Goal: Task Accomplishment & Management: Manage account settings

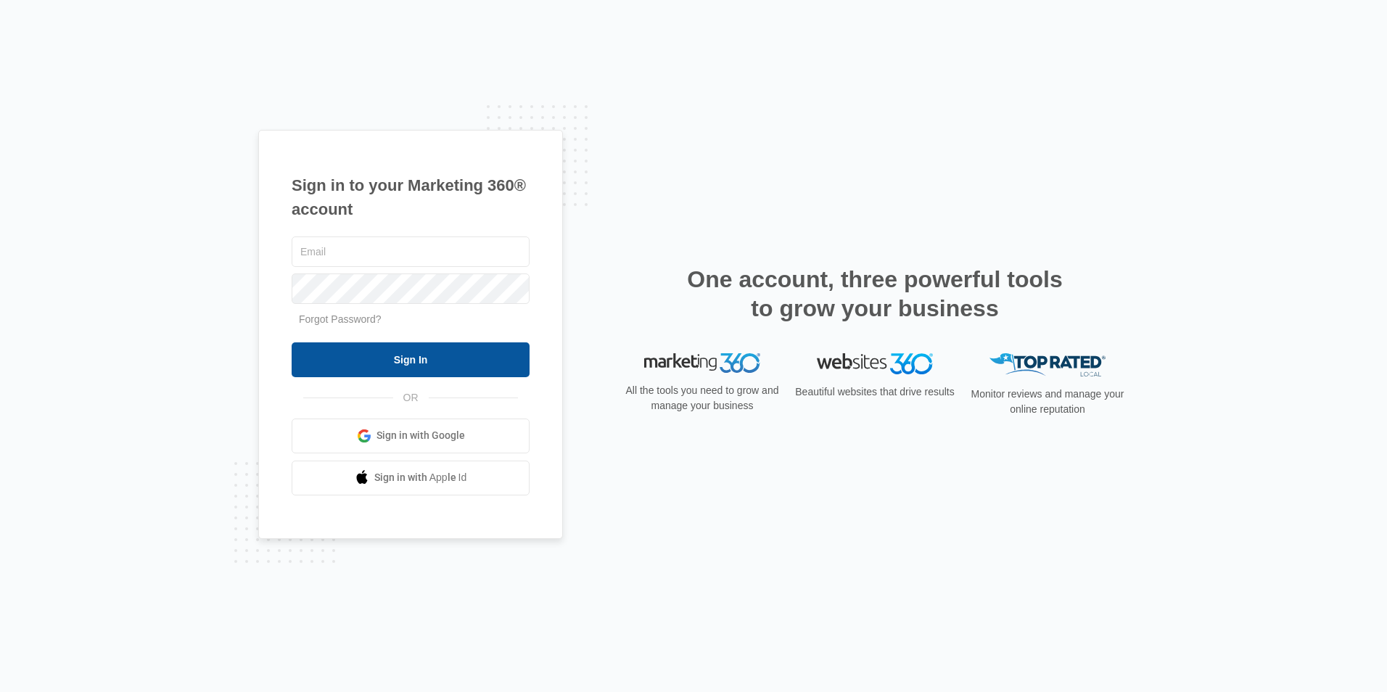
type input "[EMAIL_ADDRESS][DOMAIN_NAME]"
click at [387, 361] on input "Sign In" at bounding box center [411, 360] width 238 height 35
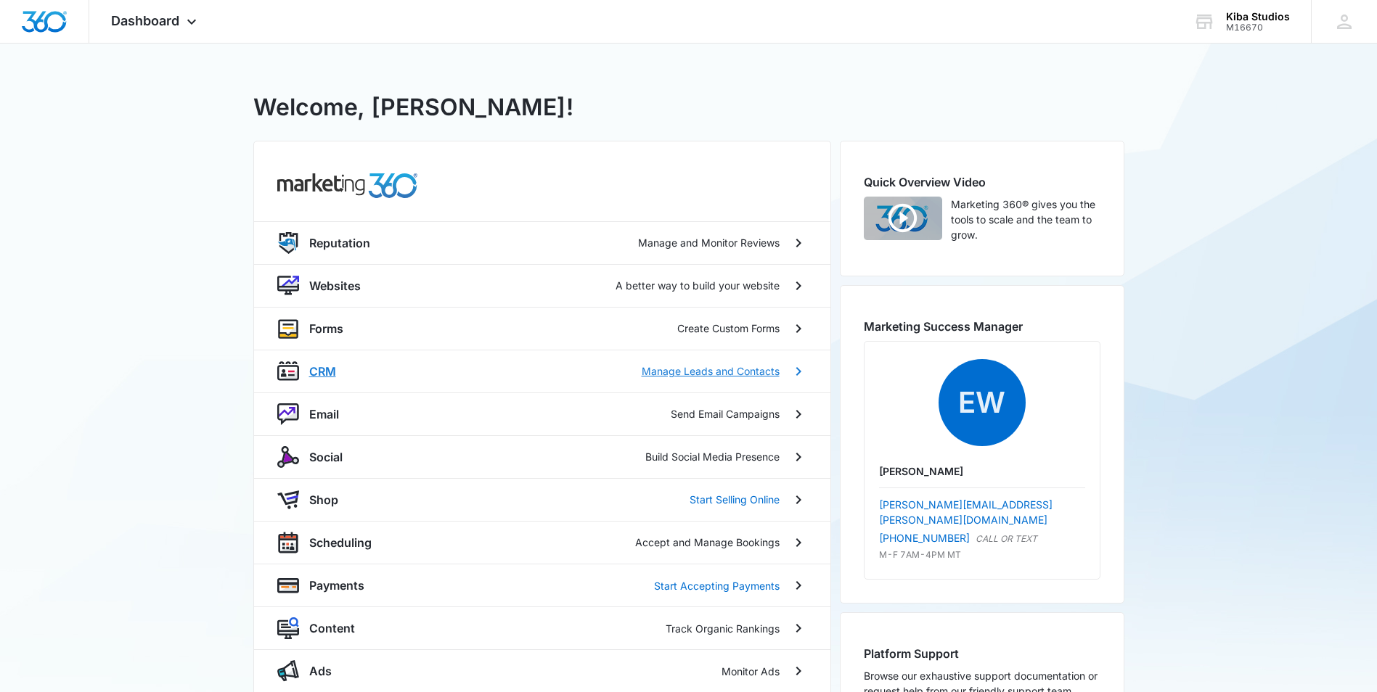
click at [672, 377] on p "Manage Leads and Contacts" at bounding box center [710, 371] width 138 height 15
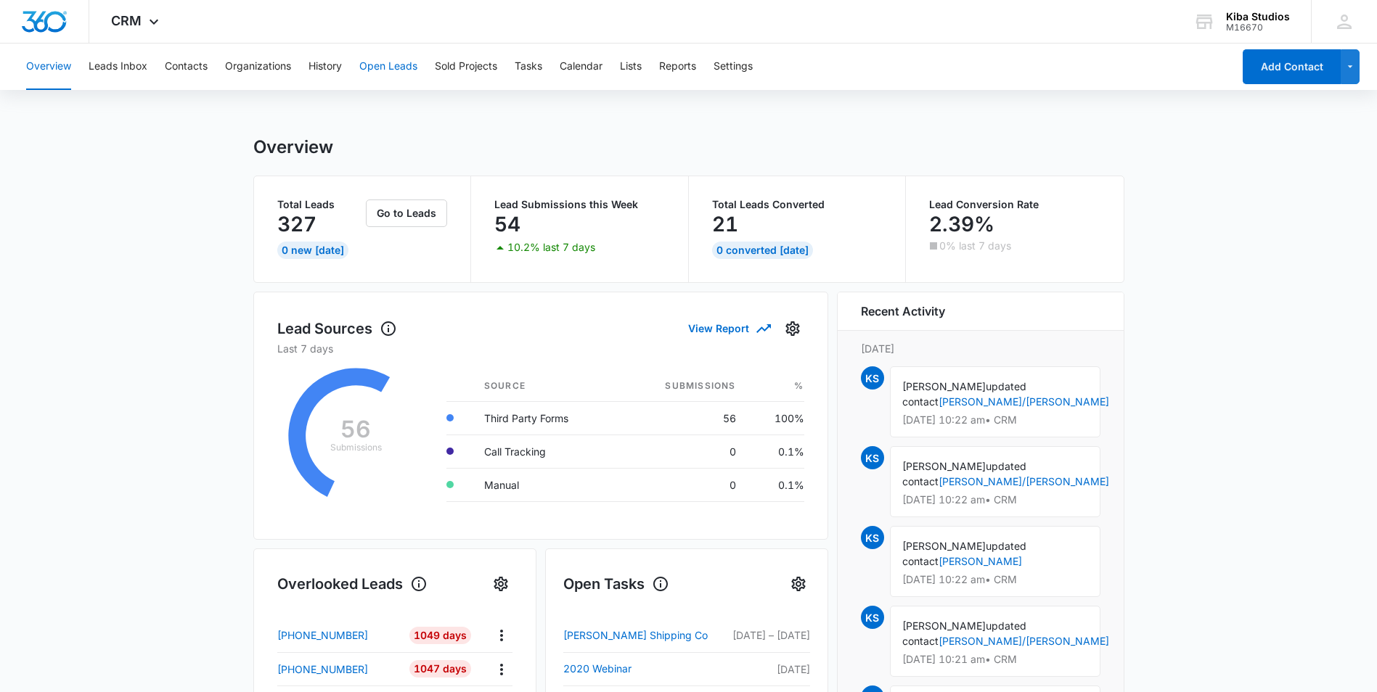
click at [386, 70] on button "Open Leads" at bounding box center [388, 67] width 58 height 46
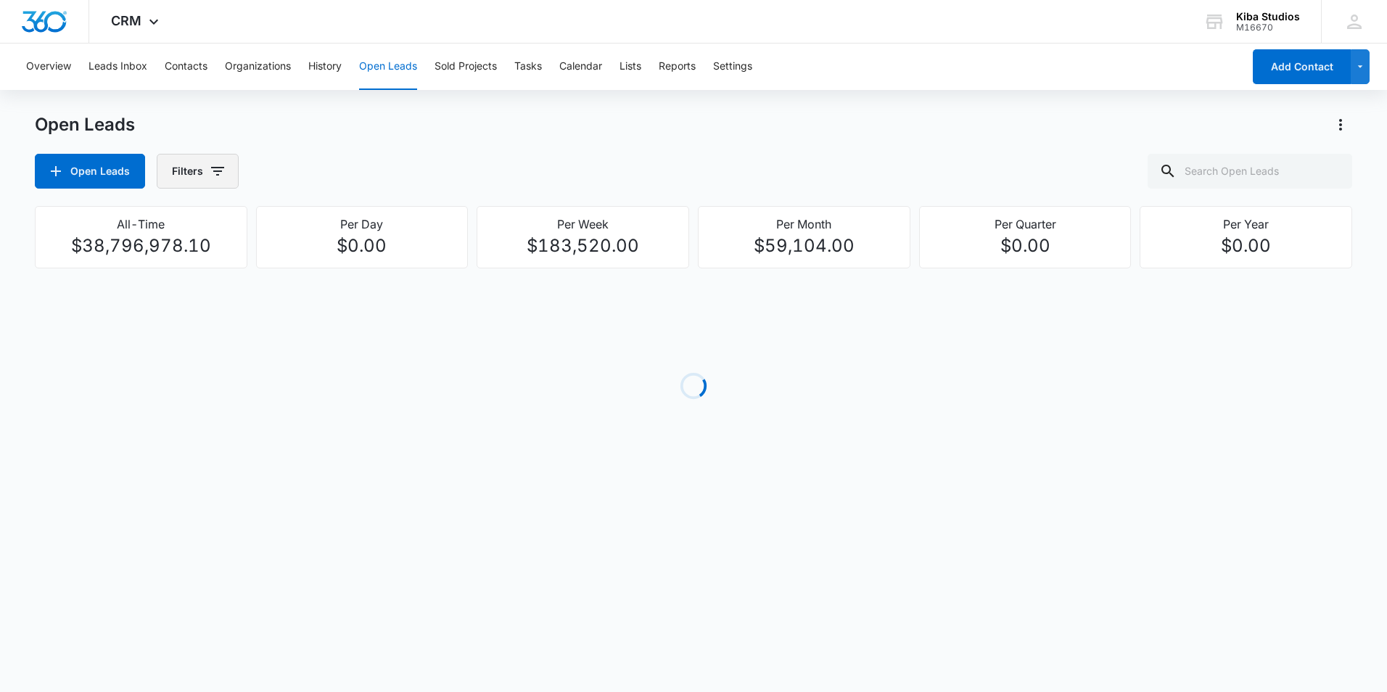
click at [200, 173] on button "Filters" at bounding box center [198, 171] width 82 height 35
click at [232, 261] on p "Assigned To" at bounding box center [202, 262] width 59 height 15
click at [331, 259] on icon "Show Assigned To filters" at bounding box center [328, 261] width 17 height 17
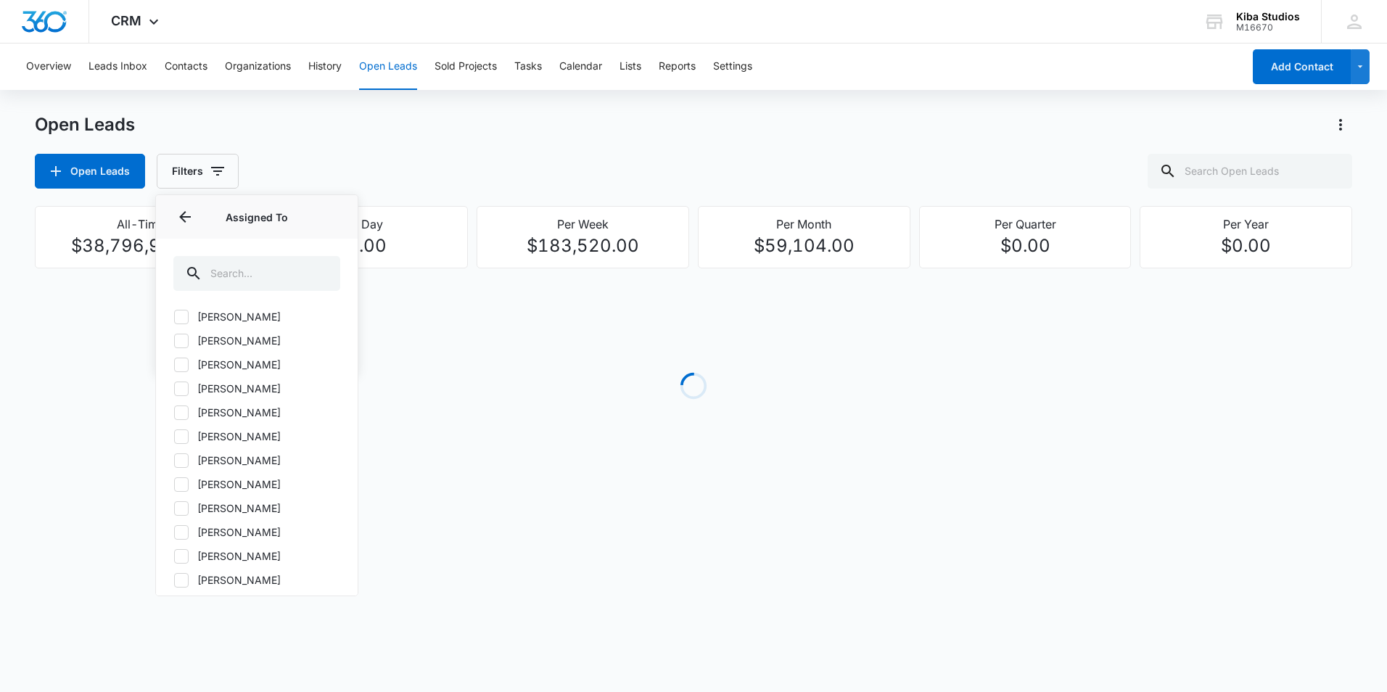
scroll to position [173, 0]
click at [181, 310] on icon at bounding box center [181, 316] width 13 height 13
click at [174, 316] on input "Amanda Conrad" at bounding box center [173, 316] width 1 height 1
checkbox input "true"
click at [189, 215] on icon "Back" at bounding box center [184, 216] width 17 height 17
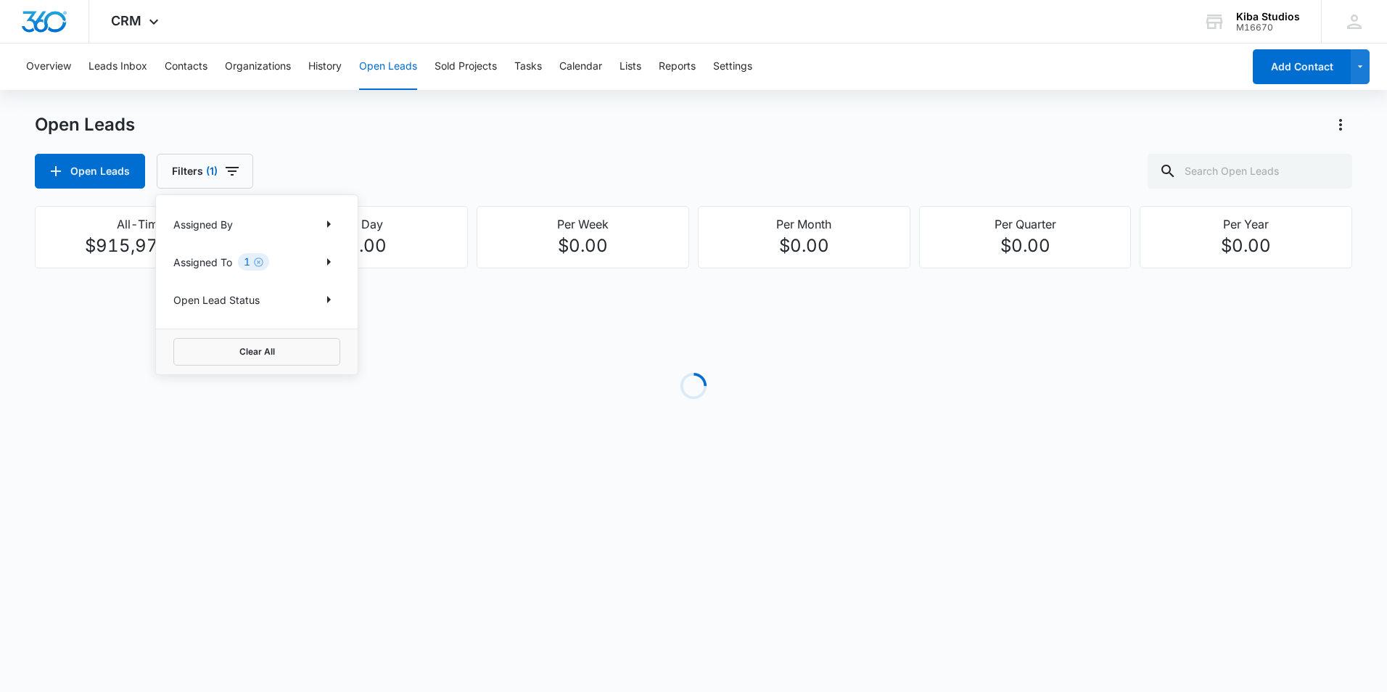
click at [371, 171] on div "Open Leads Filters (1) Assigned By Assigned To 1 Open Lead Status Clear All" at bounding box center [694, 171] width 1318 height 35
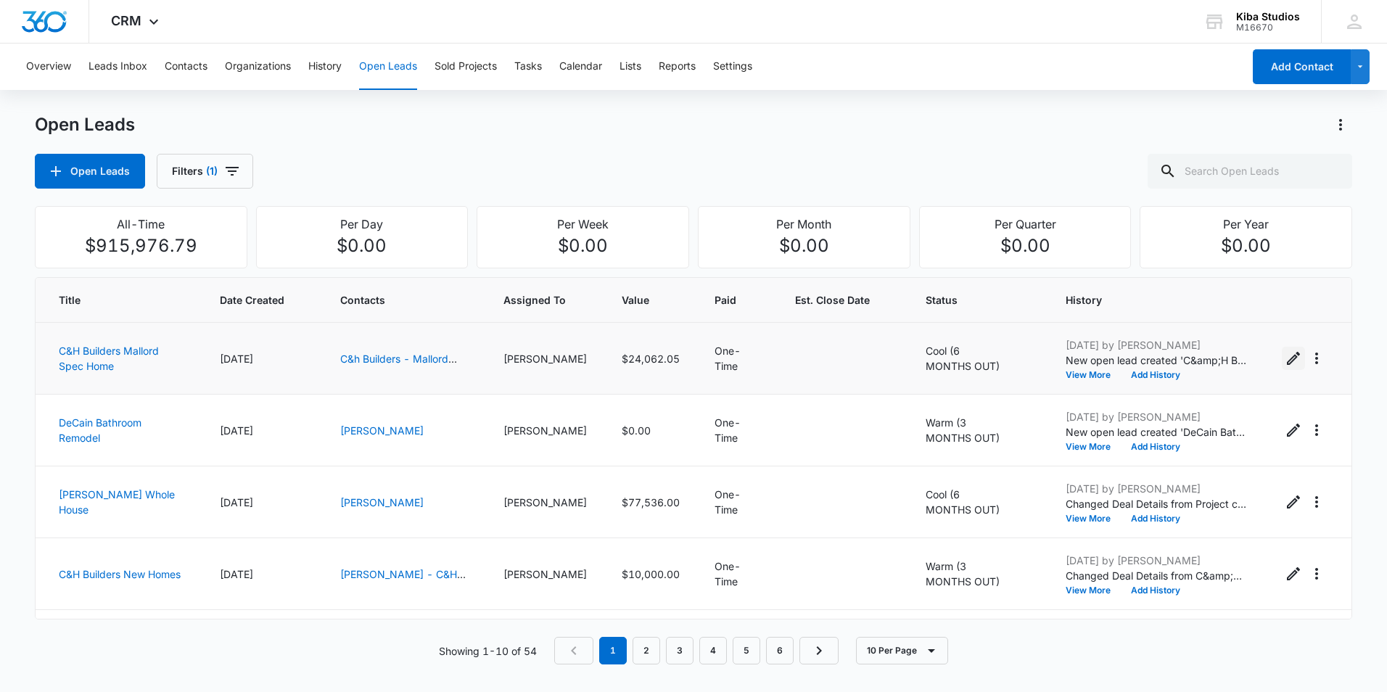
click at [1285, 356] on icon "Edit Open Lead" at bounding box center [1293, 358] width 17 height 17
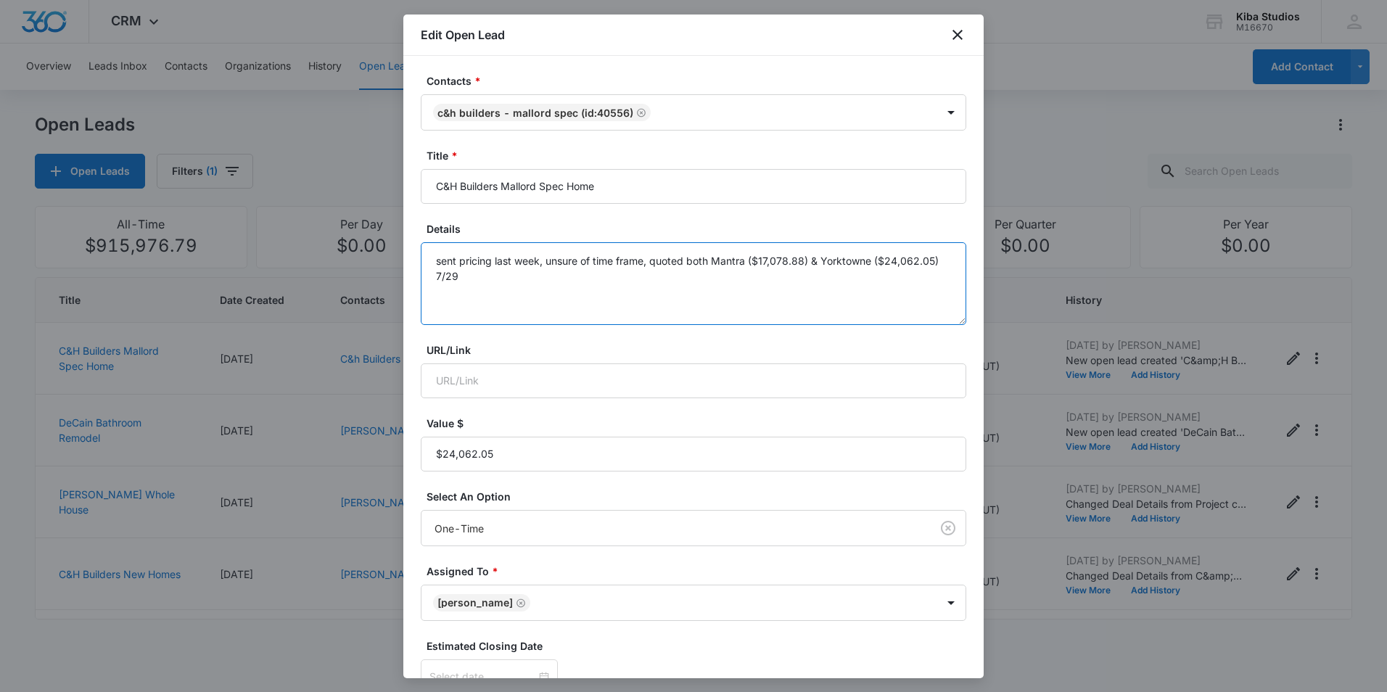
click at [448, 292] on textarea "sent pricing last week, unsure of time frame, quoted both Mantra ($17,078.88) &…" at bounding box center [694, 283] width 546 height 83
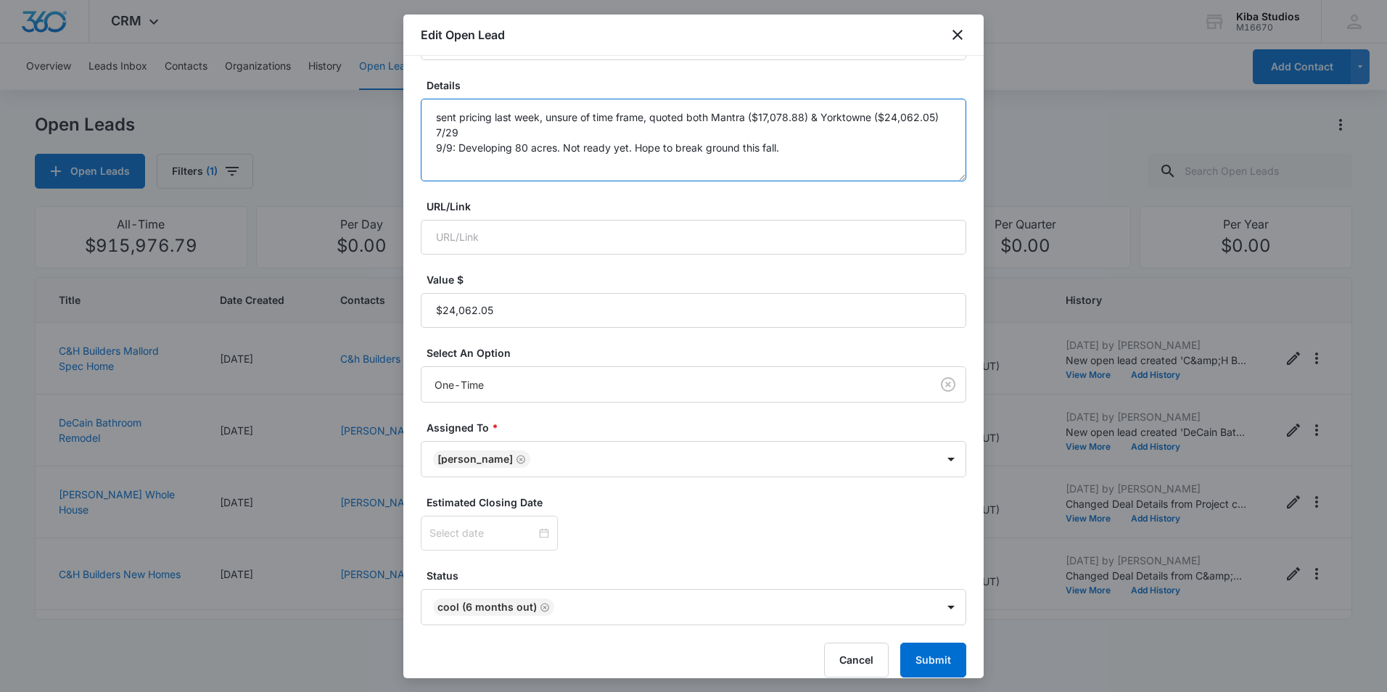
scroll to position [145, 0]
type textarea "sent pricing last week, unsure of time frame, quoted both Mantra ($17,078.88) &…"
click at [919, 657] on button "Submit" at bounding box center [934, 658] width 66 height 35
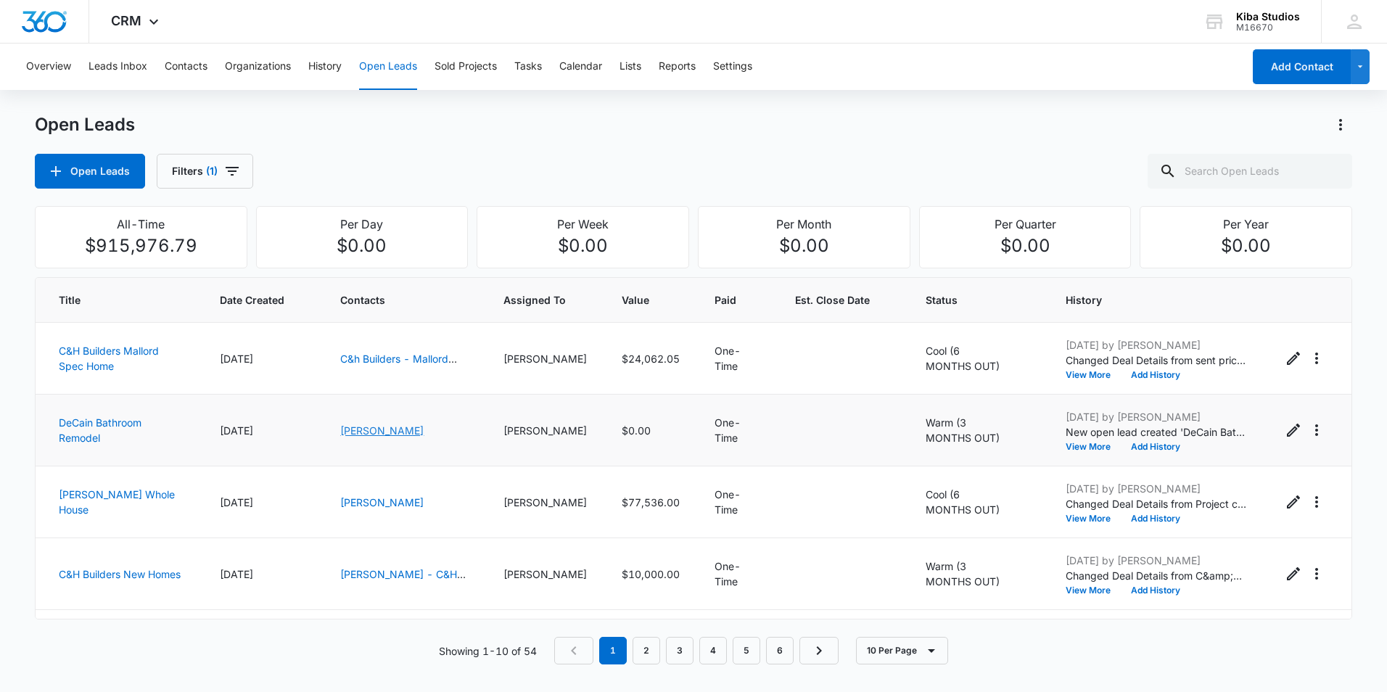
click at [373, 430] on link "Debbie DeCain" at bounding box center [381, 431] width 83 height 12
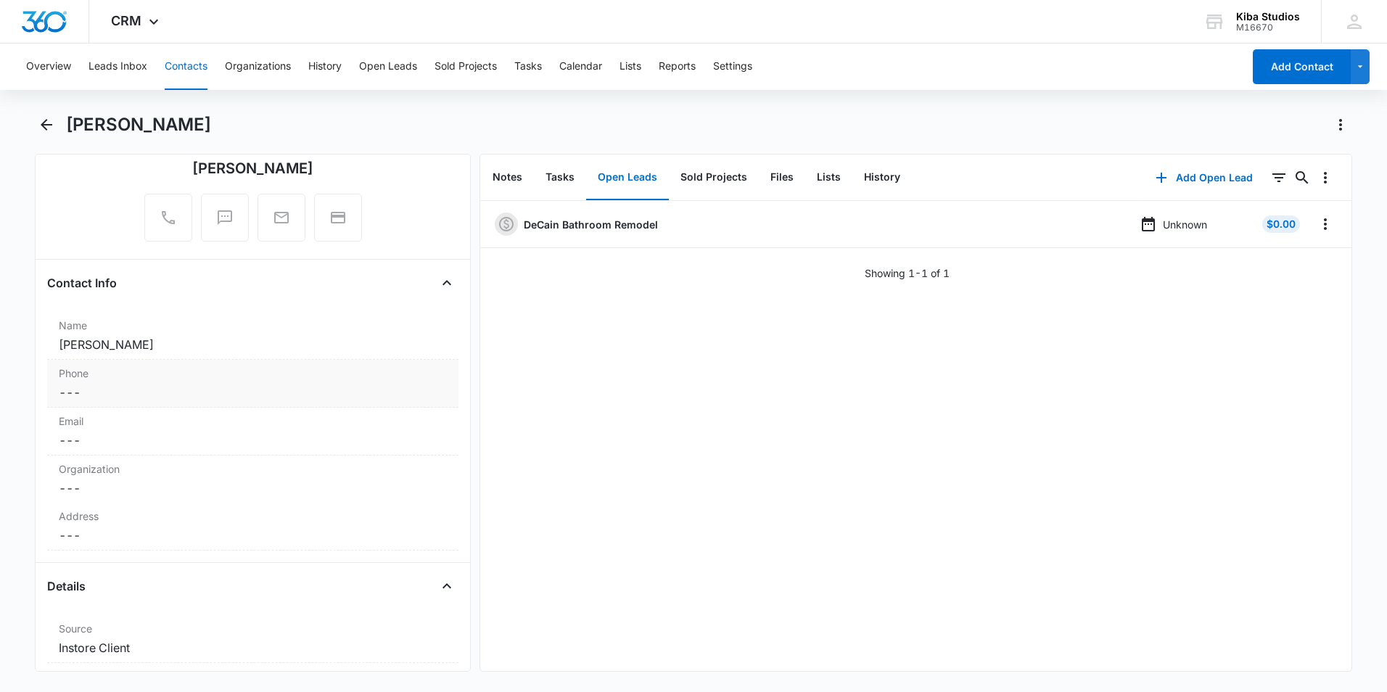
scroll to position [145, 0]
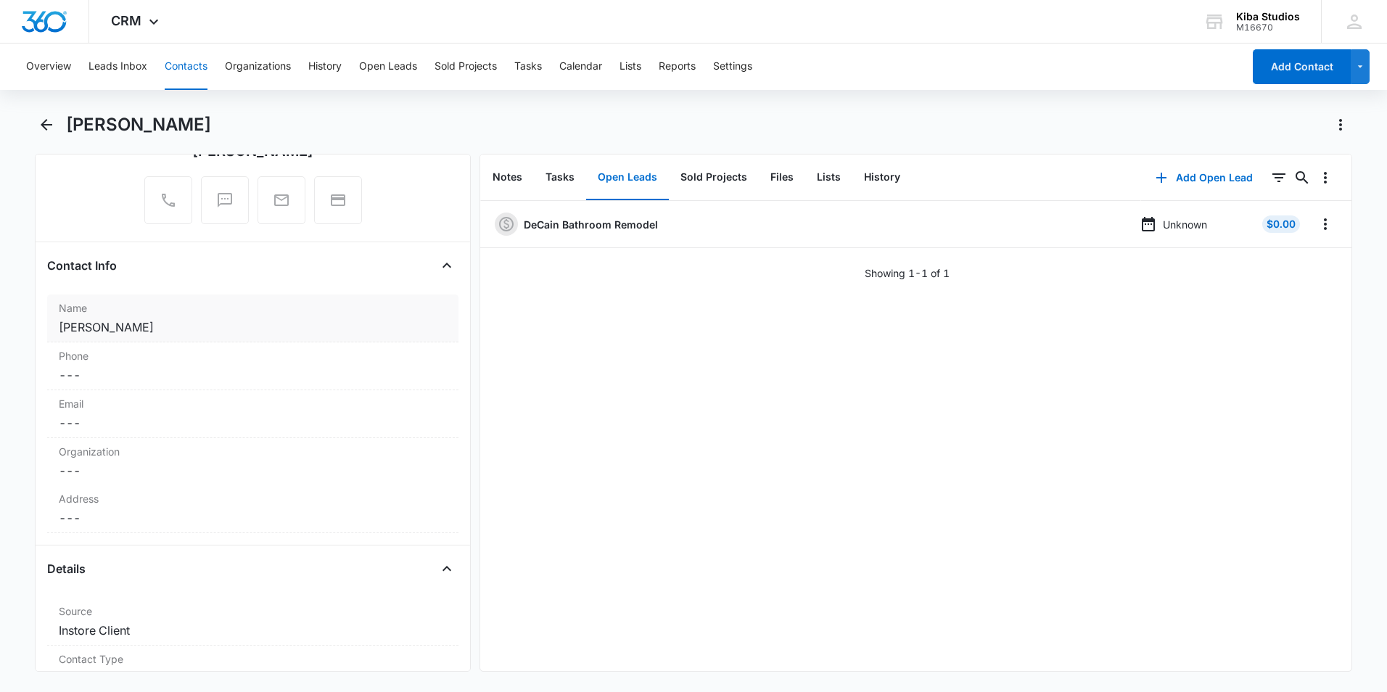
click at [164, 326] on dd "Cancel Save Changes Debbie DeCain" at bounding box center [253, 327] width 388 height 17
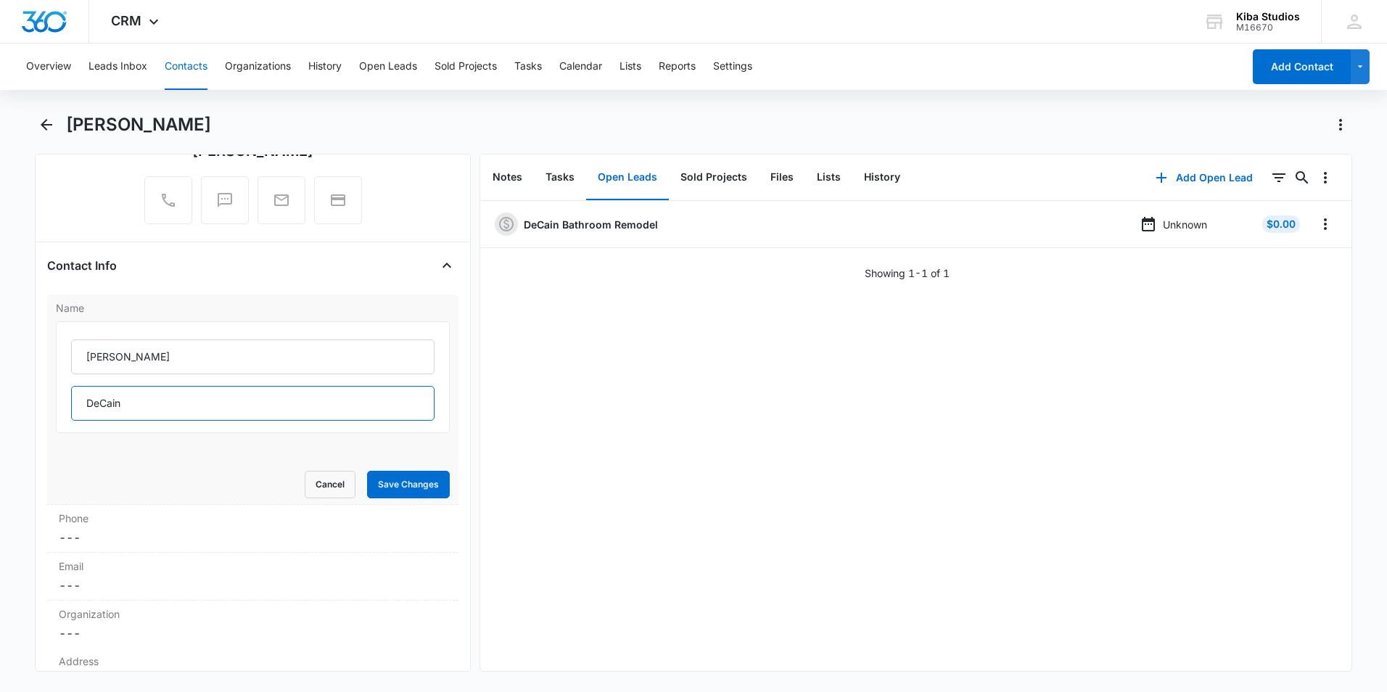
click at [120, 406] on input "DeCain" at bounding box center [253, 403] width 364 height 35
type input "Dequaine"
click at [393, 485] on button "Save Changes" at bounding box center [408, 485] width 83 height 28
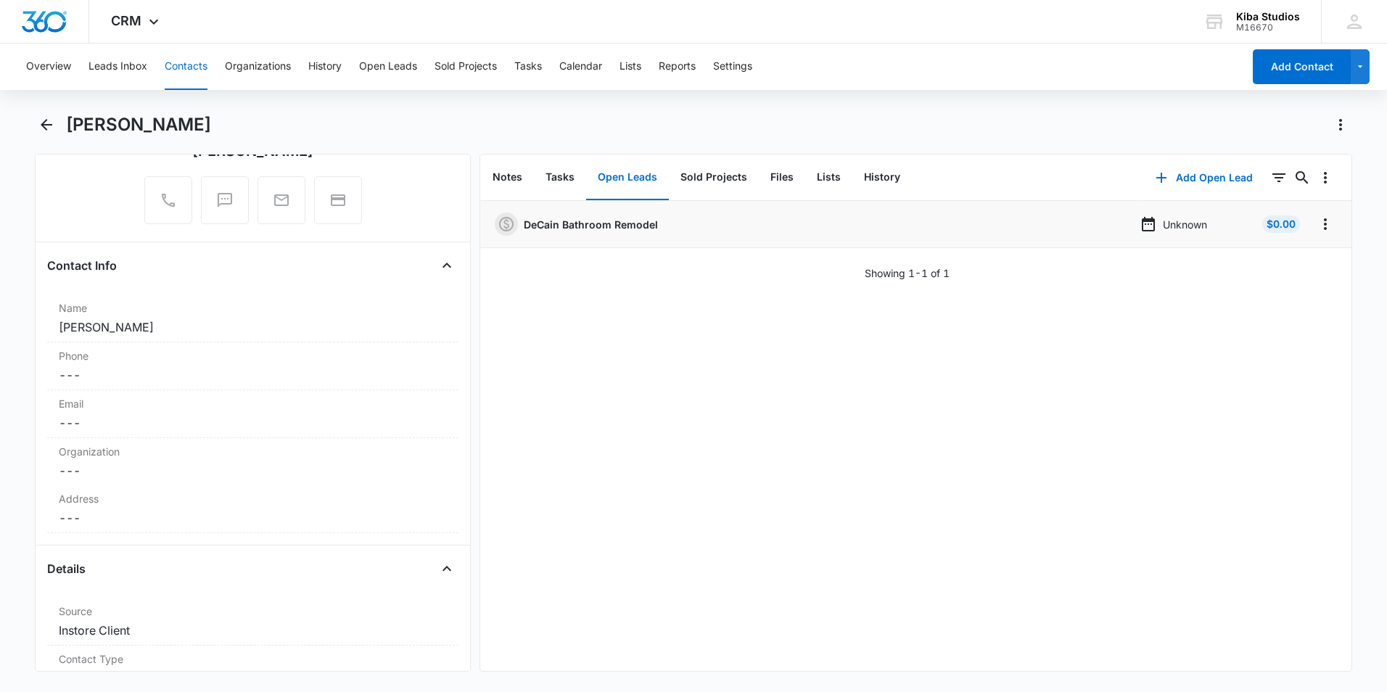
click at [594, 225] on p "DeCain Bathroom Remodel" at bounding box center [591, 224] width 134 height 15
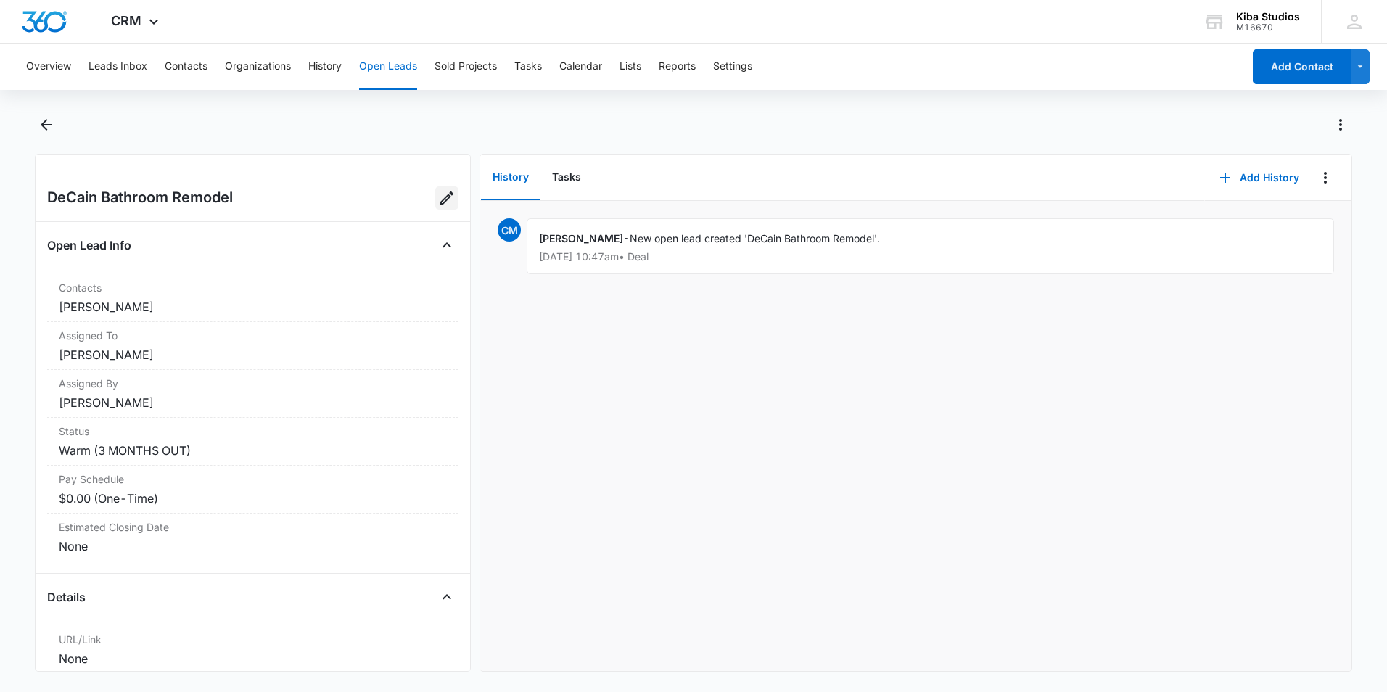
click at [440, 196] on icon "Edit Open Lead" at bounding box center [446, 198] width 13 height 13
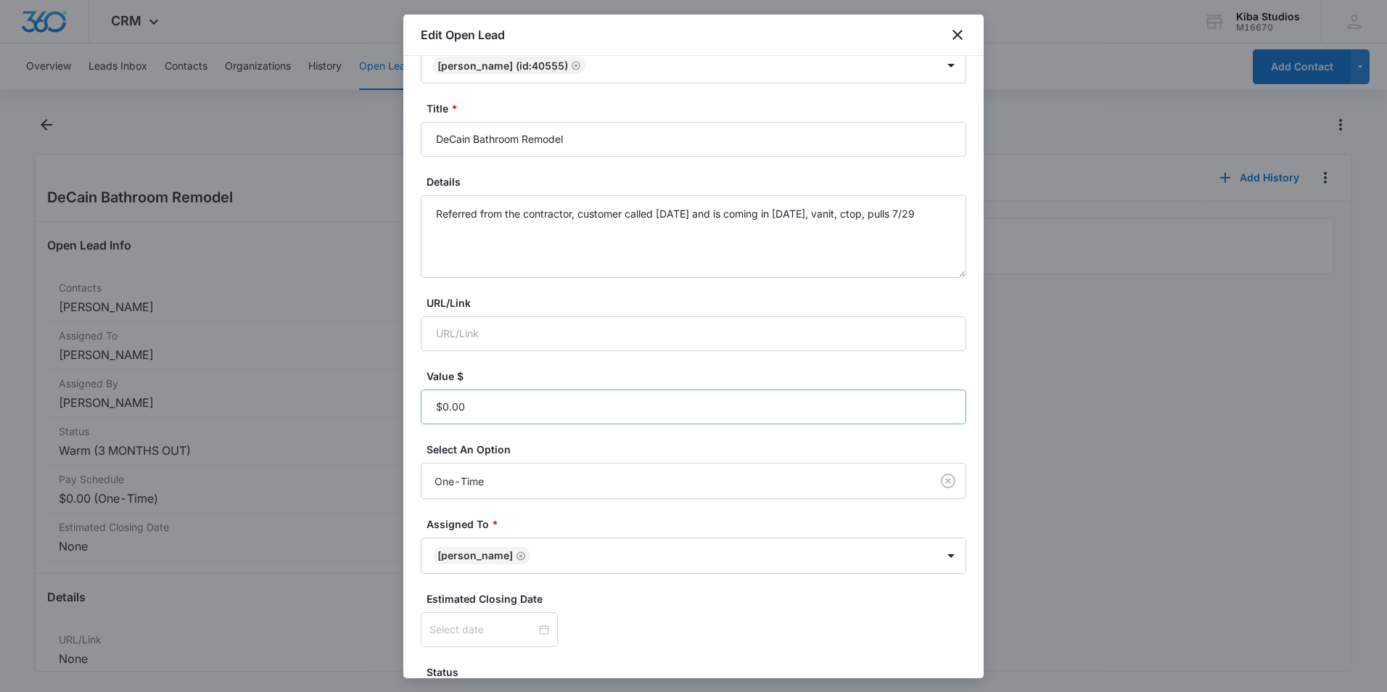
scroll to position [73, 0]
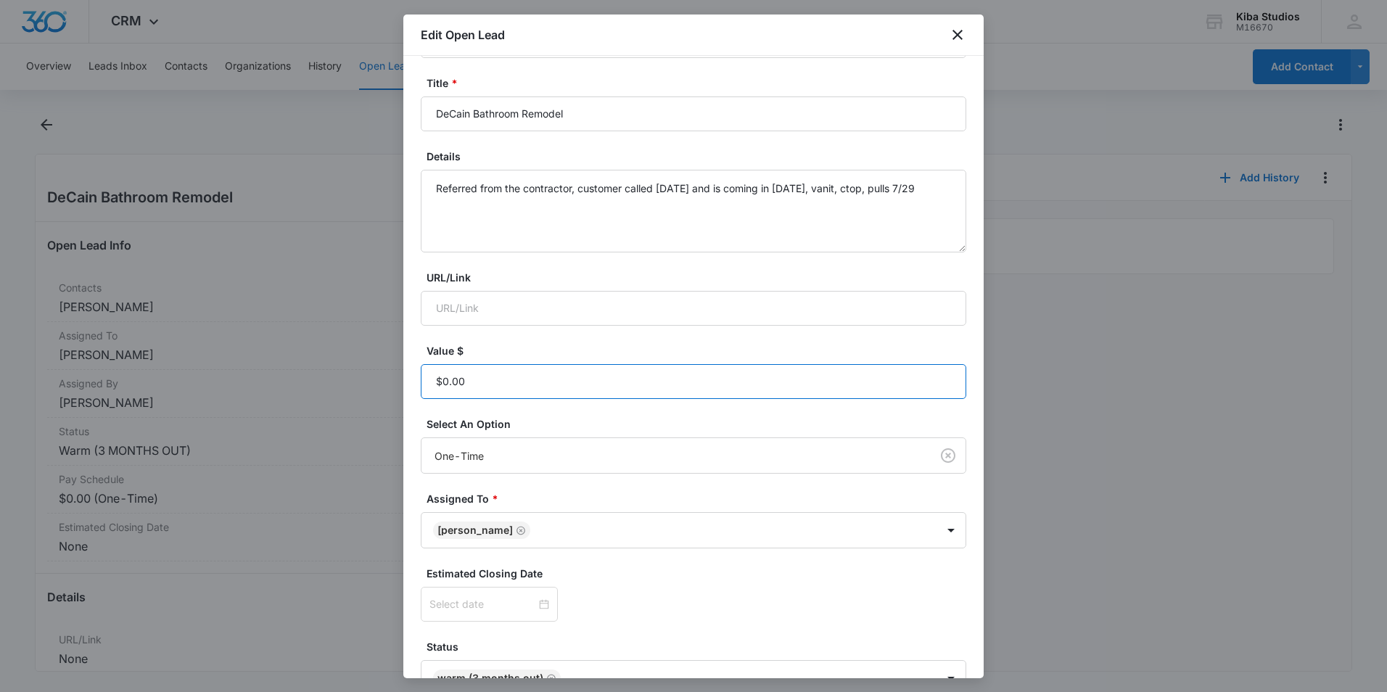
click at [552, 384] on input "Value $" at bounding box center [694, 381] width 546 height 35
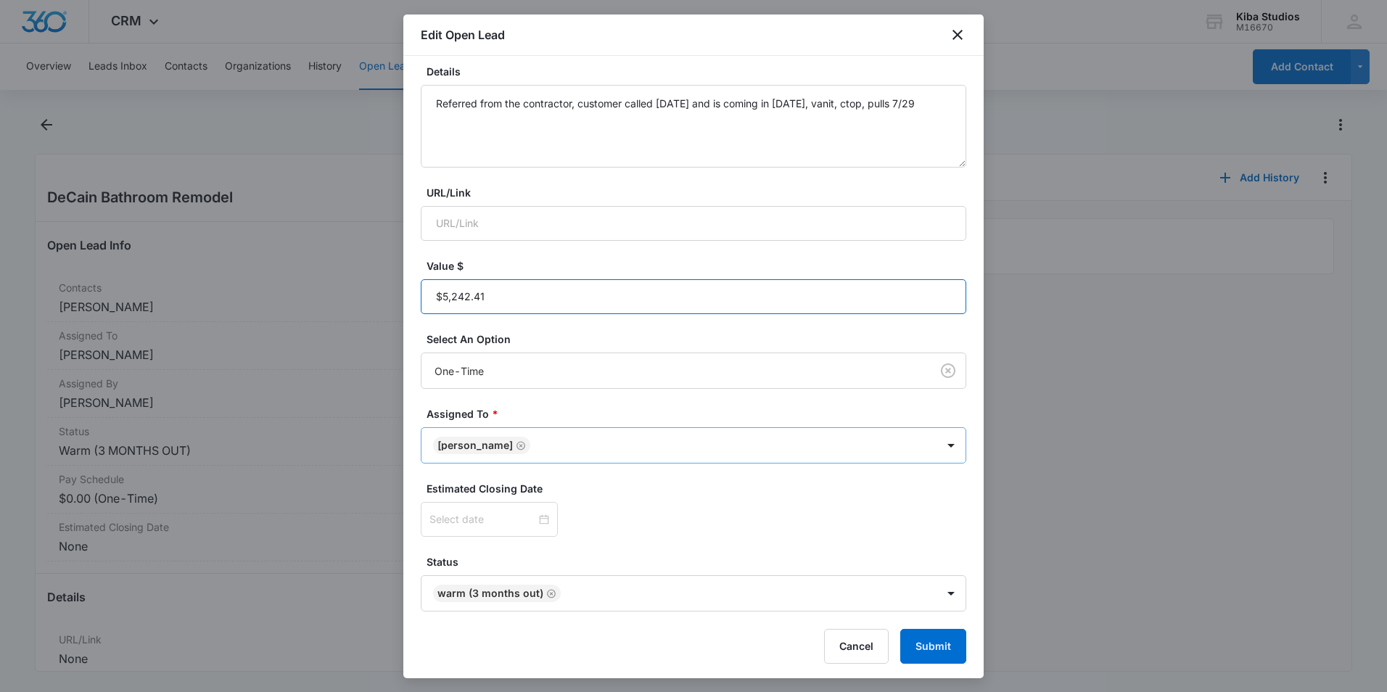
scroll to position [160, 0]
type input "$5,242.41"
click at [658, 591] on body "CRM Apps Reputation Websites Forms CRM Email Social Shop Scheduling Payments PO…" at bounding box center [693, 346] width 1387 height 692
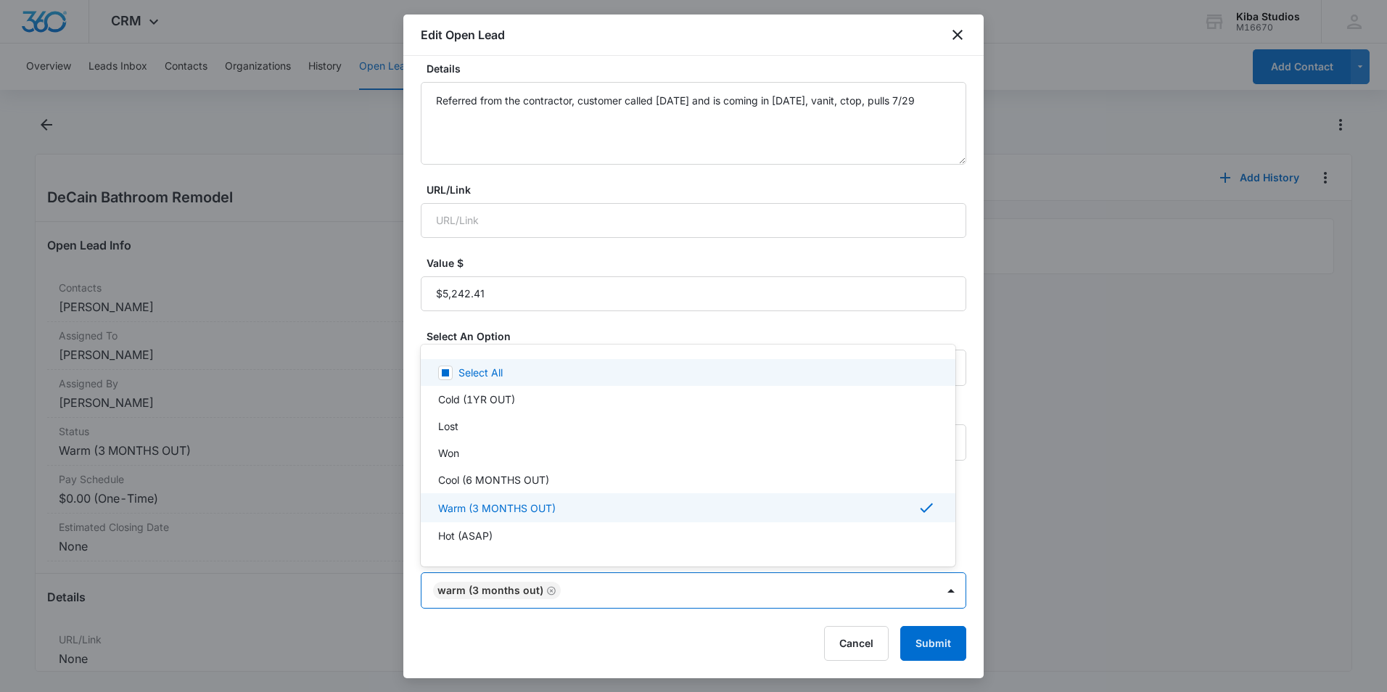
scroll to position [24, 0]
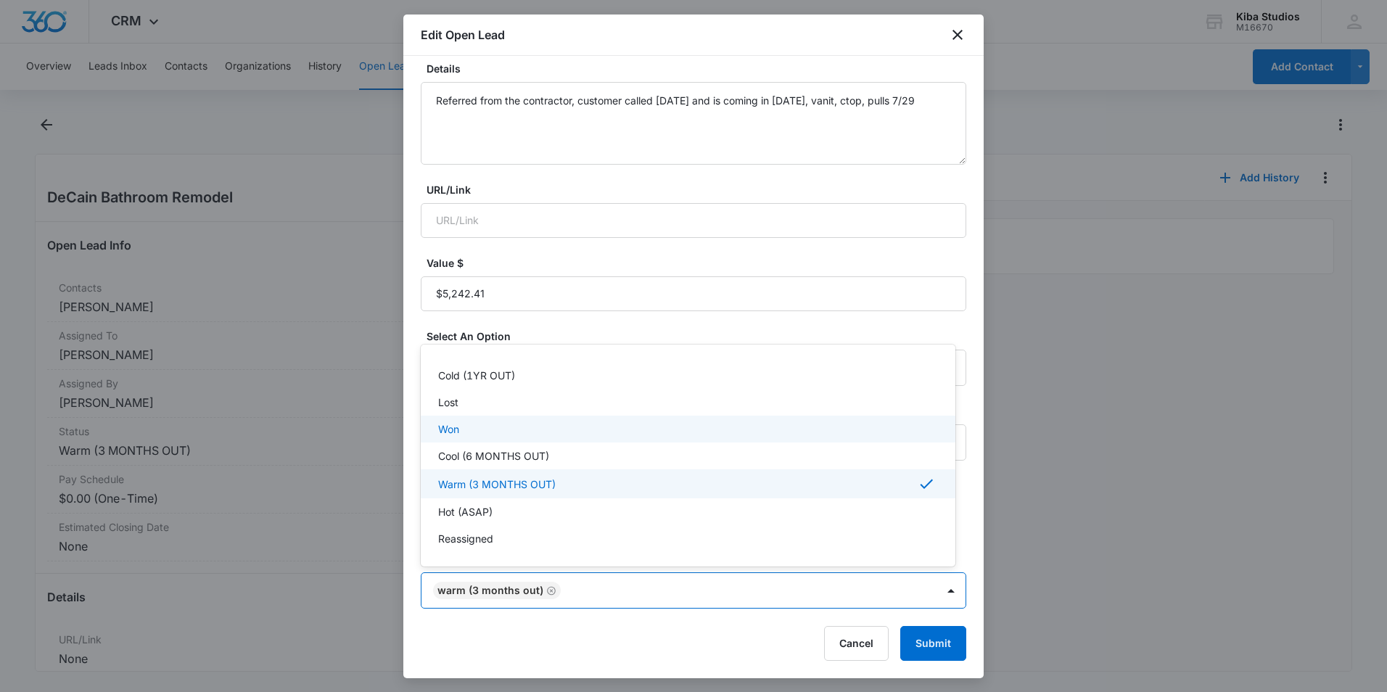
click at [470, 427] on div "Won" at bounding box center [686, 429] width 497 height 15
click at [918, 484] on icon at bounding box center [926, 485] width 17 height 17
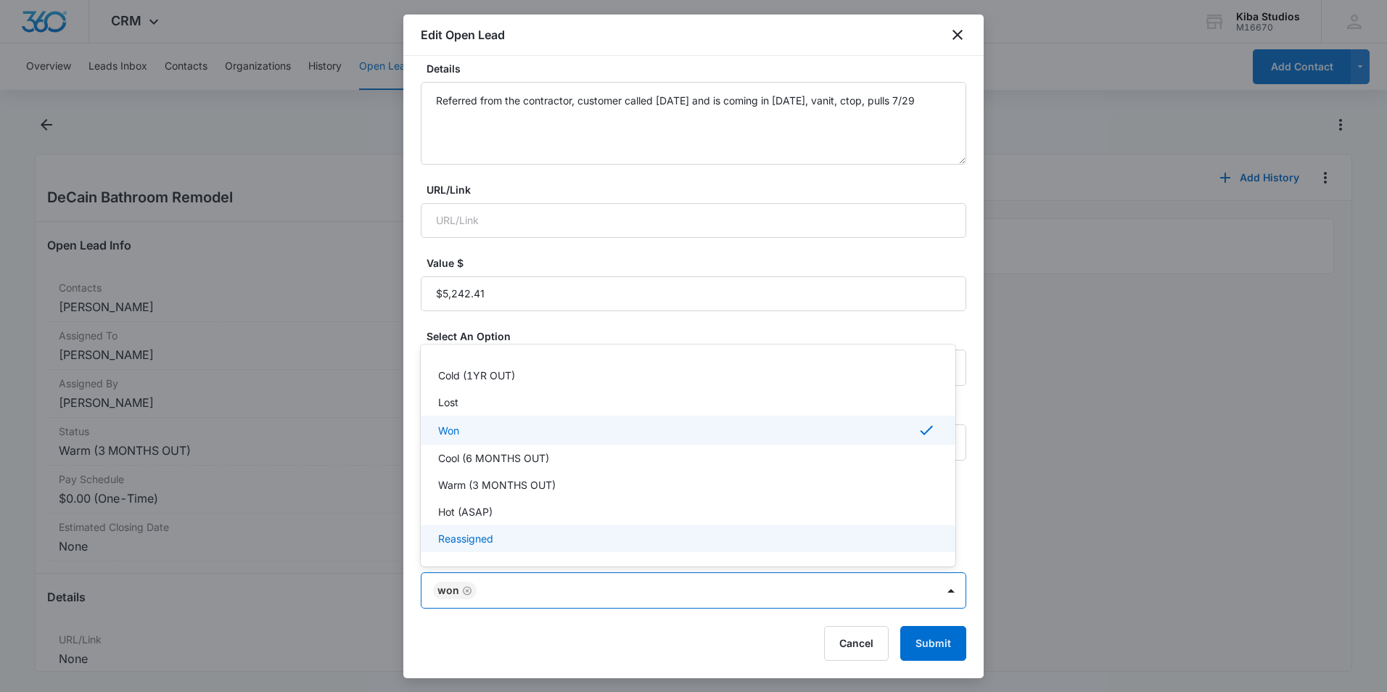
click at [923, 643] on div at bounding box center [693, 346] width 1387 height 692
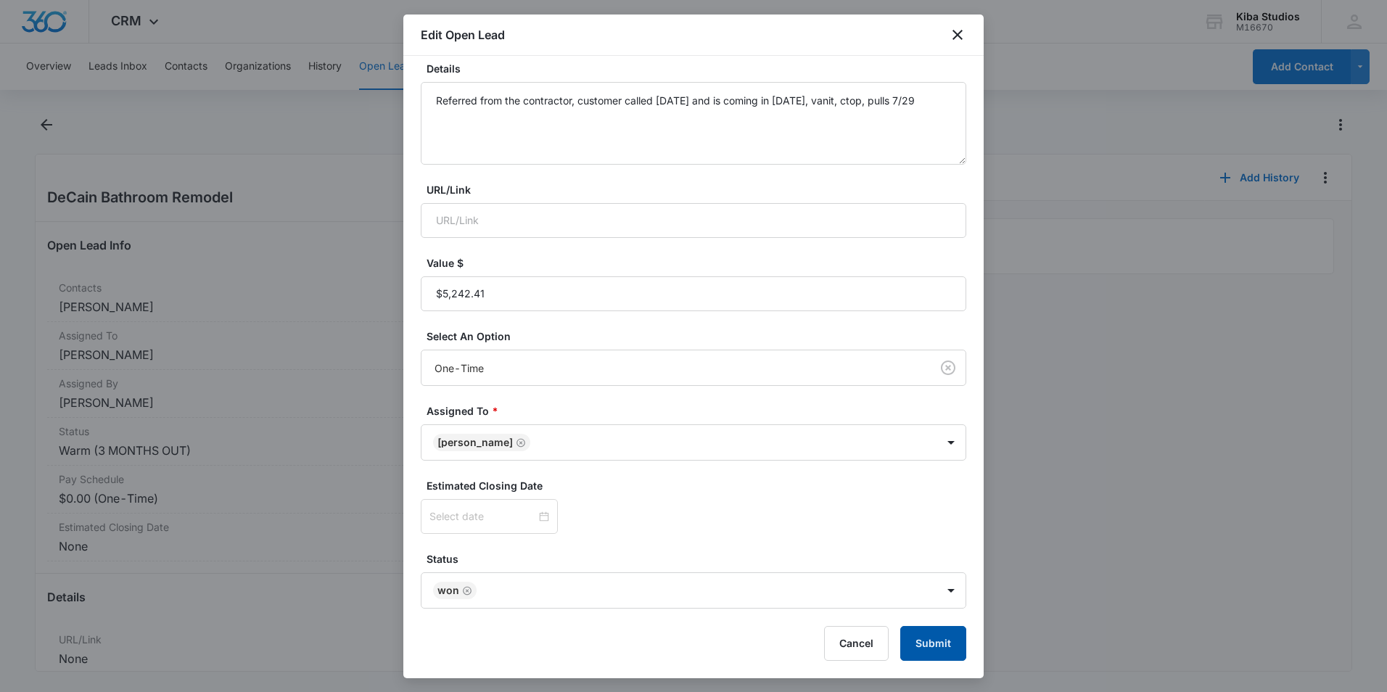
click at [929, 634] on button "Submit" at bounding box center [934, 643] width 66 height 35
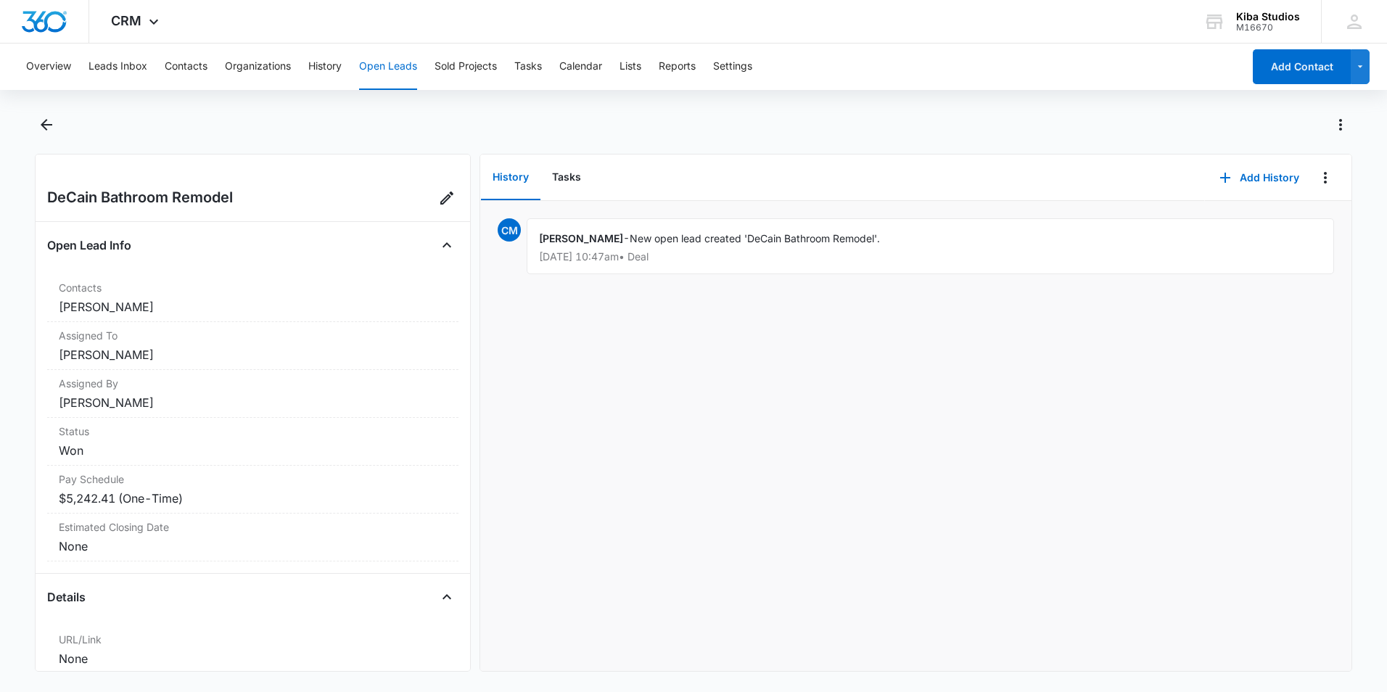
click at [387, 64] on button "Open Leads" at bounding box center [388, 67] width 58 height 46
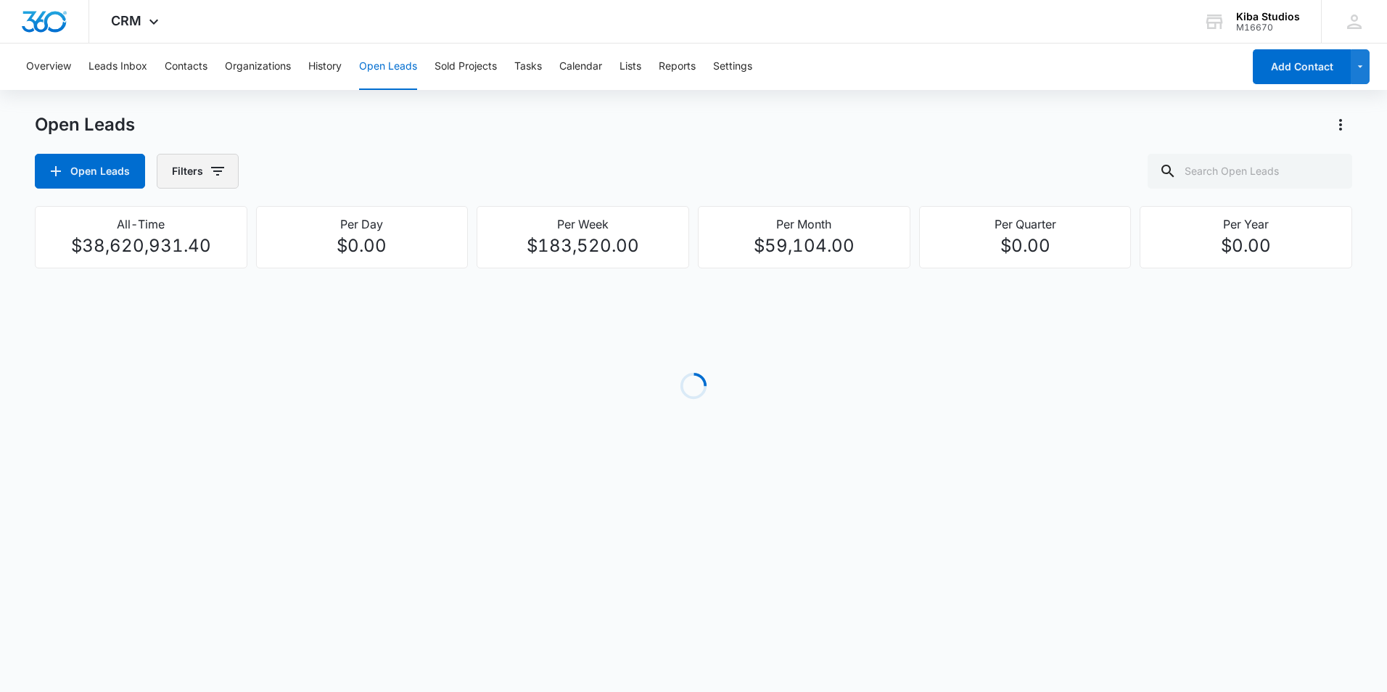
click at [205, 170] on button "Filters" at bounding box center [198, 171] width 82 height 35
click at [218, 258] on p "Assigned To" at bounding box center [202, 262] width 59 height 15
click at [335, 267] on icon "Show Assigned To filters" at bounding box center [328, 261] width 17 height 17
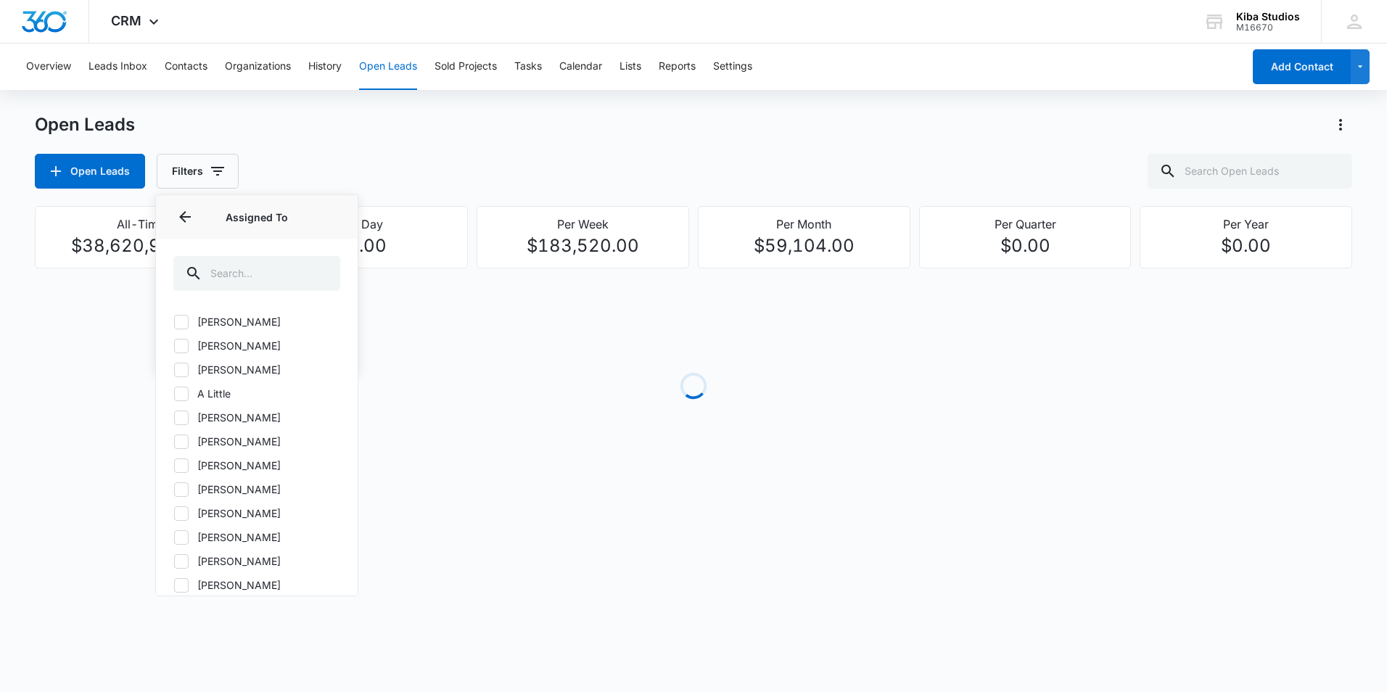
click at [181, 485] on icon at bounding box center [181, 489] width 13 height 13
click at [174, 489] on input "Amanda Conrad" at bounding box center [173, 489] width 1 height 1
checkbox input "true"
click at [324, 179] on div "Open Leads Filters (1) Assigned By Assigned To 1 Assigned To (1) Aimee Carter A…" at bounding box center [694, 171] width 1318 height 35
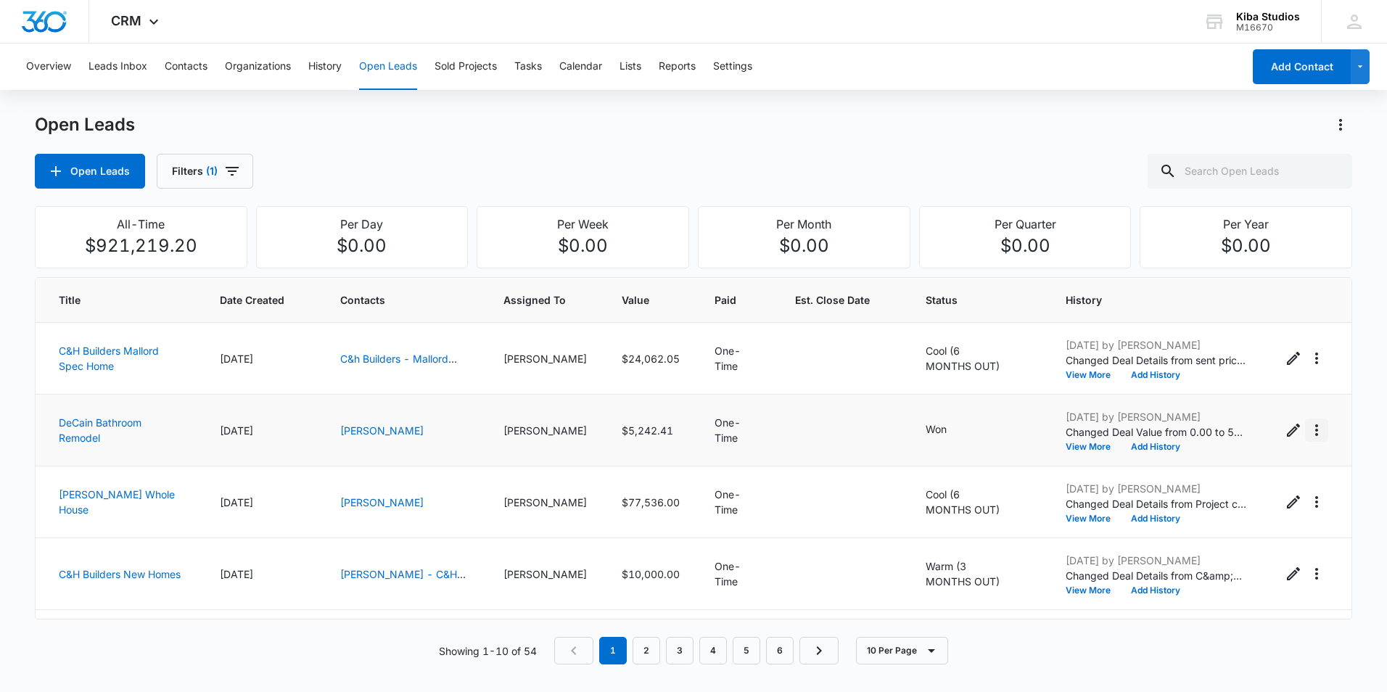
click at [1316, 435] on icon "Actions" at bounding box center [1317, 431] width 3 height 12
click at [1202, 493] on div "Convert to Sold Project" at bounding box center [1227, 493] width 110 height 10
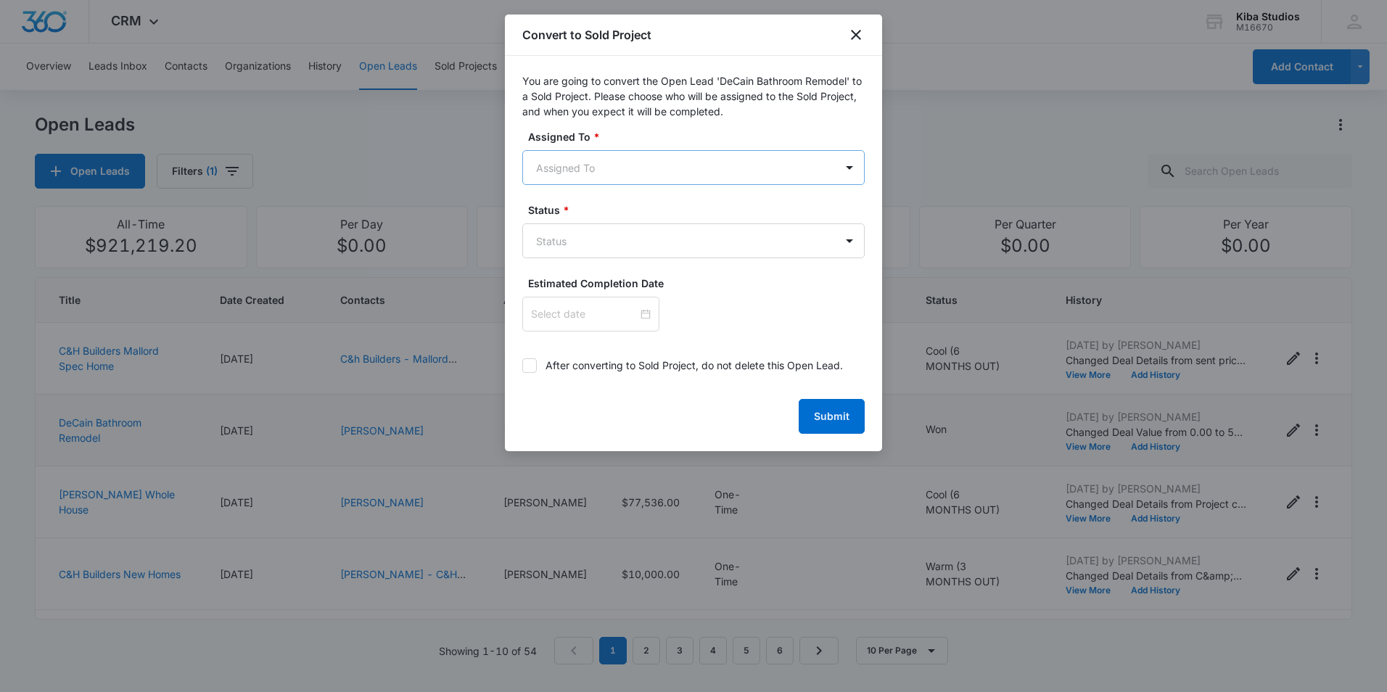
click at [589, 165] on body "CRM Apps Reputation Websites Forms CRM Email Social Shop Scheduling Payments PO…" at bounding box center [693, 346] width 1387 height 692
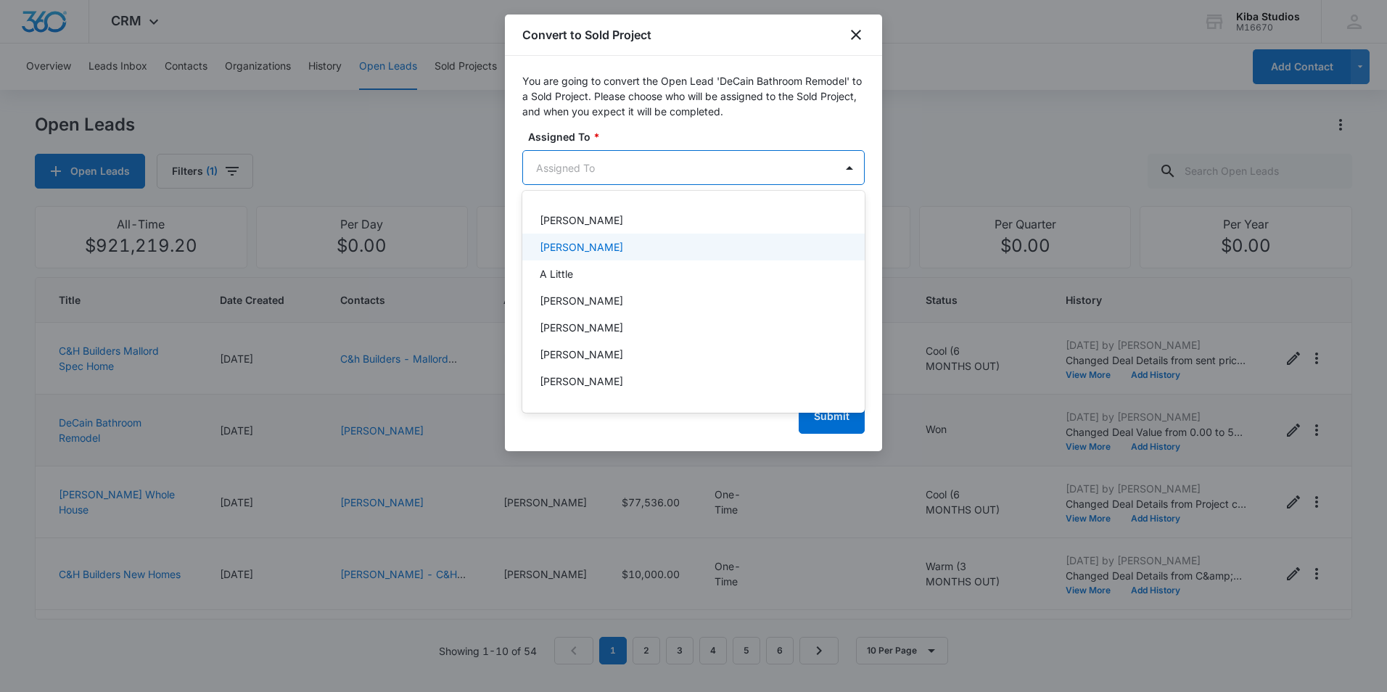
scroll to position [73, 0]
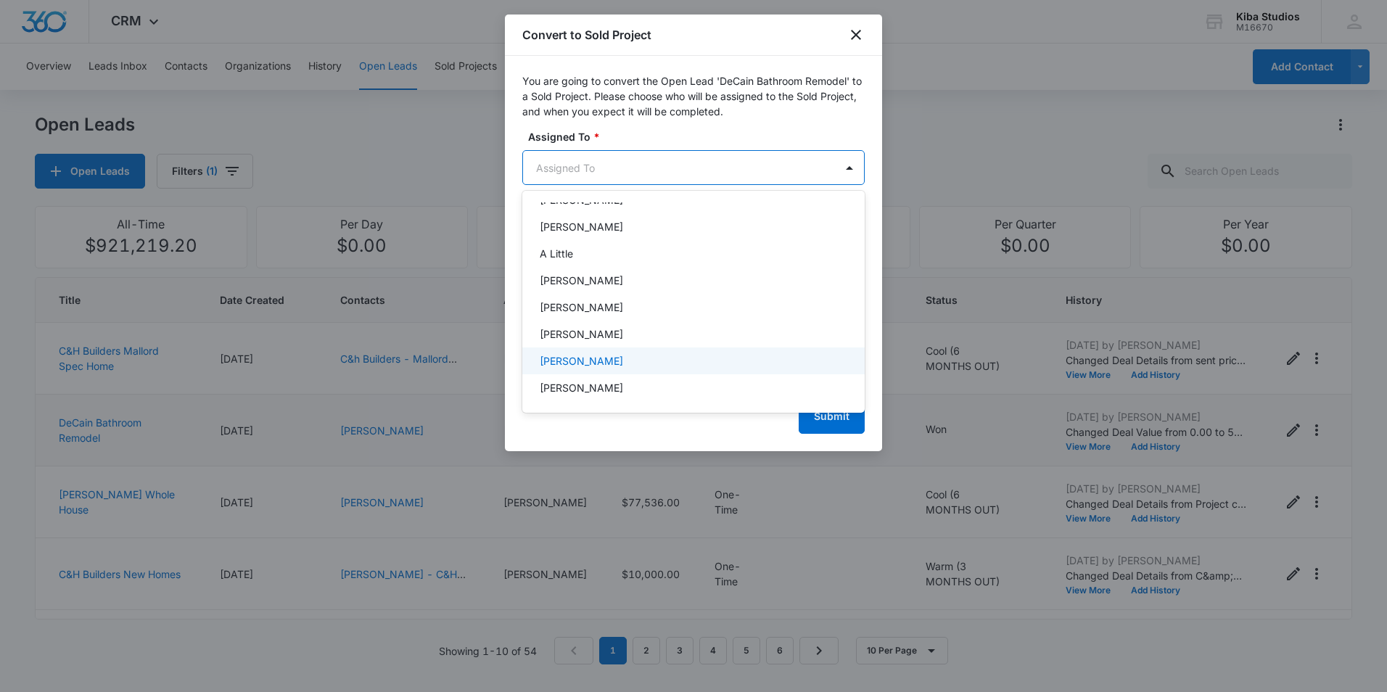
click at [589, 360] on p "Amanda Conrad" at bounding box center [581, 360] width 83 height 15
click at [763, 110] on div at bounding box center [693, 346] width 1387 height 692
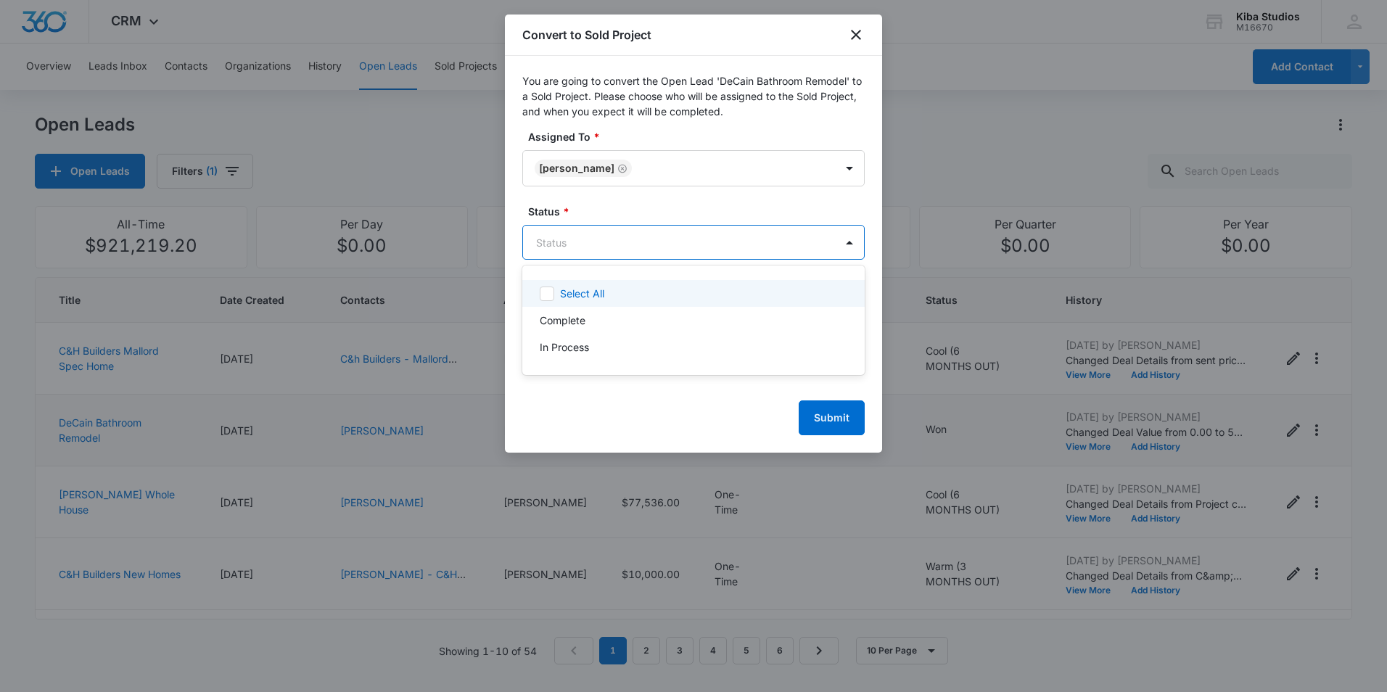
click at [732, 235] on body "CRM Apps Reputation Websites Forms CRM Email Social Shop Scheduling Payments PO…" at bounding box center [693, 346] width 1387 height 692
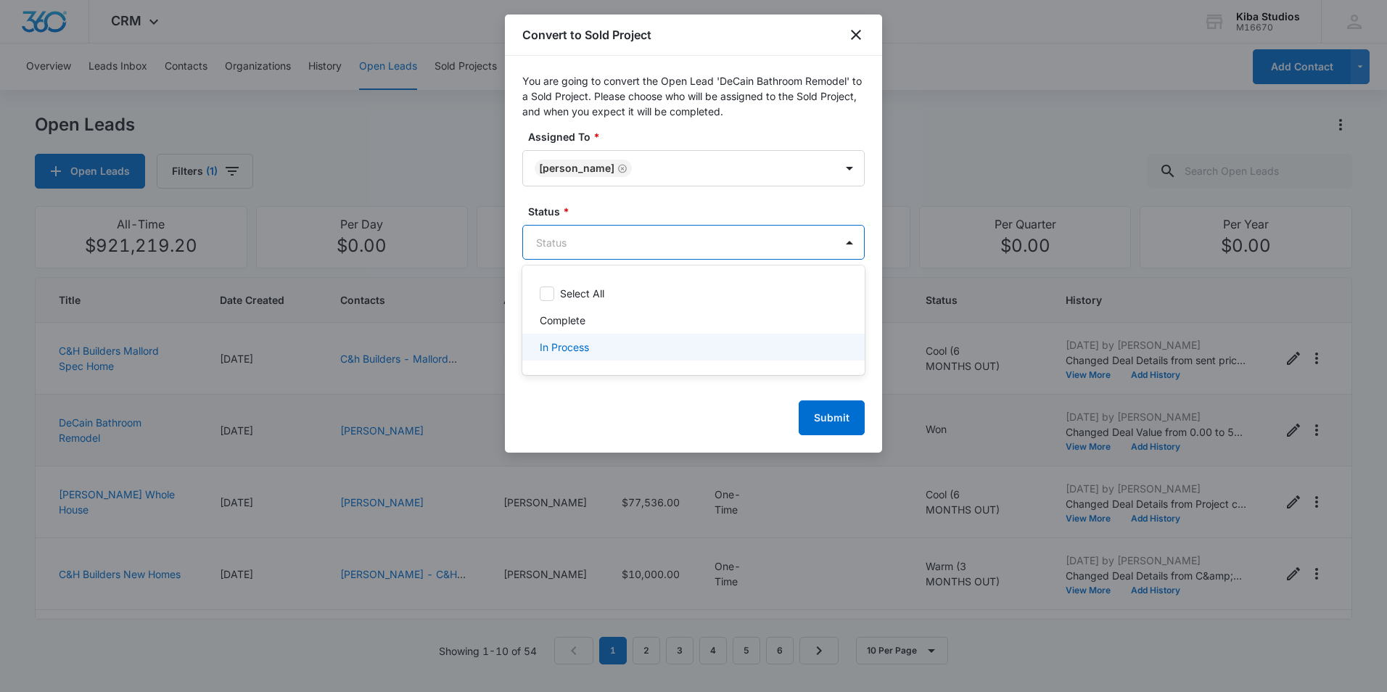
click at [581, 342] on p "In Process" at bounding box center [564, 347] width 49 height 15
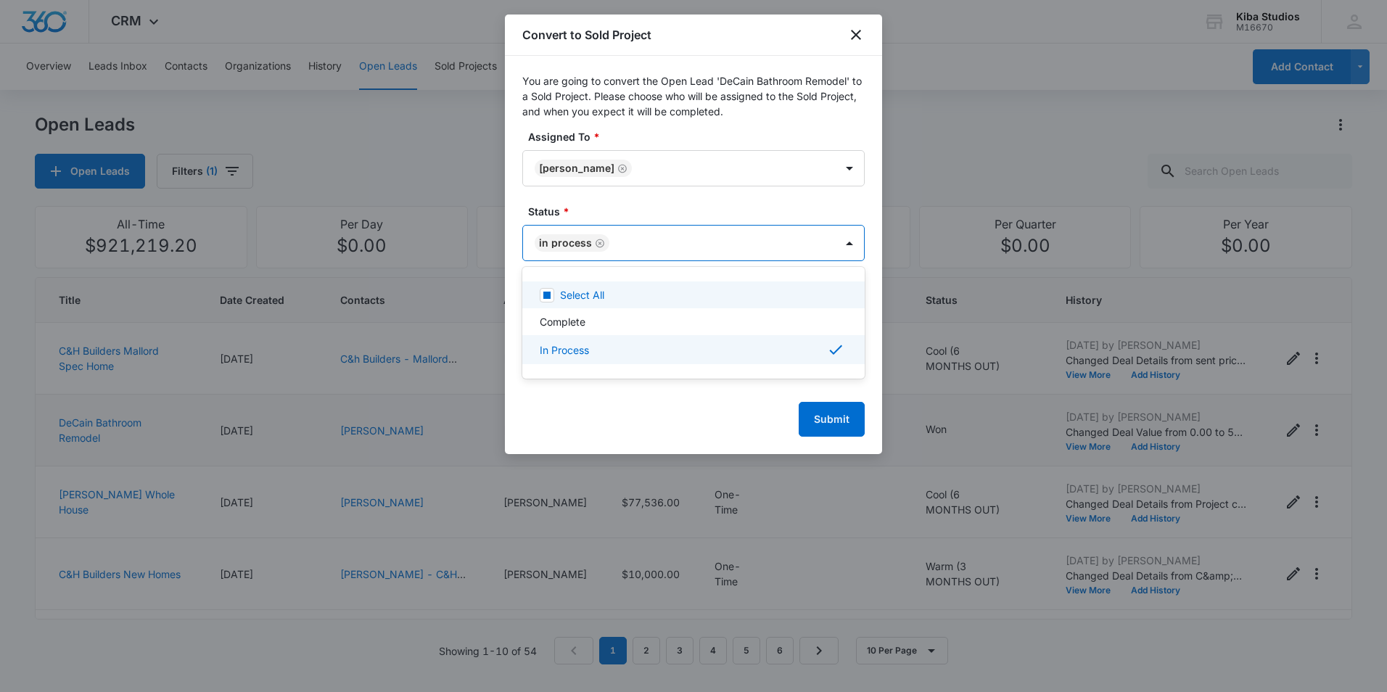
click at [708, 205] on div at bounding box center [693, 346] width 1387 height 692
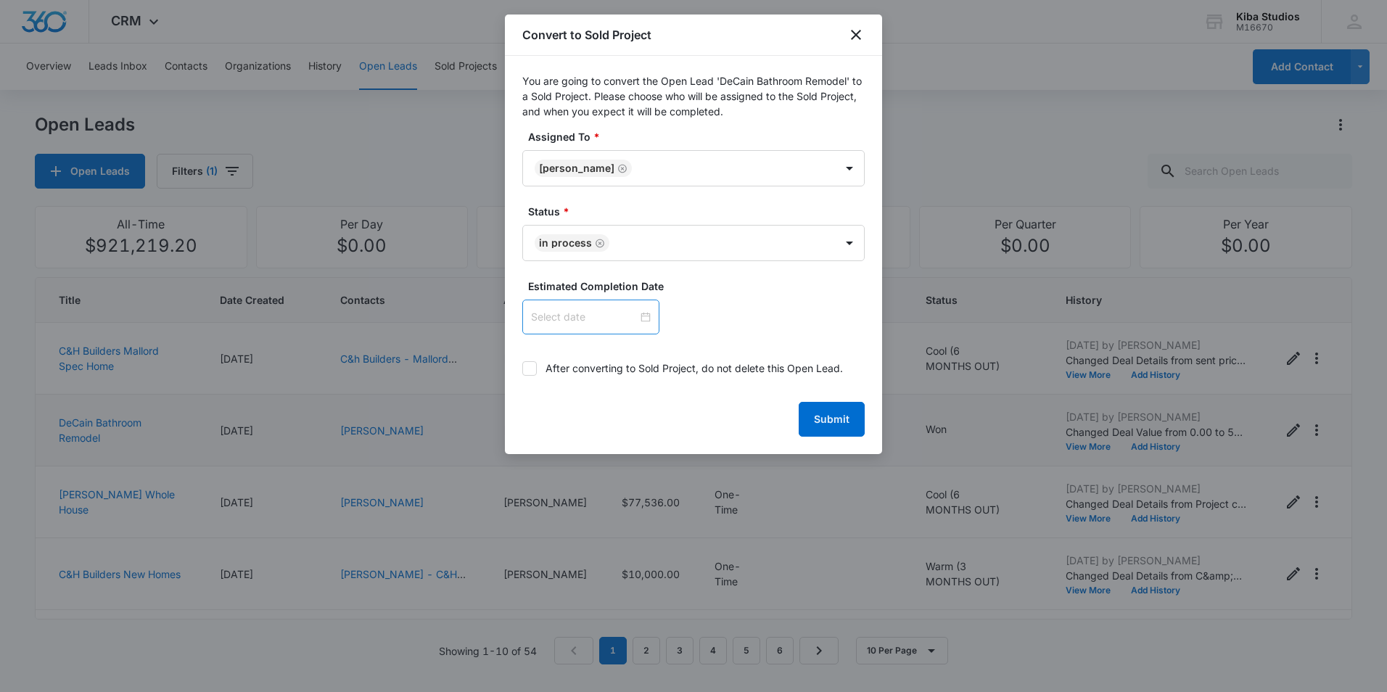
click at [634, 316] on div at bounding box center [591, 317] width 120 height 16
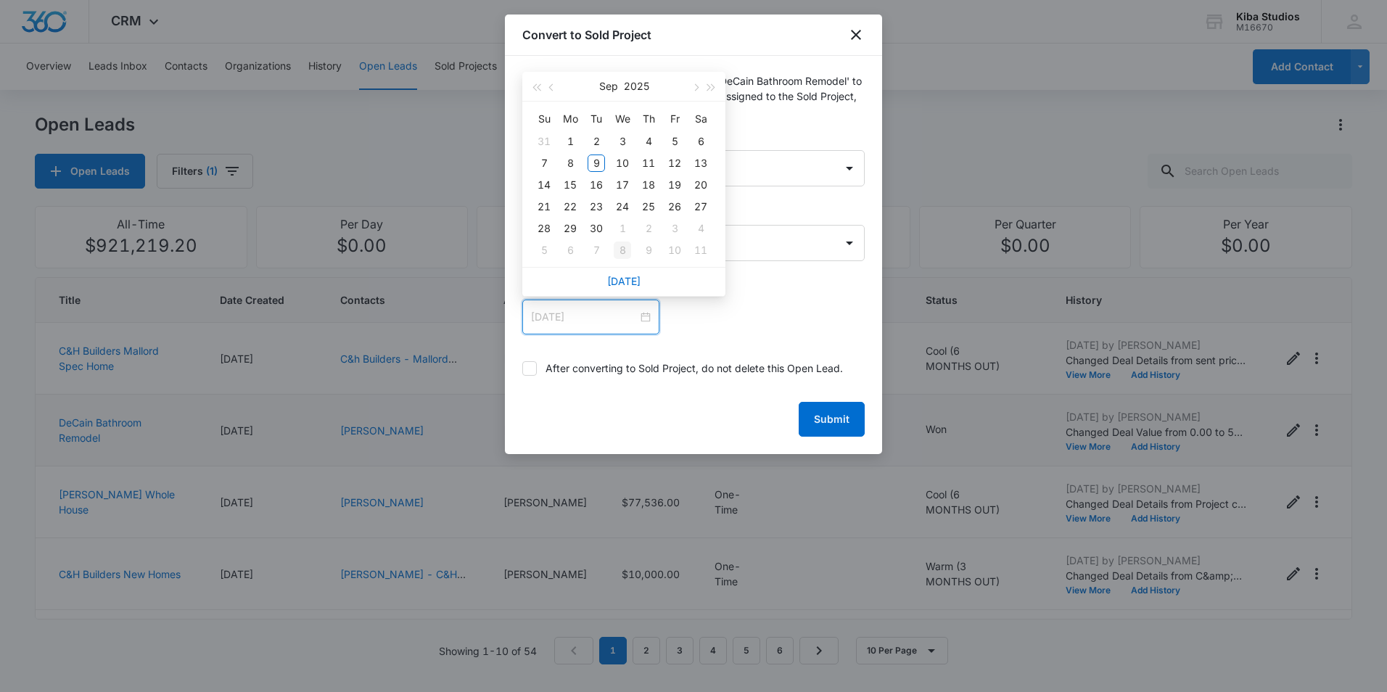
type input "Oct 8, 2025"
type input "Sep 6, 2025"
click at [697, 88] on span "button" at bounding box center [695, 87] width 7 height 7
type input "Oct 1, 2025"
click at [625, 137] on div "1" at bounding box center [622, 141] width 17 height 17
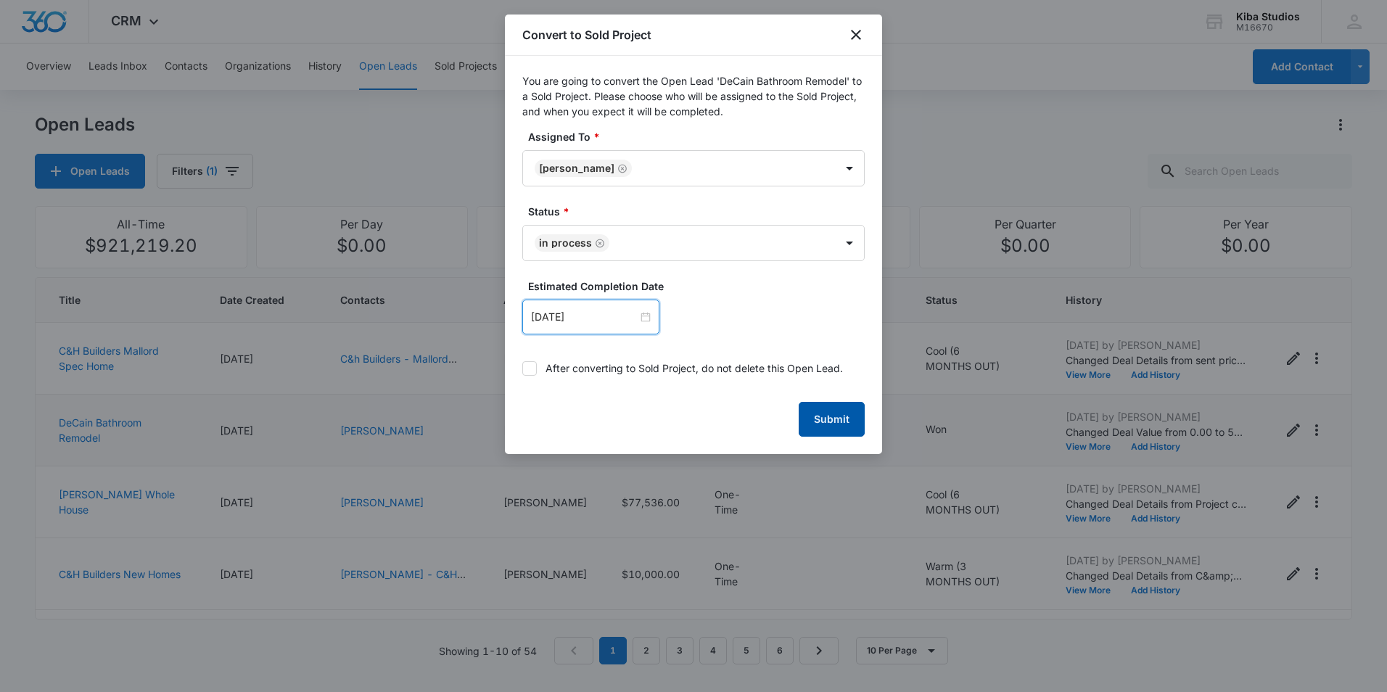
click at [822, 420] on button "Submit" at bounding box center [832, 419] width 66 height 35
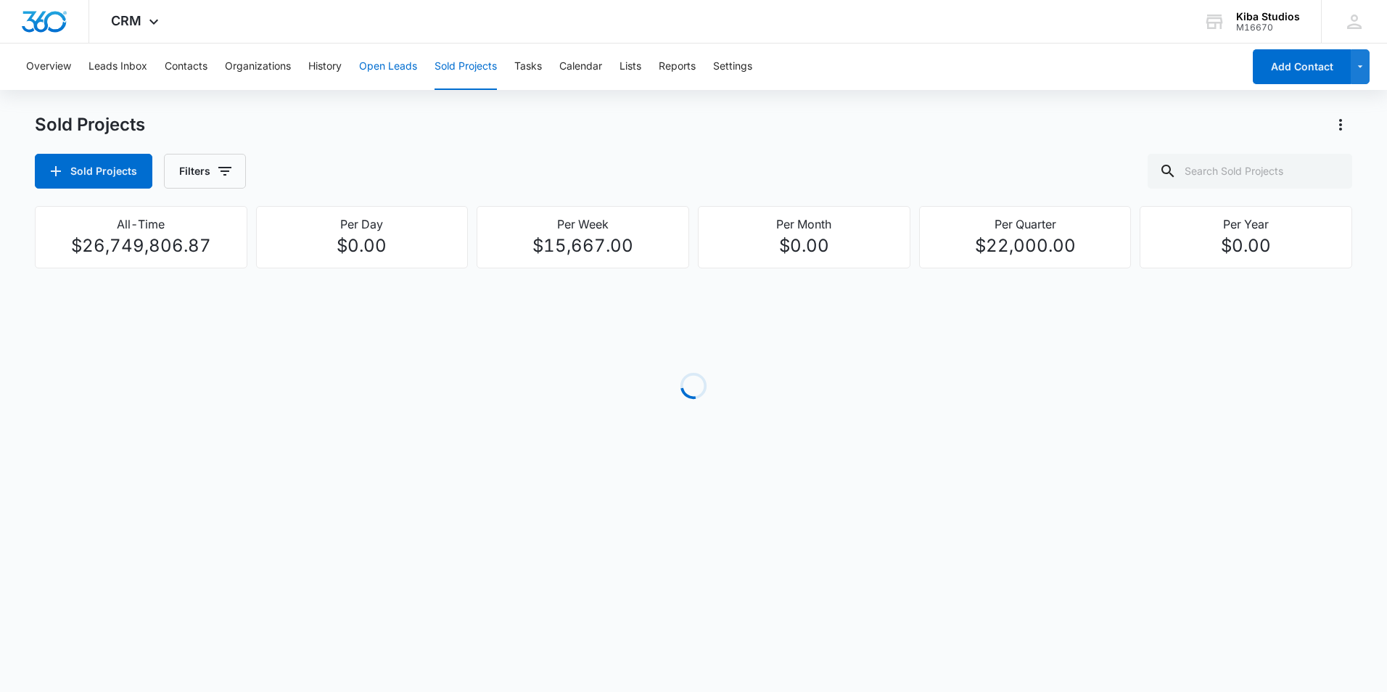
click at [372, 67] on button "Open Leads" at bounding box center [388, 67] width 58 height 46
click at [205, 176] on button "Filters" at bounding box center [198, 171] width 82 height 35
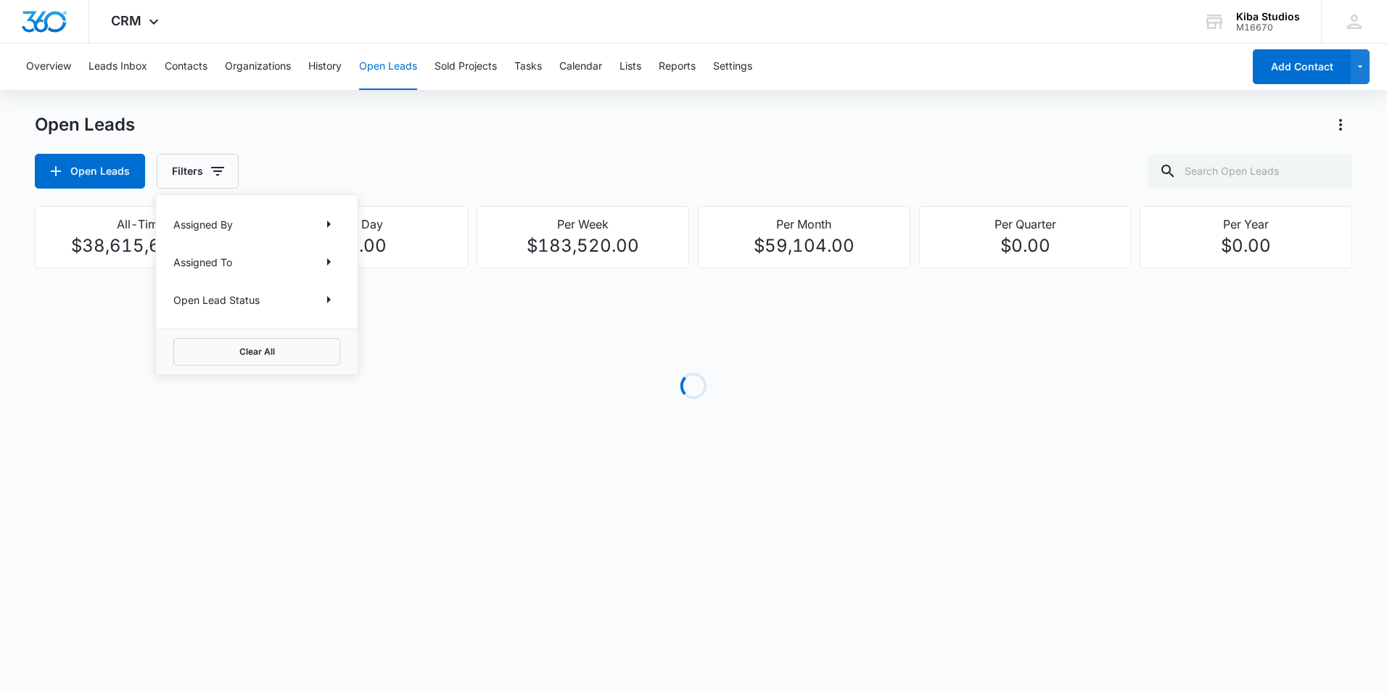
click at [218, 261] on p "Assigned To" at bounding box center [202, 262] width 59 height 15
click at [328, 257] on icon "Show Assigned To filters" at bounding box center [328, 261] width 17 height 17
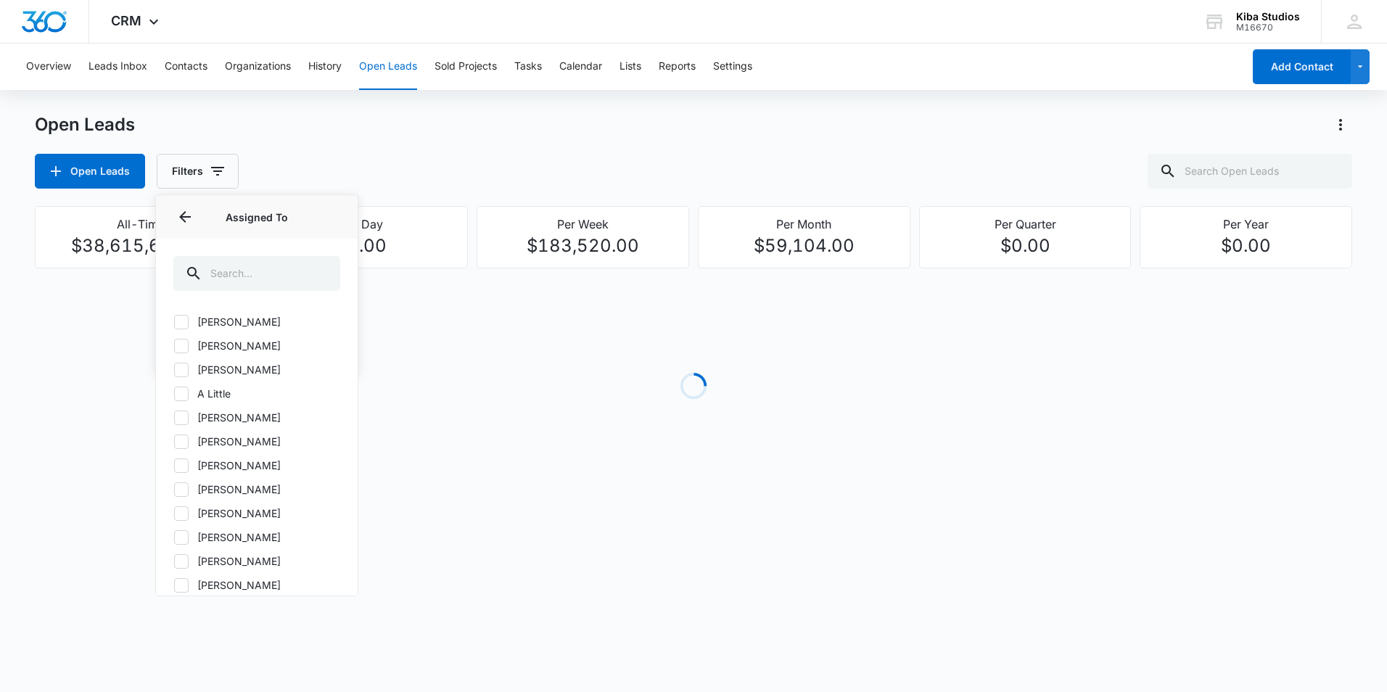
click at [184, 493] on icon at bounding box center [181, 489] width 13 height 13
click at [174, 490] on input "Amanda Conrad" at bounding box center [173, 489] width 1 height 1
checkbox input "true"
click at [382, 173] on div "Open Leads Filters (1) Assigned By Assigned To 1 Assigned To (1) Aimee Carter A…" at bounding box center [694, 171] width 1318 height 35
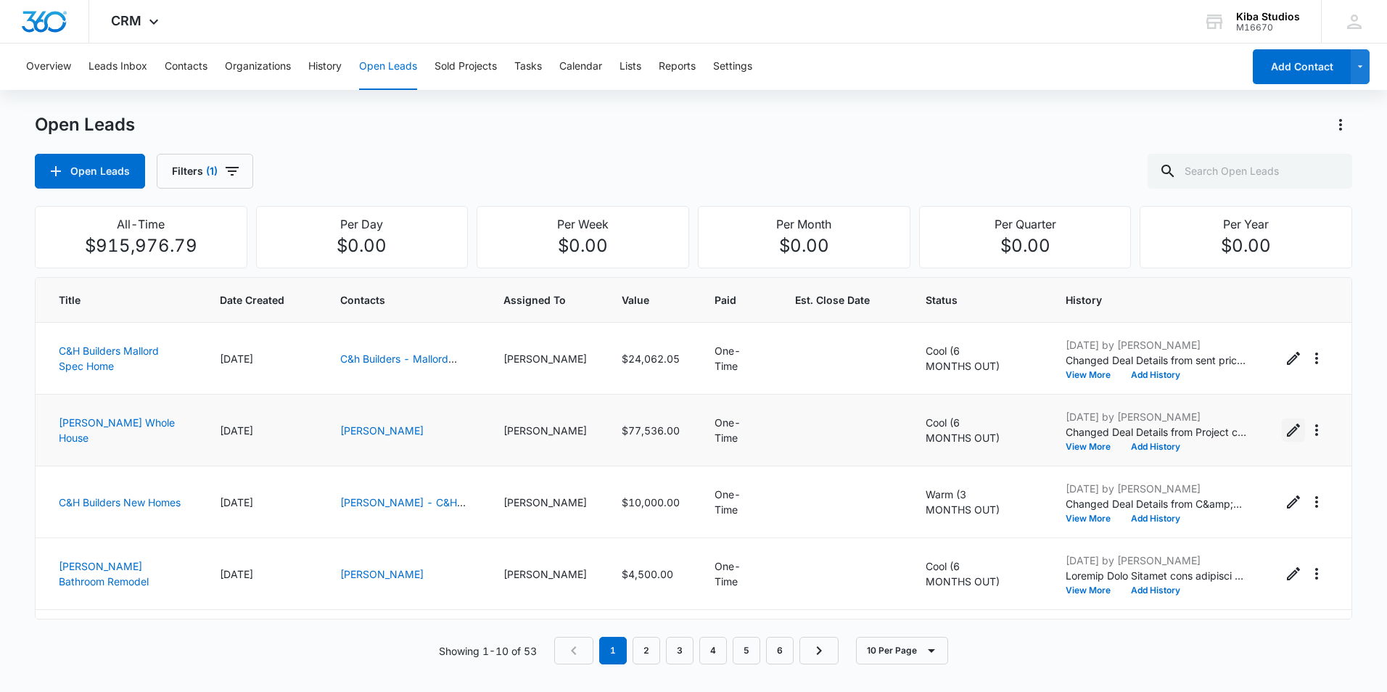
click at [1285, 432] on icon "Edit Open Lead" at bounding box center [1293, 430] width 17 height 17
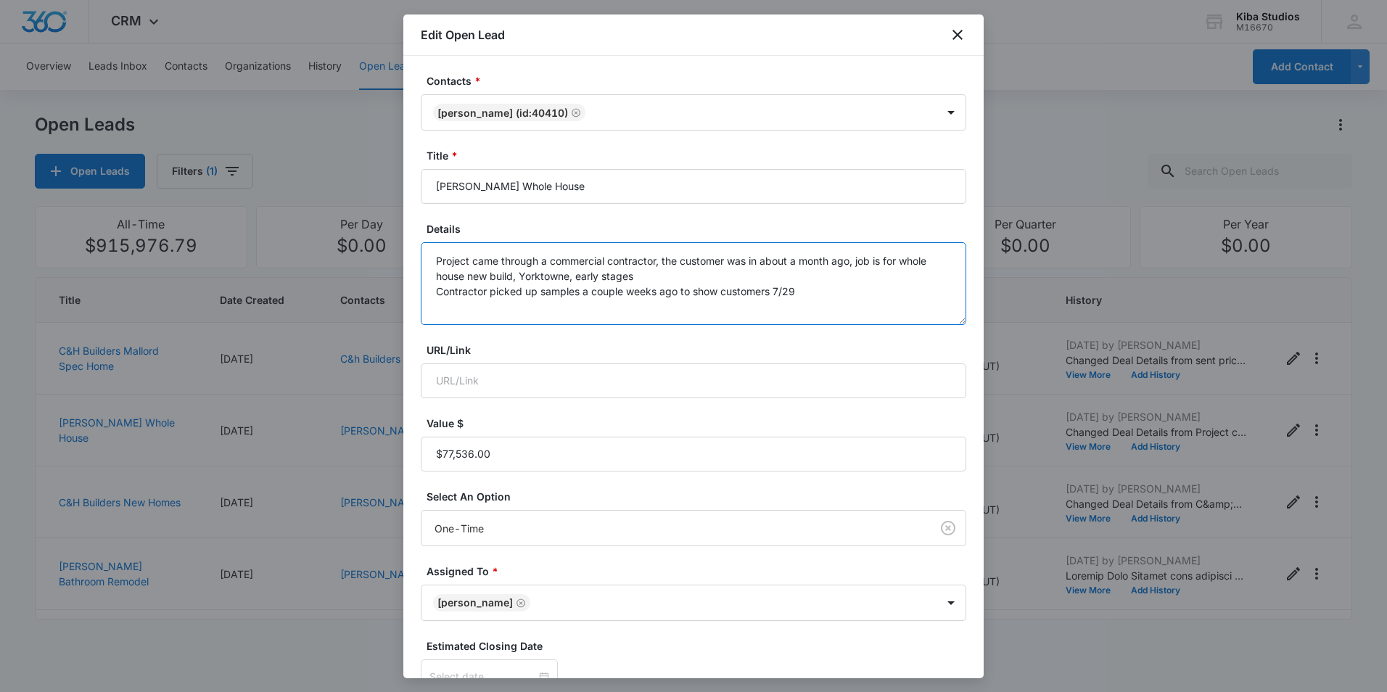
click at [439, 308] on textarea "Project came through a commercial contractor, the customer was in about a month…" at bounding box center [694, 283] width 546 height 83
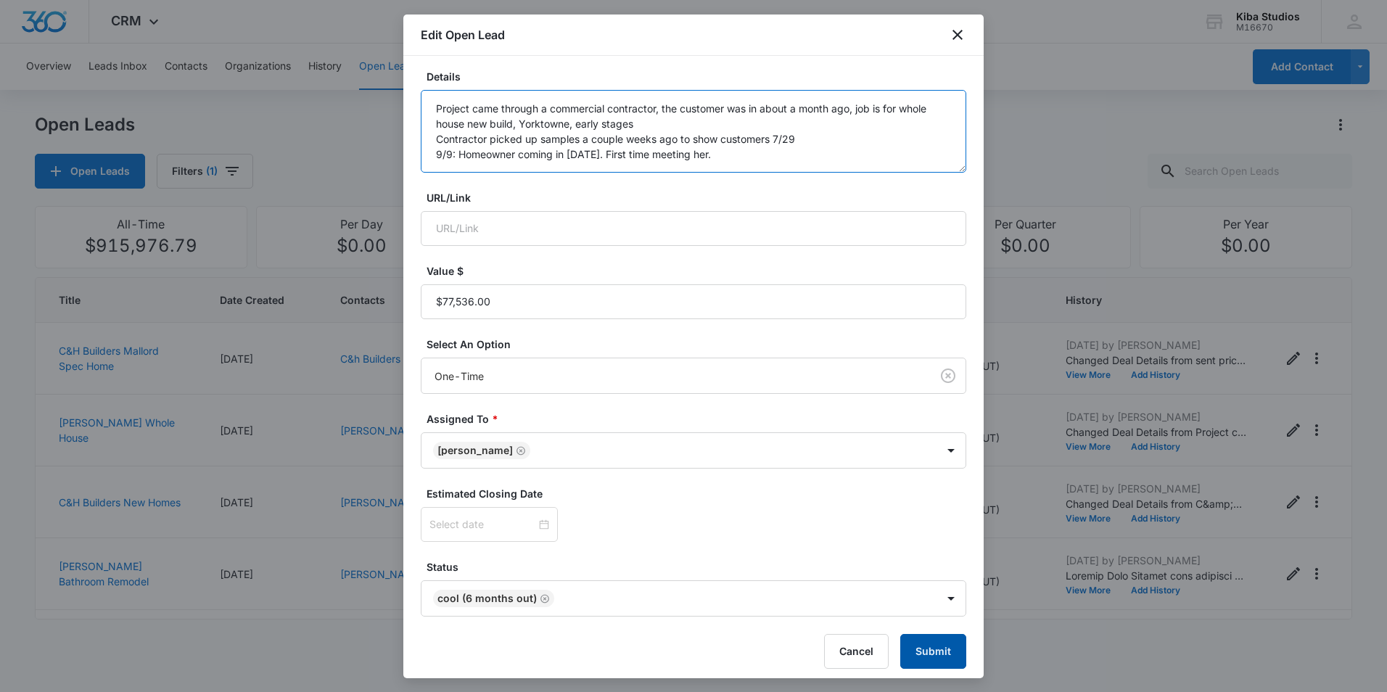
scroll to position [160, 0]
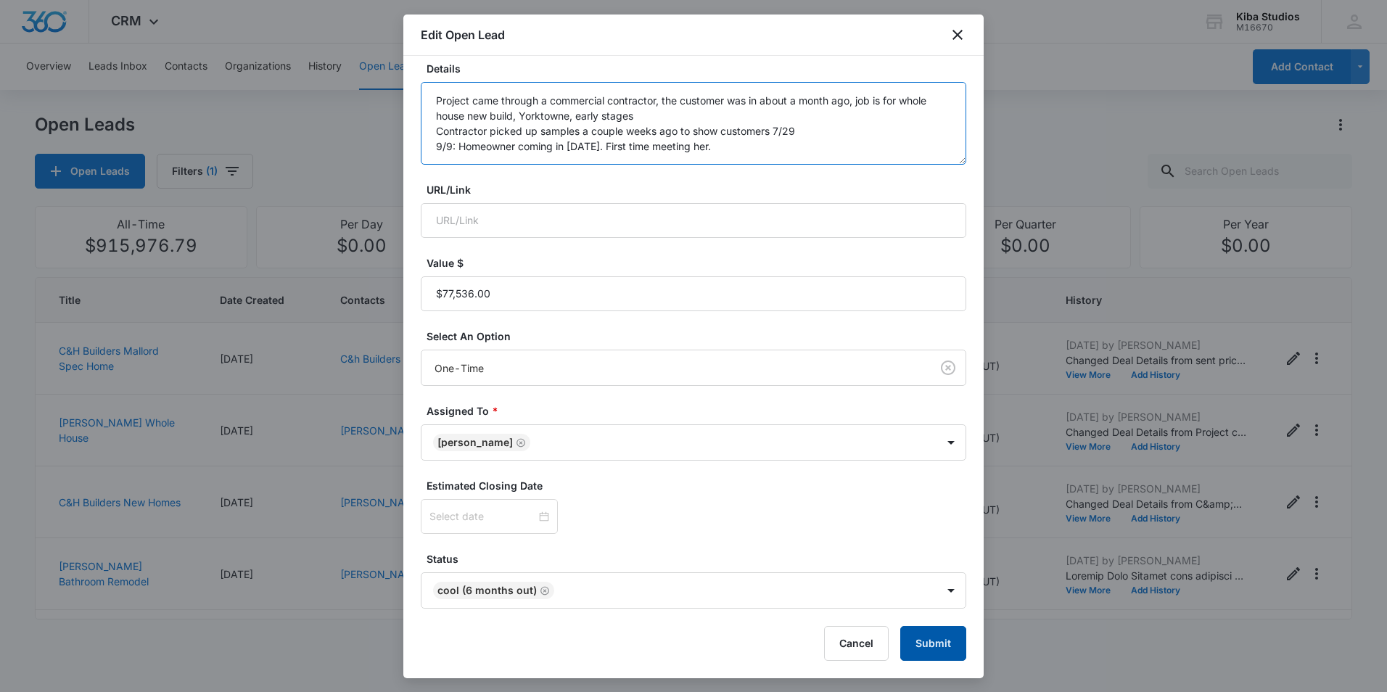
type textarea "Project came through a commercial contractor, the customer was in about a month…"
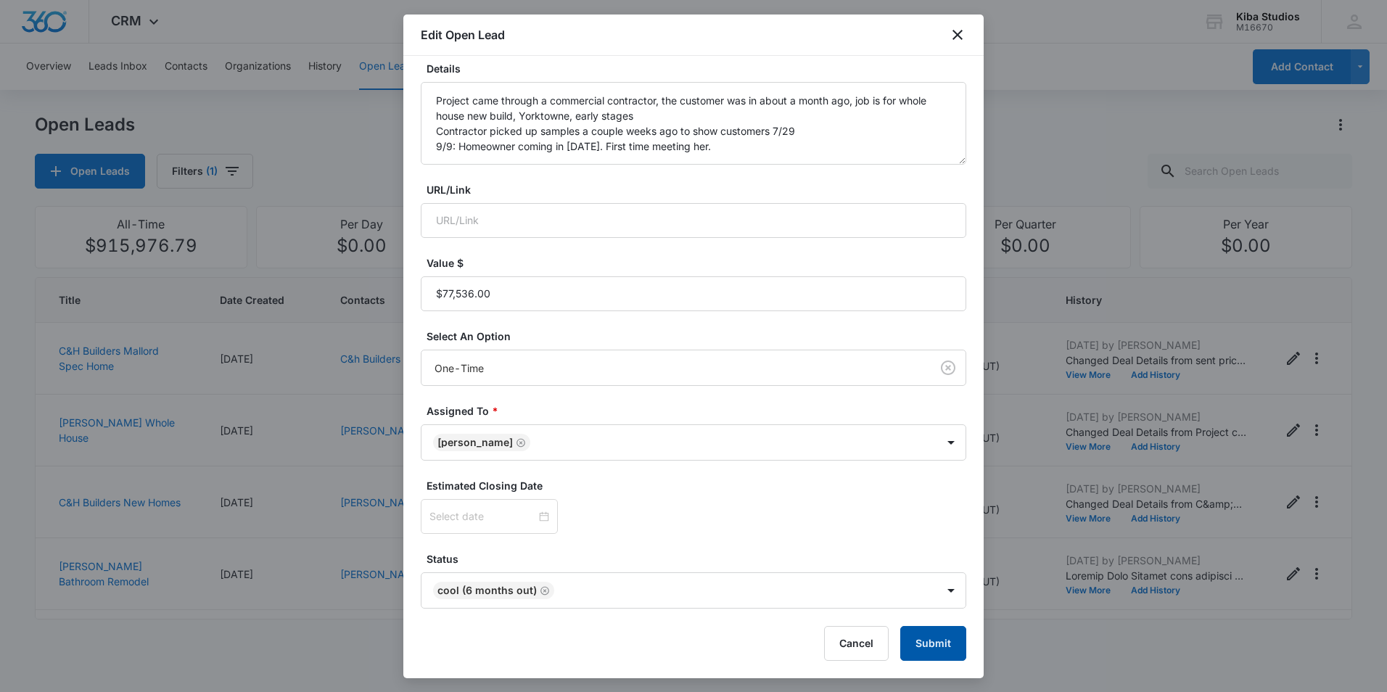
click at [921, 646] on button "Submit" at bounding box center [934, 643] width 66 height 35
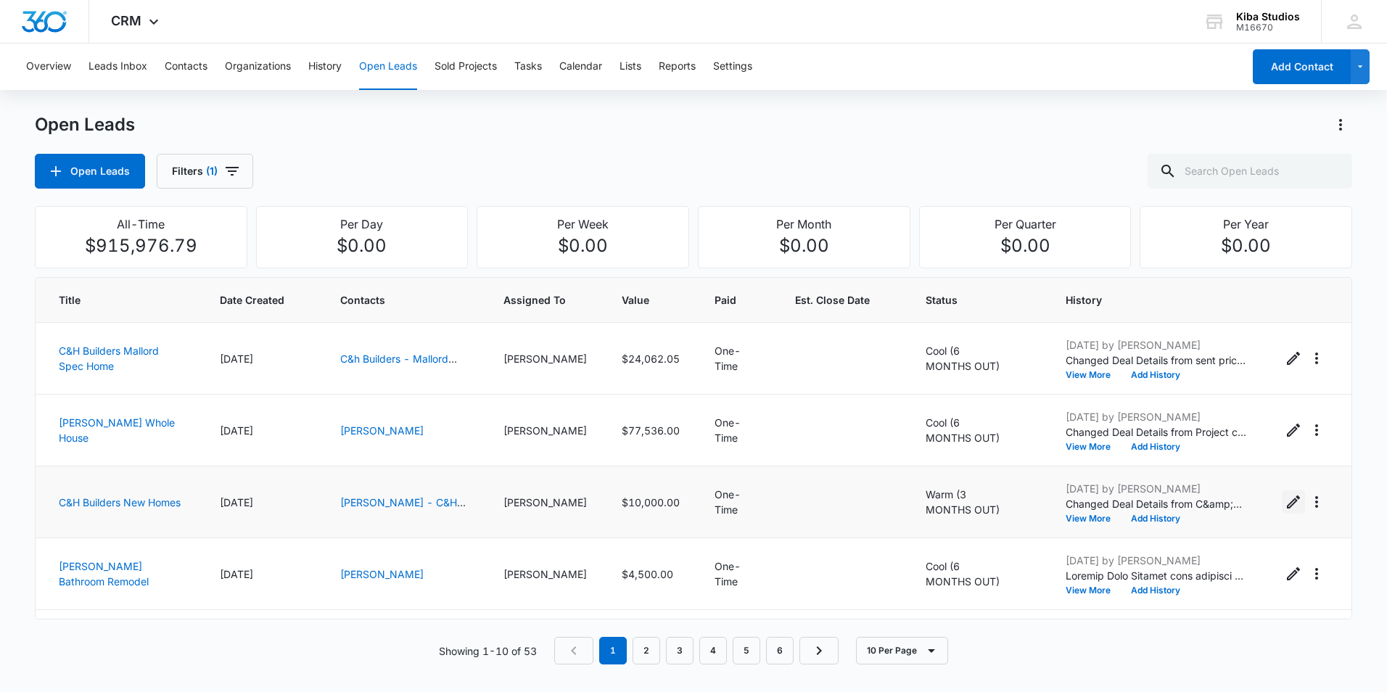
click at [1285, 505] on icon "Edit Open Lead" at bounding box center [1293, 501] width 17 height 17
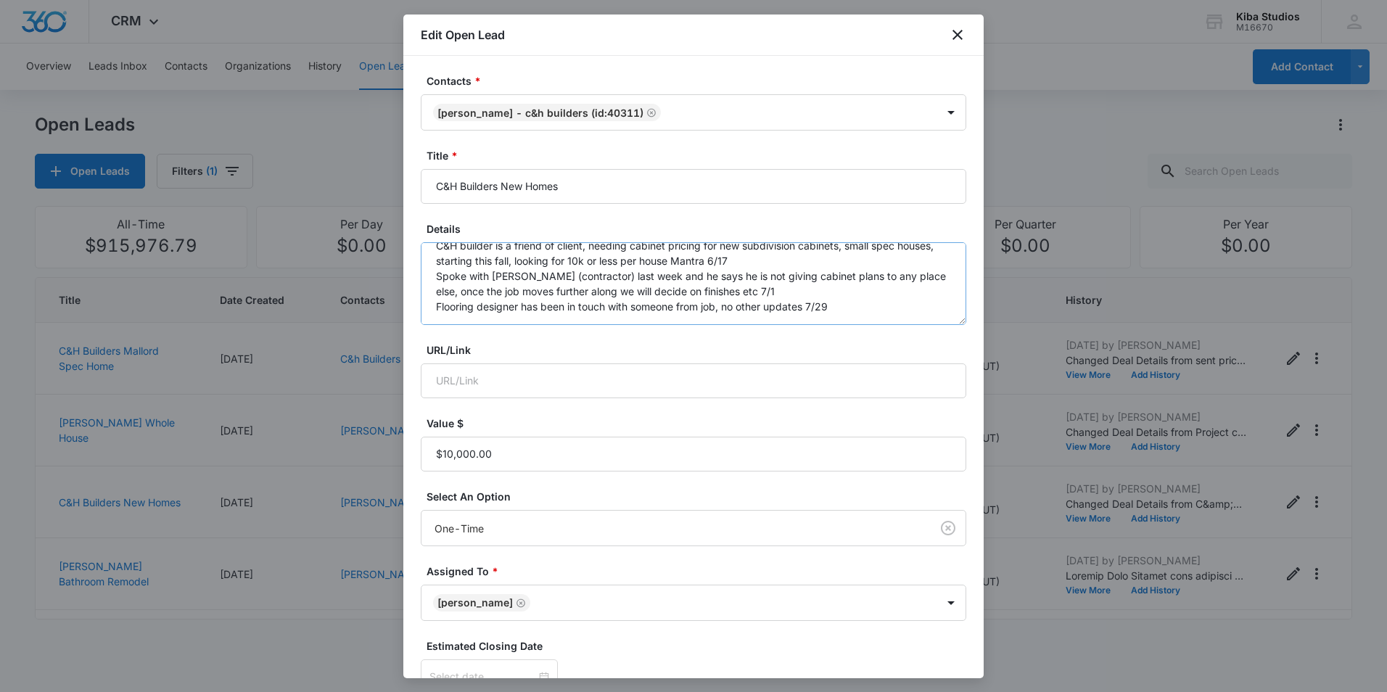
scroll to position [30, 0]
click at [440, 317] on textarea "C&H builder is a friend of client, needing cabinet pricing for new subdivision …" at bounding box center [694, 283] width 546 height 83
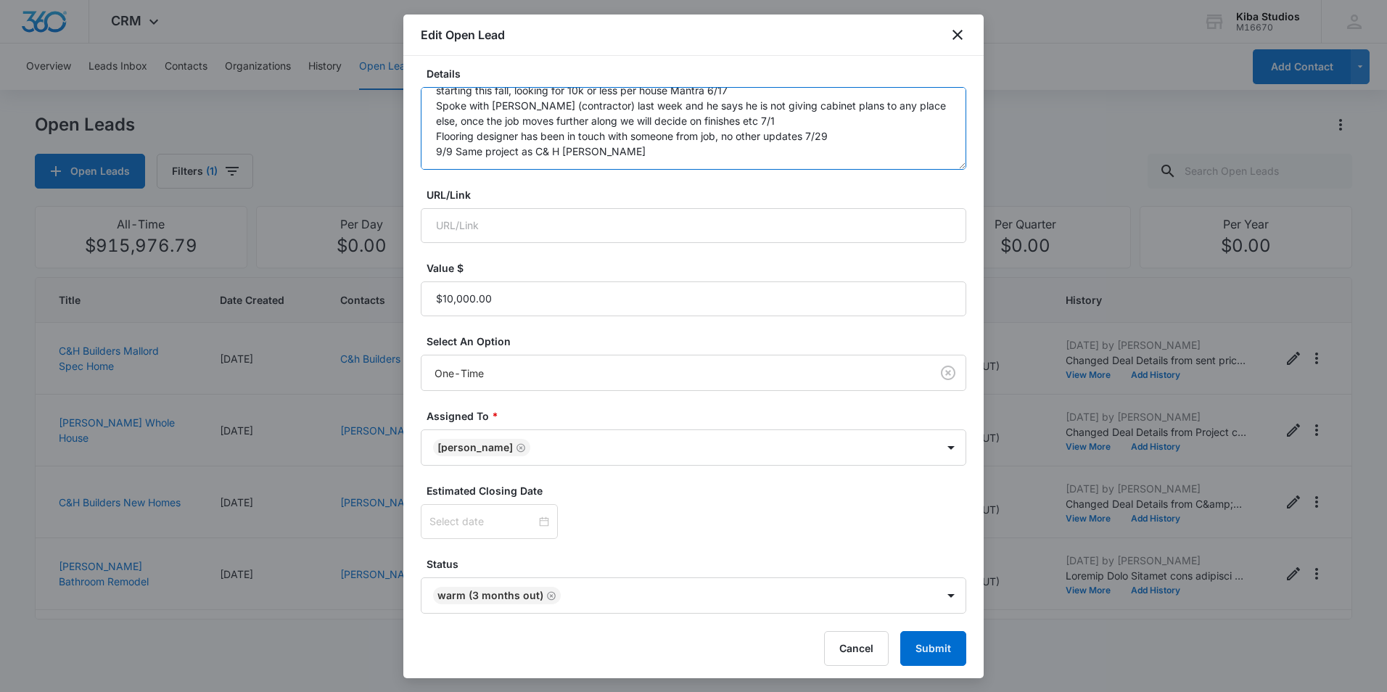
scroll to position [160, 0]
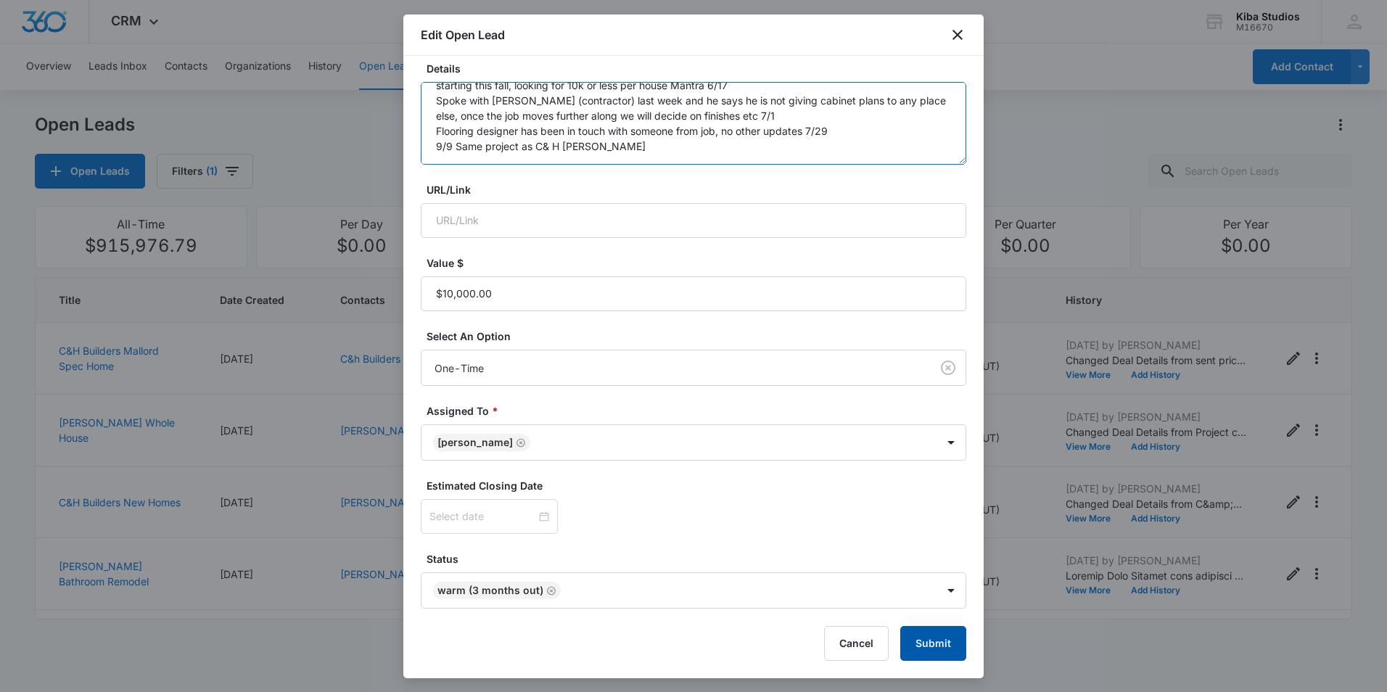
type textarea "C&H builder is a friend of client, needing cabinet pricing for new subdivision …"
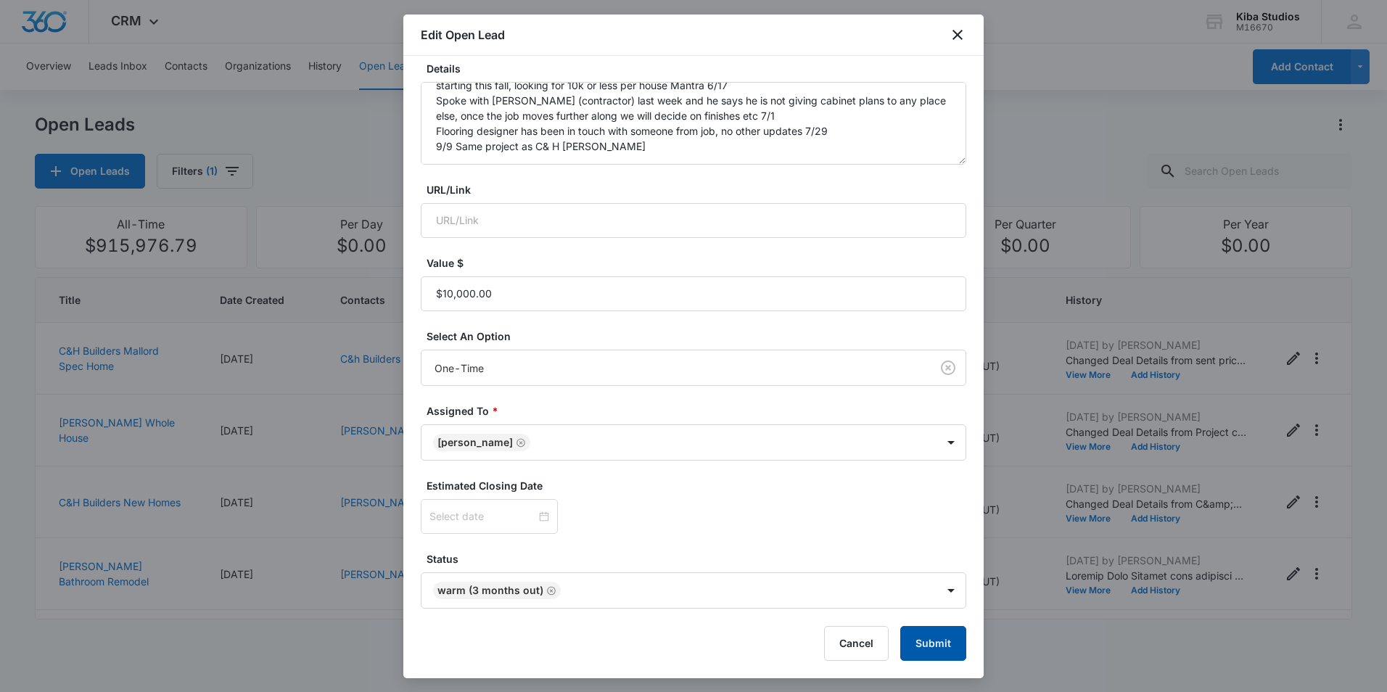
click at [908, 649] on button "Submit" at bounding box center [934, 643] width 66 height 35
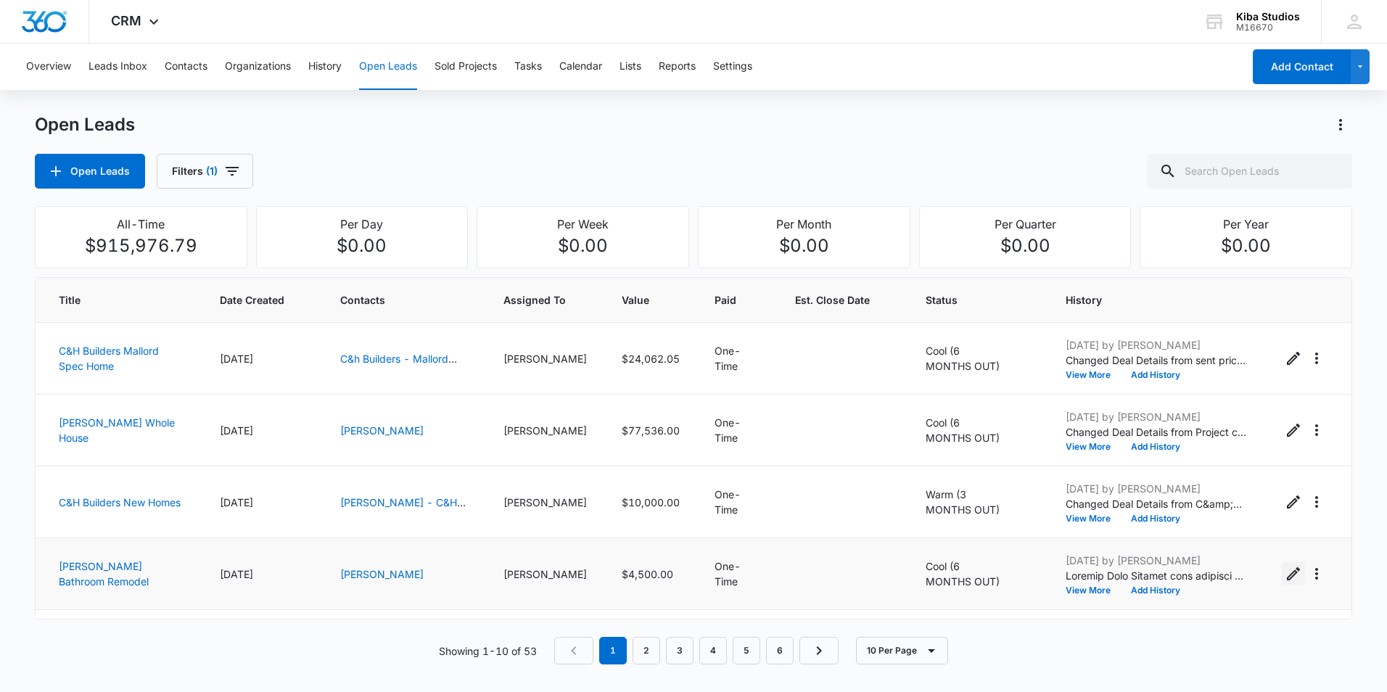
click at [1285, 573] on icon "Edit Open Lead" at bounding box center [1293, 573] width 17 height 17
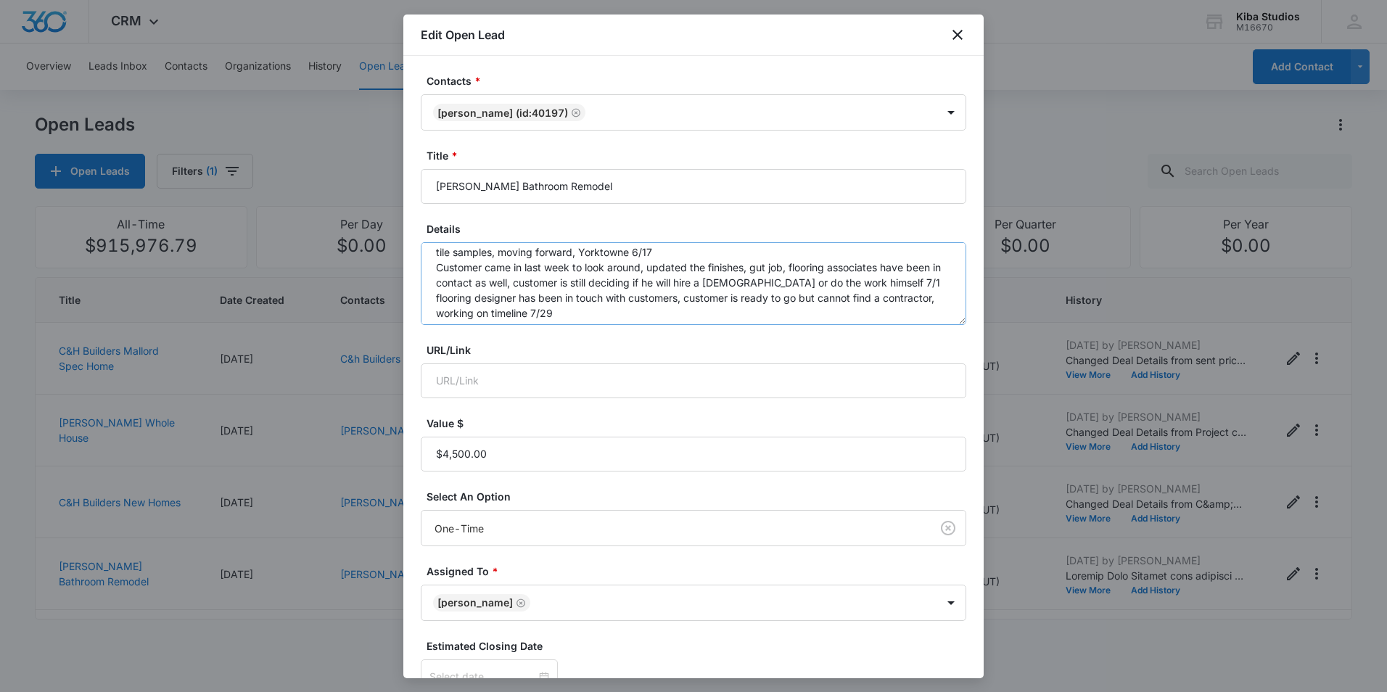
scroll to position [61, 0]
click at [443, 316] on textarea "bathroom vanity, customer is working with contractor we work with, $4,500 spoke…" at bounding box center [694, 283] width 546 height 83
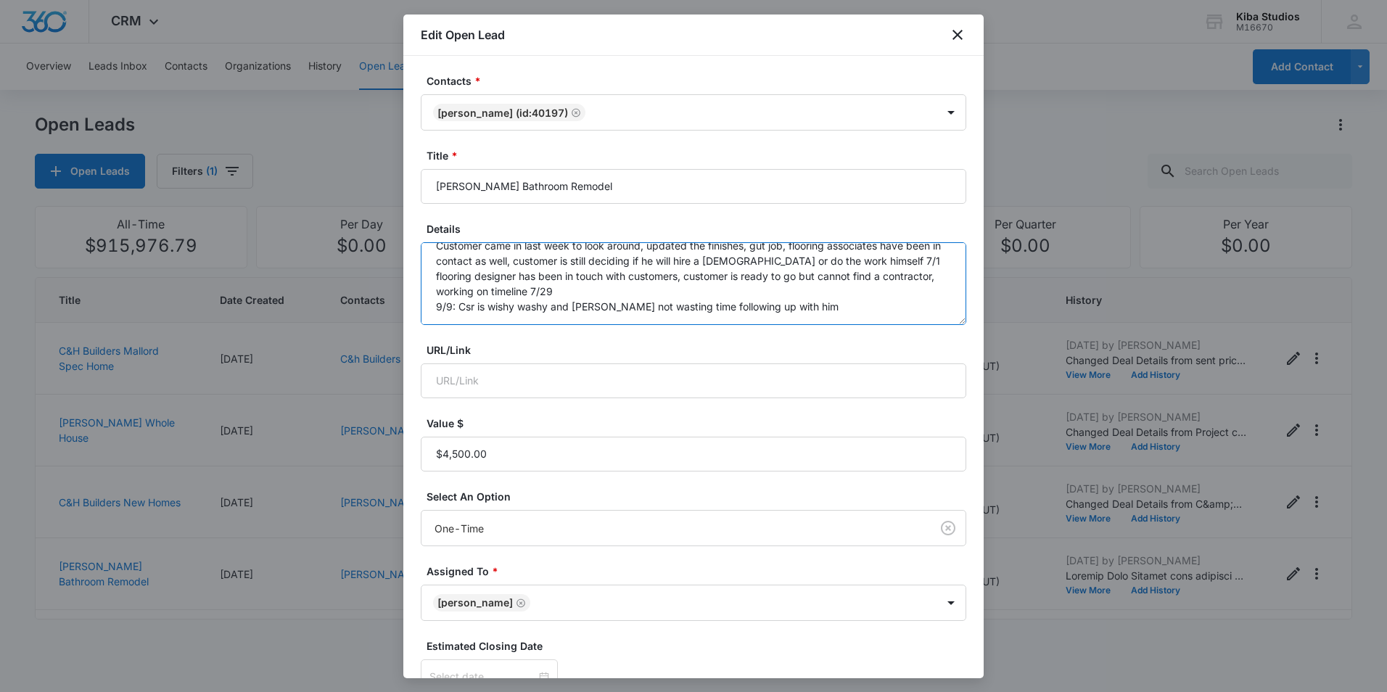
type textarea "bathroom vanity, customer is working with contractor we work with, $4,500 spoke…"
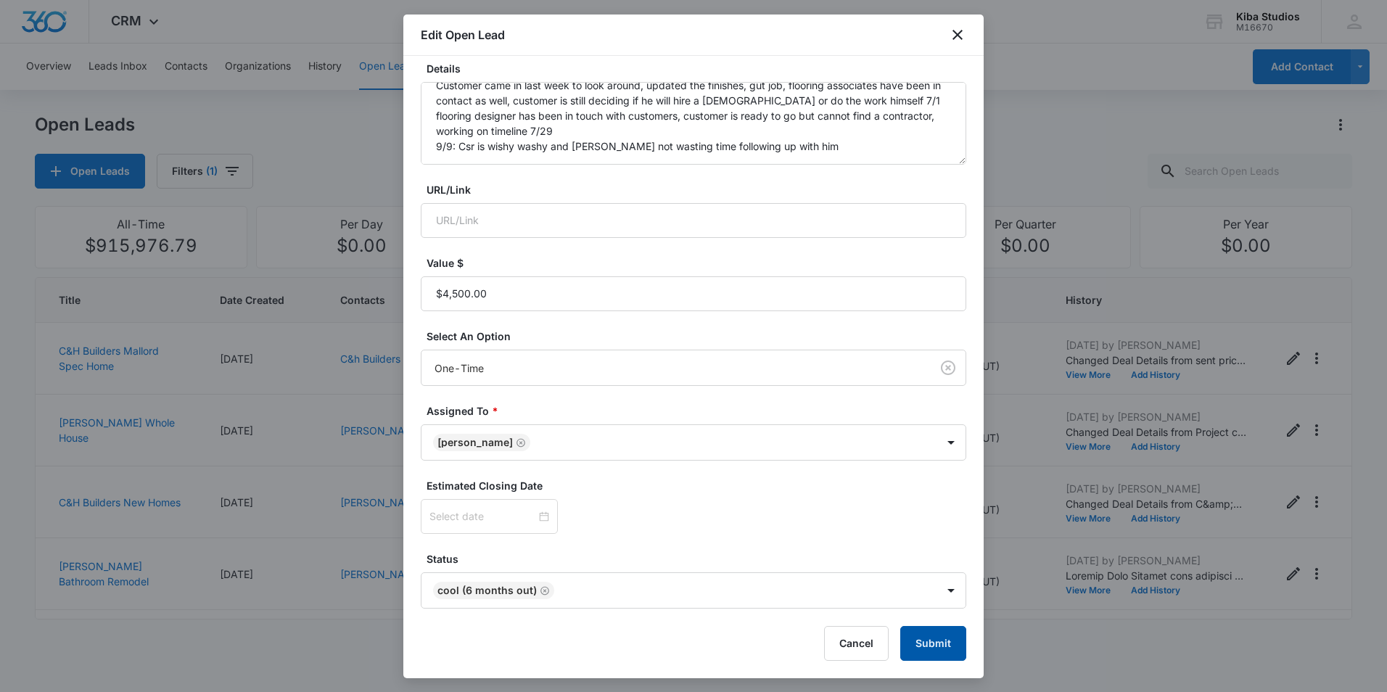
click at [925, 641] on button "Submit" at bounding box center [934, 643] width 66 height 35
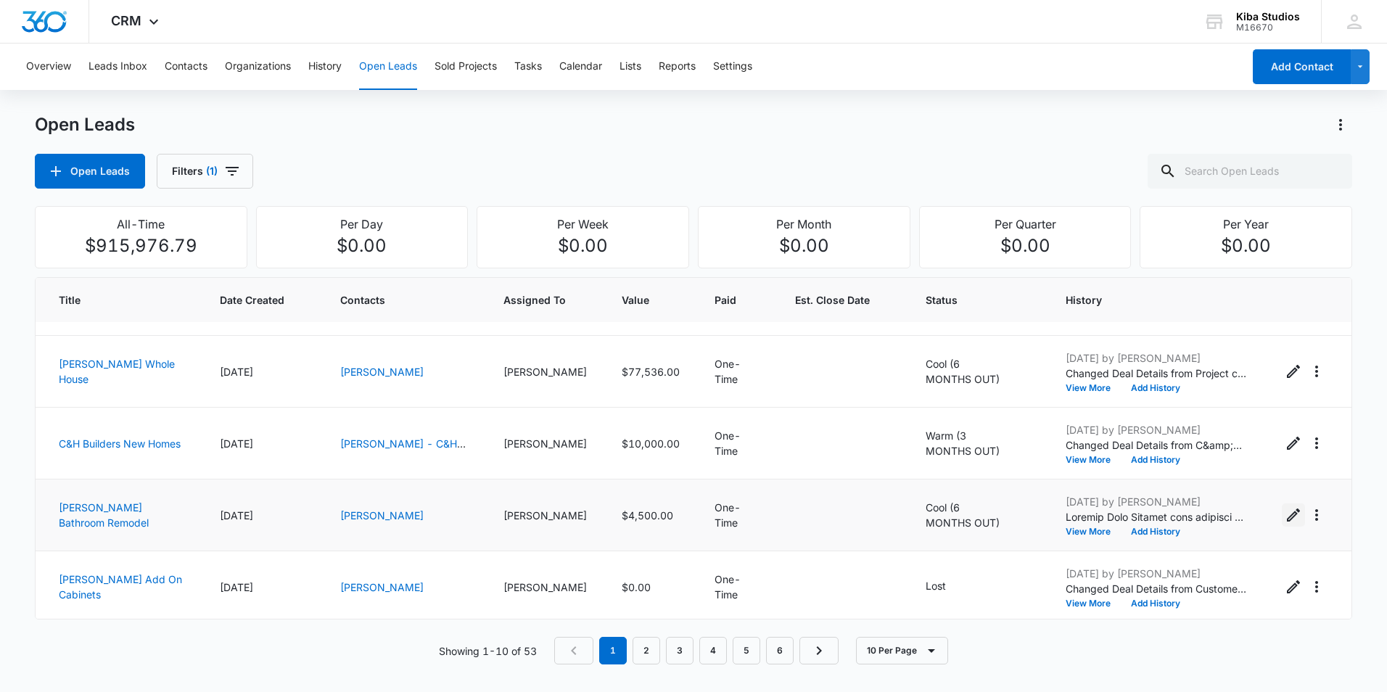
scroll to position [0, 0]
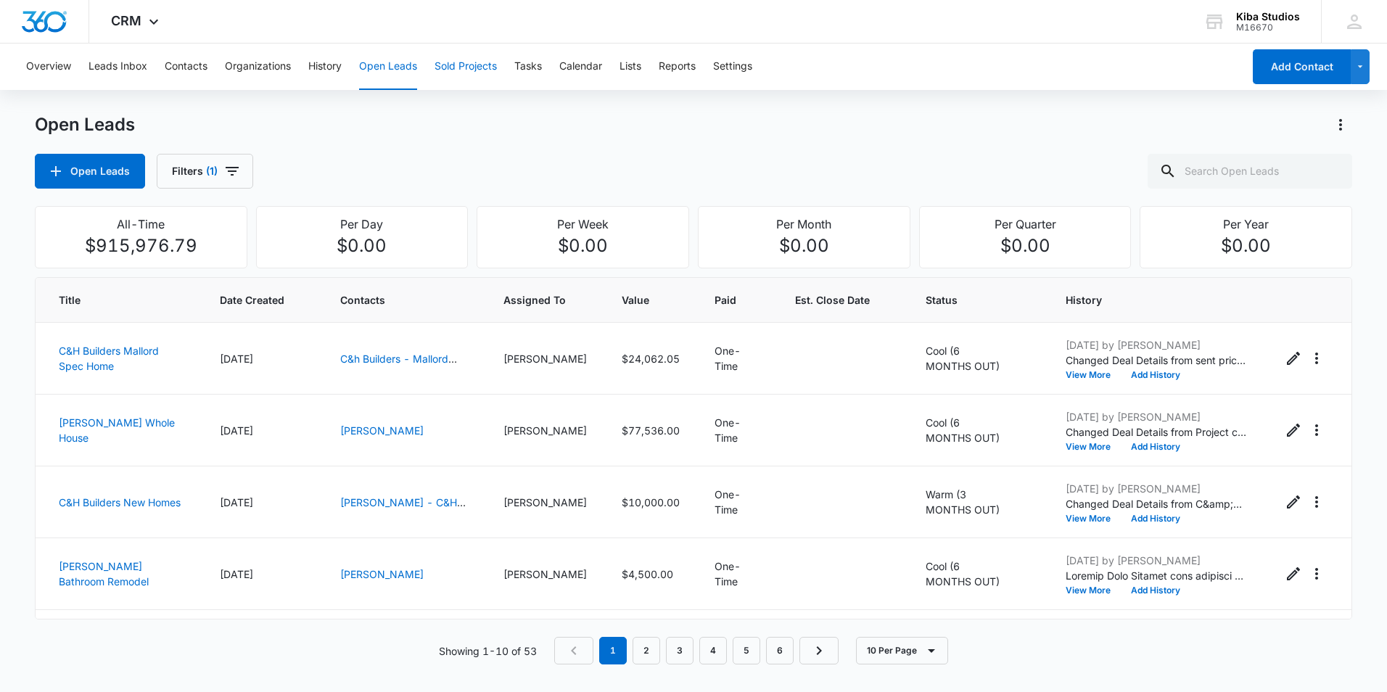
click at [459, 64] on button "Sold Projects" at bounding box center [466, 67] width 62 height 46
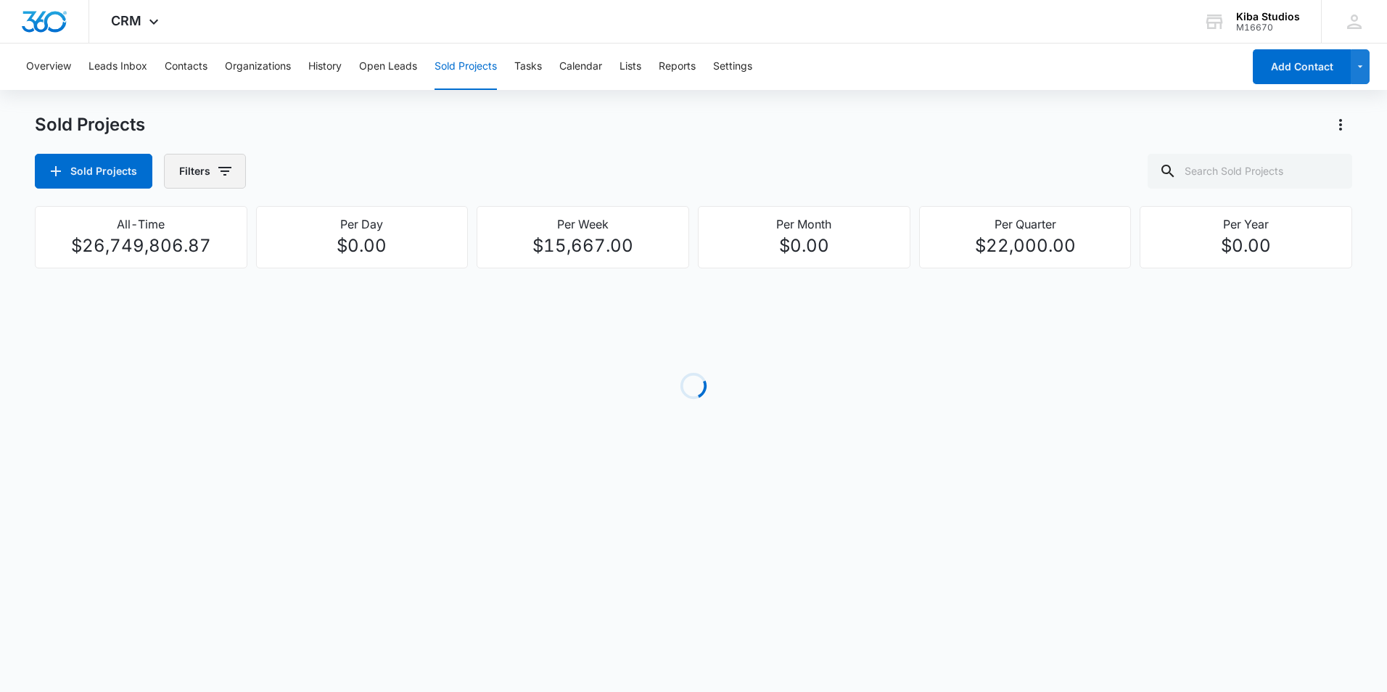
click at [186, 185] on button "Filters" at bounding box center [205, 171] width 82 height 35
click at [218, 262] on p "Assigned To" at bounding box center [209, 262] width 59 height 15
click at [340, 260] on icon "Show Assigned To filters" at bounding box center [335, 261] width 17 height 17
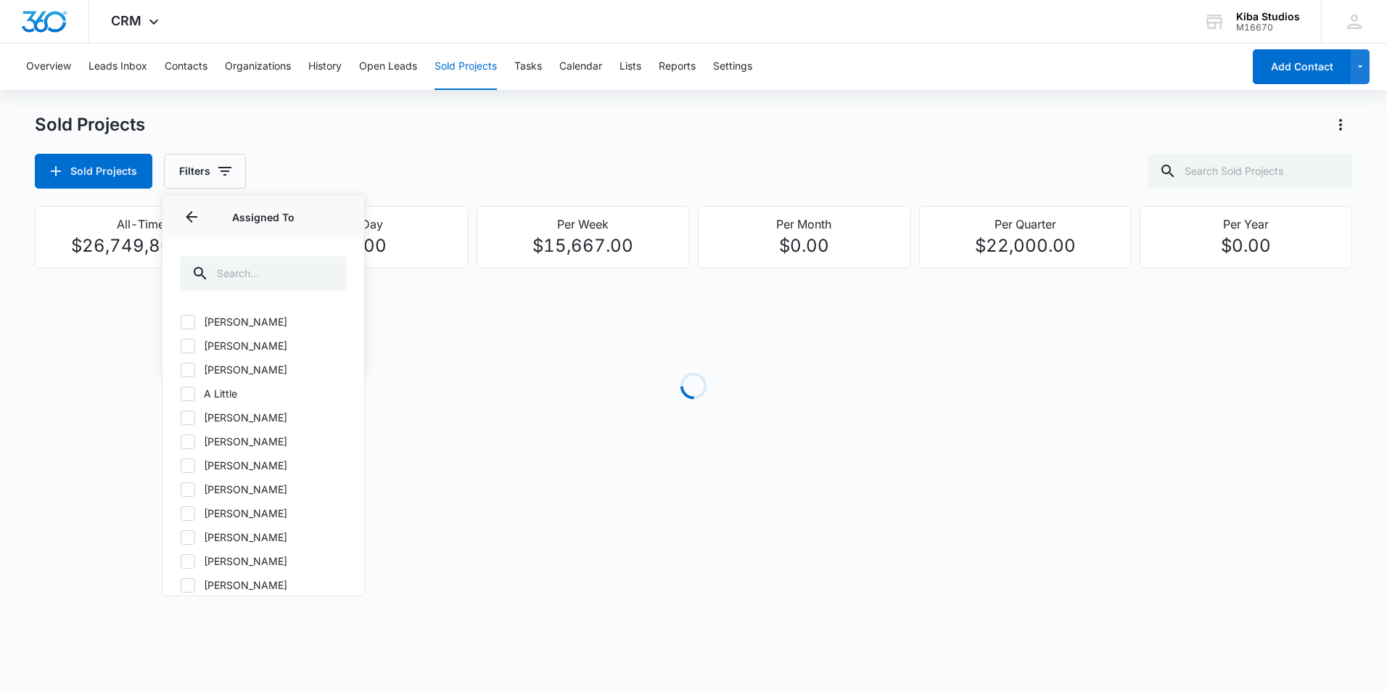
click at [185, 485] on icon at bounding box center [187, 489] width 13 height 13
click at [181, 489] on input "Amanda Conrad" at bounding box center [180, 489] width 1 height 1
checkbox input "true"
click at [197, 216] on icon "Back" at bounding box center [191, 216] width 17 height 17
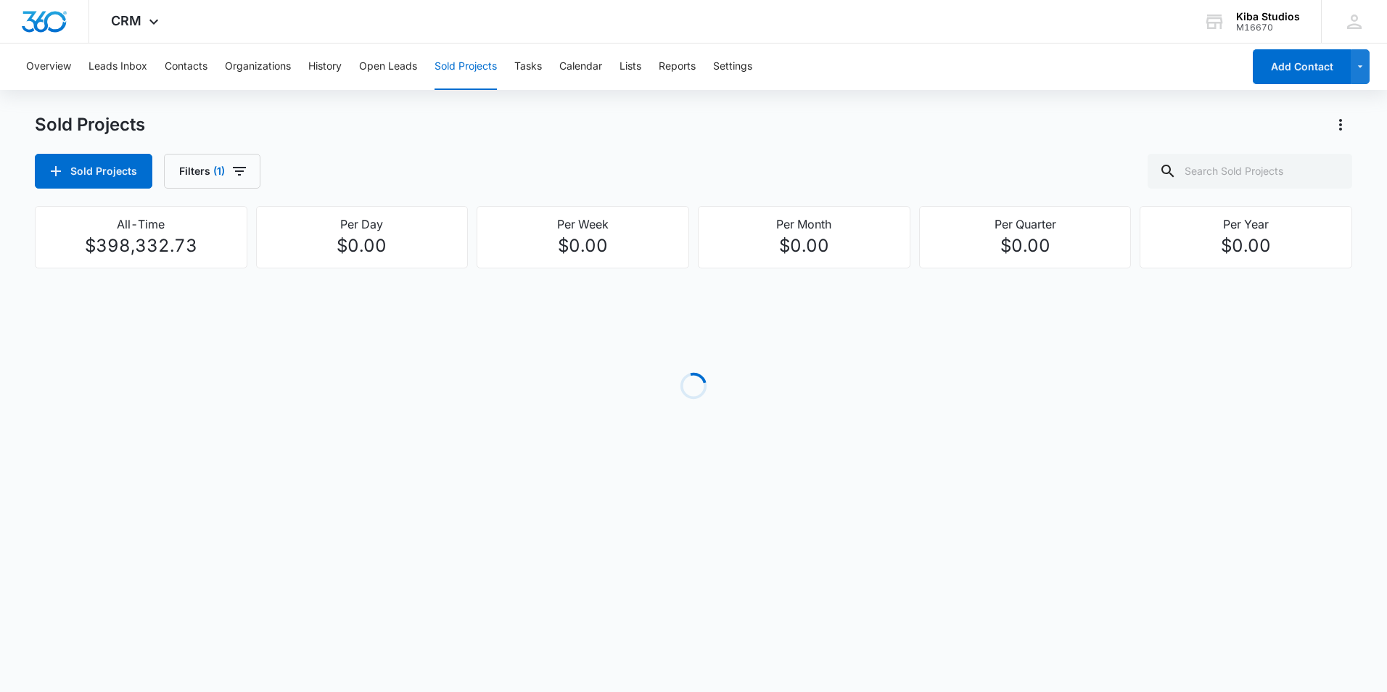
click at [443, 160] on div "Sold Projects Filters (1)" at bounding box center [694, 171] width 1318 height 35
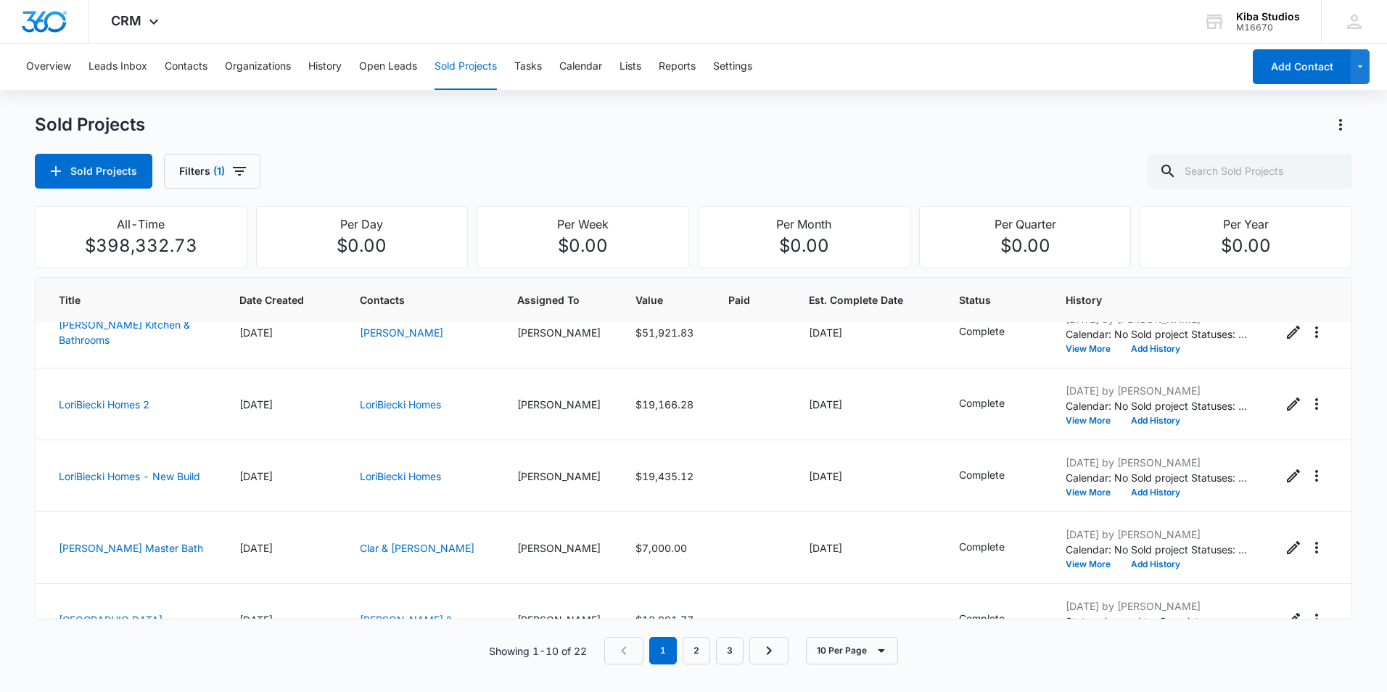
scroll to position [422, 0]
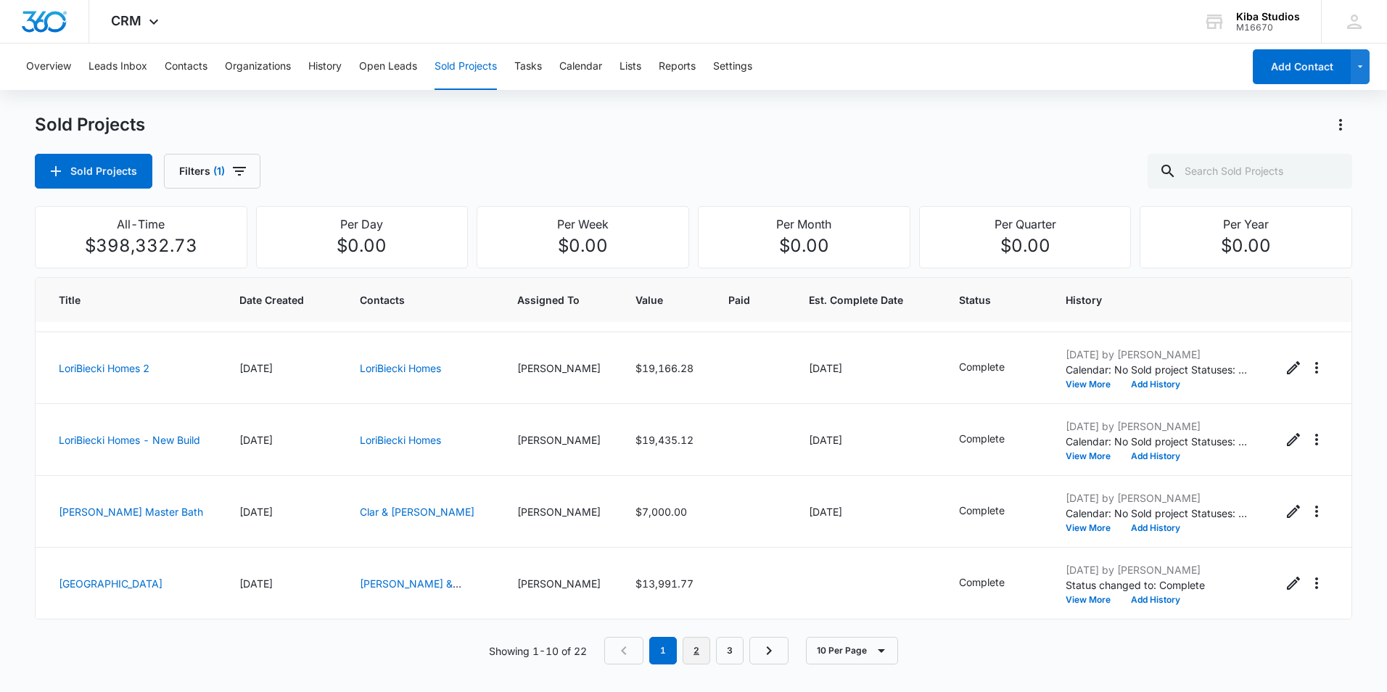
click at [702, 641] on link "2" at bounding box center [697, 651] width 28 height 28
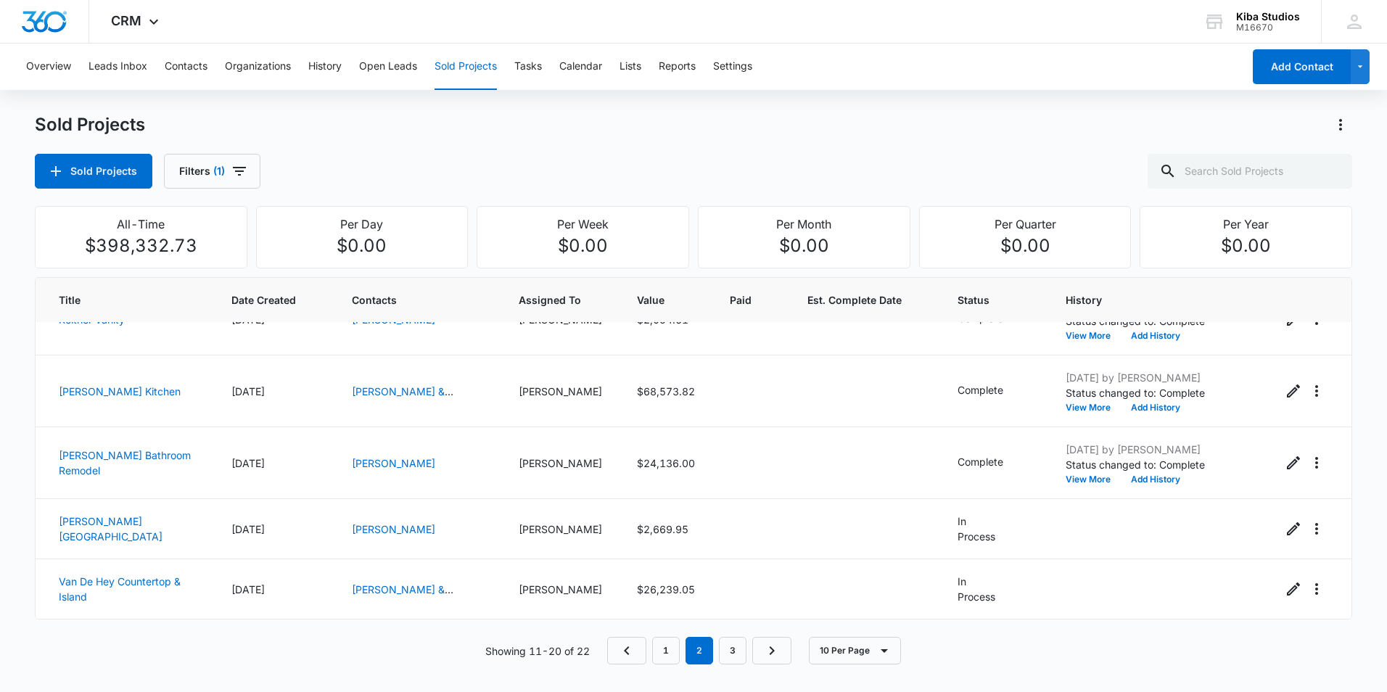
scroll to position [365, 0]
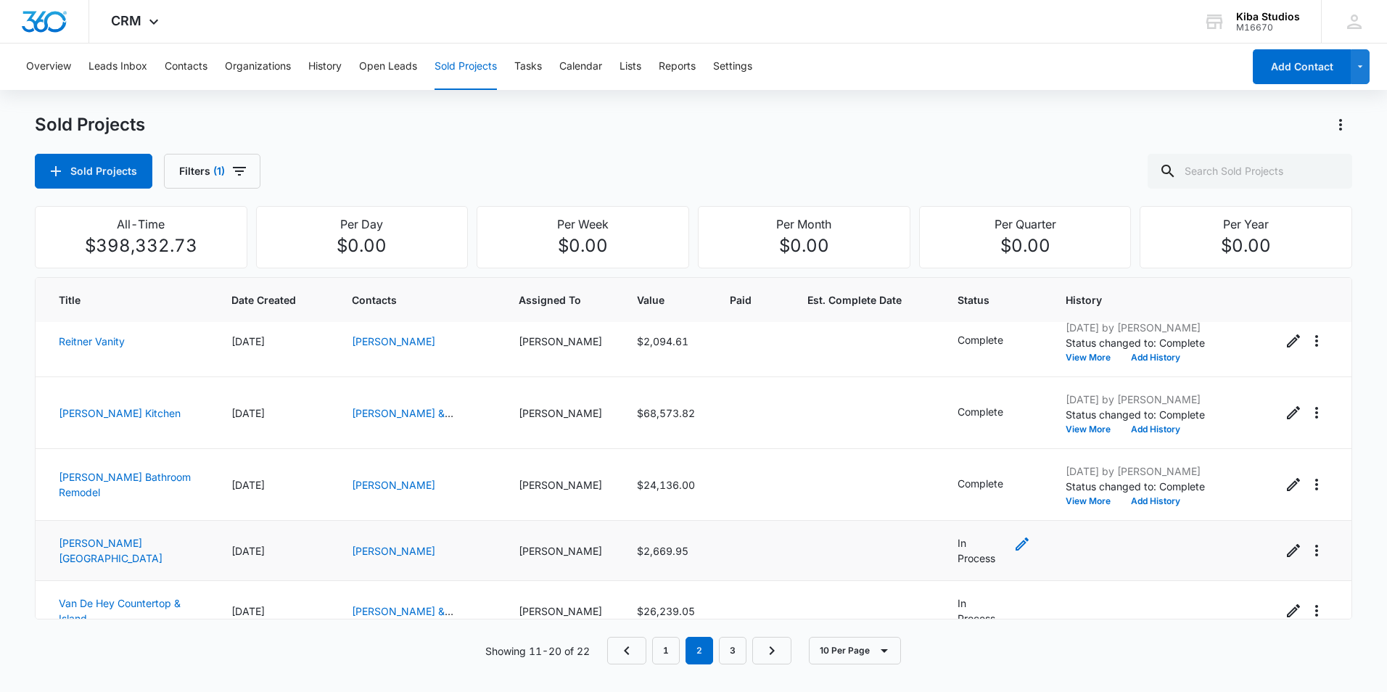
click at [1014, 542] on icon "- - Select to Edit Field" at bounding box center [1022, 544] width 17 height 17
click at [988, 446] on icon "Remove In Process" at bounding box center [989, 446] width 9 height 9
click at [1002, 448] on div "Project Status" at bounding box center [961, 447] width 99 height 33
click at [964, 532] on p "Complete" at bounding box center [952, 524] width 46 height 15
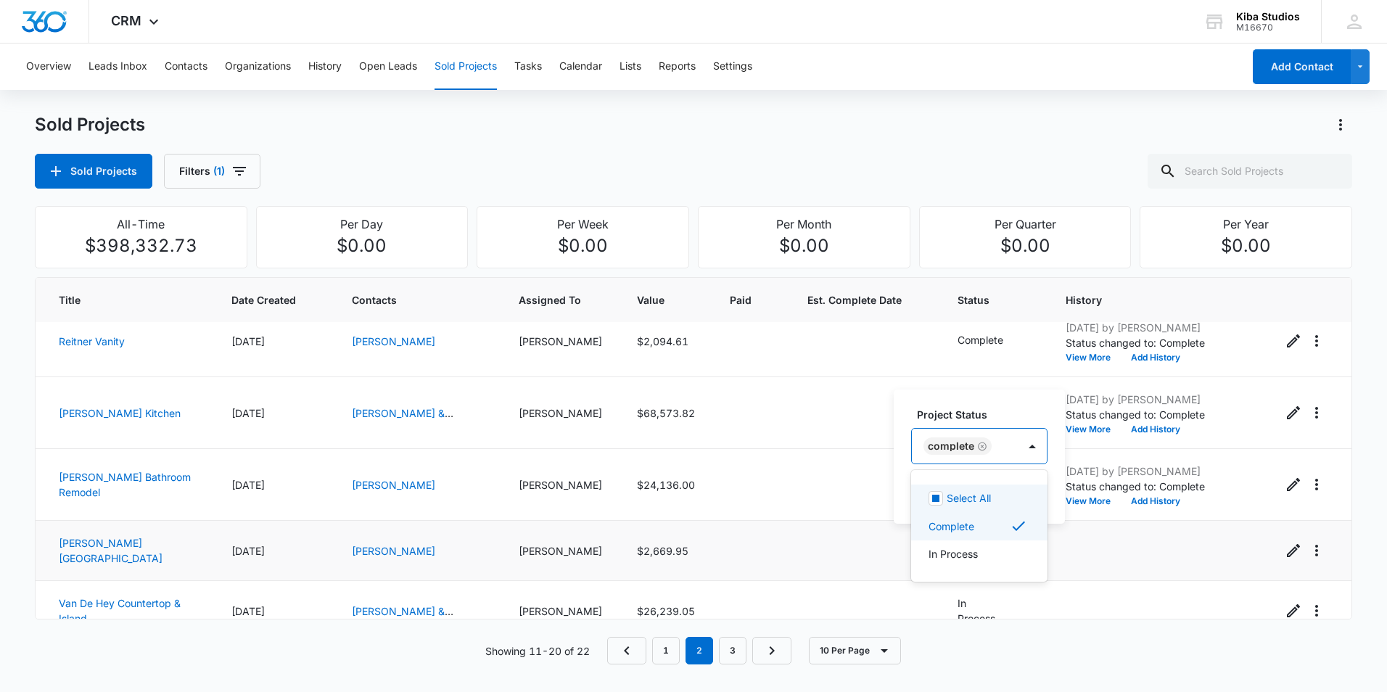
click at [1033, 411] on label "Project Status" at bounding box center [985, 414] width 136 height 15
click at [1028, 496] on button "Save" at bounding box center [1026, 493] width 43 height 28
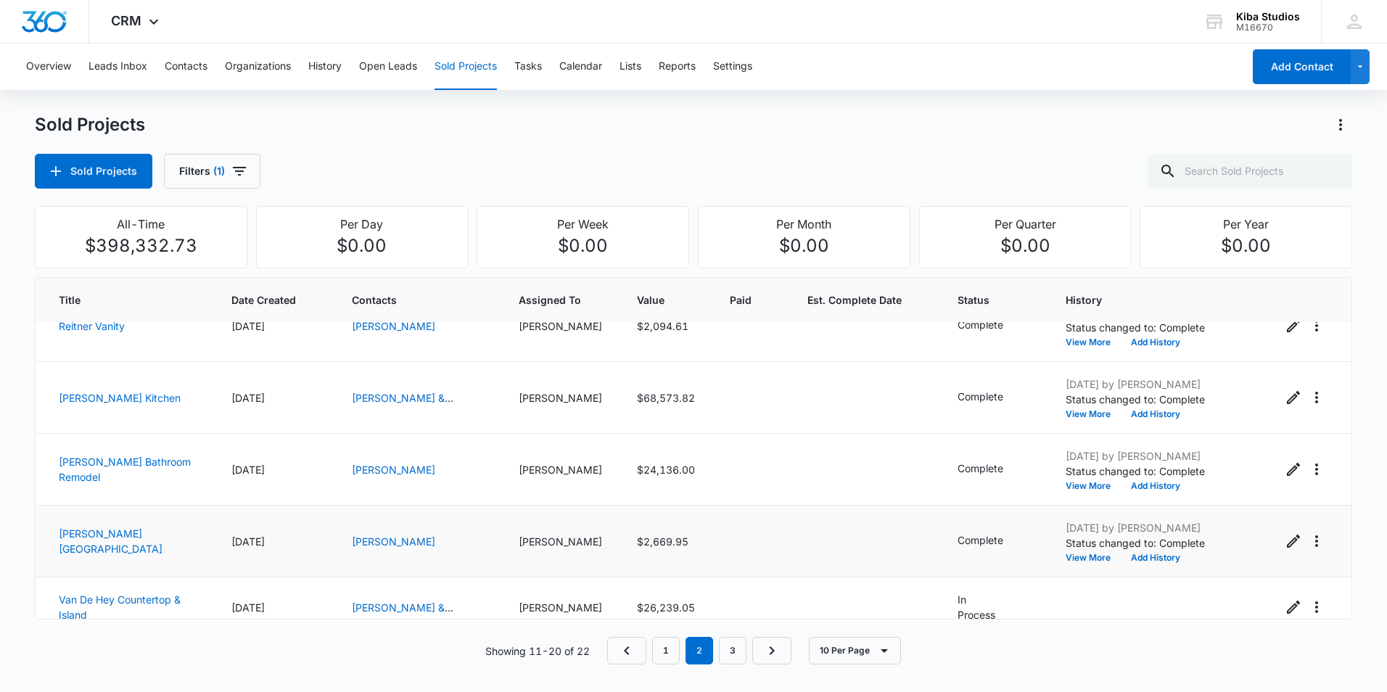
scroll to position [384, 0]
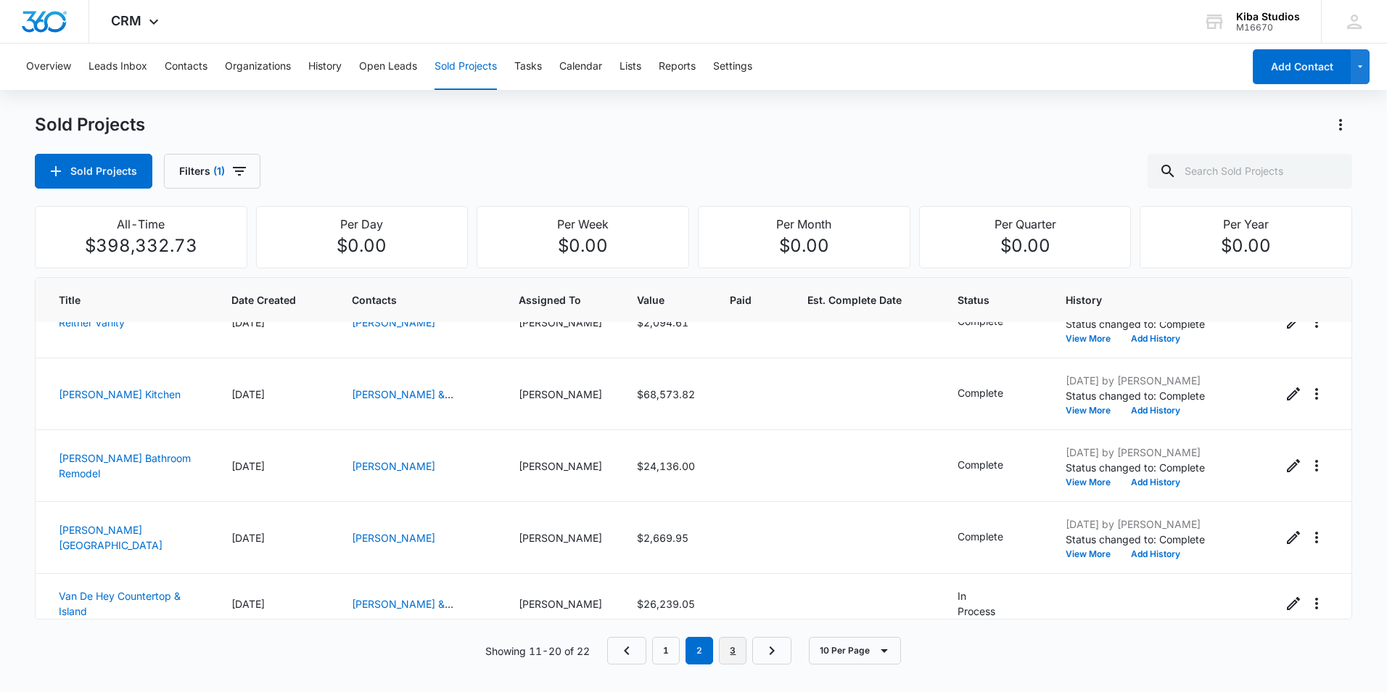
drag, startPoint x: 734, startPoint y: 652, endPoint x: 740, endPoint y: 645, distance: 9.2
click at [734, 652] on link "3" at bounding box center [733, 651] width 28 height 28
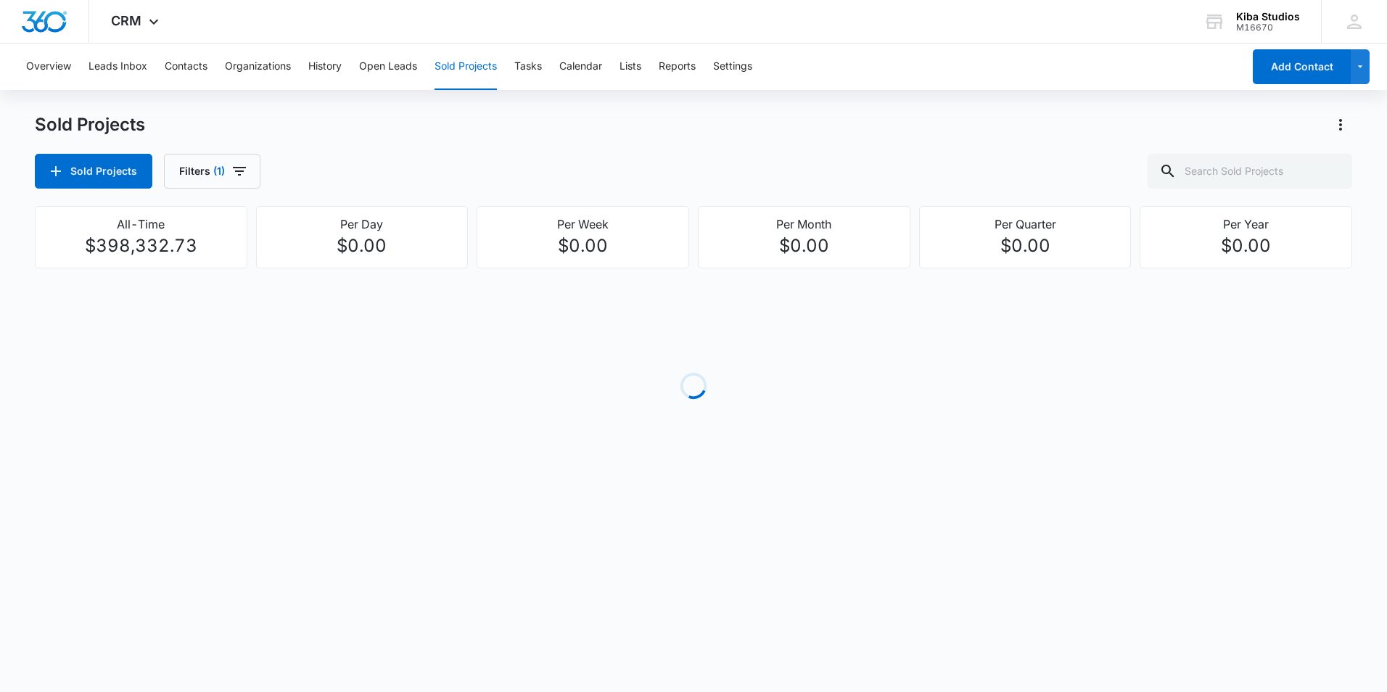
scroll to position [0, 0]
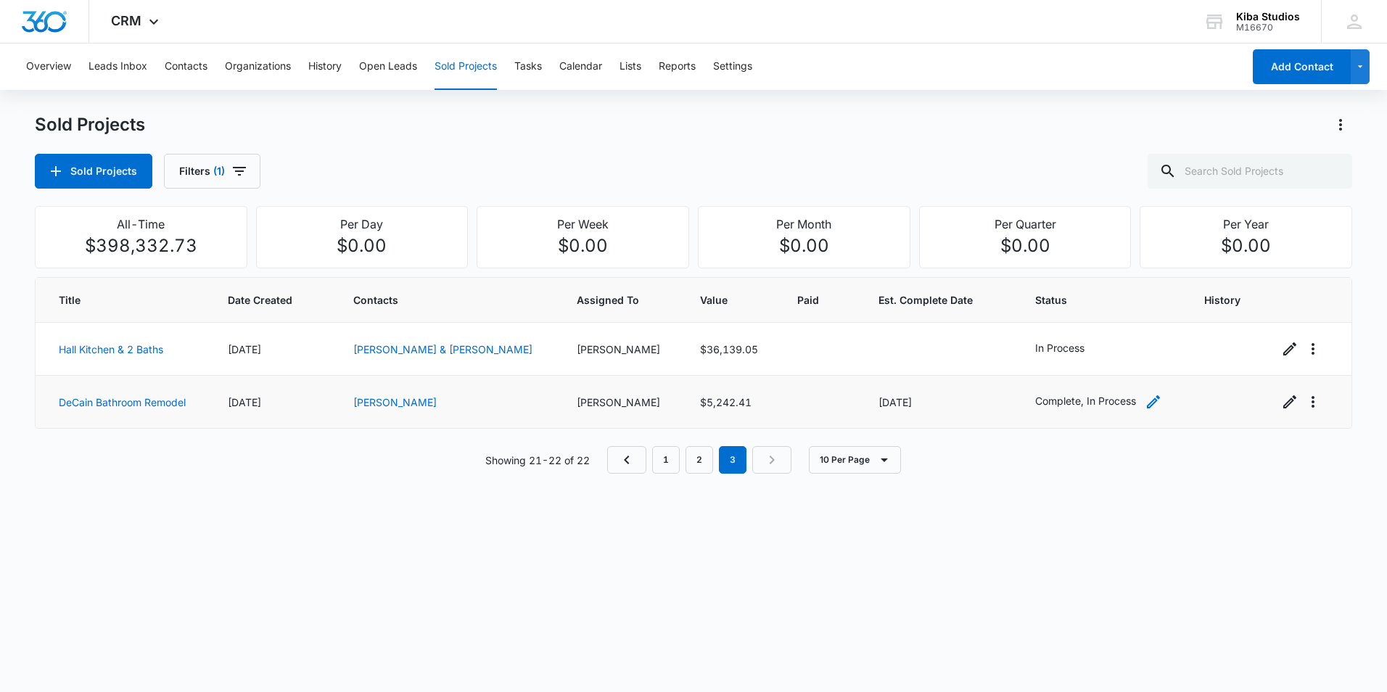
click at [1145, 402] on icon "- - Select to Edit Field" at bounding box center [1153, 401] width 17 height 17
click at [1025, 308] on icon "Remove Complete" at bounding box center [1027, 308] width 10 height 11
click at [1077, 361] on button "Save" at bounding box center [1078, 355] width 43 height 28
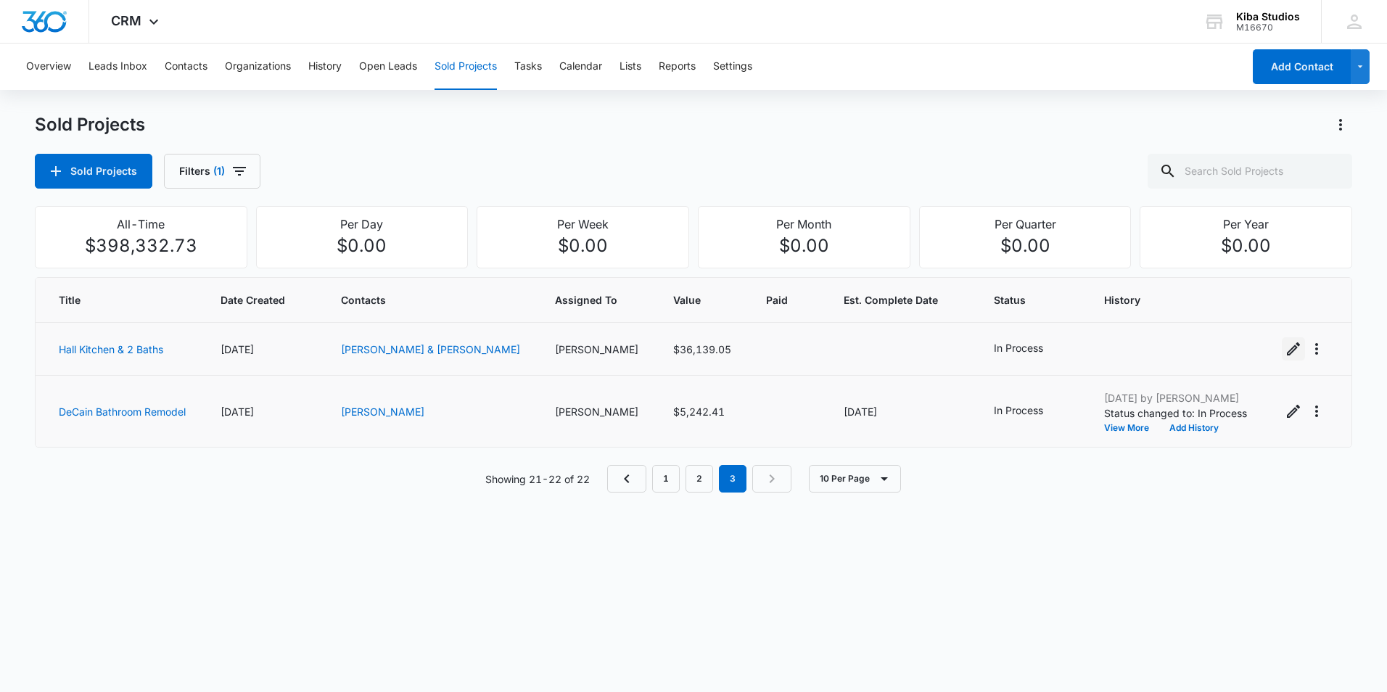
click at [1285, 353] on icon "Edit Sold Project" at bounding box center [1293, 348] width 17 height 17
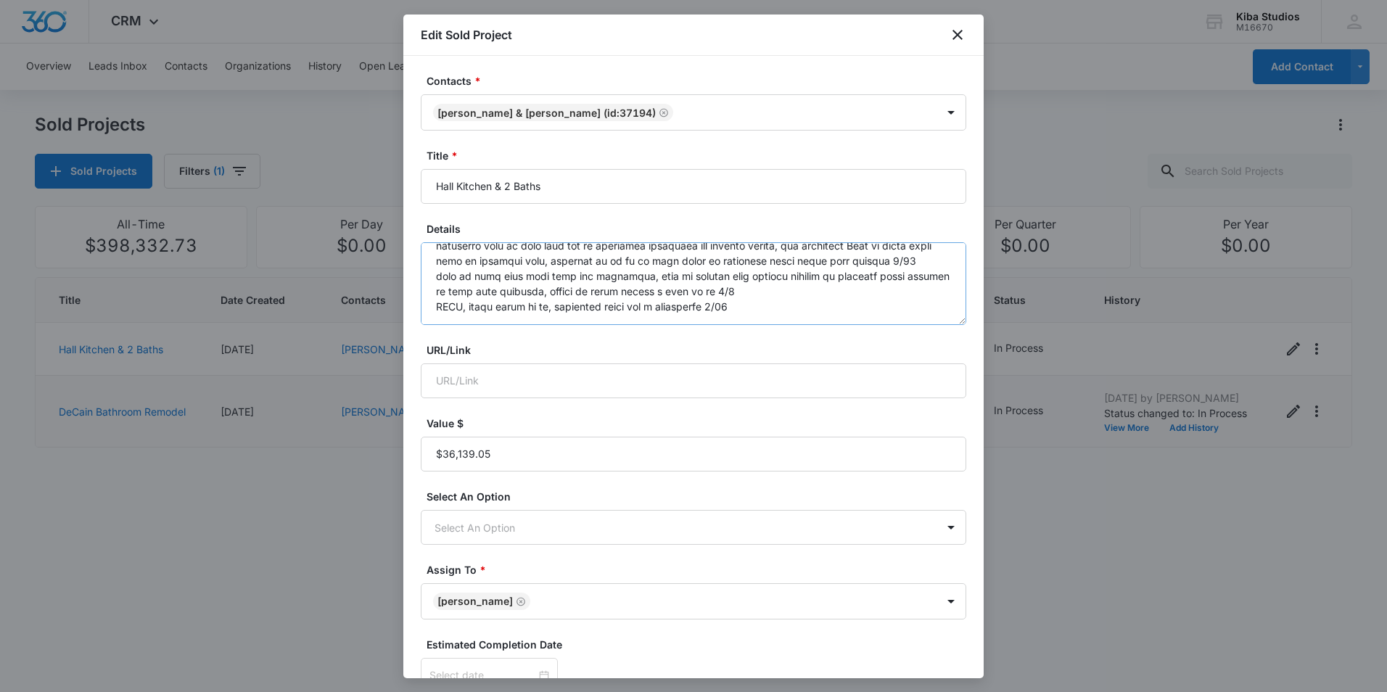
scroll to position [305, 0]
click at [452, 310] on textarea "Details" at bounding box center [694, 283] width 546 height 83
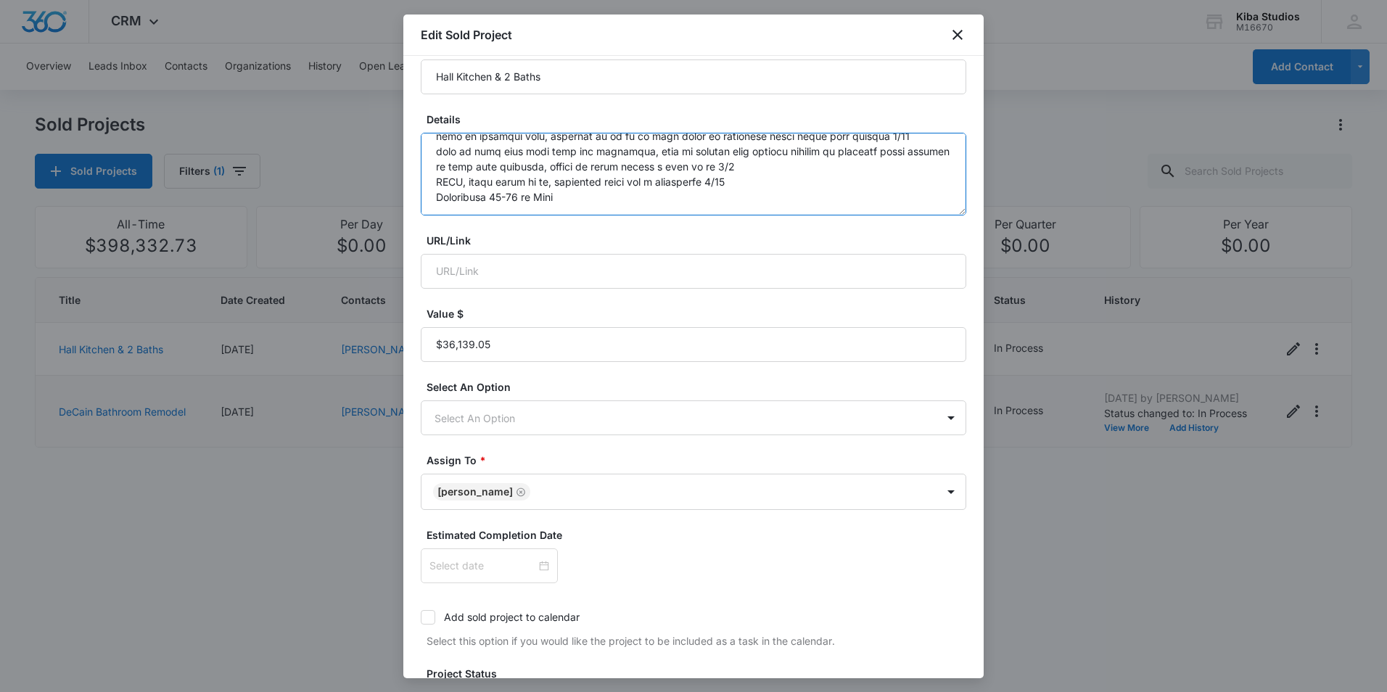
scroll to position [290, 0]
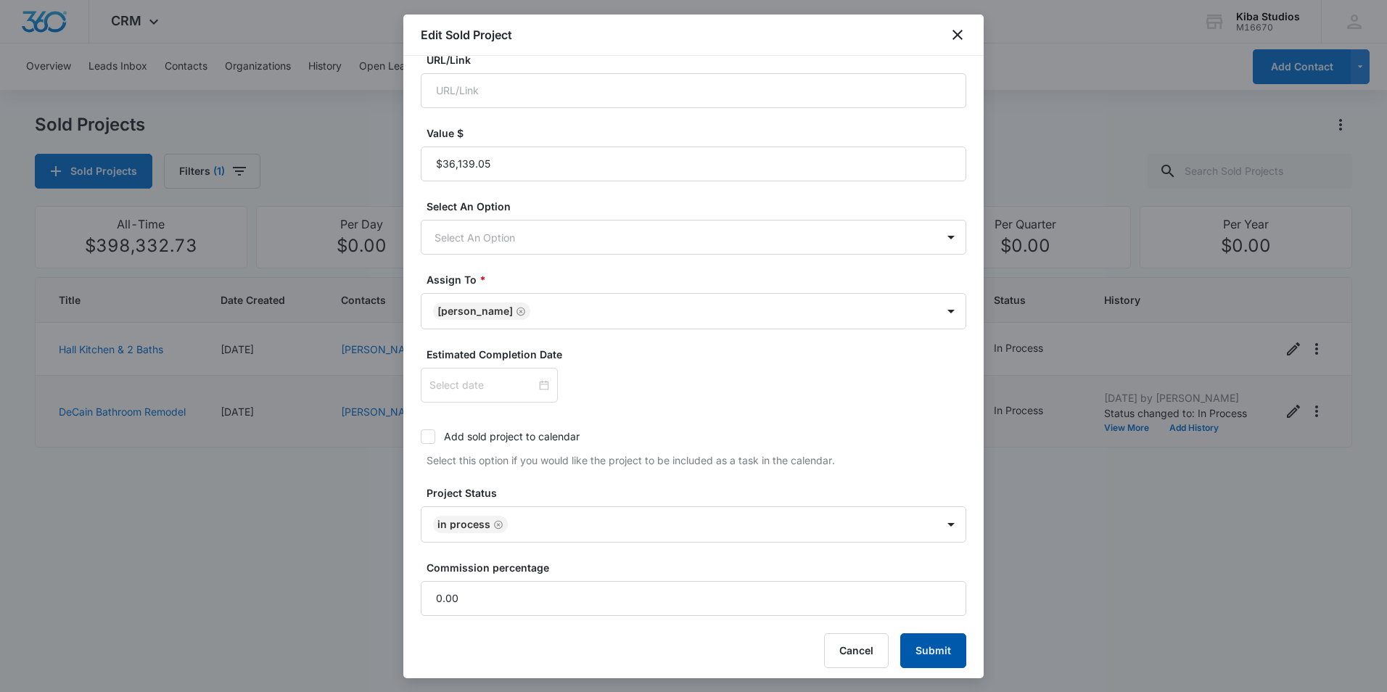
type textarea "Kitchen & 2 Bathrooms - Flooring customer as well 7/16 Met with Bonnie last Fri…"
click at [911, 653] on button "Submit" at bounding box center [934, 651] width 66 height 35
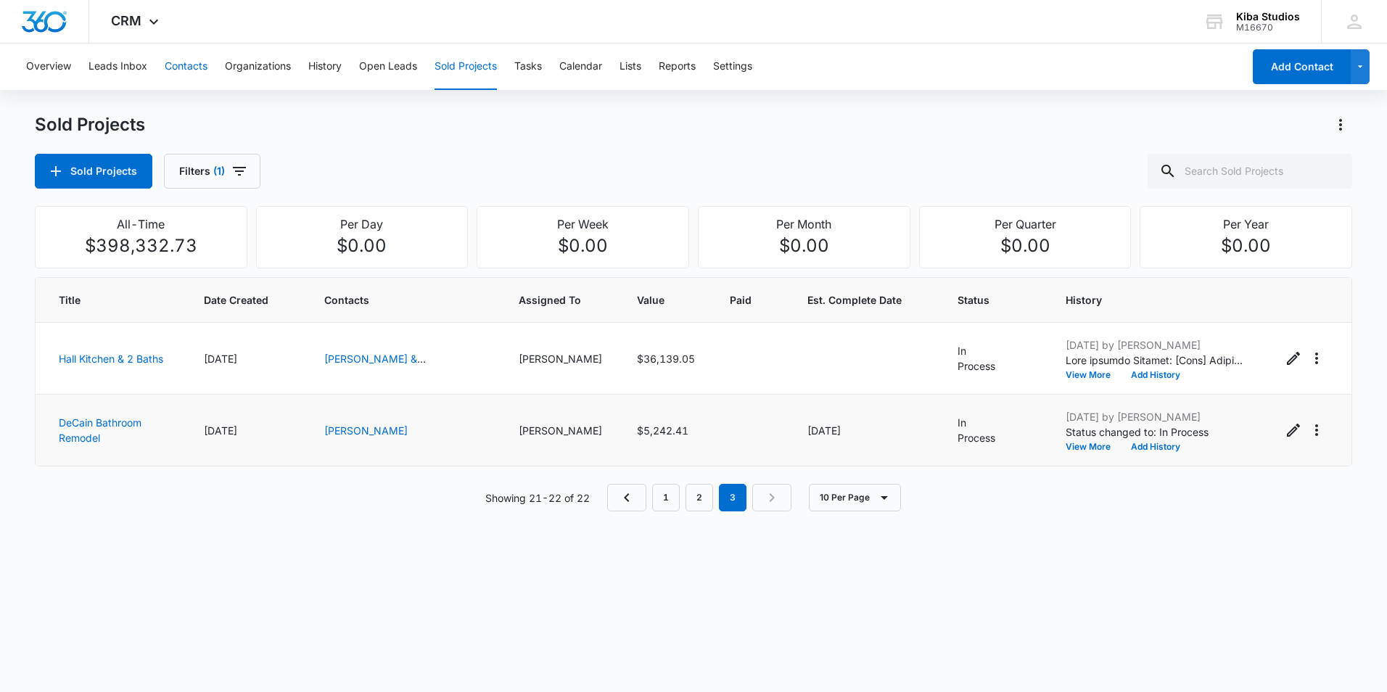
click at [193, 64] on button "Contacts" at bounding box center [186, 67] width 43 height 46
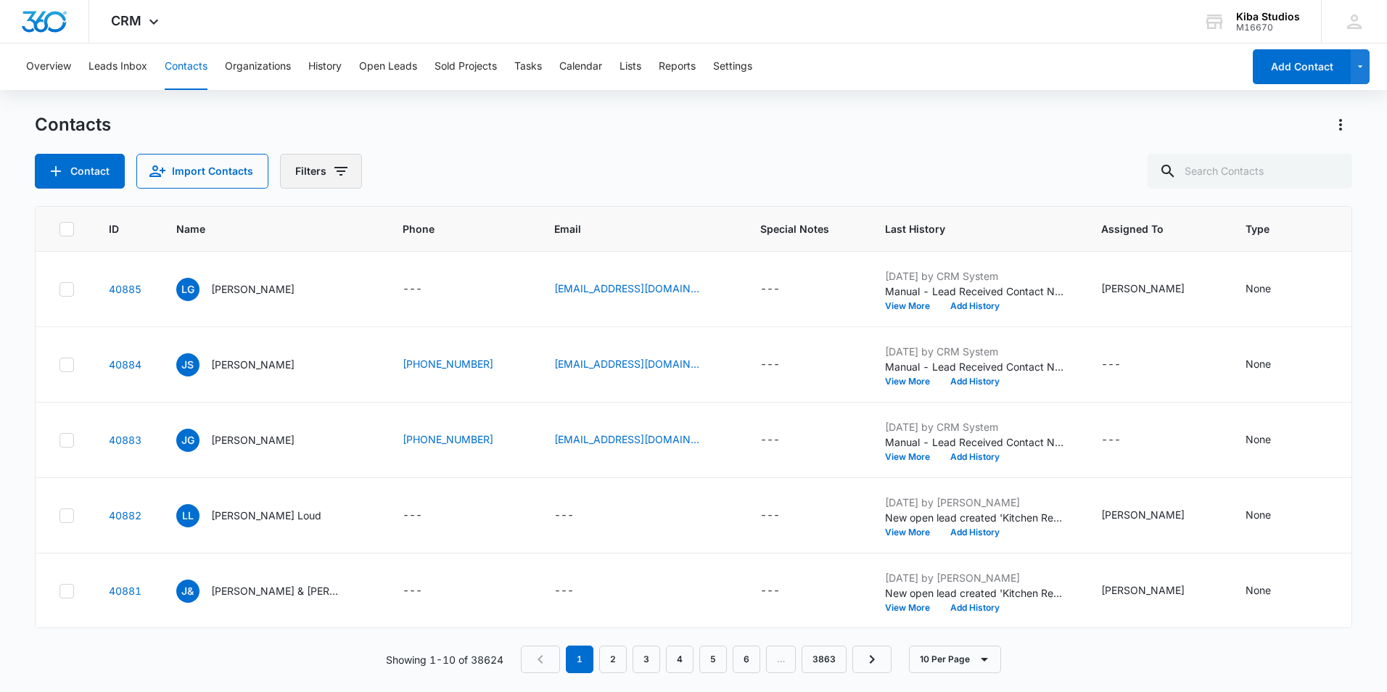
click at [327, 172] on button "Filters" at bounding box center [321, 171] width 82 height 35
click at [334, 221] on p "Assigned To" at bounding box center [325, 224] width 59 height 15
click at [454, 230] on icon "Show Assigned To filters" at bounding box center [451, 224] width 17 height 17
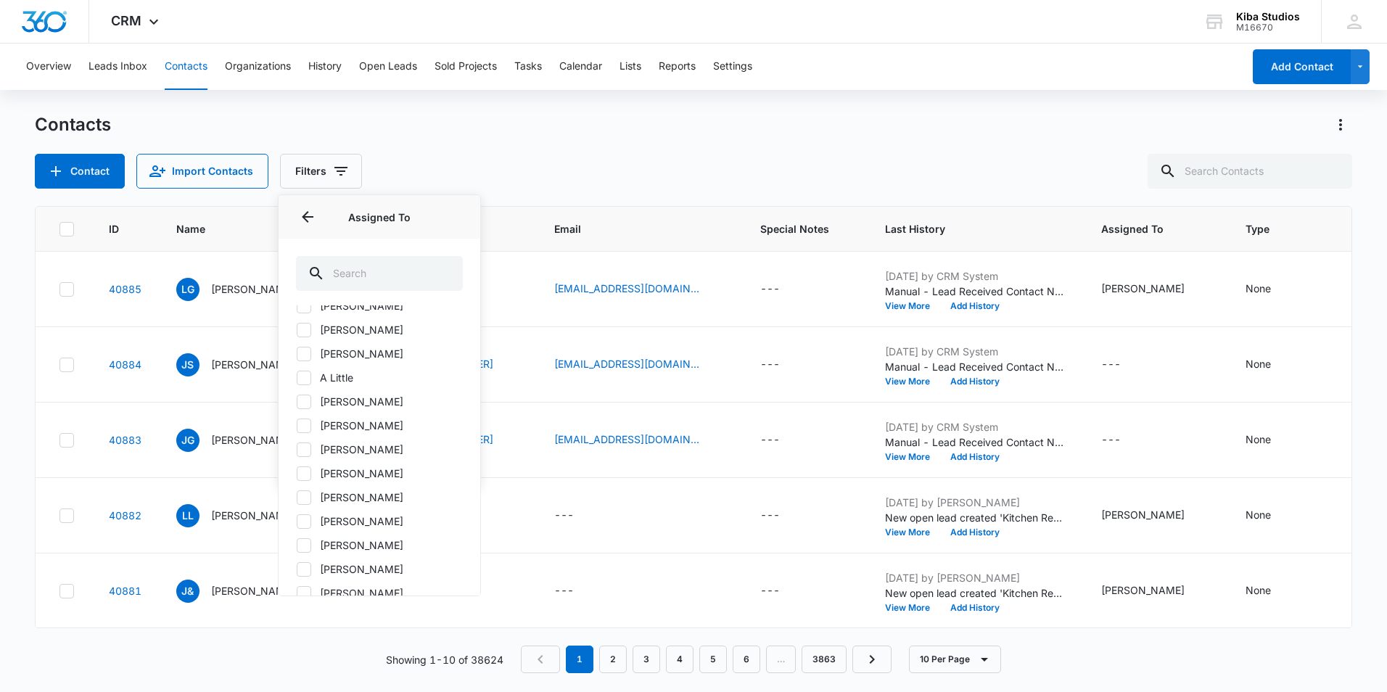
scroll to position [73, 0]
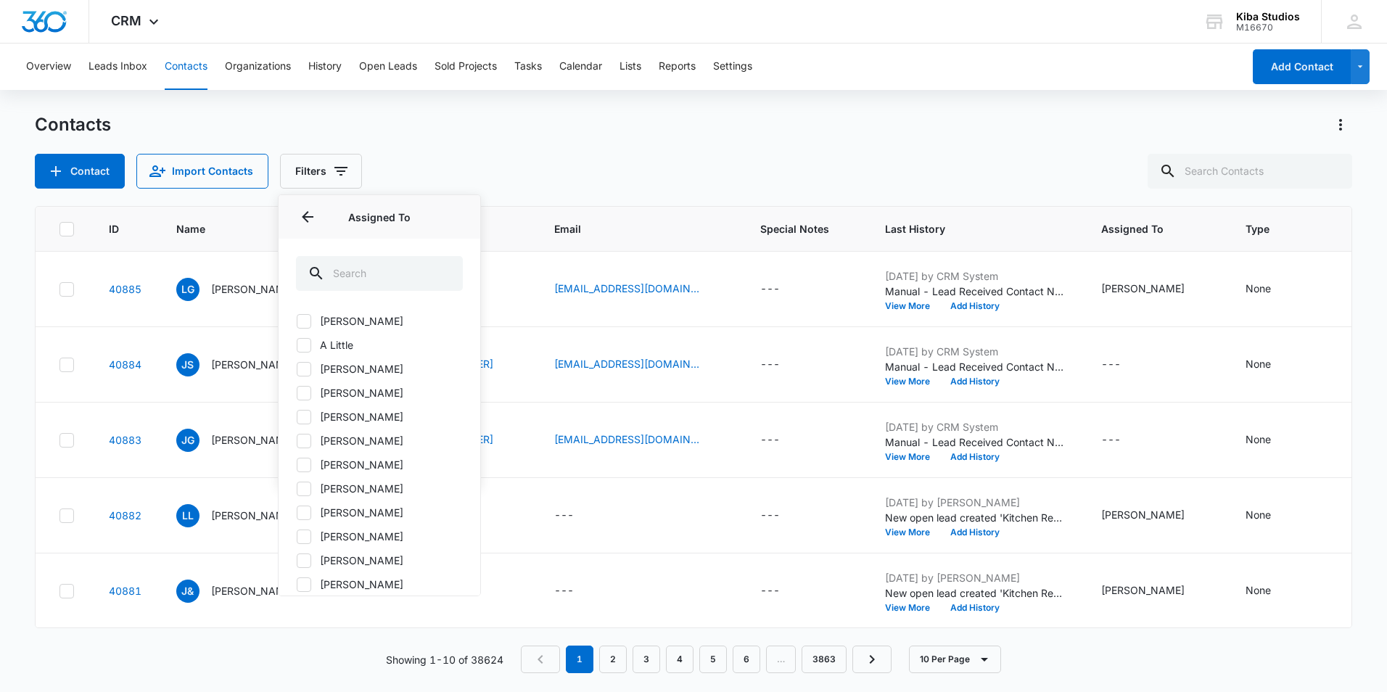
click at [310, 440] on icon at bounding box center [304, 441] width 13 height 13
click at [297, 440] on input "Amanda Conrad" at bounding box center [296, 440] width 1 height 1
checkbox input "true"
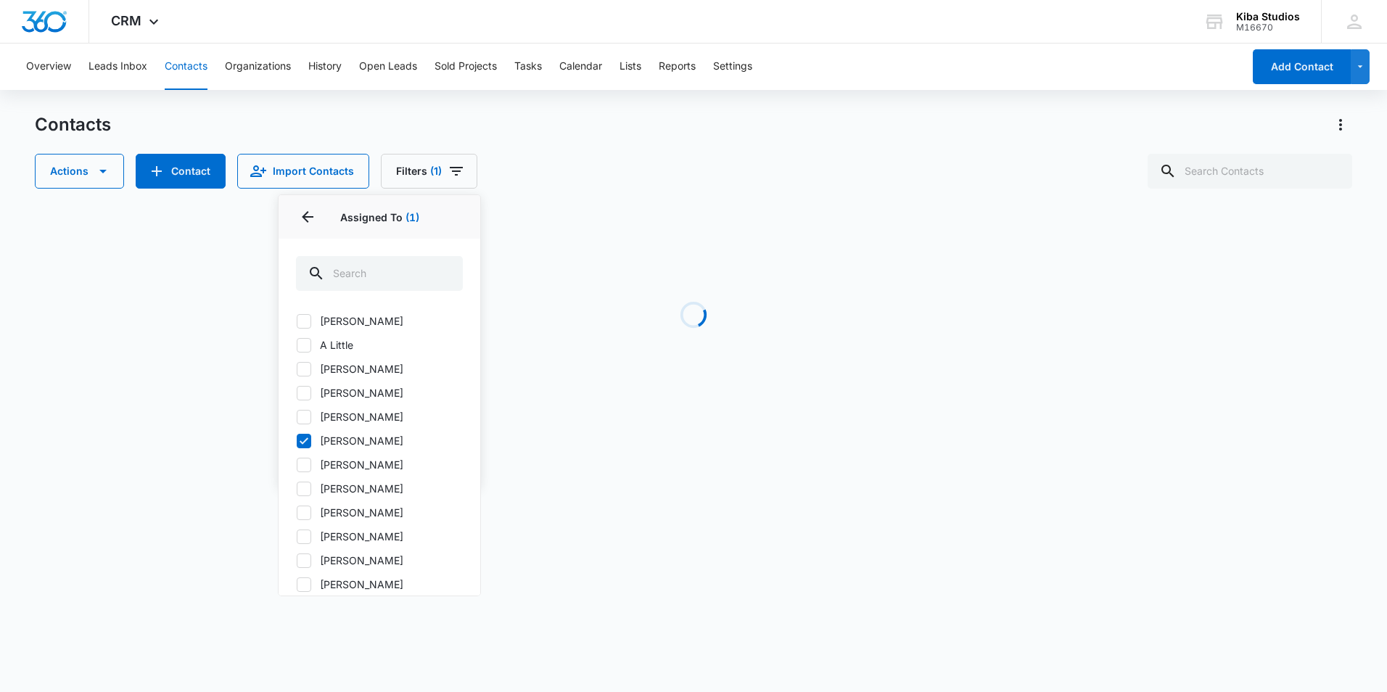
click at [507, 139] on div "Contacts Actions Contact Import Contacts Filters (1) Assigned To 1 Assigned To …" at bounding box center [694, 150] width 1318 height 75
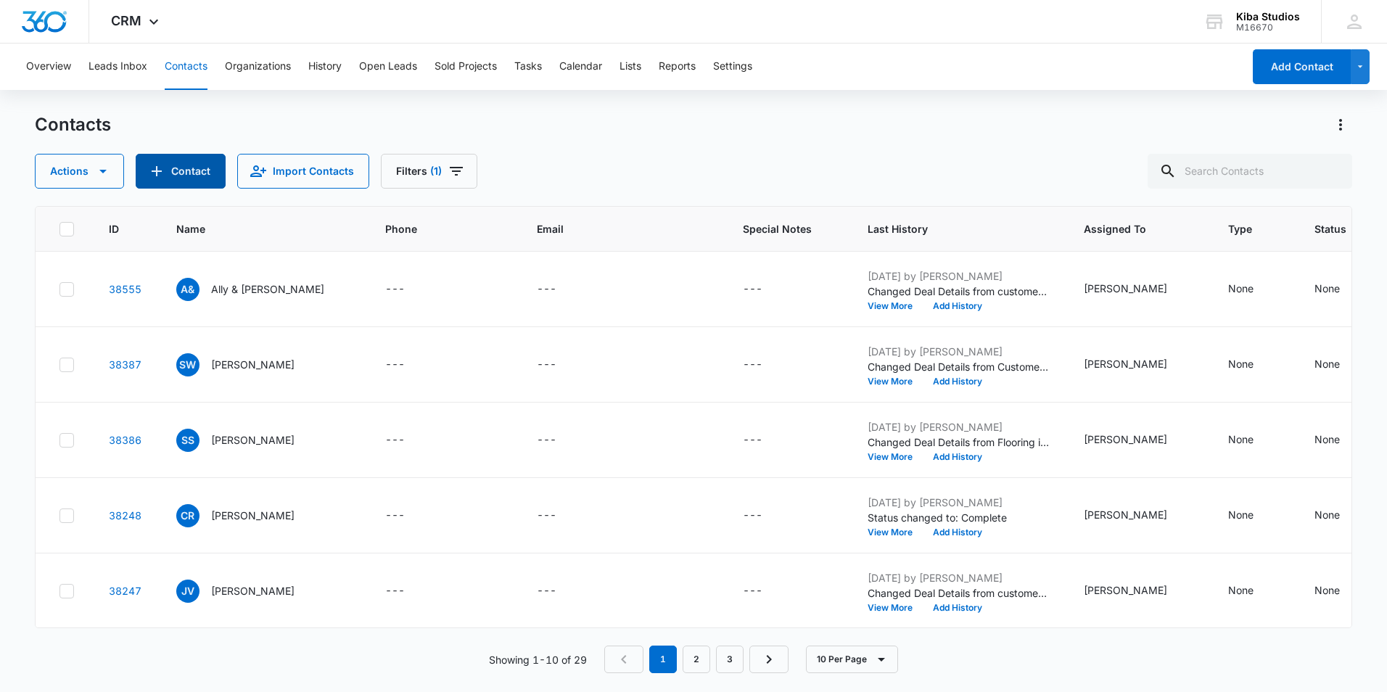
click at [176, 173] on button "Contact" at bounding box center [181, 171] width 90 height 35
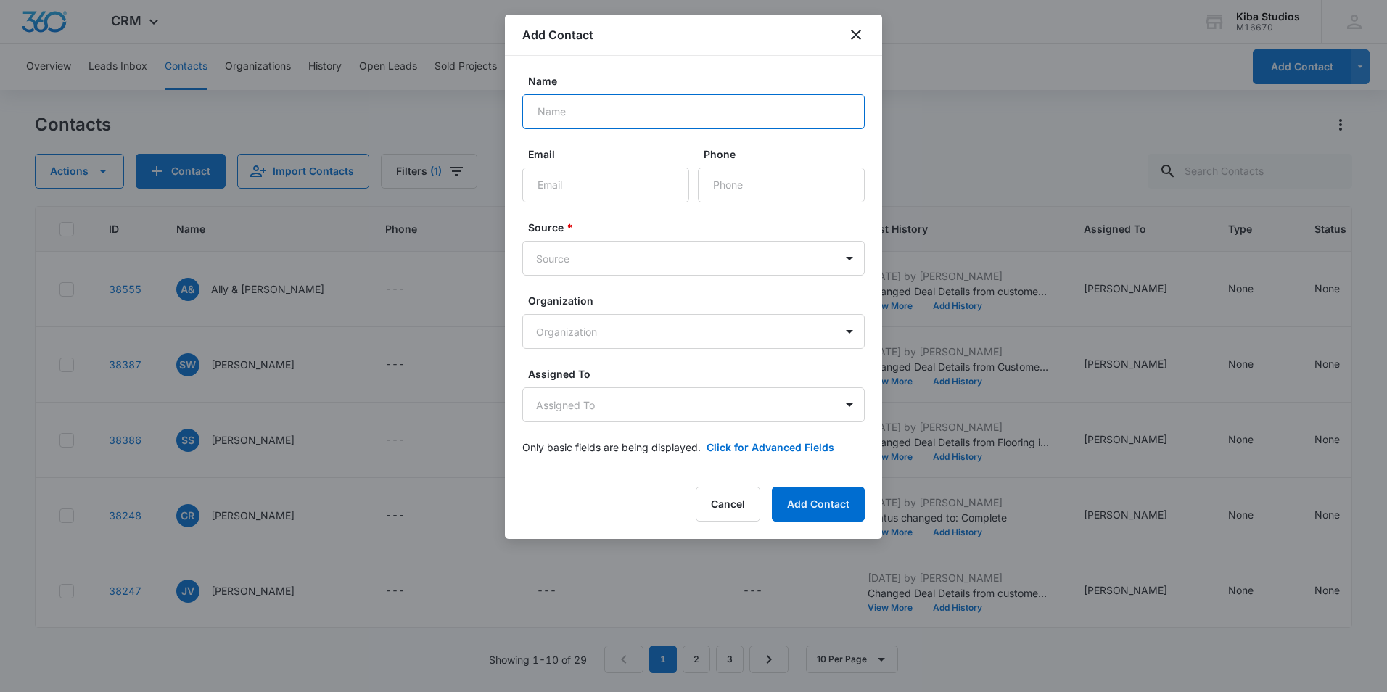
click at [544, 111] on input "Name" at bounding box center [693, 111] width 343 height 35
type input "Krista Knigge"
click at [590, 259] on body "CRM Apps Reputation Websites Forms CRM Email Social Shop Scheduling Payments PO…" at bounding box center [693, 346] width 1387 height 692
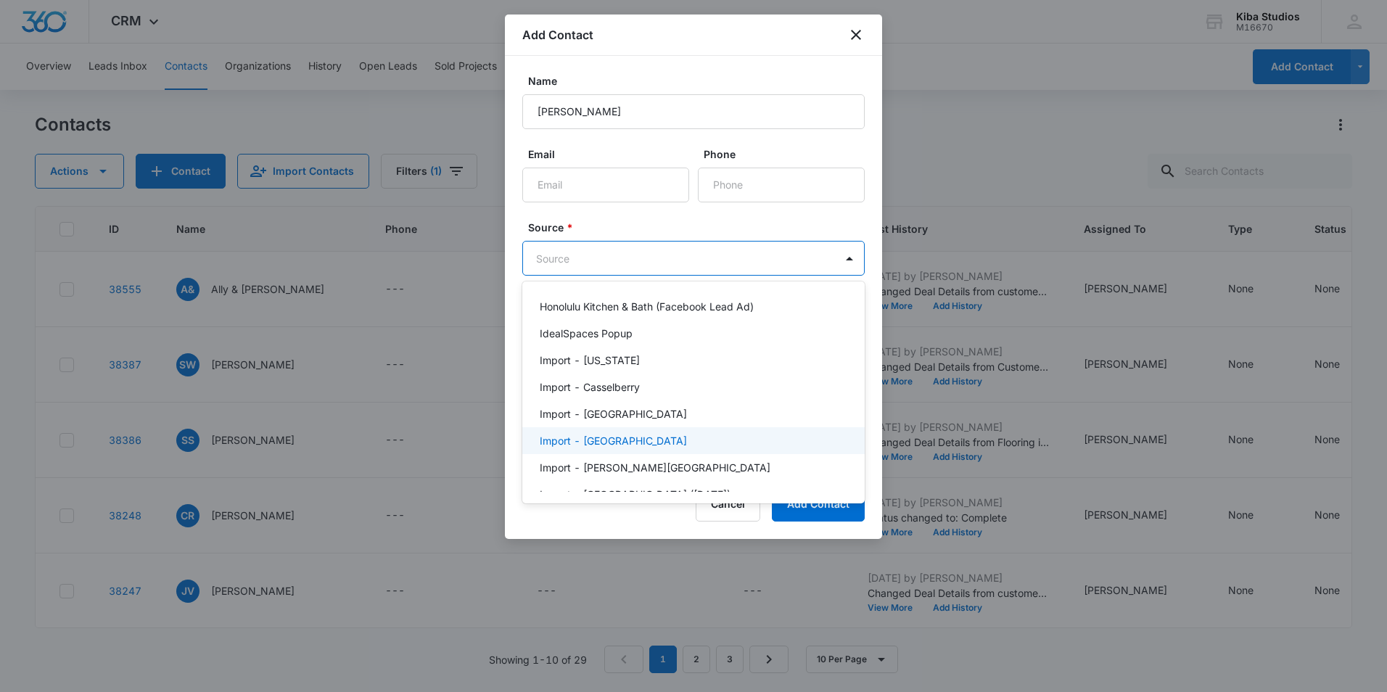
scroll to position [1379, 0]
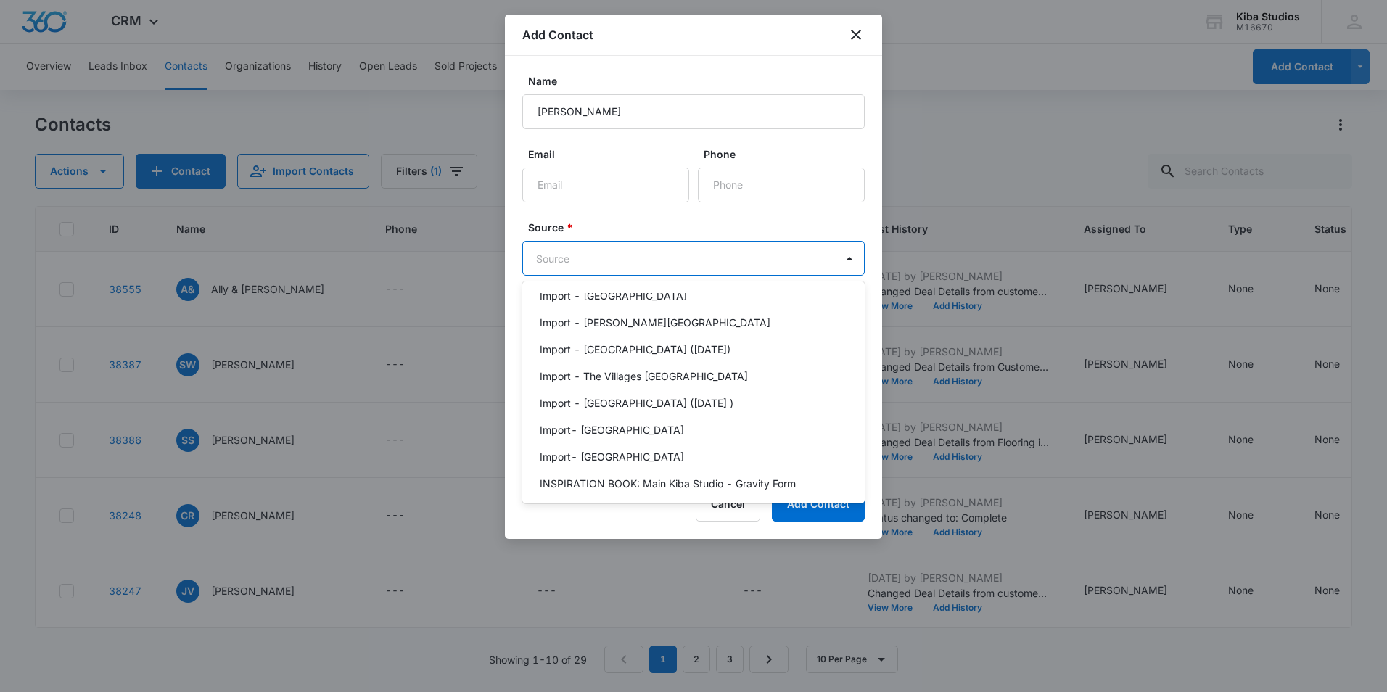
click at [607, 503] on div "Instore Client" at bounding box center [692, 510] width 305 height 15
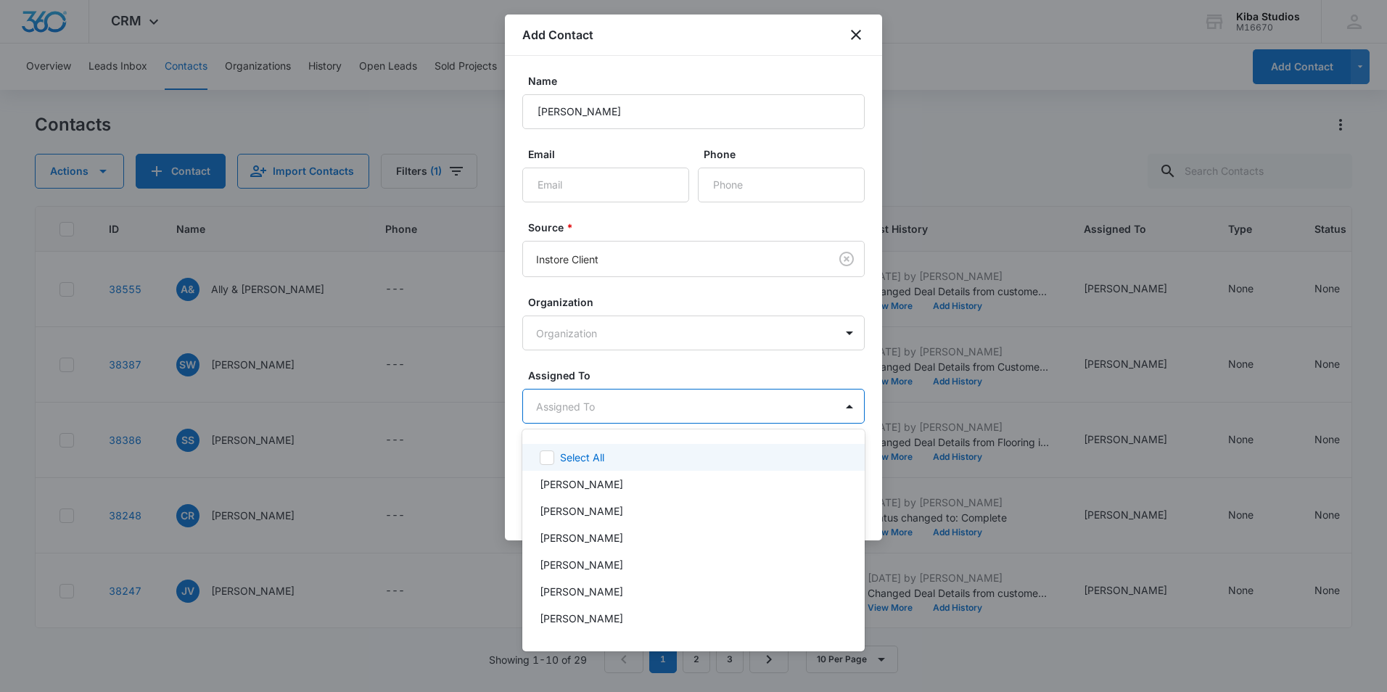
click at [602, 414] on body "CRM Apps Reputation Websites Forms CRM Email Social Shop Scheduling Payments PO…" at bounding box center [693, 346] width 1387 height 692
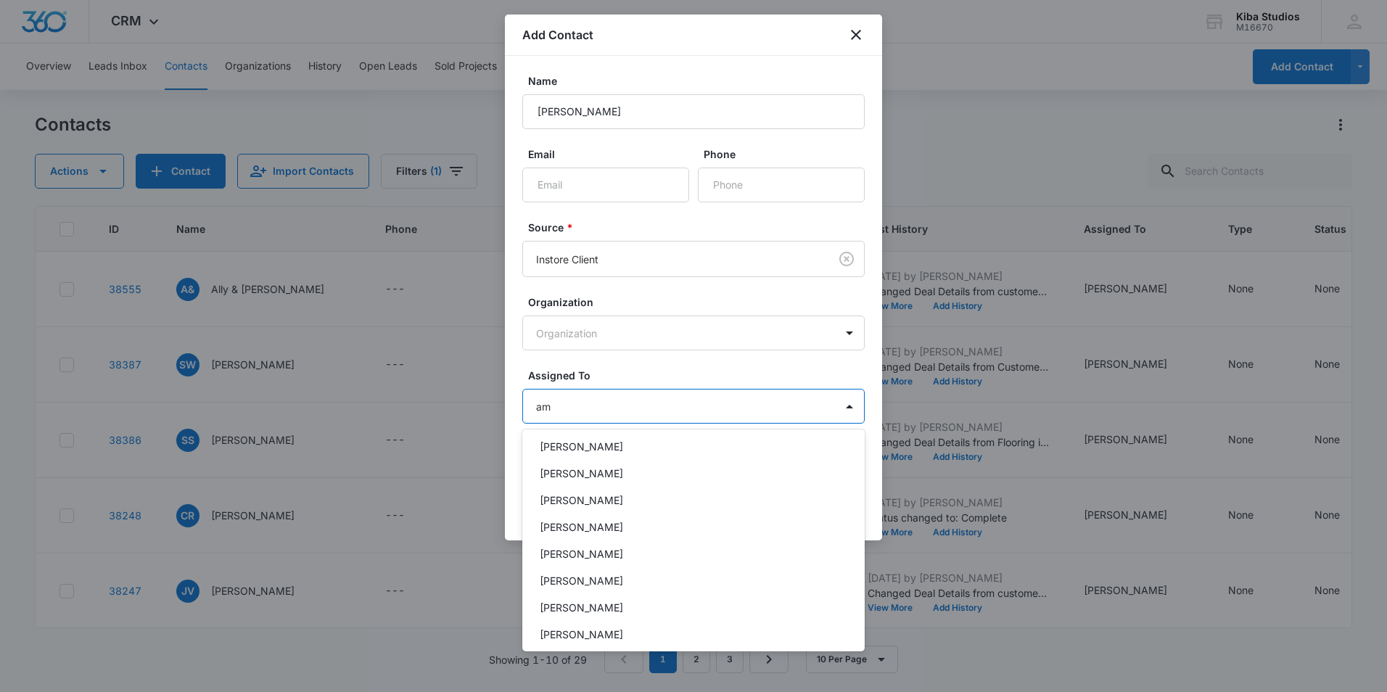
scroll to position [0, 0]
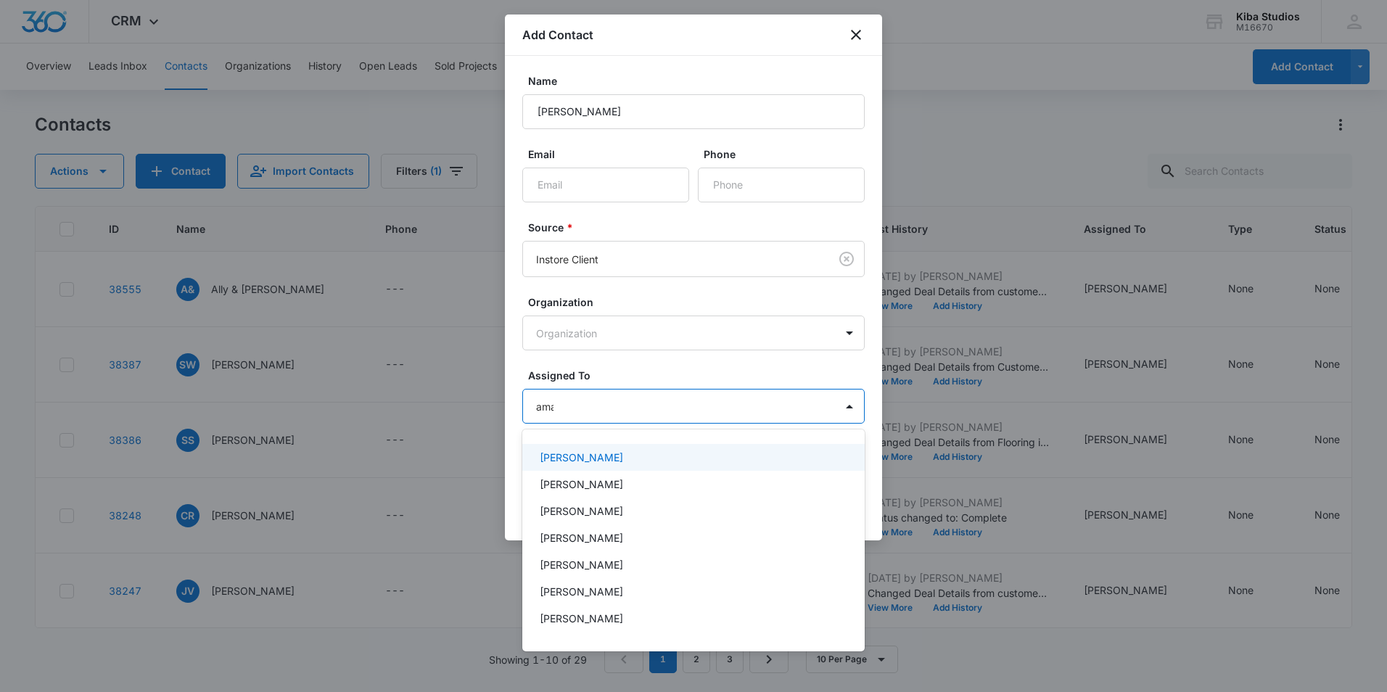
type input "aman"
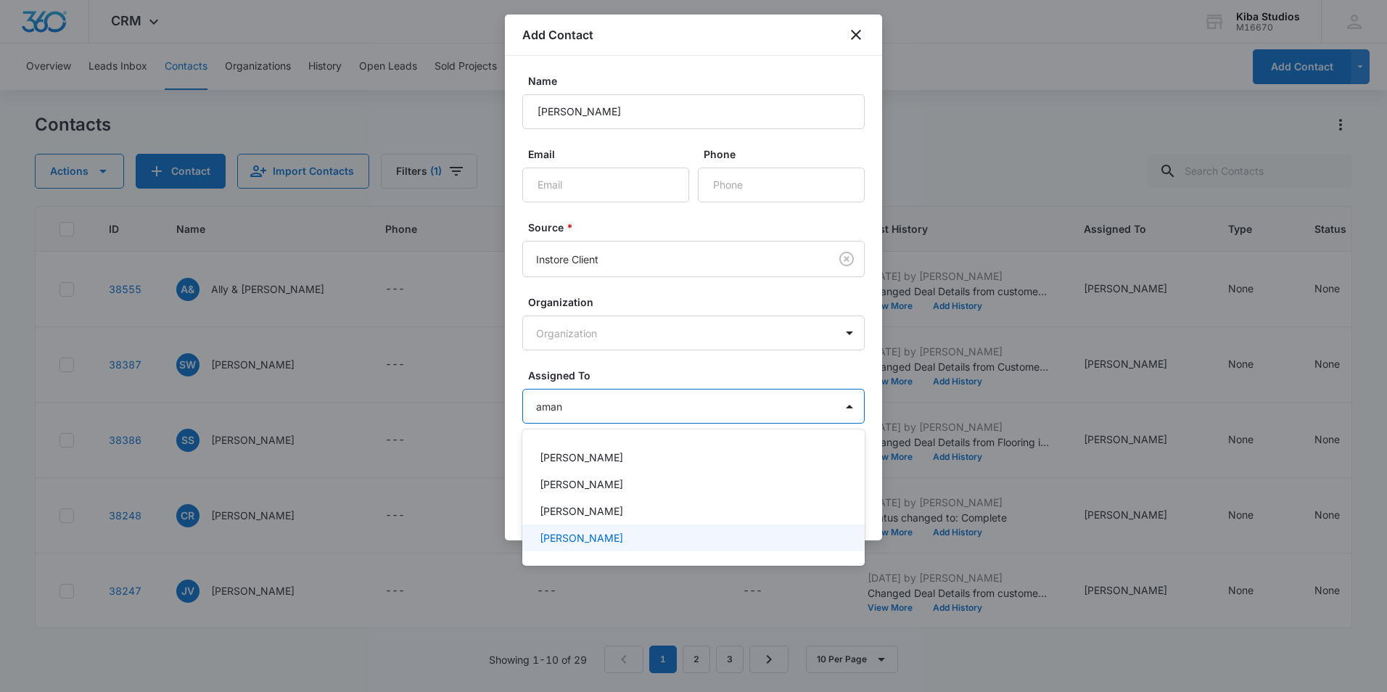
click at [589, 544] on p "Amanda Conrad" at bounding box center [581, 537] width 83 height 15
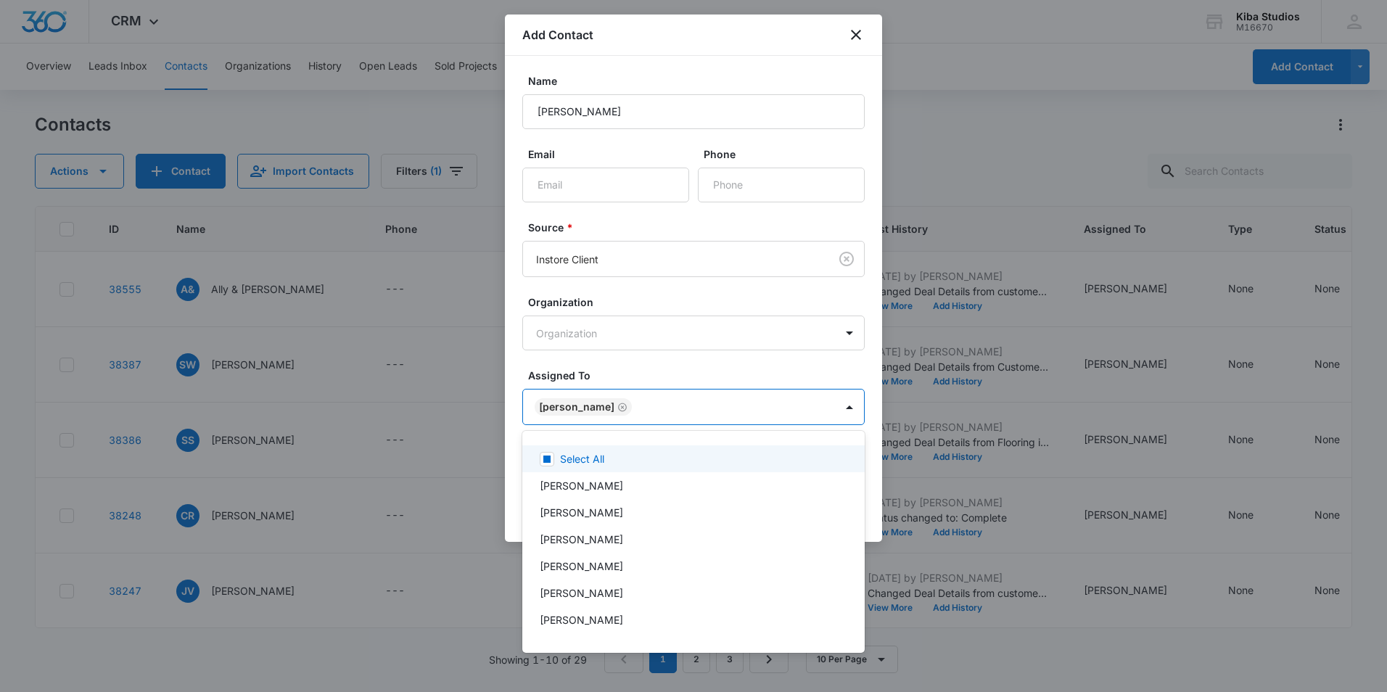
click at [722, 367] on div at bounding box center [693, 346] width 1387 height 692
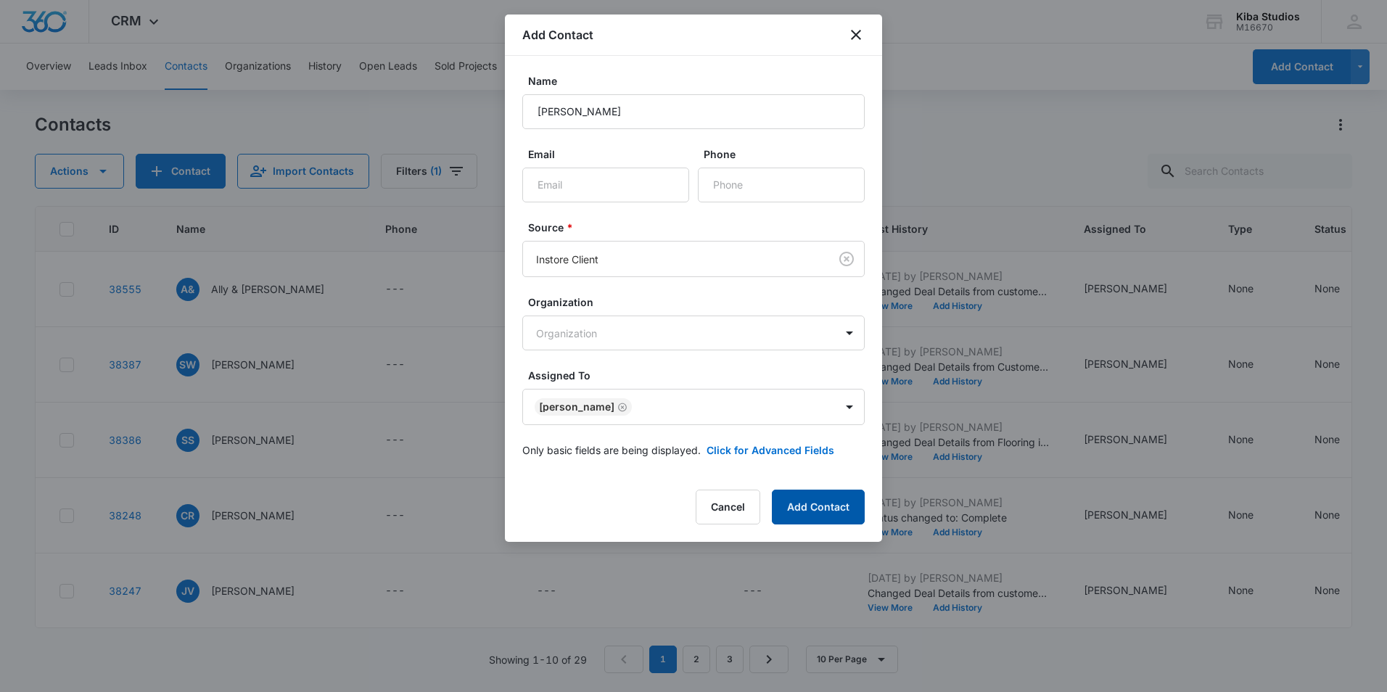
click at [829, 496] on button "Add Contact" at bounding box center [818, 507] width 93 height 35
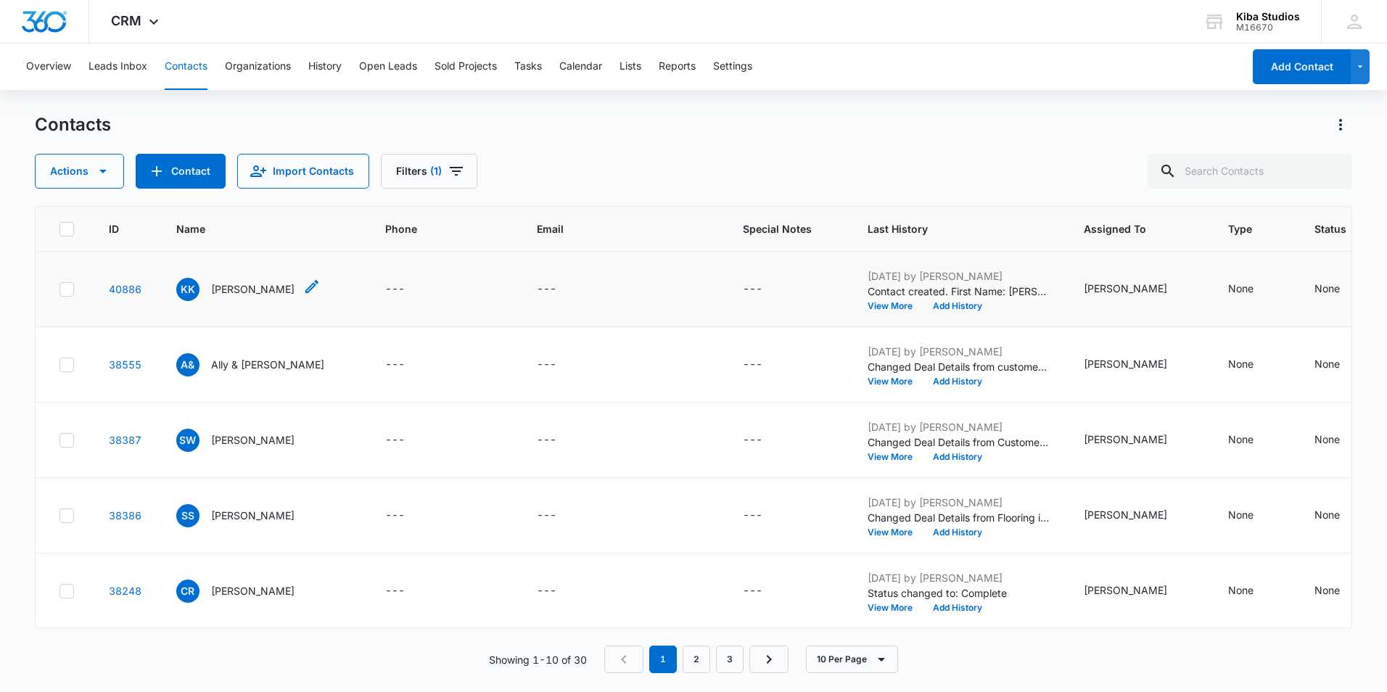
click at [246, 290] on p "Krista Knigge" at bounding box center [252, 289] width 83 height 15
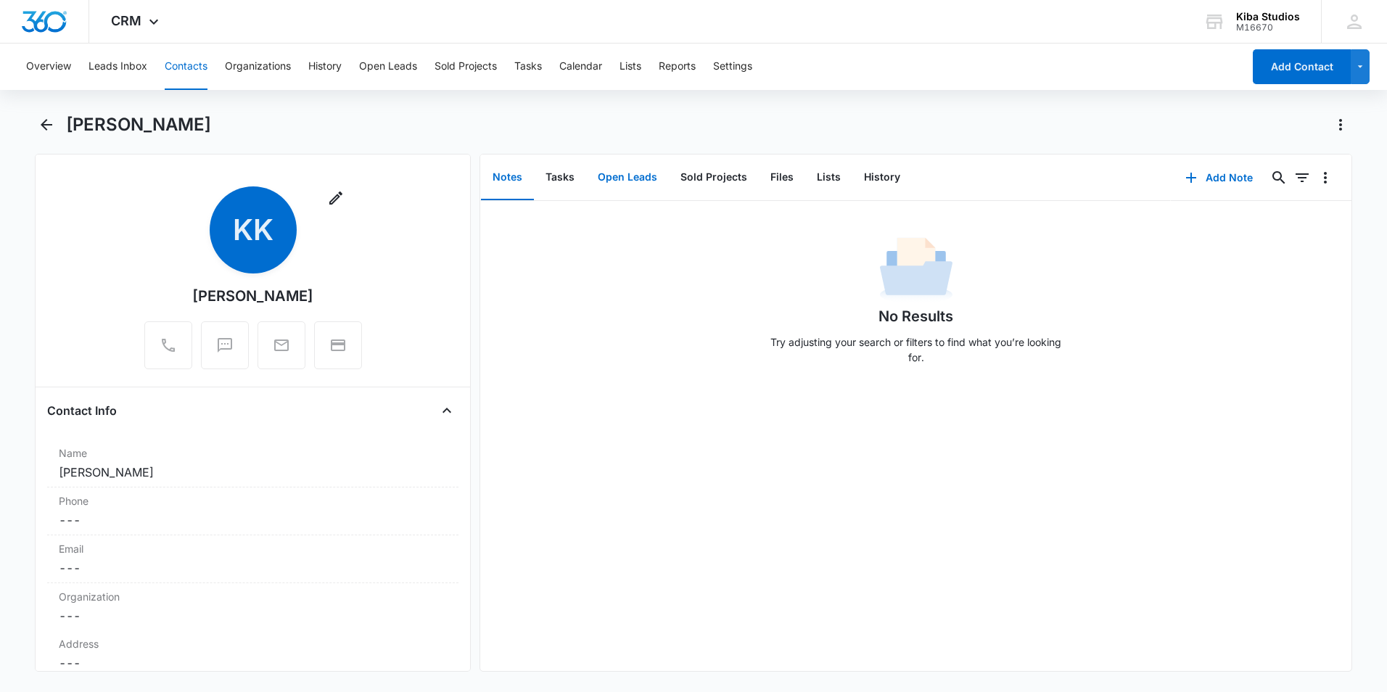
click at [626, 185] on button "Open Leads" at bounding box center [627, 177] width 83 height 45
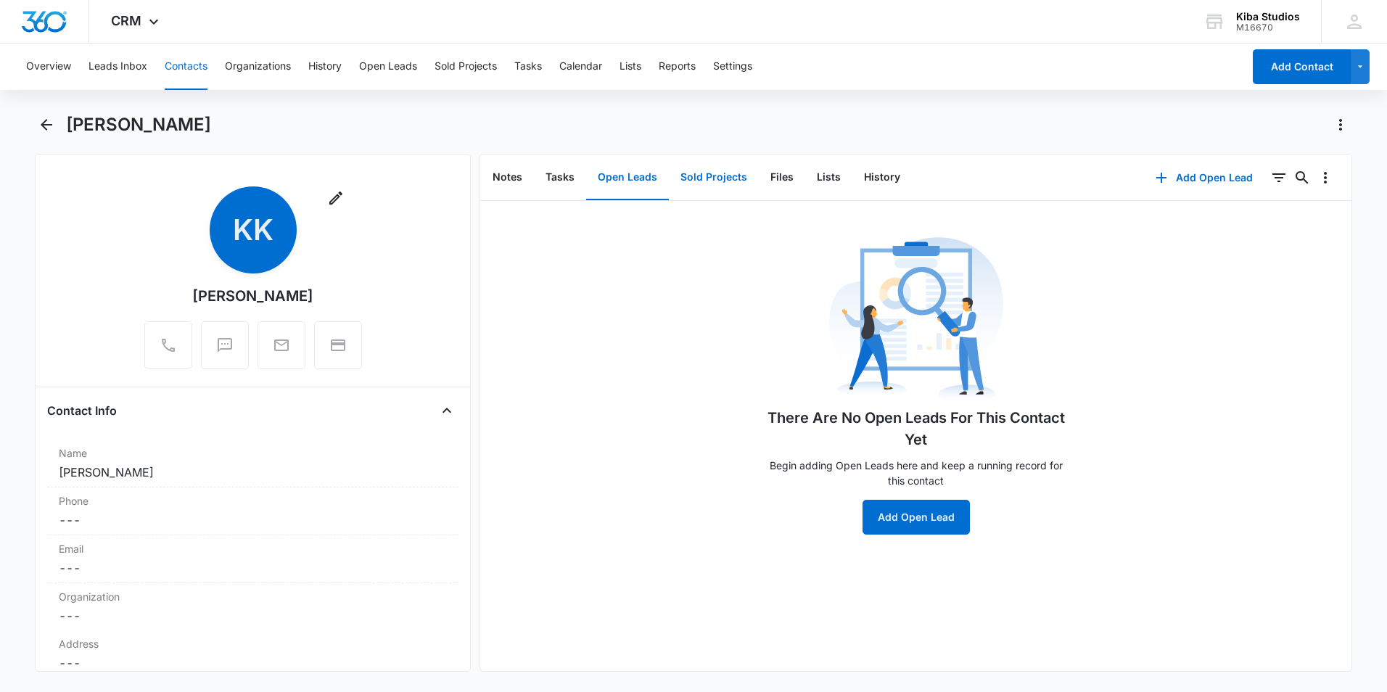
click at [690, 179] on button "Sold Projects" at bounding box center [714, 177] width 90 height 45
click at [916, 510] on button "Add Sold Project" at bounding box center [916, 517] width 115 height 35
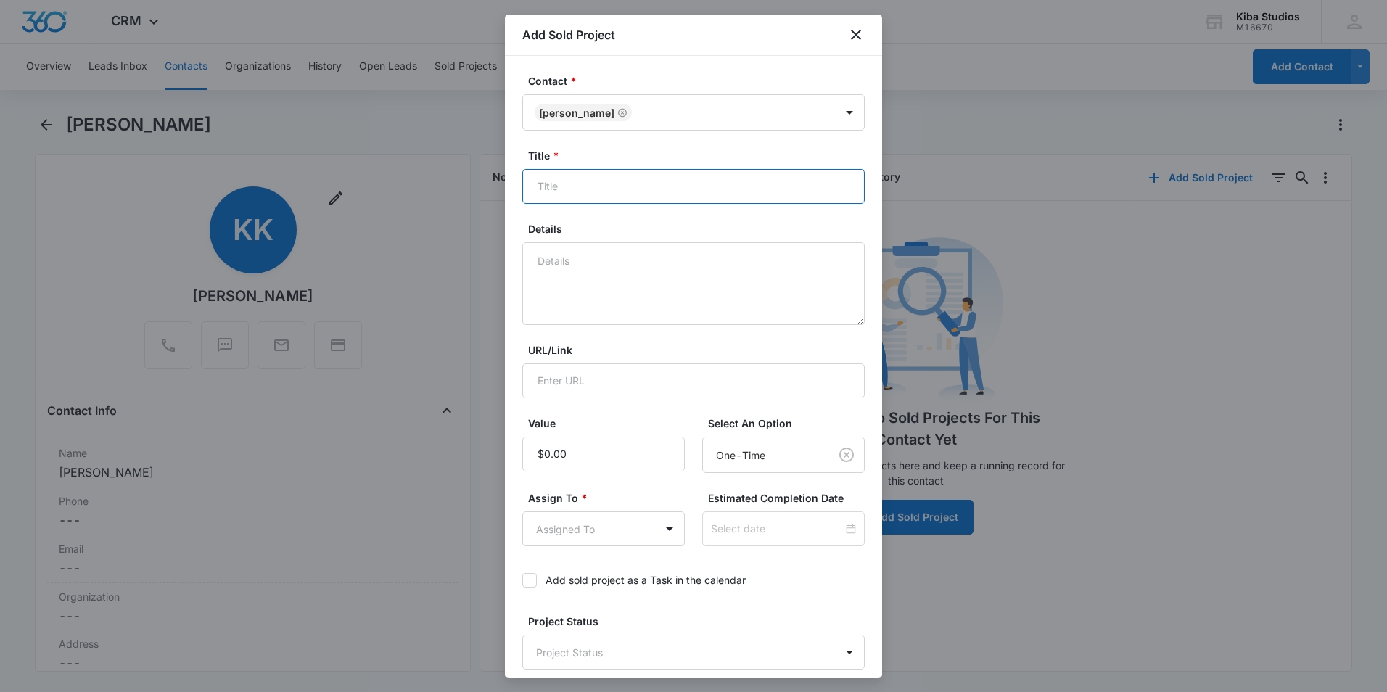
click at [557, 185] on input "Title *" at bounding box center [693, 186] width 343 height 35
click at [538, 185] on input "Bathroom" at bounding box center [693, 186] width 343 height 35
type input "Knigge Bathroom"
click at [580, 457] on input "Value" at bounding box center [603, 454] width 163 height 35
type input "$1,424.75"
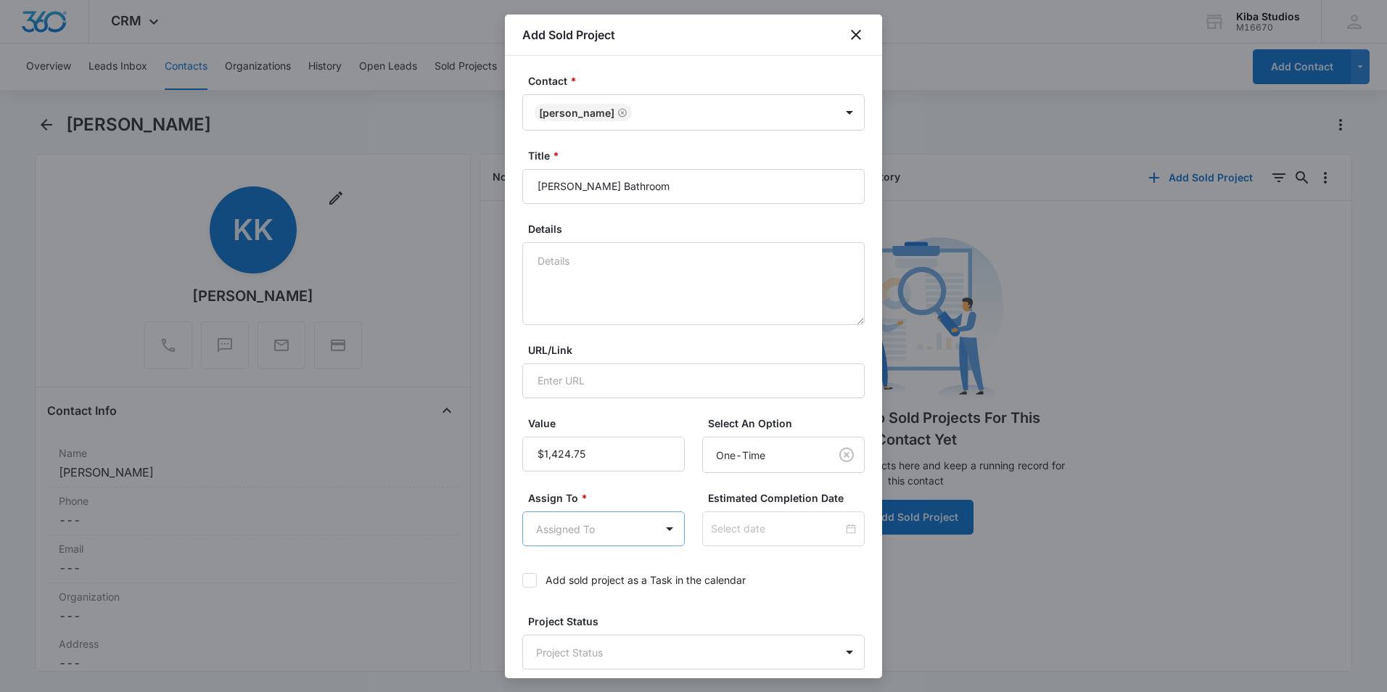
click at [649, 528] on body "CRM Apps Reputation Websites Forms CRM Email Social Shop Scheduling Payments PO…" at bounding box center [693, 346] width 1387 height 692
type input "aman"
click at [618, 605] on div "Amanda Conrad" at bounding box center [600, 606] width 120 height 15
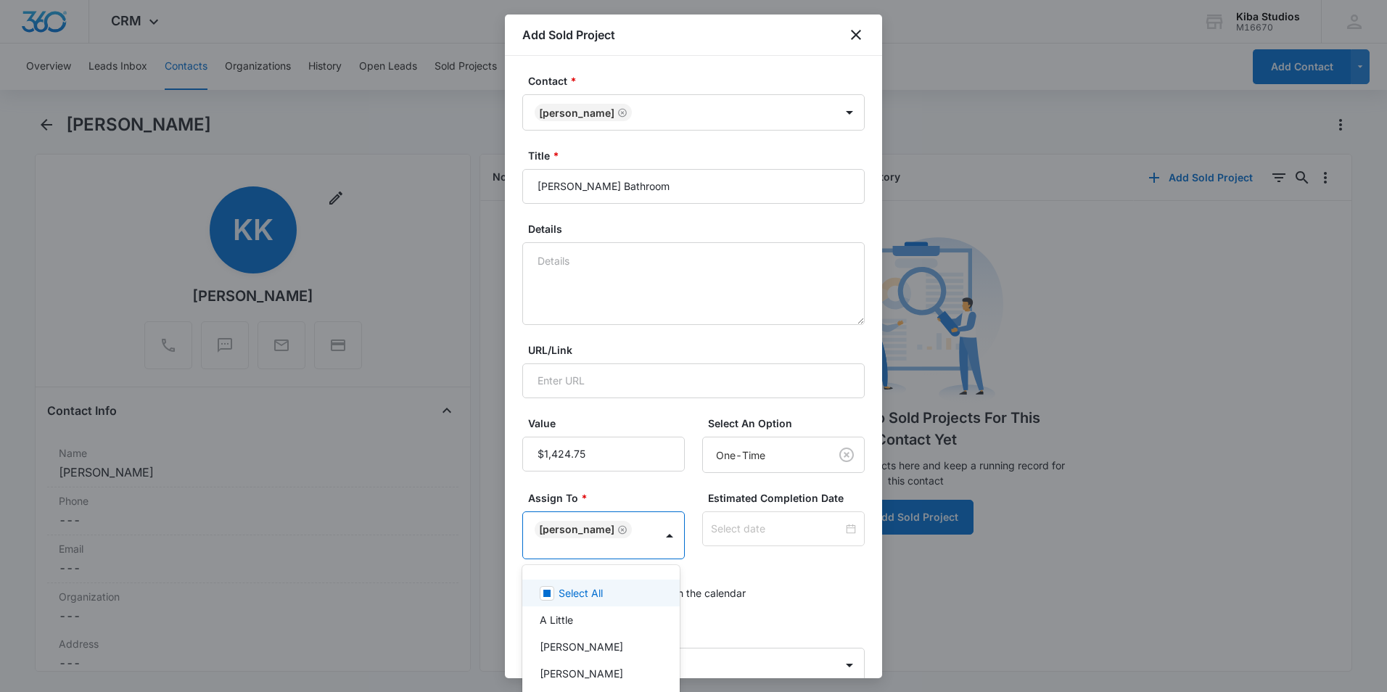
click at [795, 584] on div at bounding box center [693, 346] width 1387 height 692
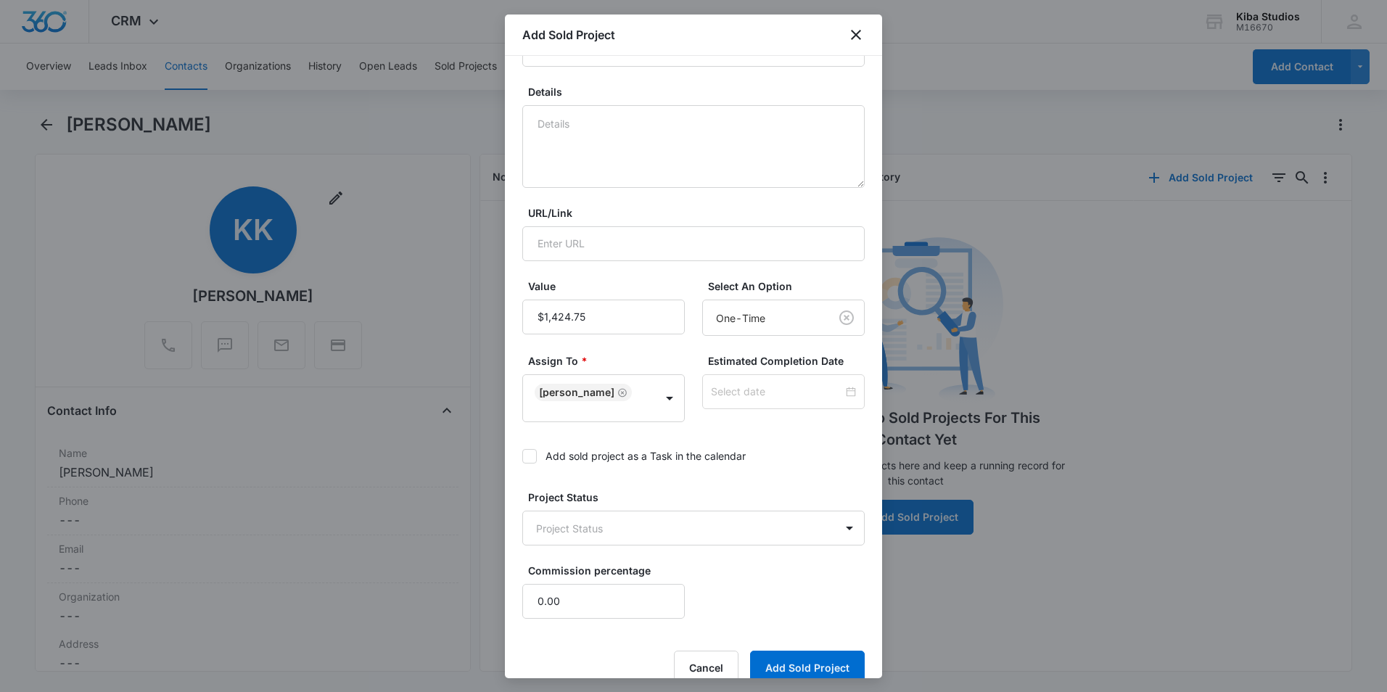
scroll to position [145, 0]
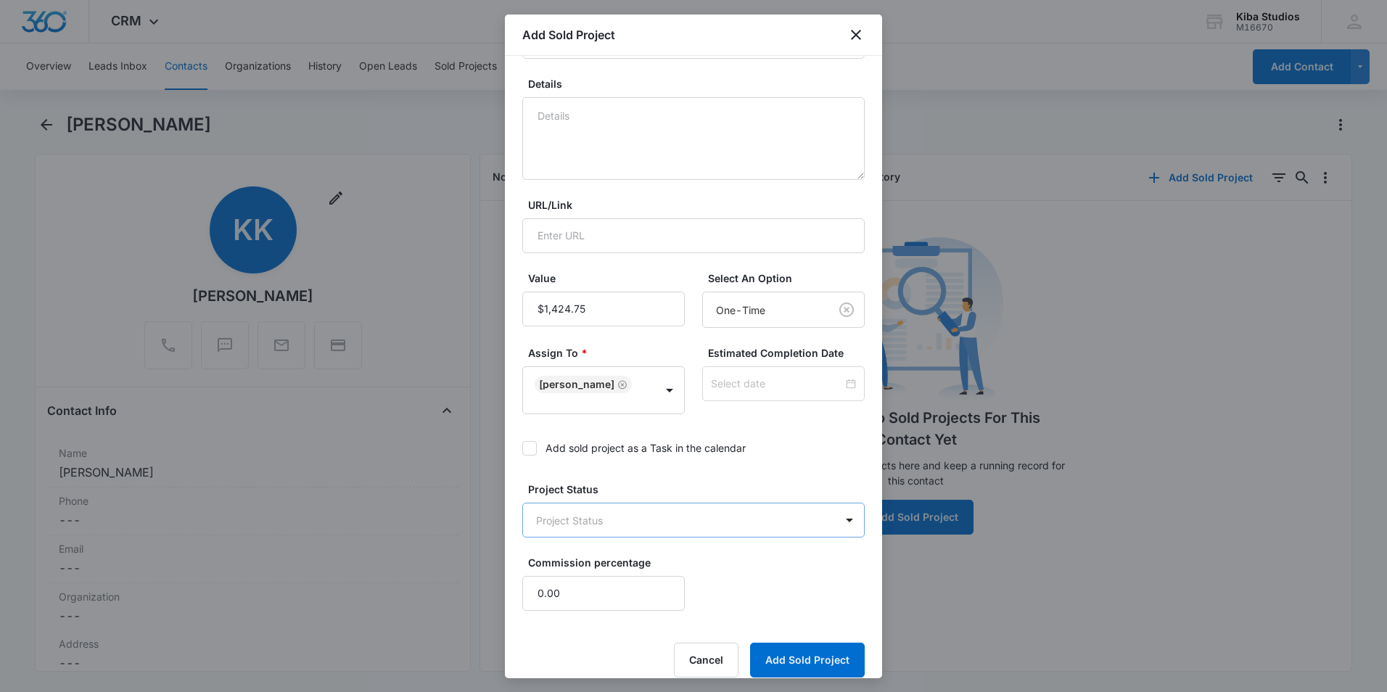
click at [814, 508] on body "CRM Apps Reputation Websites Forms CRM Email Social Shop Scheduling Payments PO…" at bounding box center [693, 346] width 1387 height 692
click at [589, 623] on p "In Process" at bounding box center [564, 625] width 49 height 15
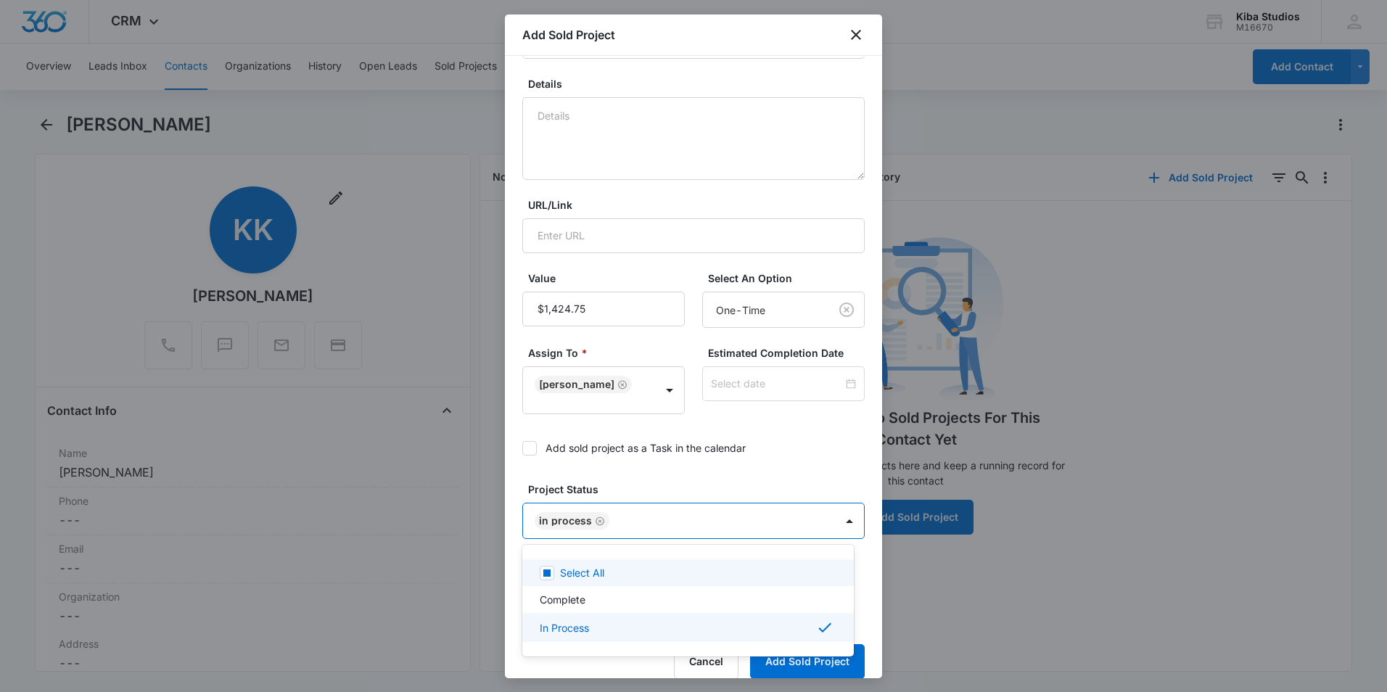
click at [764, 477] on div at bounding box center [693, 346] width 1387 height 692
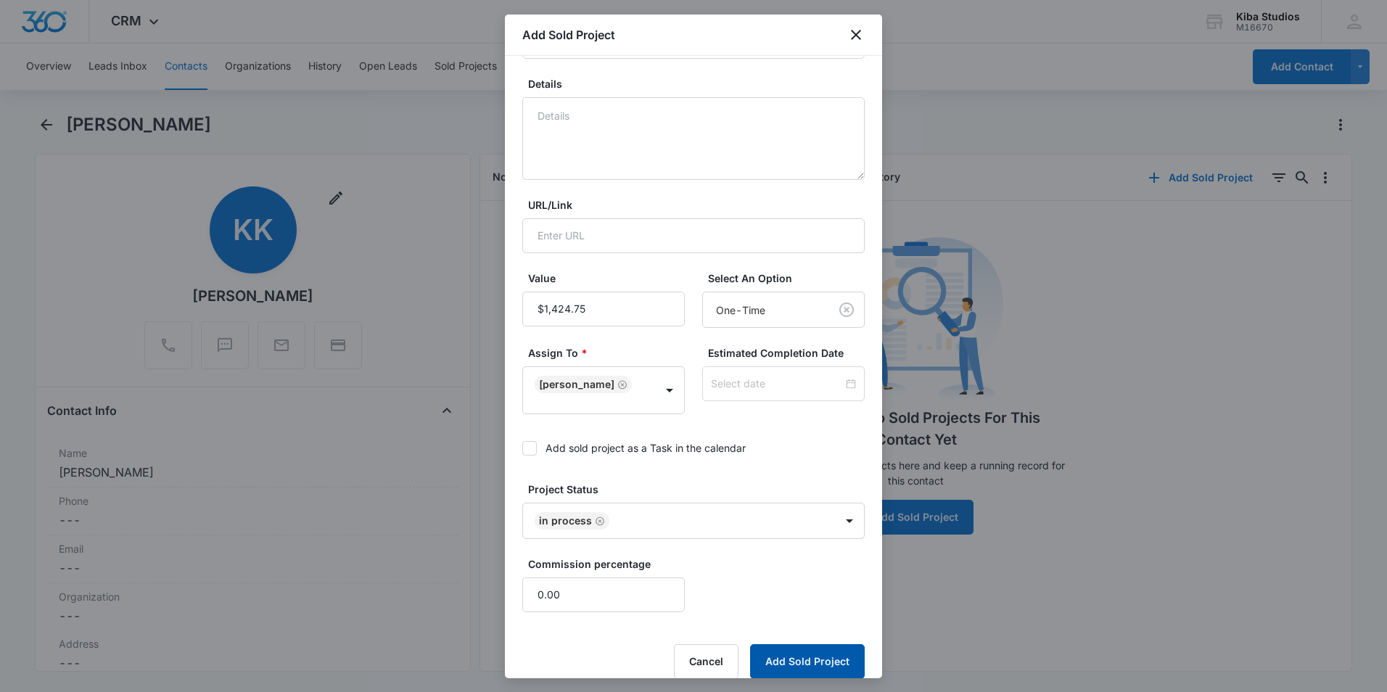
click at [808, 655] on button "Add Sold Project" at bounding box center [807, 661] width 115 height 35
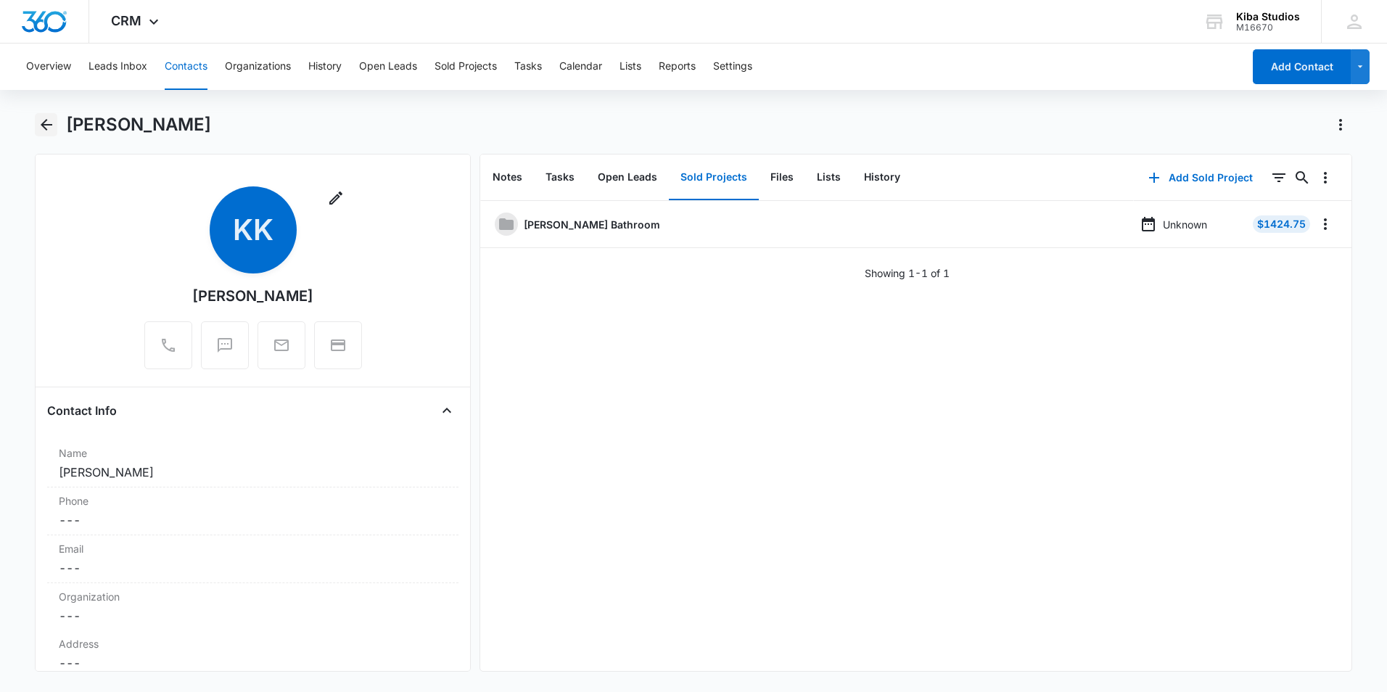
click at [36, 121] on button "Back" at bounding box center [46, 124] width 22 height 23
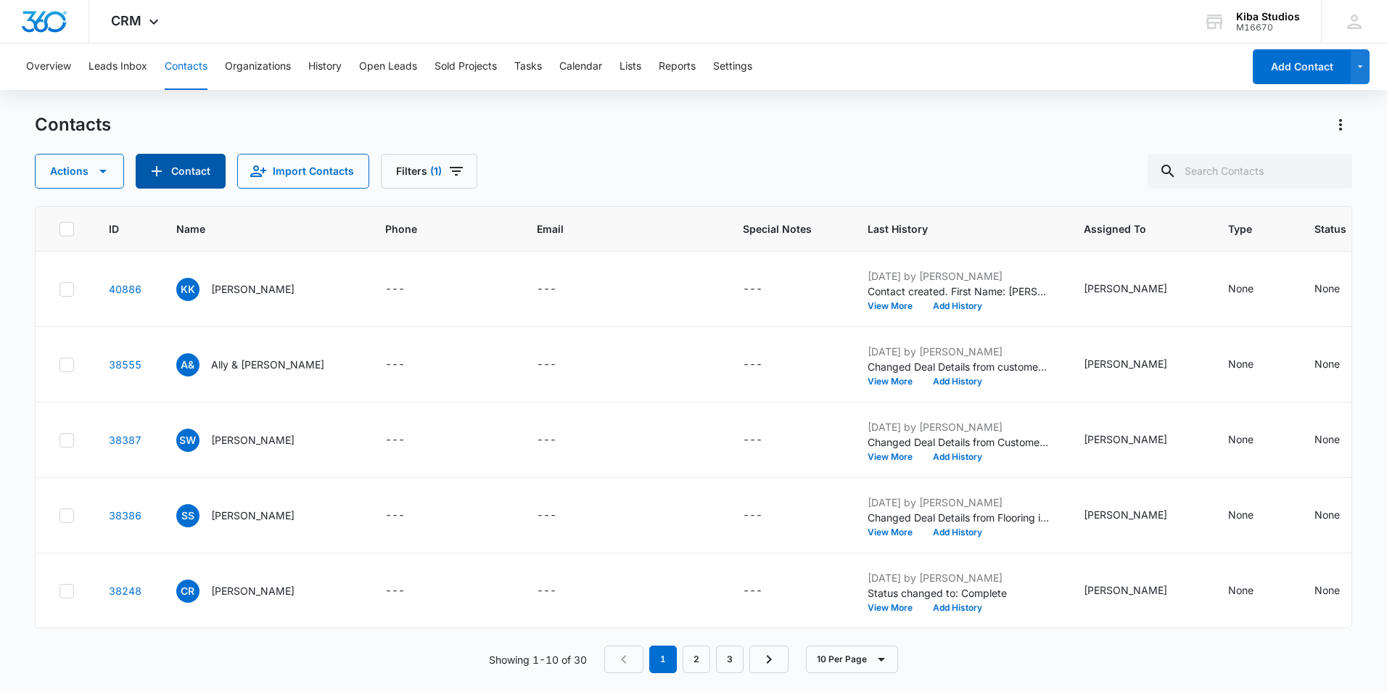
click at [165, 173] on button "Contact" at bounding box center [181, 171] width 90 height 35
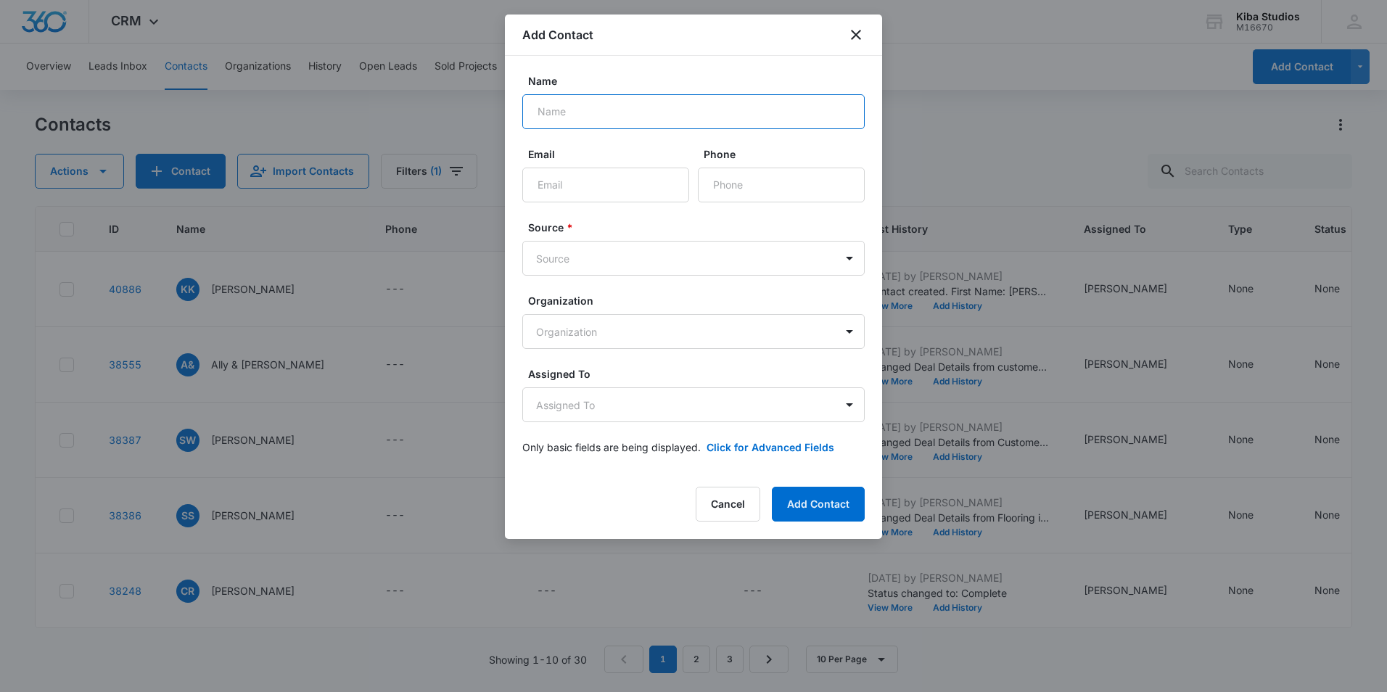
click at [575, 112] on input "Name" at bounding box center [693, 111] width 343 height 35
type input "Rachel Phillips"
click at [578, 247] on body "CRM Apps Reputation Websites Forms CRM Email Social Shop Scheduling Payments PO…" at bounding box center [693, 346] width 1387 height 692
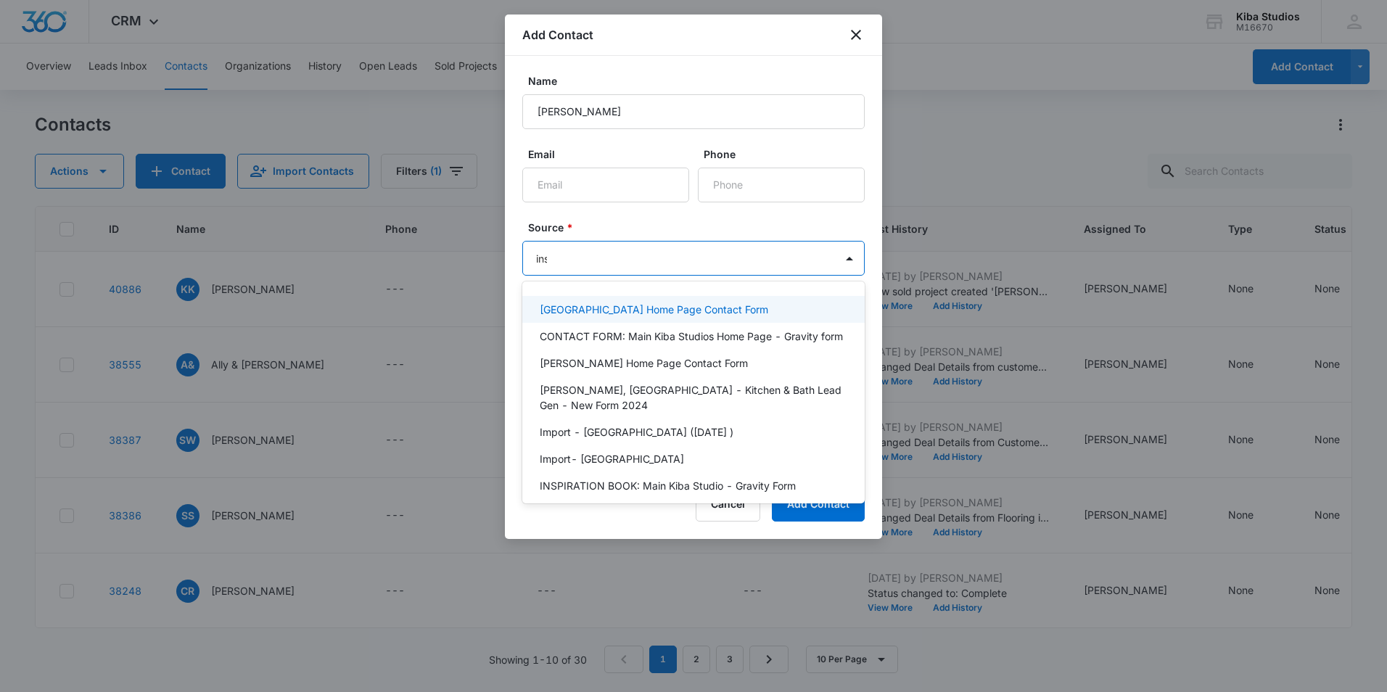
type input "inst"
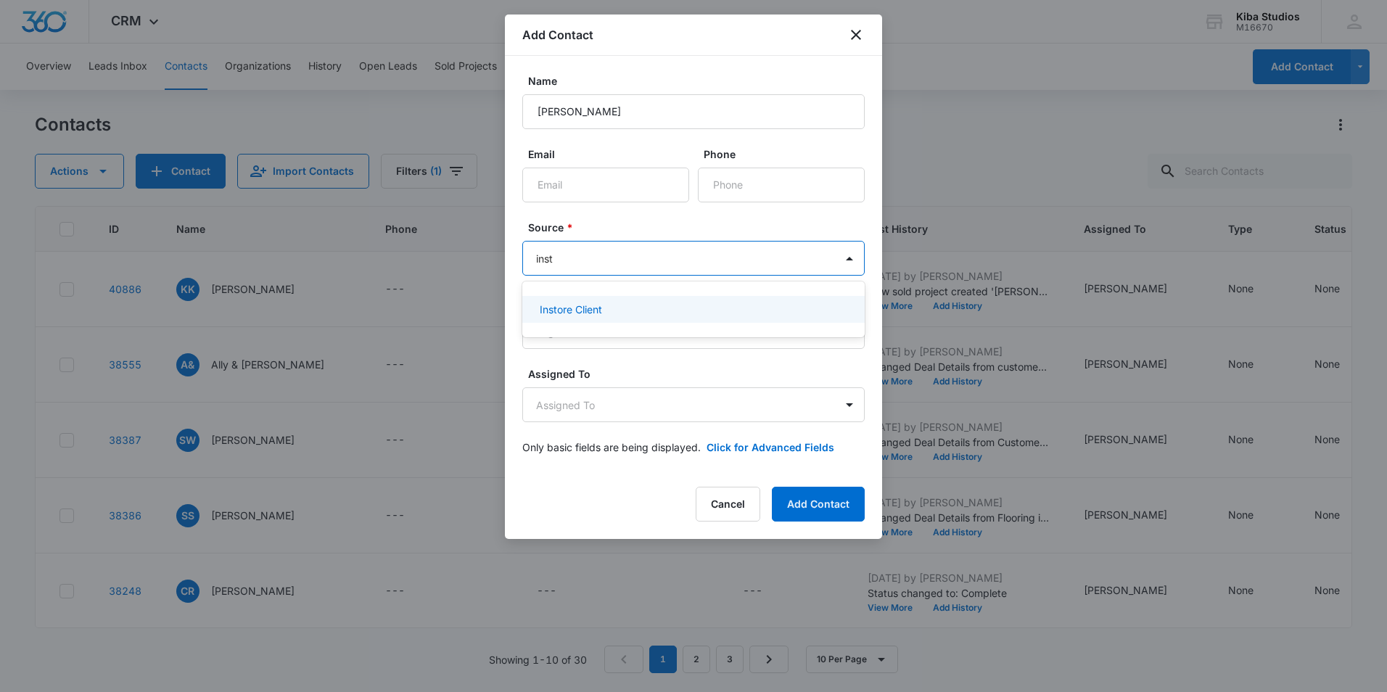
click at [567, 316] on p "Instore Client" at bounding box center [571, 309] width 62 height 15
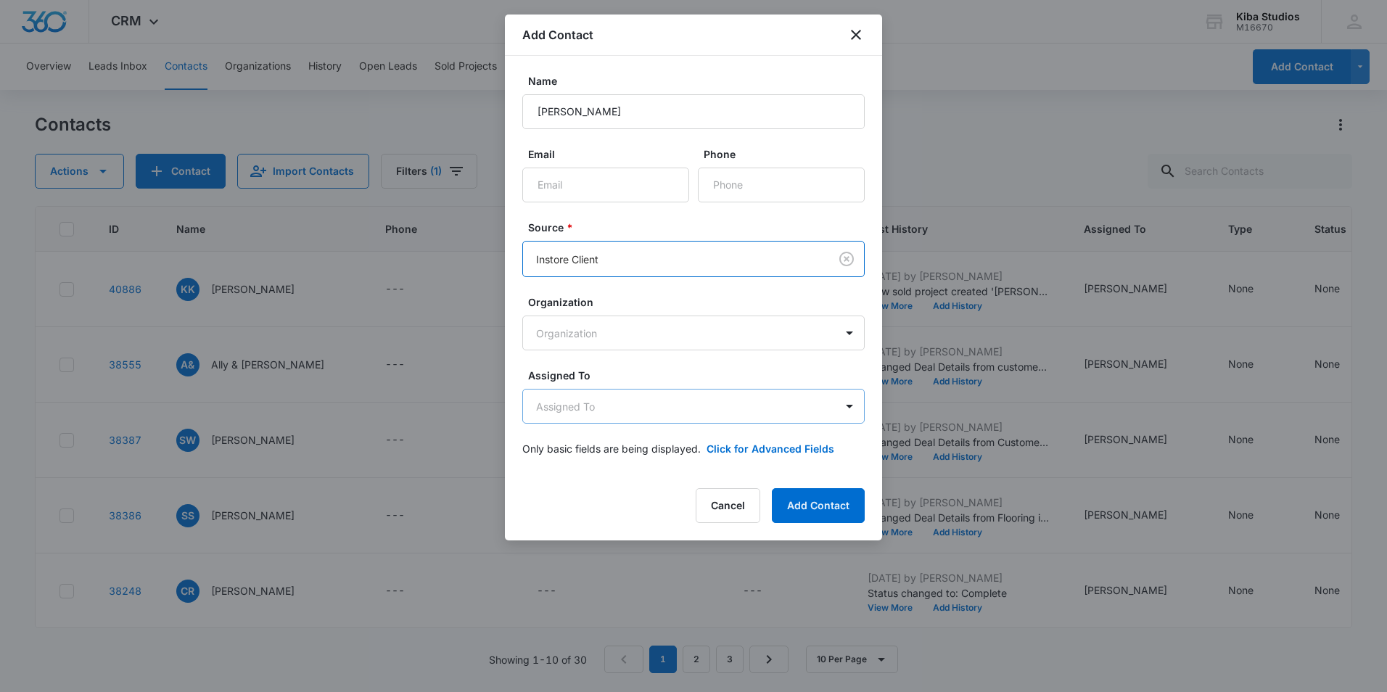
click at [624, 407] on body "CRM Apps Reputation Websites Forms CRM Email Social Shop Scheduling Payments PO…" at bounding box center [693, 346] width 1387 height 692
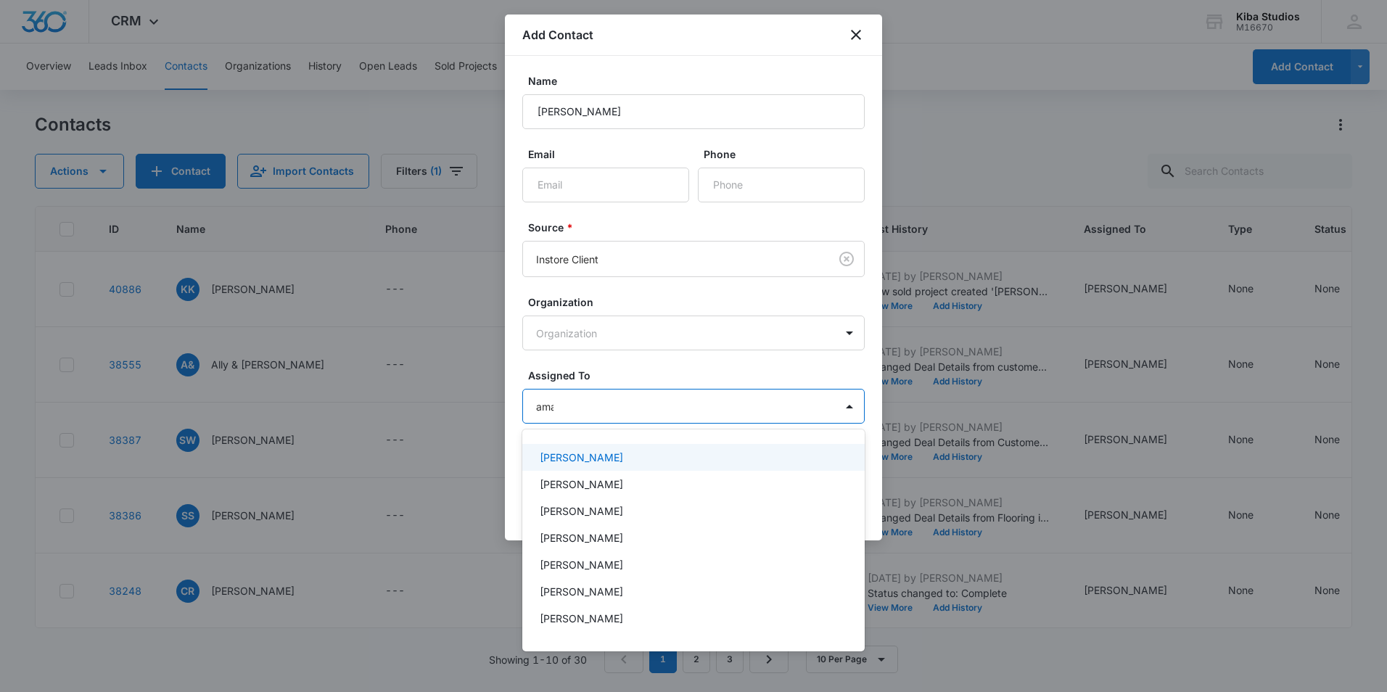
type input "amand"
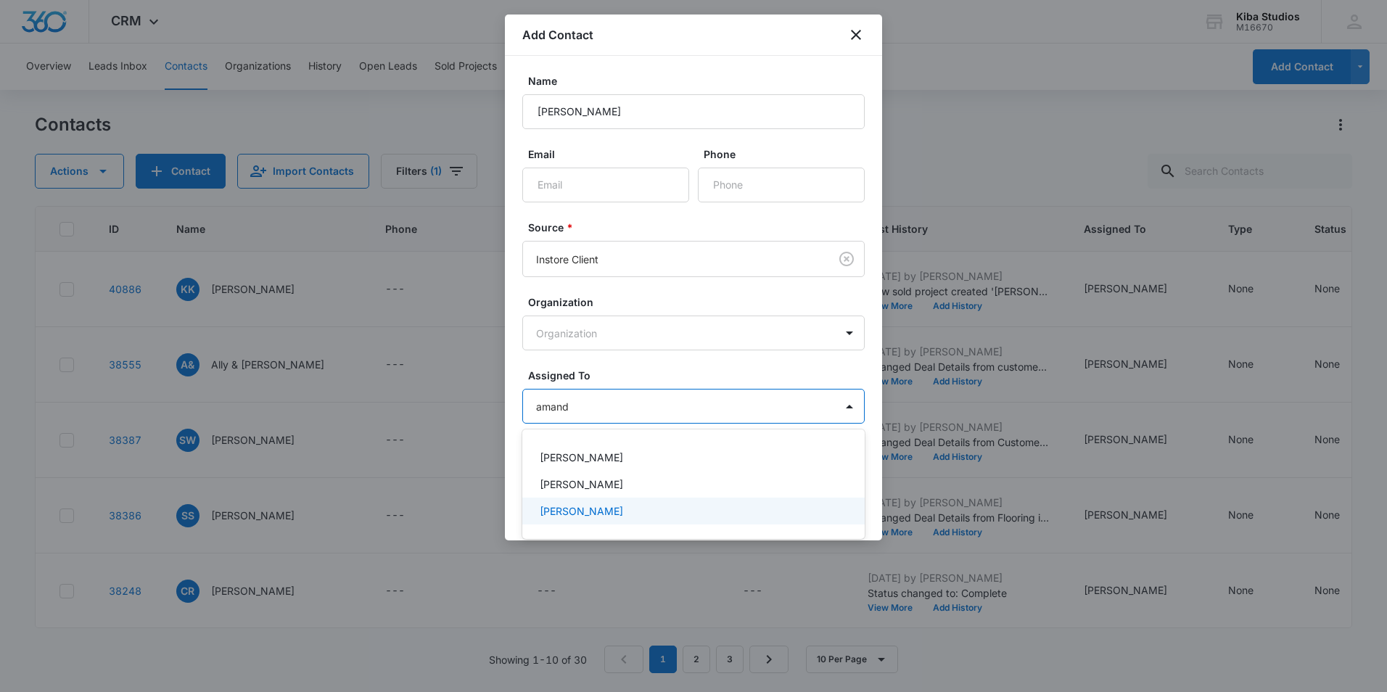
click at [562, 498] on div "Amanda Conrad" at bounding box center [693, 511] width 343 height 27
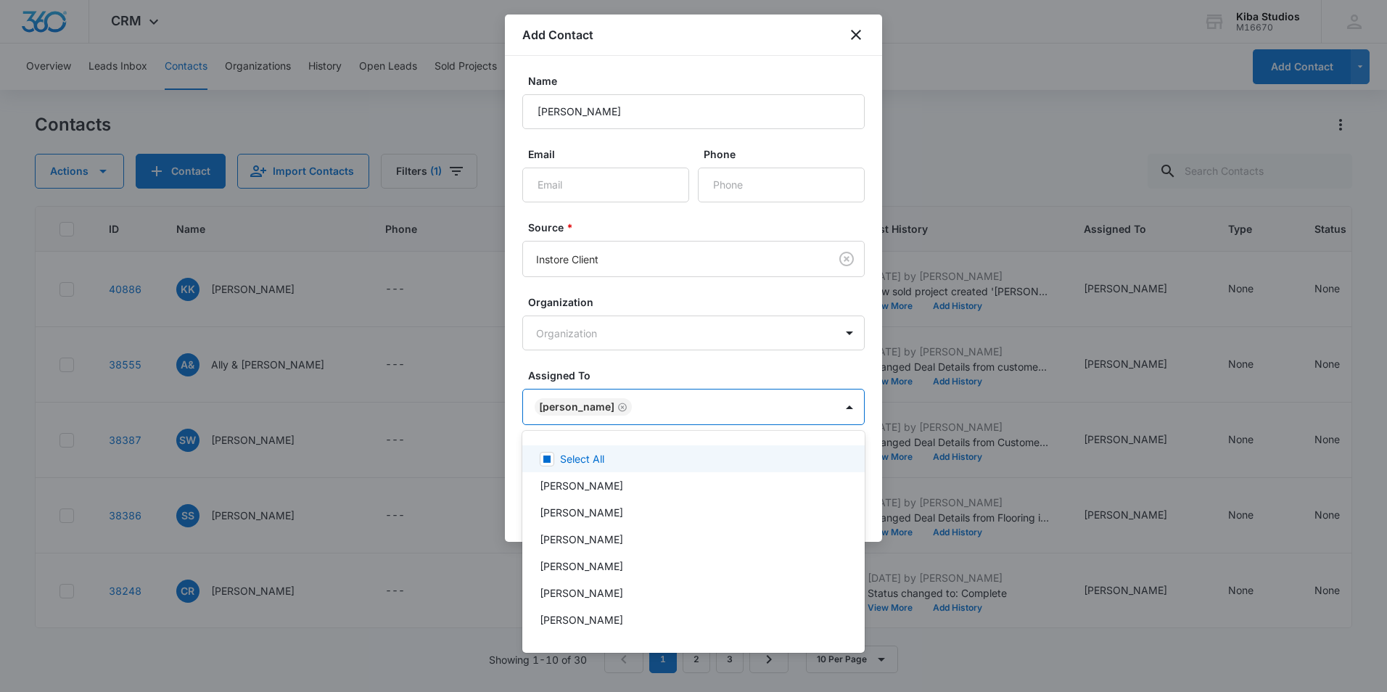
click at [738, 361] on div at bounding box center [693, 346] width 1387 height 692
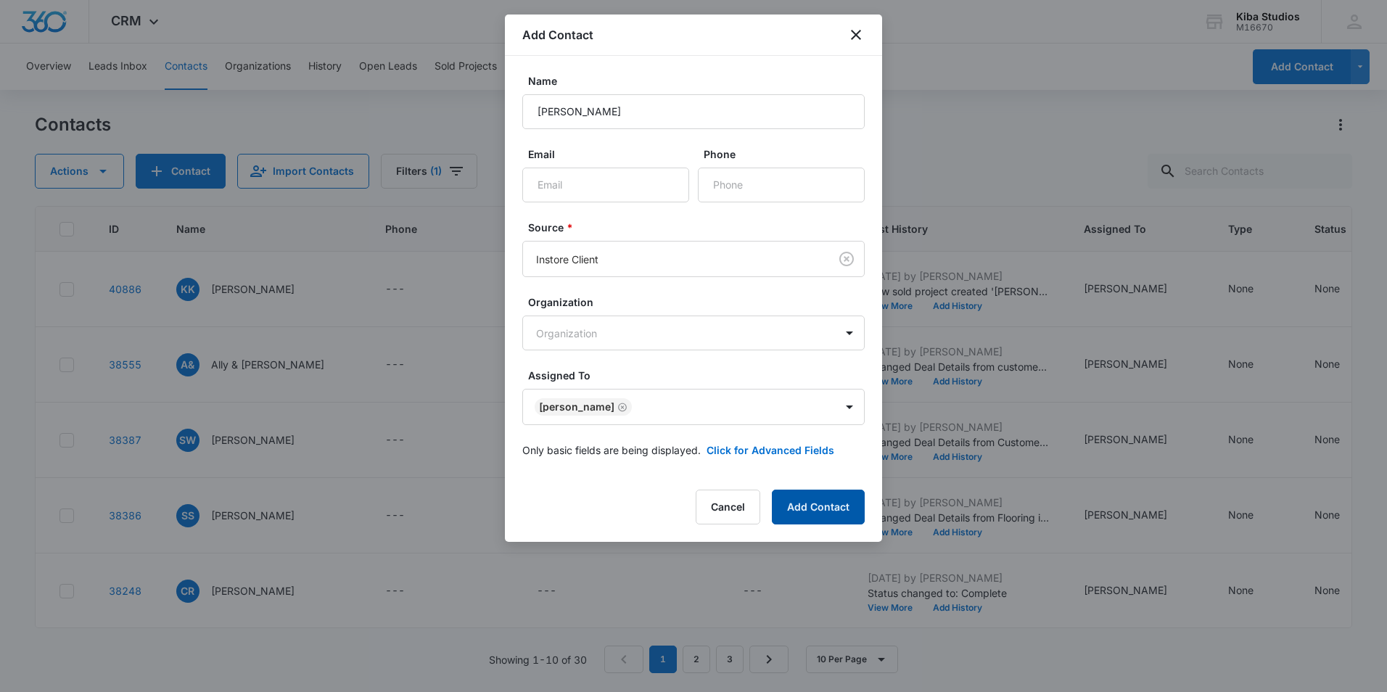
click at [828, 513] on button "Add Contact" at bounding box center [818, 507] width 93 height 35
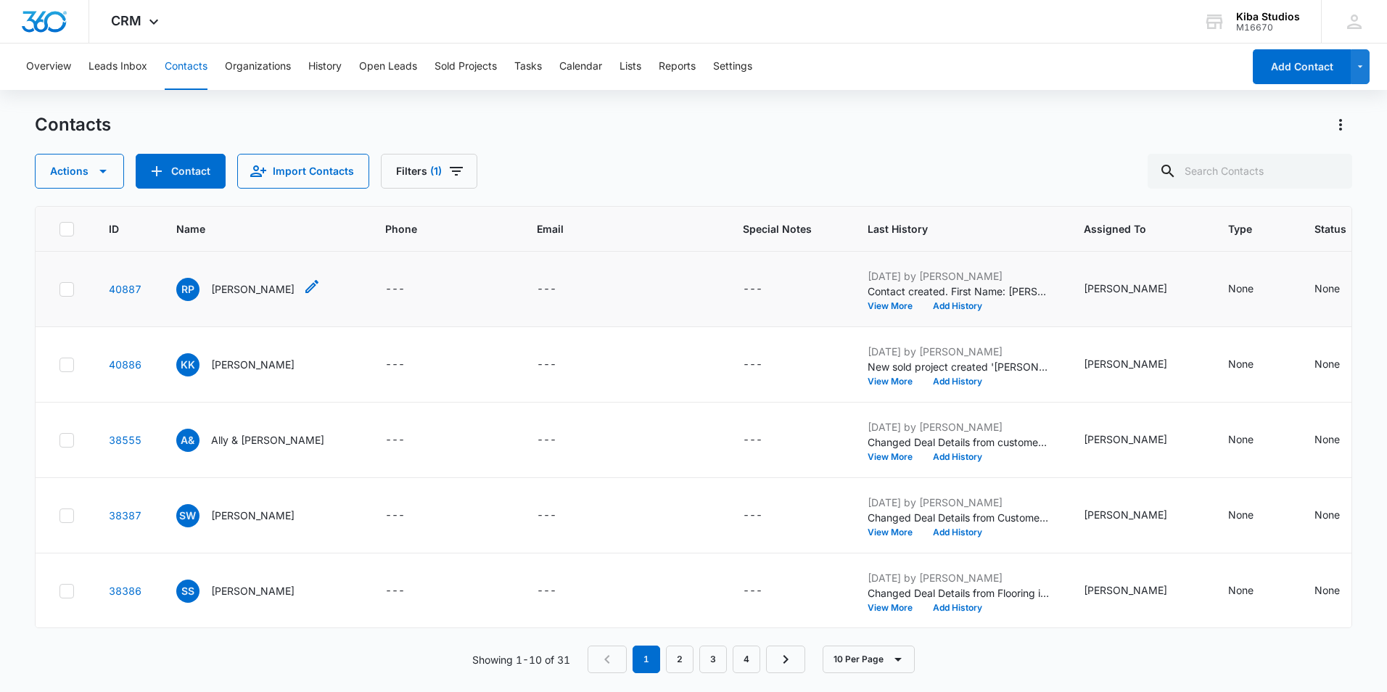
click at [237, 284] on p "Rachel Phillips" at bounding box center [252, 289] width 83 height 15
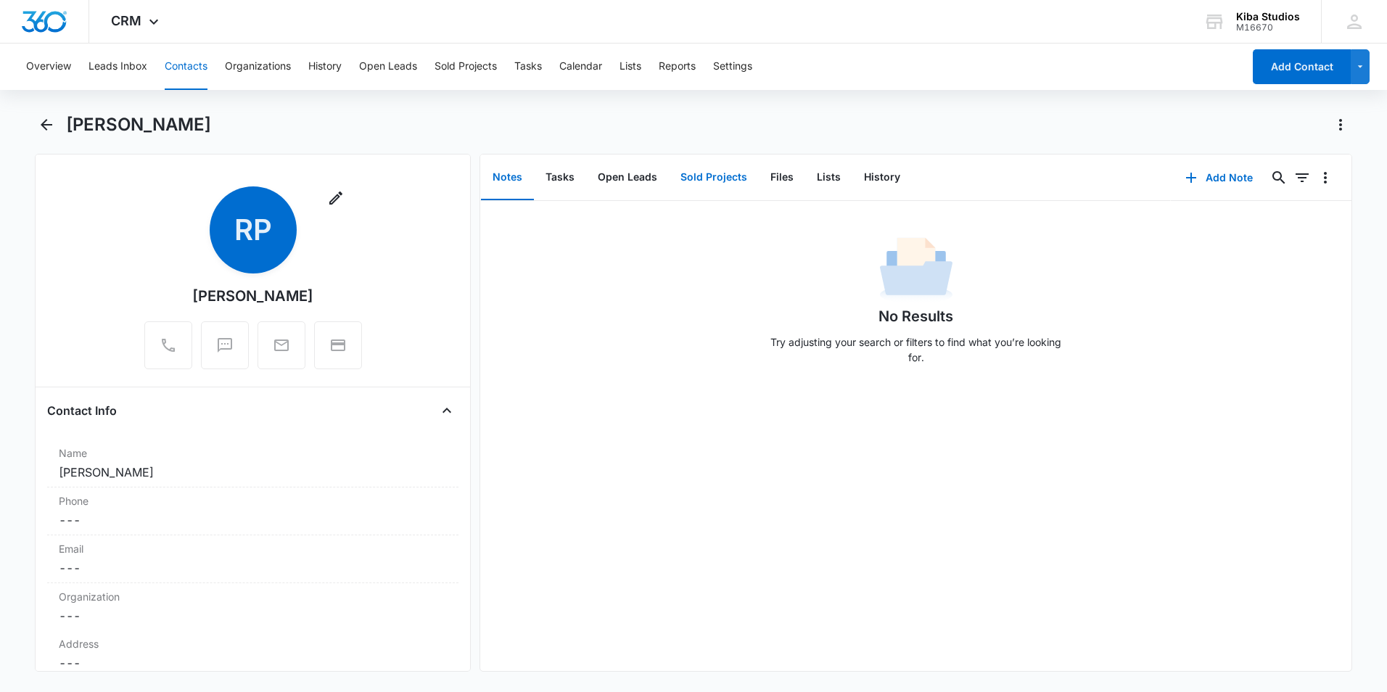
click at [692, 179] on button "Sold Projects" at bounding box center [714, 177] width 90 height 45
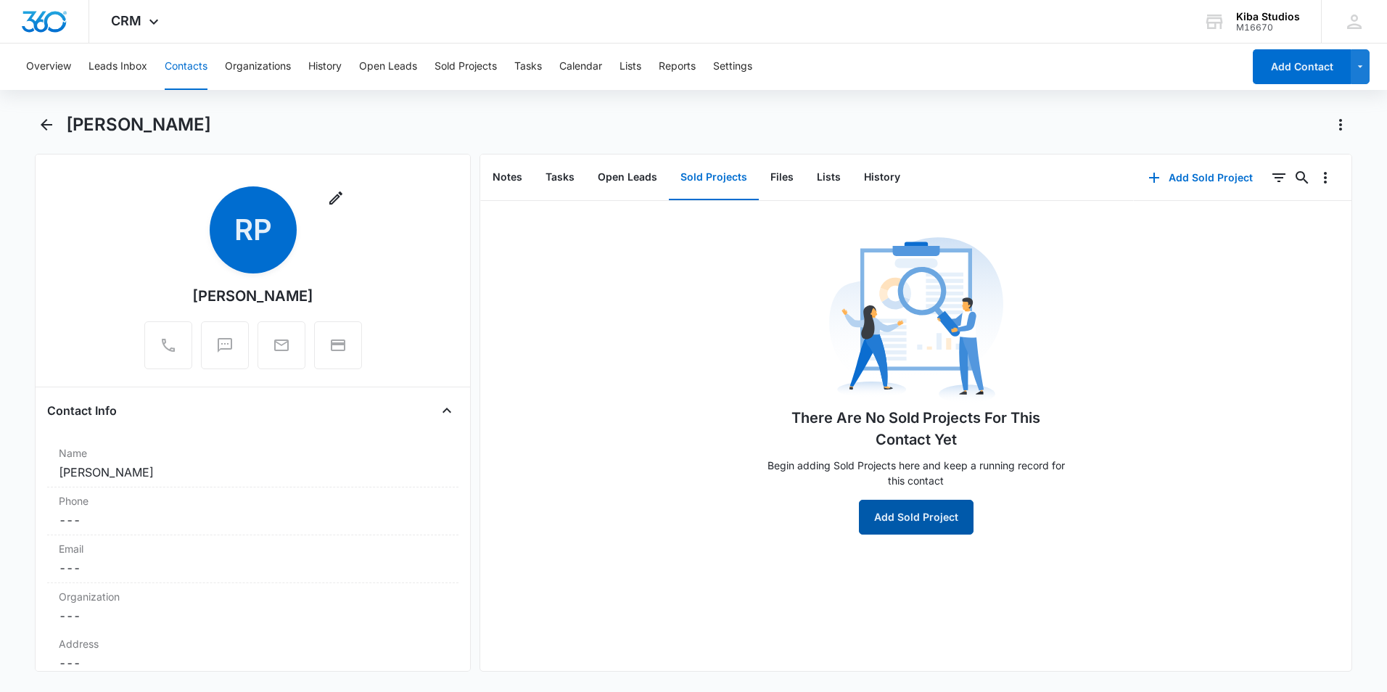
click at [906, 516] on button "Add Sold Project" at bounding box center [916, 517] width 115 height 35
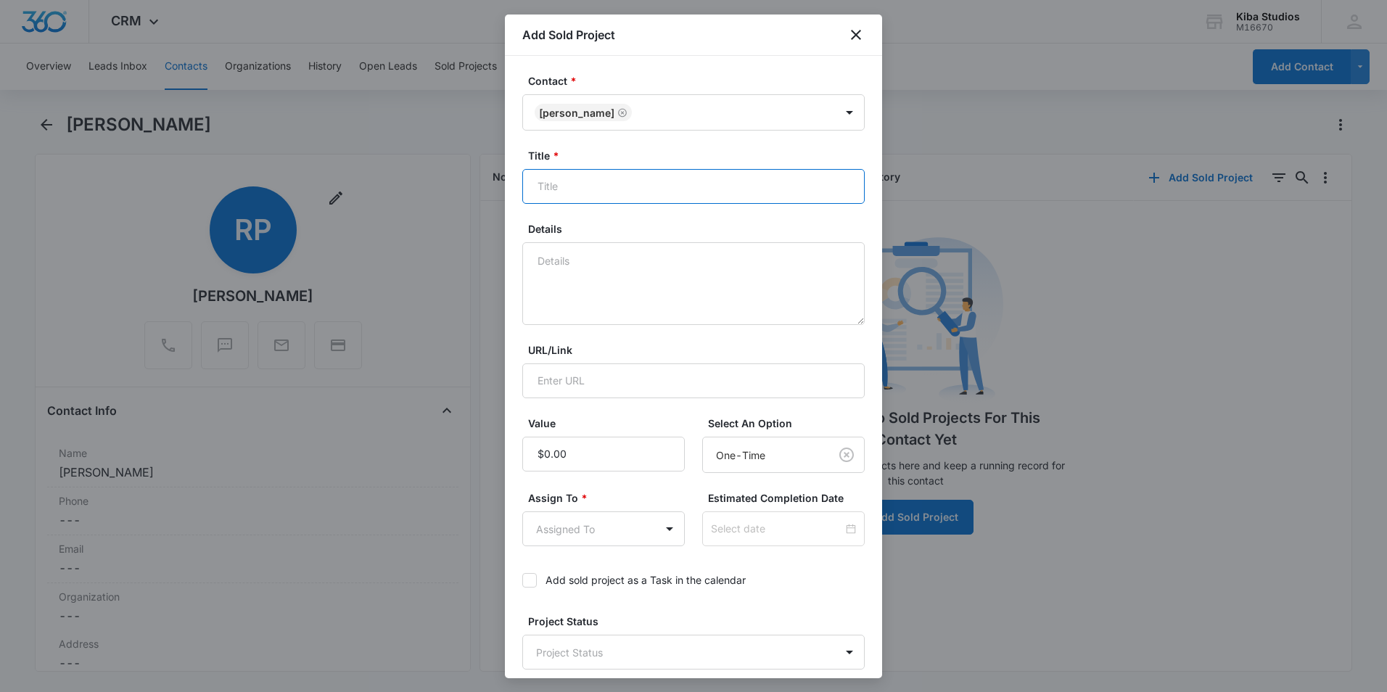
click at [554, 194] on input "Title *" at bounding box center [693, 186] width 343 height 35
type input "Phillips Countertop"
click at [614, 525] on body "CRM Apps Reputation Websites Forms CRM Email Social Shop Scheduling Payments PO…" at bounding box center [693, 346] width 1387 height 692
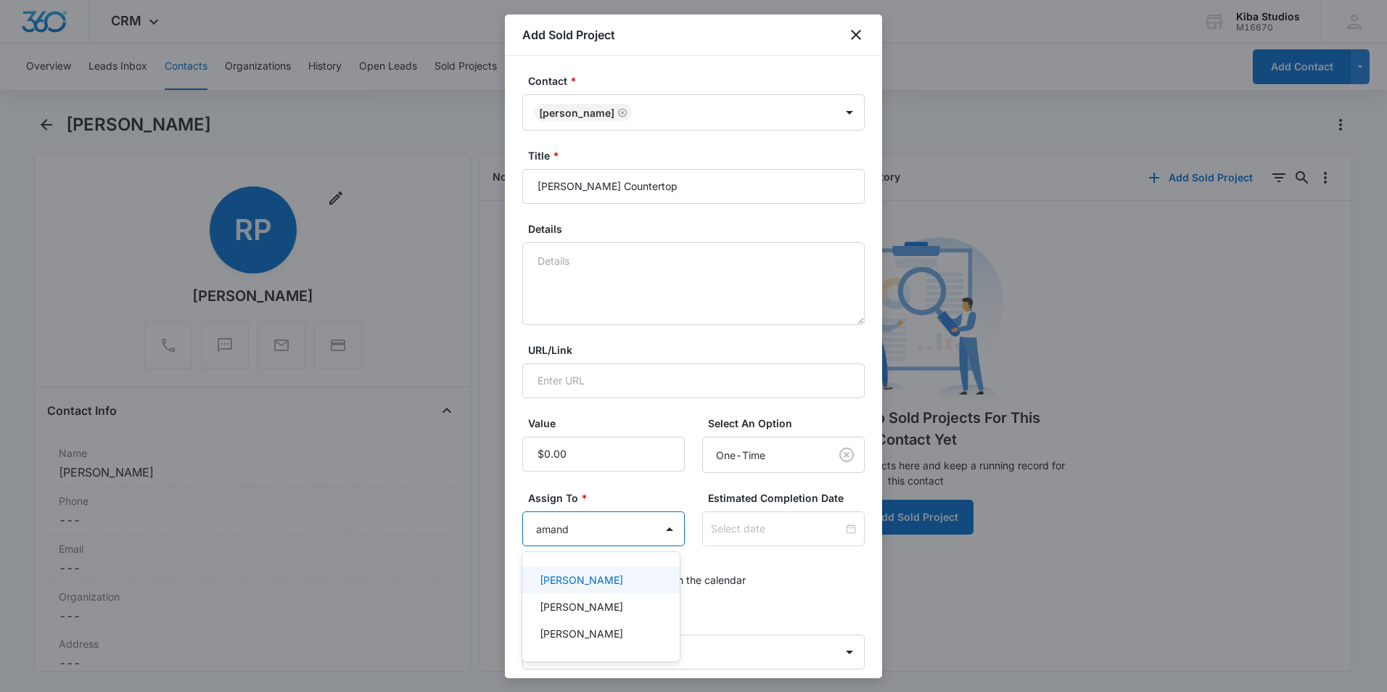
type input "amanda"
click at [591, 605] on p "Amanda Conrad" at bounding box center [581, 606] width 83 height 15
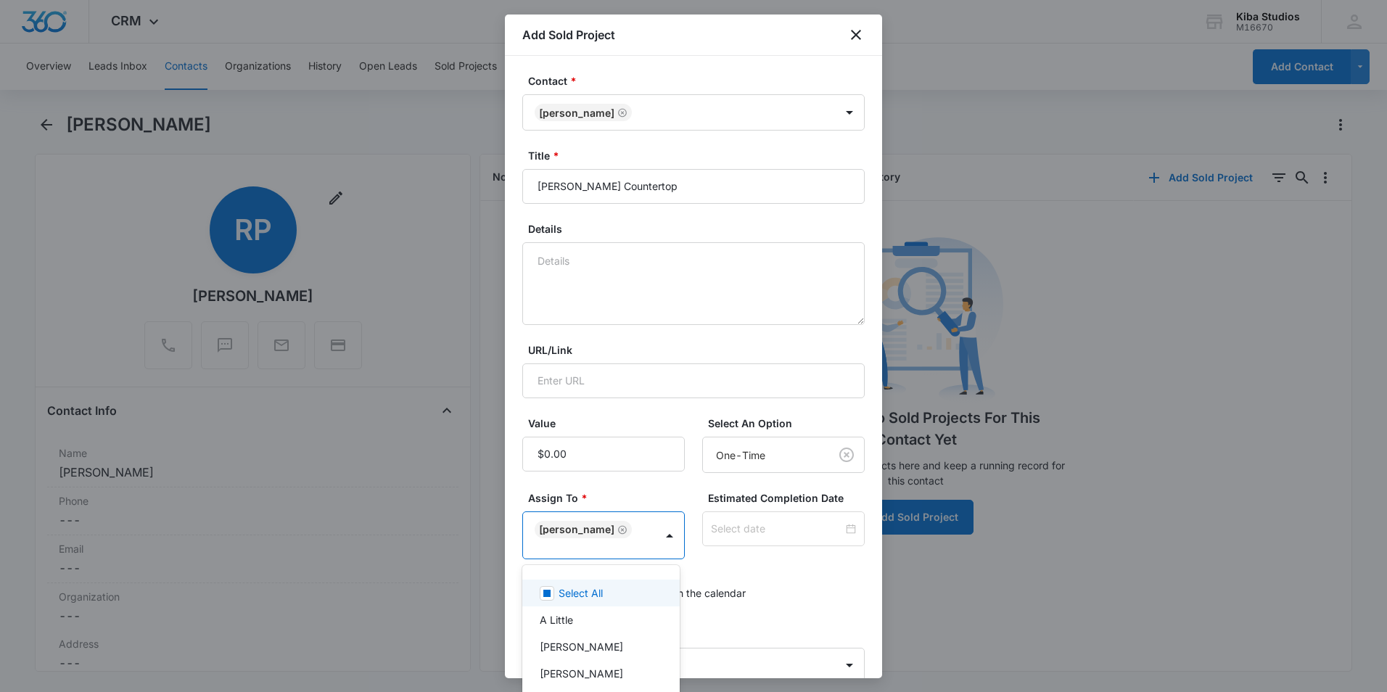
click at [574, 454] on div at bounding box center [693, 346] width 1387 height 692
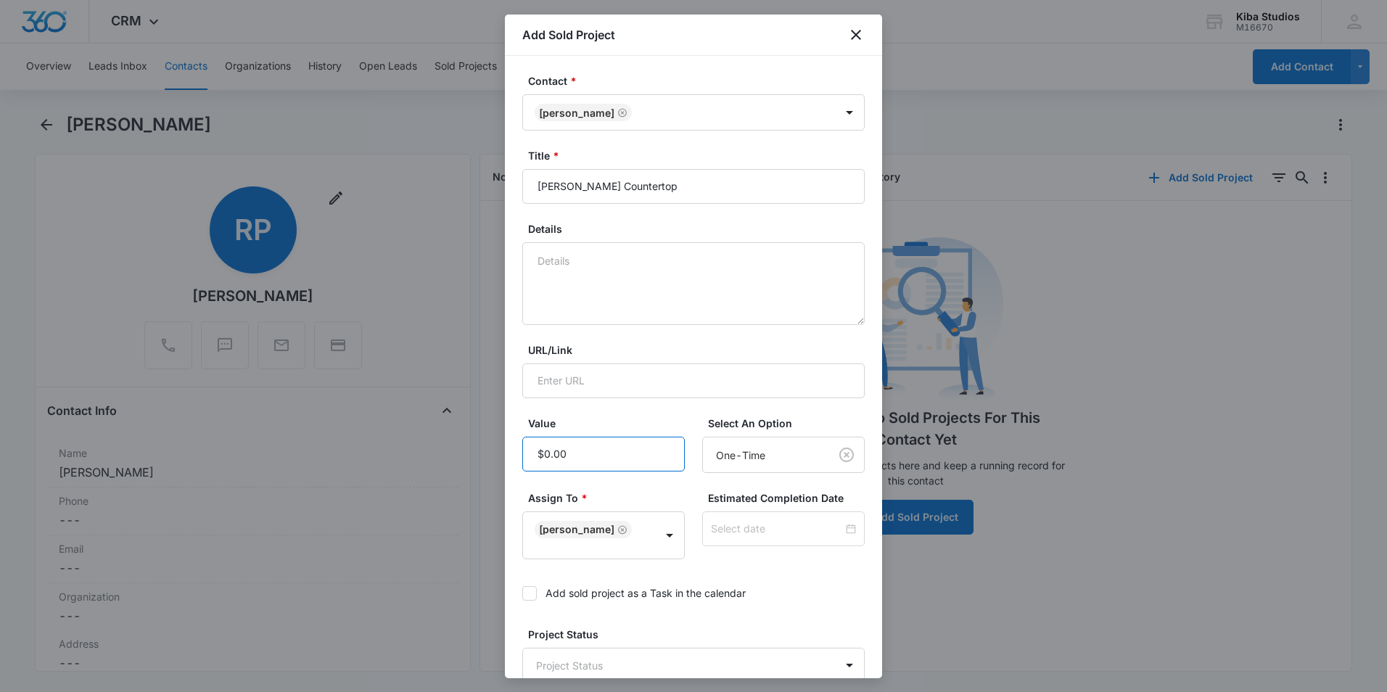
click at [571, 452] on input "Value" at bounding box center [603, 454] width 163 height 35
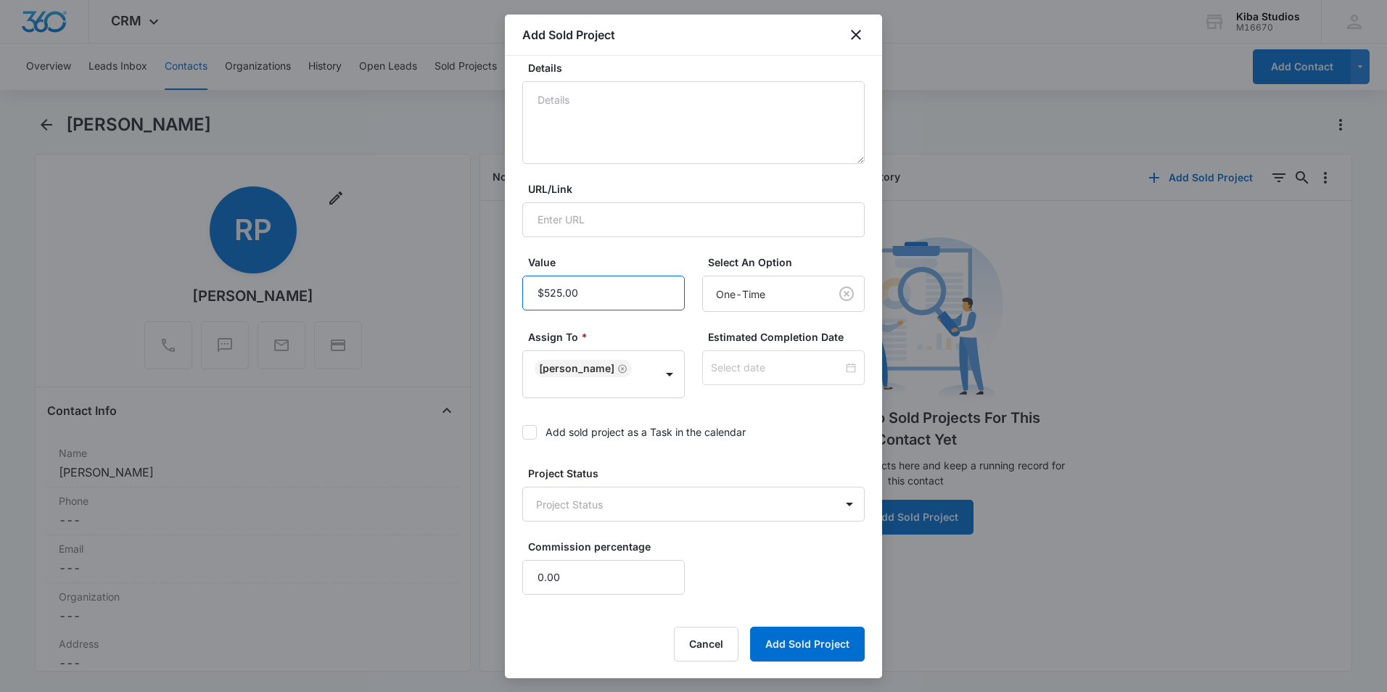
scroll to position [162, 0]
type input "$525.00"
click at [611, 514] on body "CRM Apps Reputation Websites Forms CRM Email Social Shop Scheduling Payments PO…" at bounding box center [693, 346] width 1387 height 692
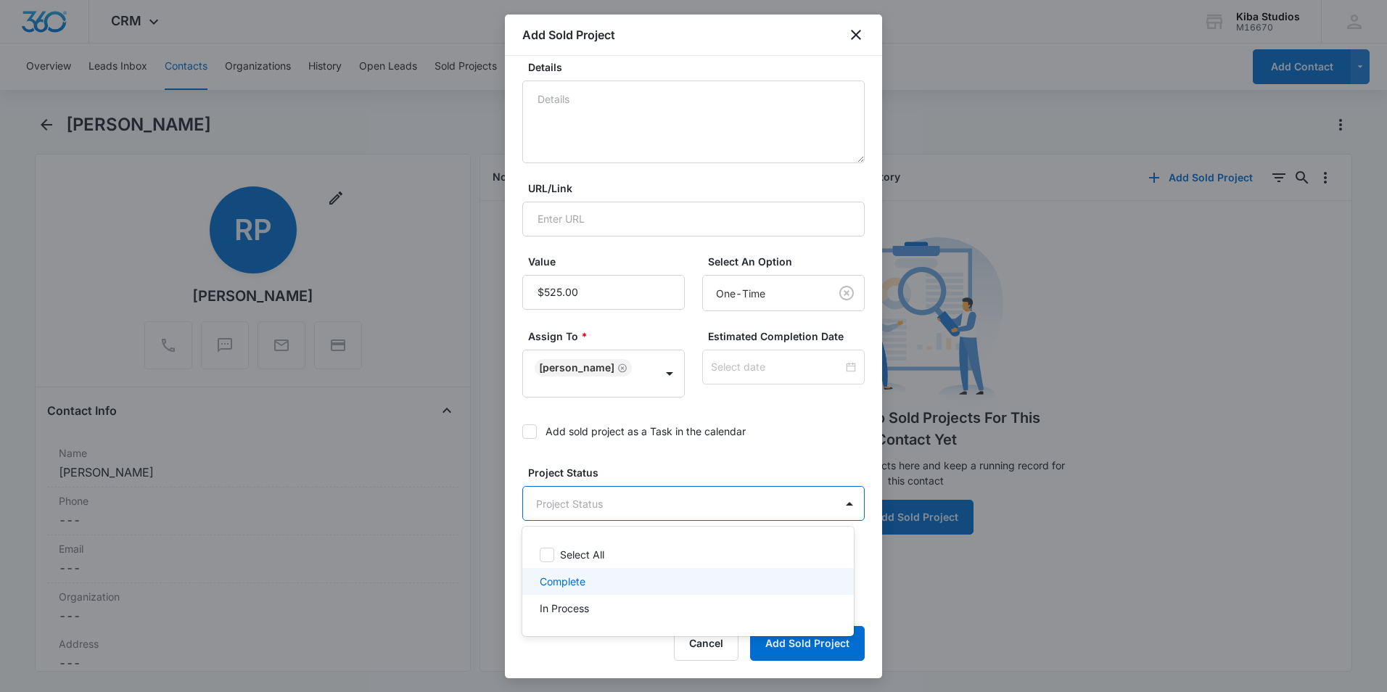
click at [586, 589] on div "Complete" at bounding box center [687, 581] width 294 height 15
click at [776, 472] on div at bounding box center [693, 346] width 1387 height 692
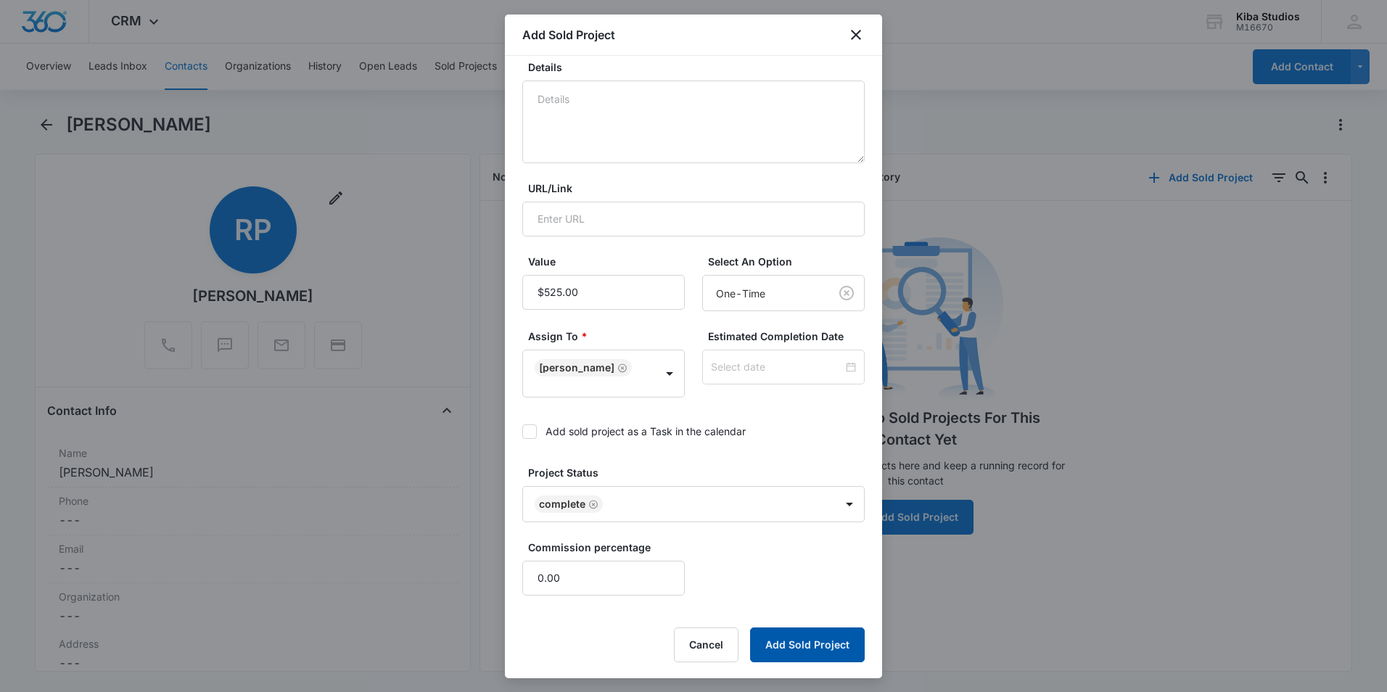
click at [774, 647] on button "Add Sold Project" at bounding box center [807, 645] width 115 height 35
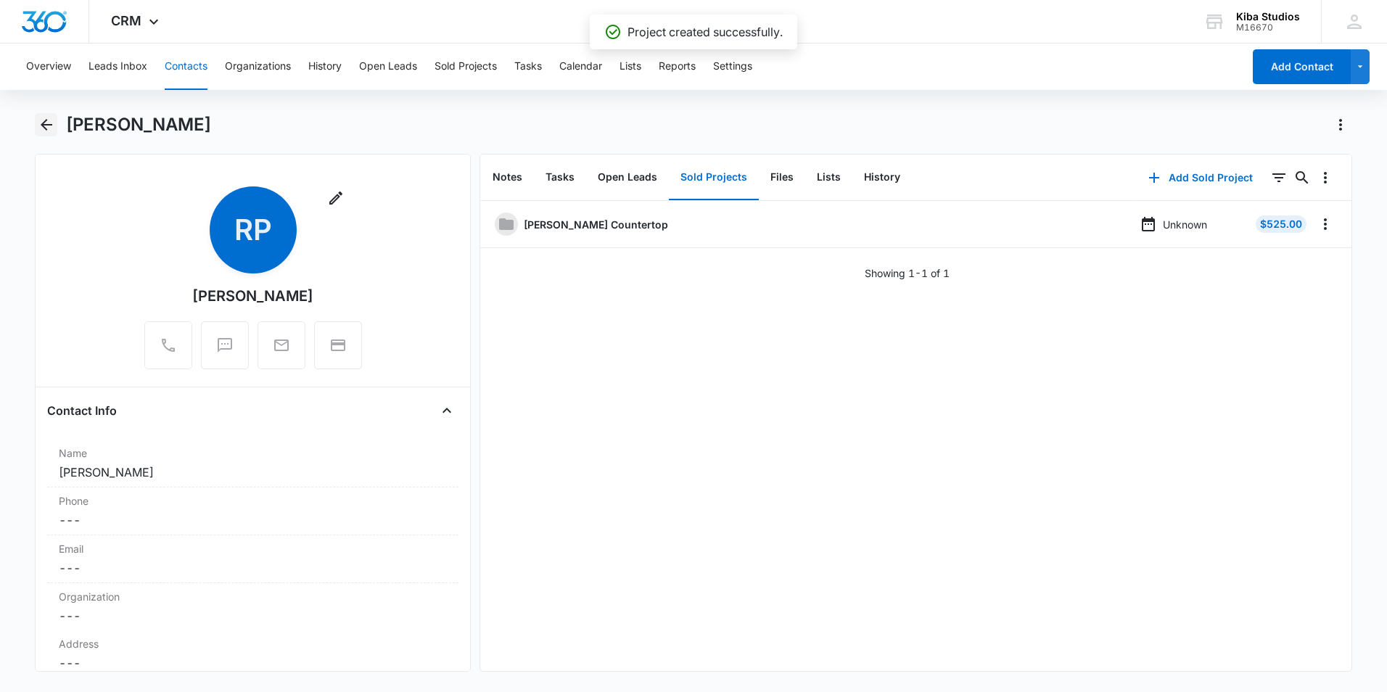
click at [49, 124] on icon "Back" at bounding box center [47, 125] width 12 height 12
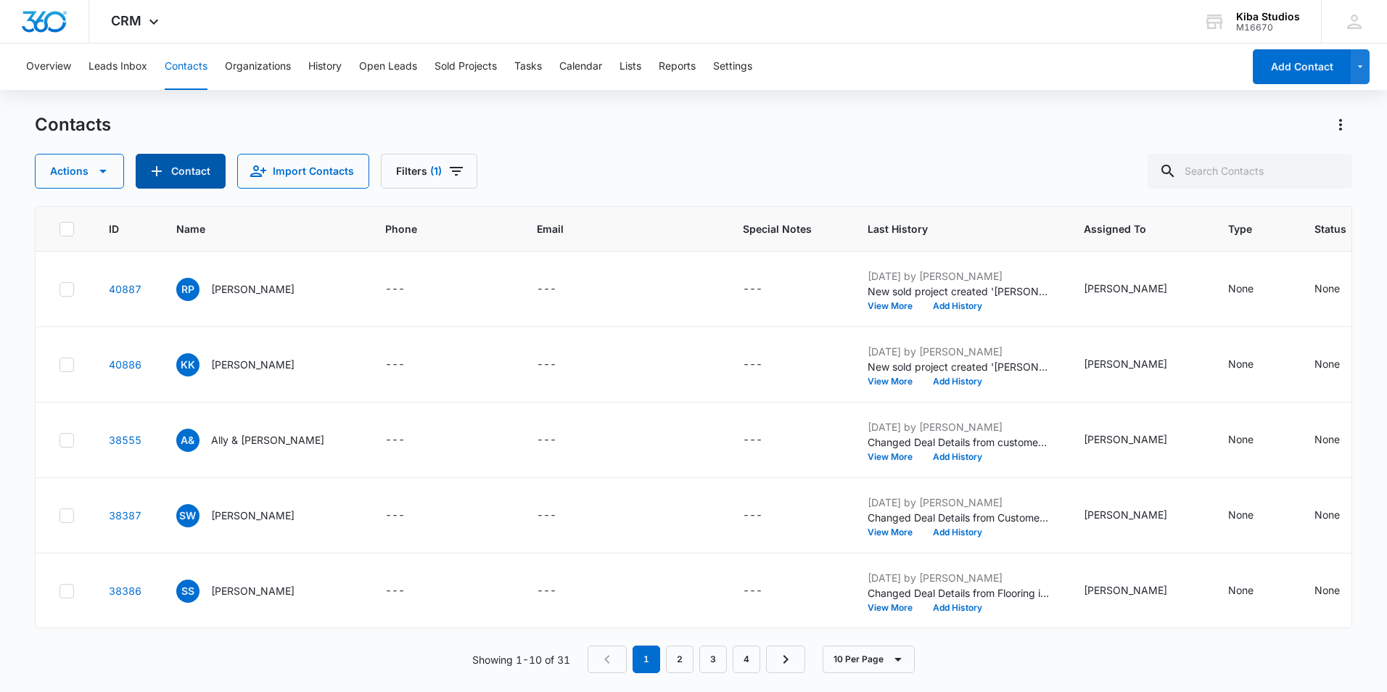
click at [187, 171] on button "Contact" at bounding box center [181, 171] width 90 height 35
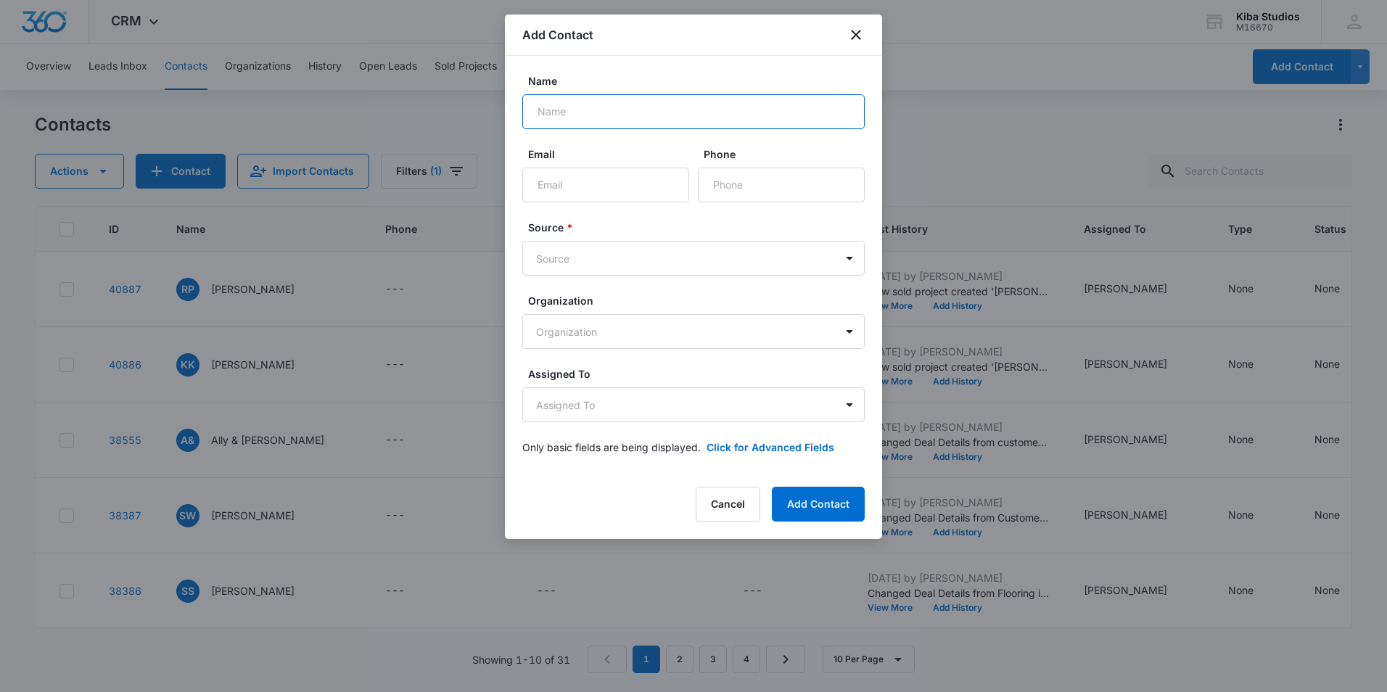
click at [552, 117] on input "Name" at bounding box center [693, 111] width 343 height 35
type input "Steve Ihde"
click at [607, 258] on body "CRM Apps Reputation Websites Forms CRM Email Social Shop Scheduling Payments PO…" at bounding box center [693, 346] width 1387 height 692
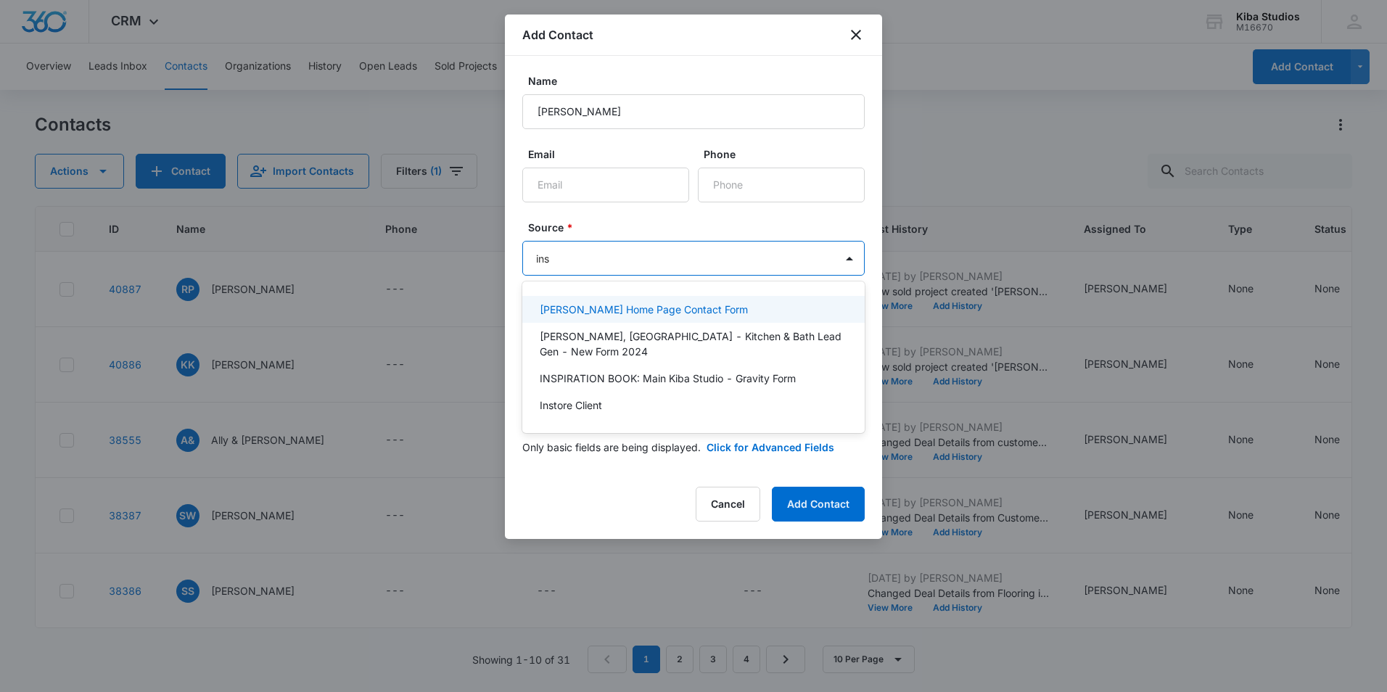
type input "inst"
click at [581, 313] on p "Instore Client" at bounding box center [571, 309] width 62 height 15
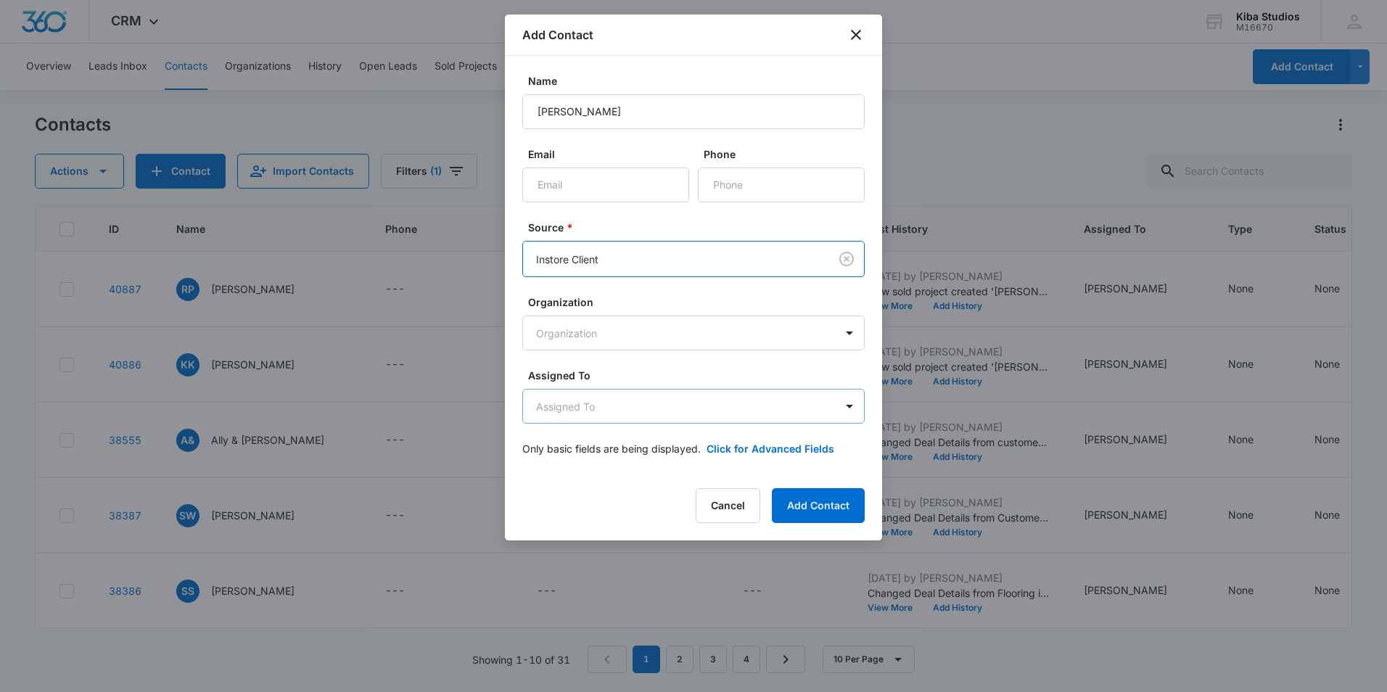
click at [602, 402] on body "CRM Apps Reputation Websites Forms CRM Email Social Shop Scheduling Payments PO…" at bounding box center [693, 346] width 1387 height 692
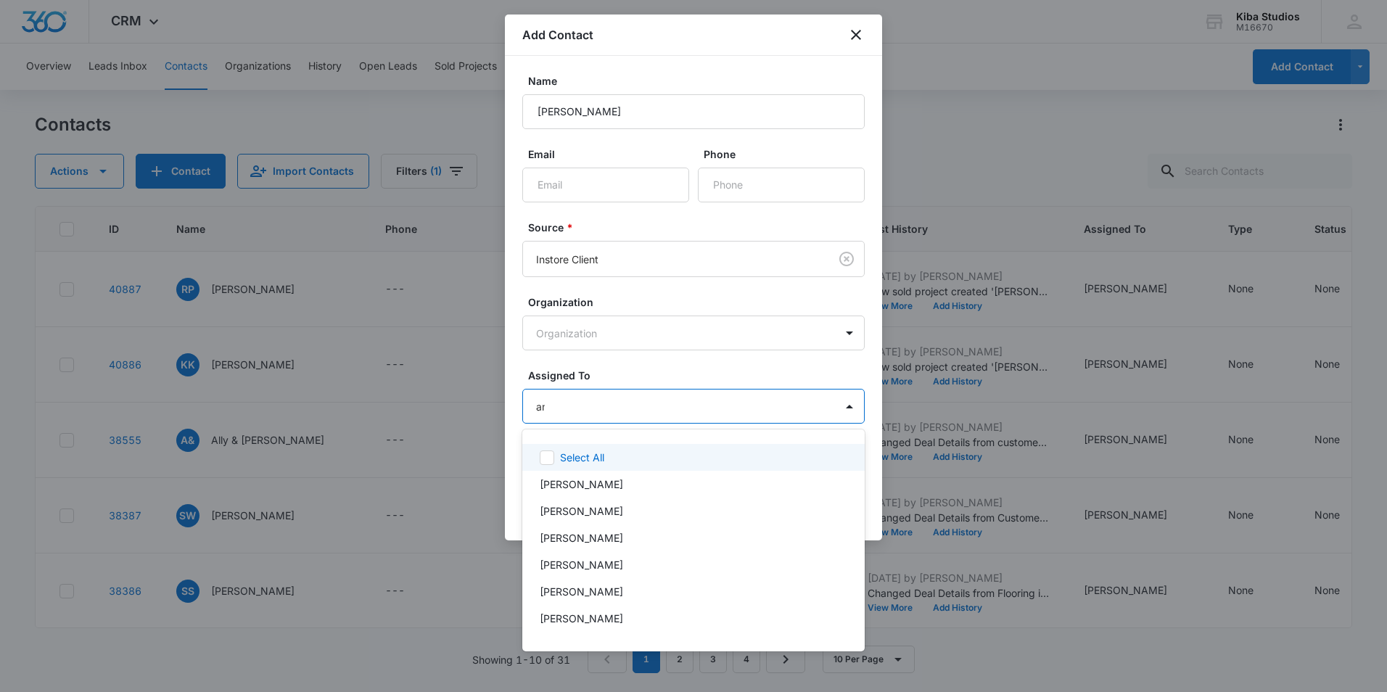
type input "aman"
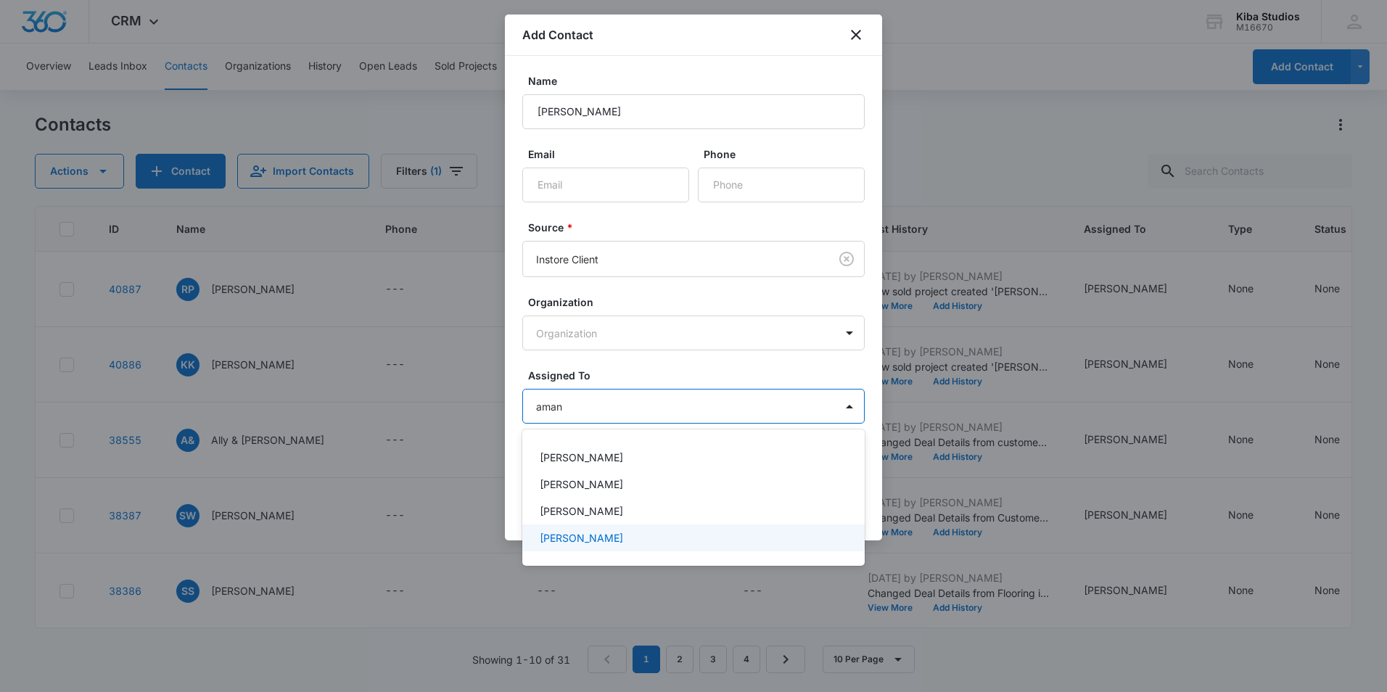
click at [613, 540] on p "Amanda Conrad" at bounding box center [581, 537] width 83 height 15
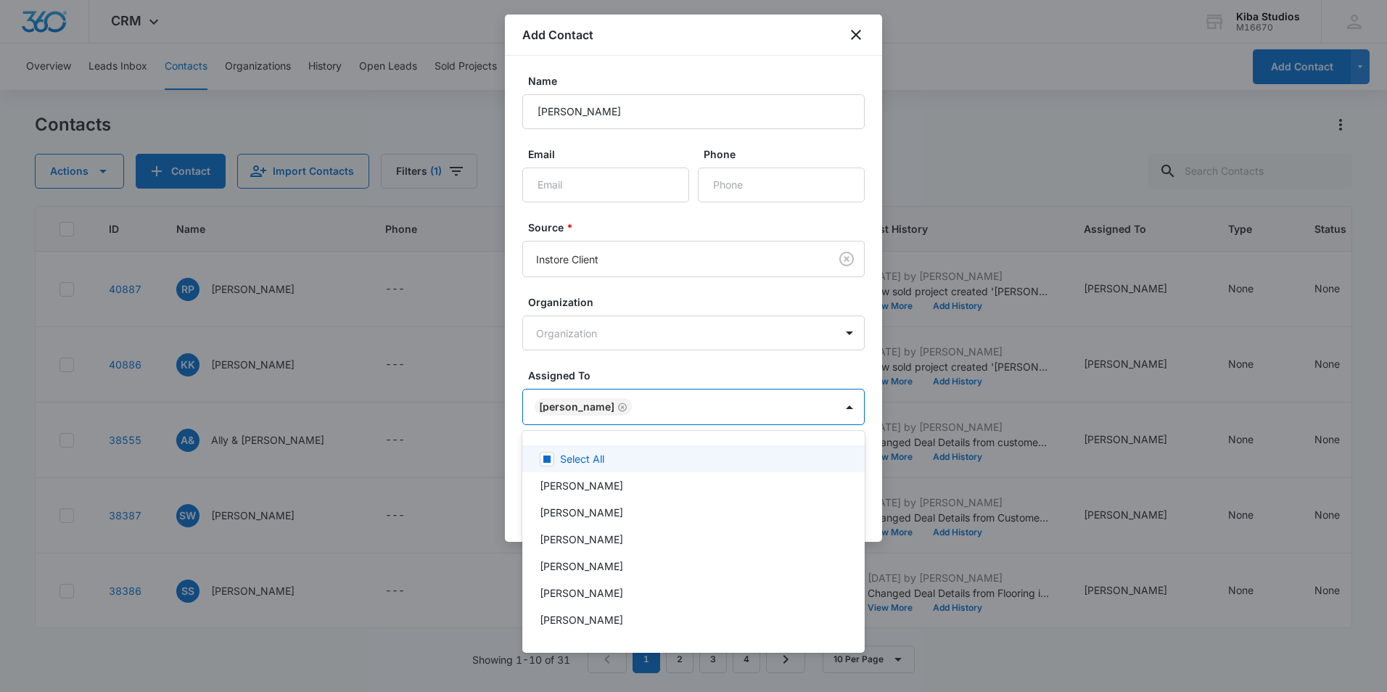
click at [661, 360] on div at bounding box center [693, 346] width 1387 height 692
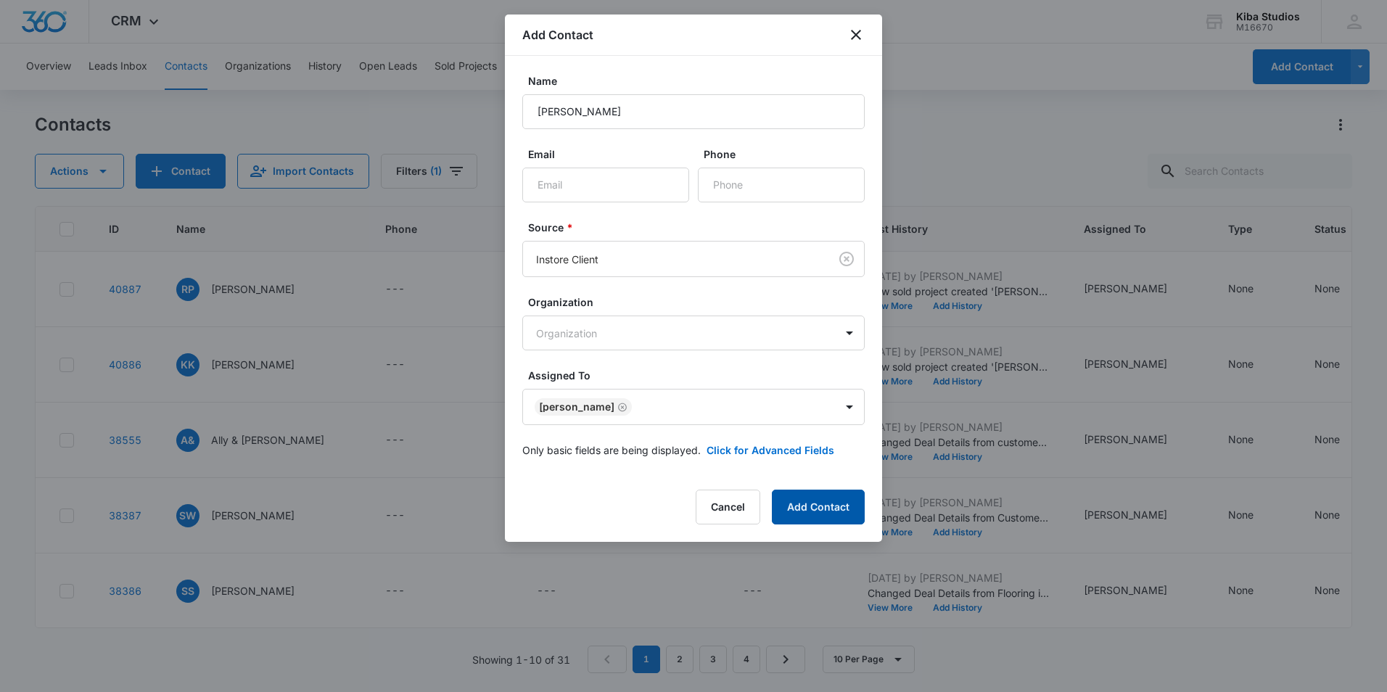
click at [829, 510] on button "Add Contact" at bounding box center [818, 507] width 93 height 35
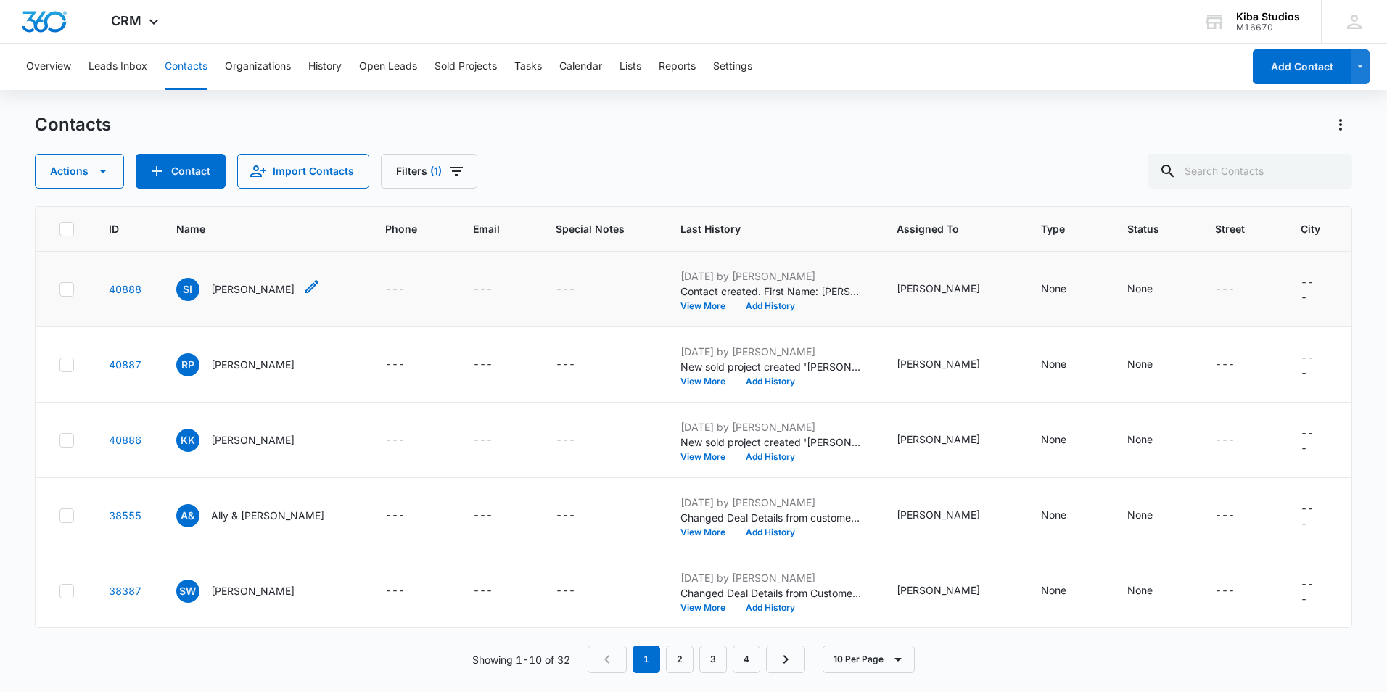
click at [228, 291] on p "Steve Ihde" at bounding box center [252, 289] width 83 height 15
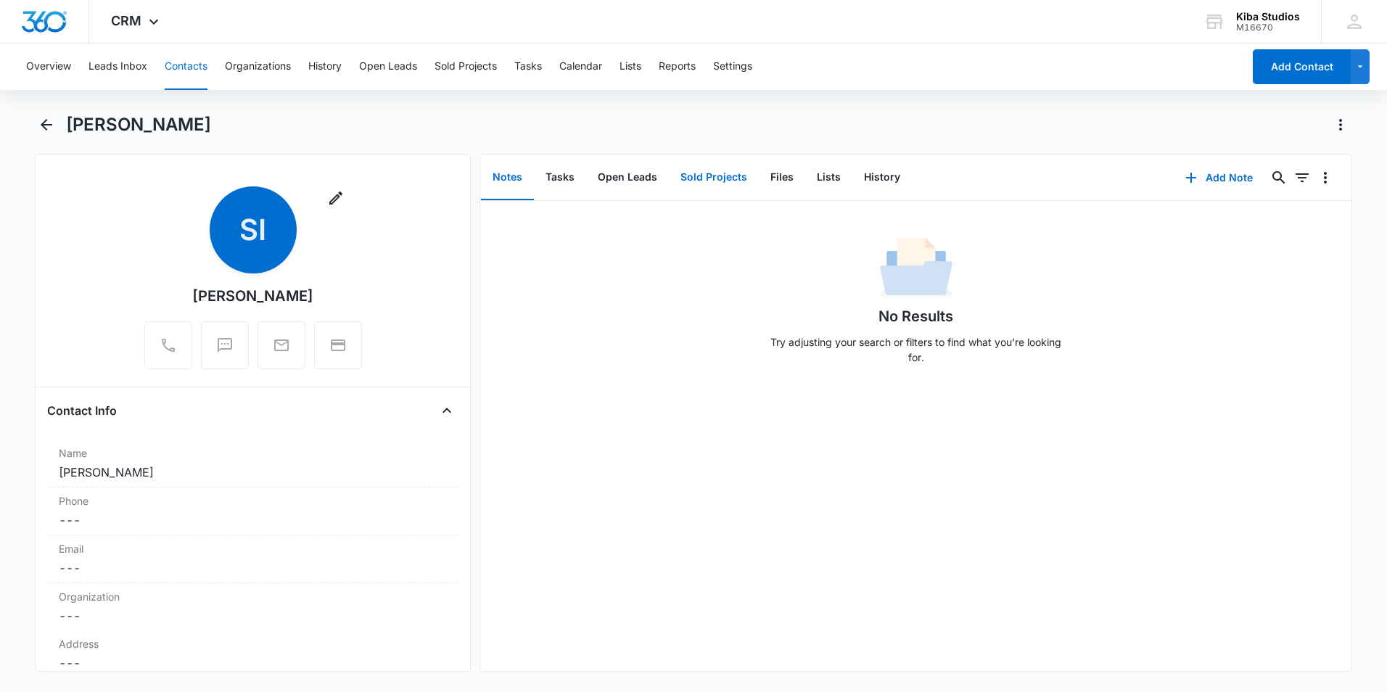
click at [684, 179] on button "Sold Projects" at bounding box center [714, 177] width 90 height 45
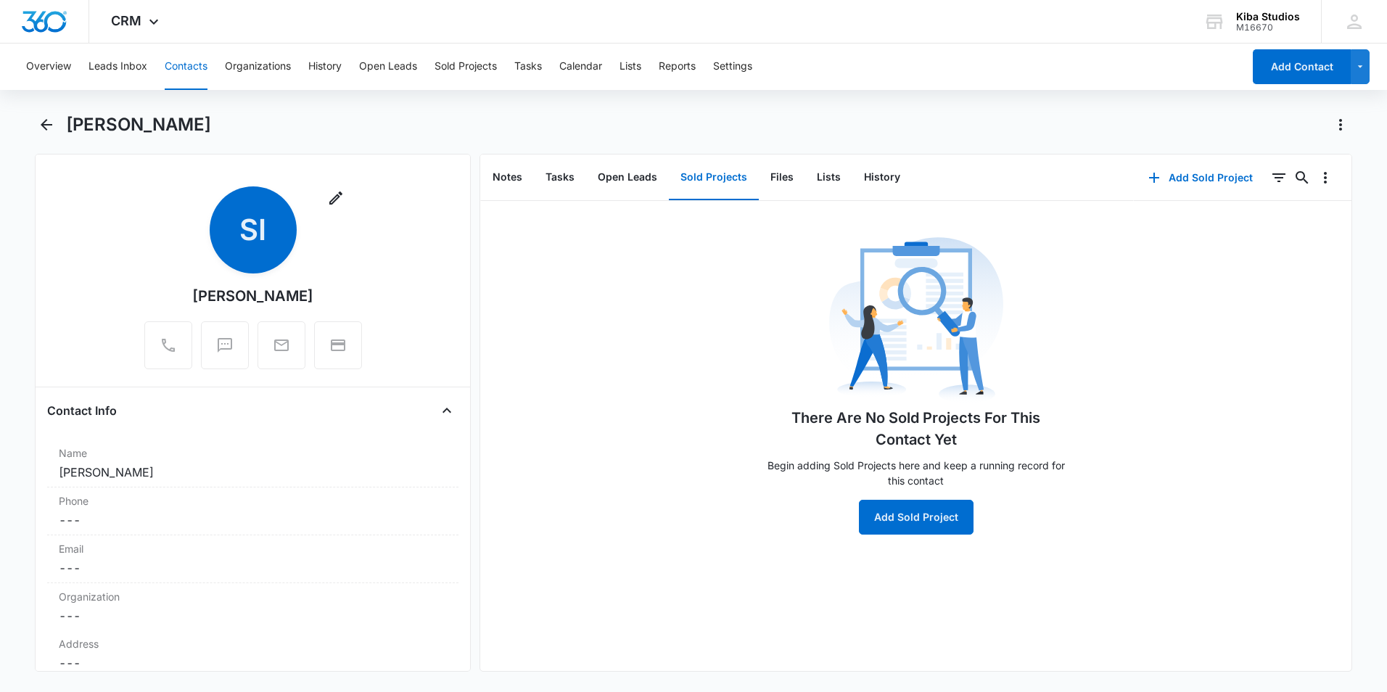
click at [905, 536] on div "There Are No Sold Projects For This Contact Yet Begin adding Sold Projects here…" at bounding box center [916, 436] width 872 height 470
click at [898, 522] on button "Add Sold Project" at bounding box center [916, 517] width 115 height 35
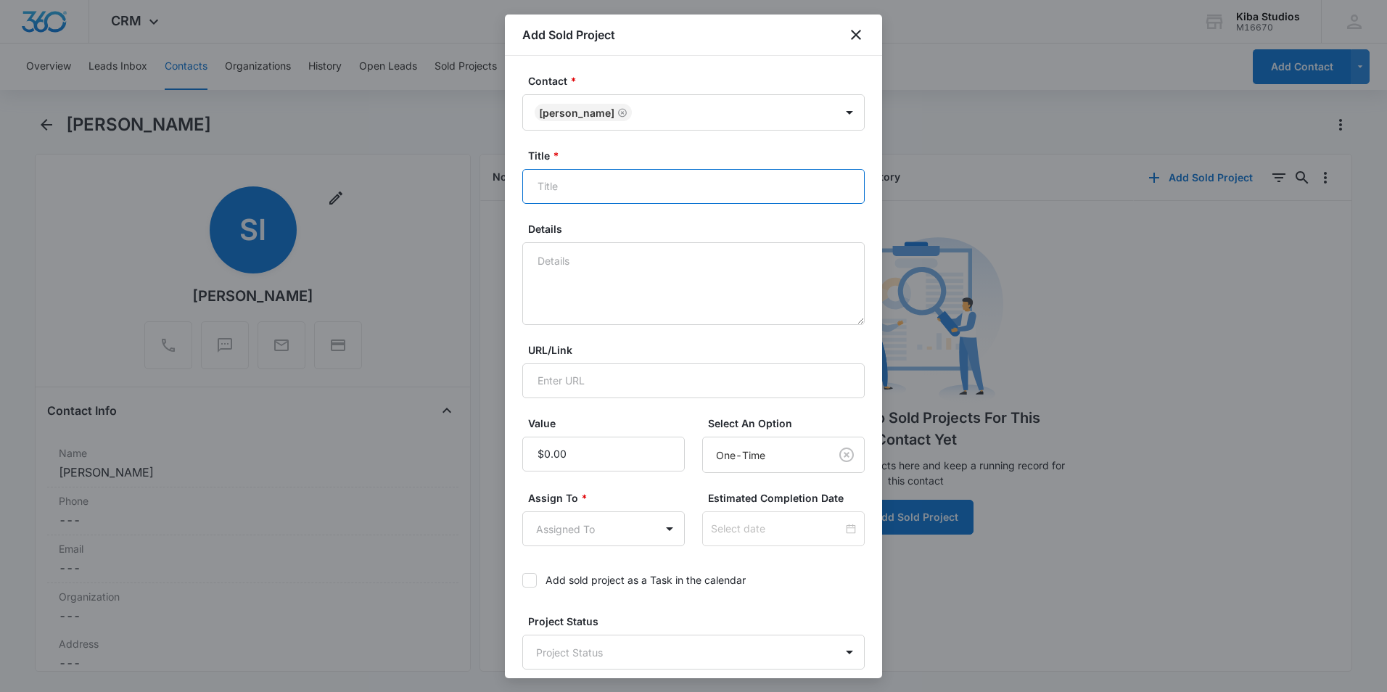
click at [601, 192] on input "Title *" at bounding box center [693, 186] width 343 height 35
type input "Countertops"
click at [575, 446] on input "Value" at bounding box center [603, 454] width 163 height 35
type input "$3,015.40"
click at [591, 533] on body "CRM Apps Reputation Websites Forms CRM Email Social Shop Scheduling Payments PO…" at bounding box center [693, 346] width 1387 height 692
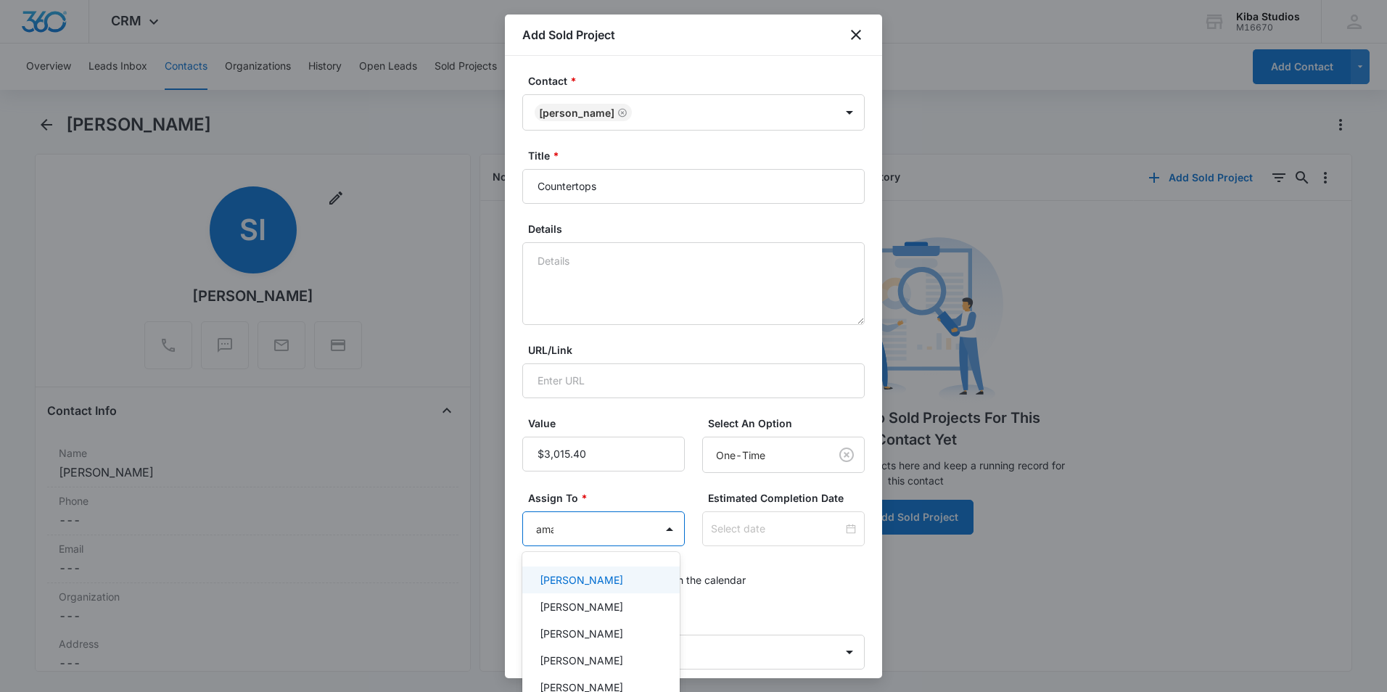
type input "aman"
click at [589, 604] on p "Amanda Conrad" at bounding box center [581, 606] width 83 height 15
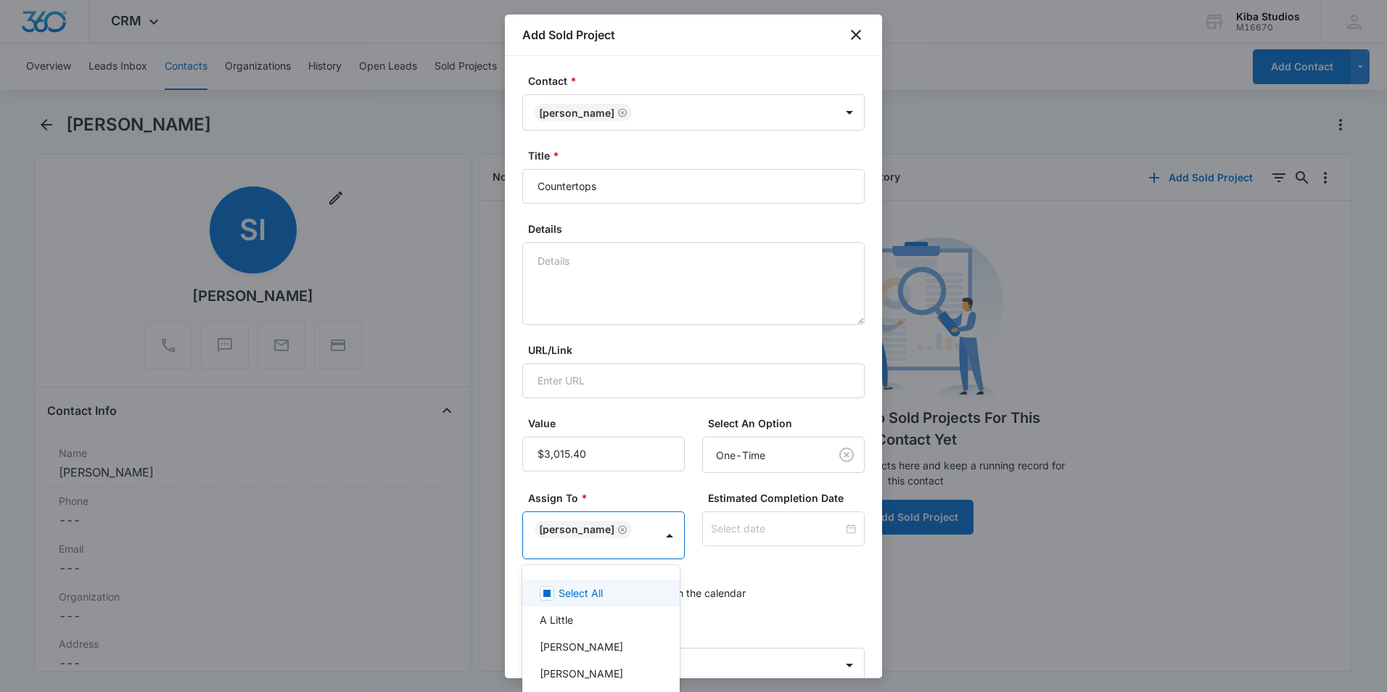
click at [776, 580] on div at bounding box center [693, 346] width 1387 height 692
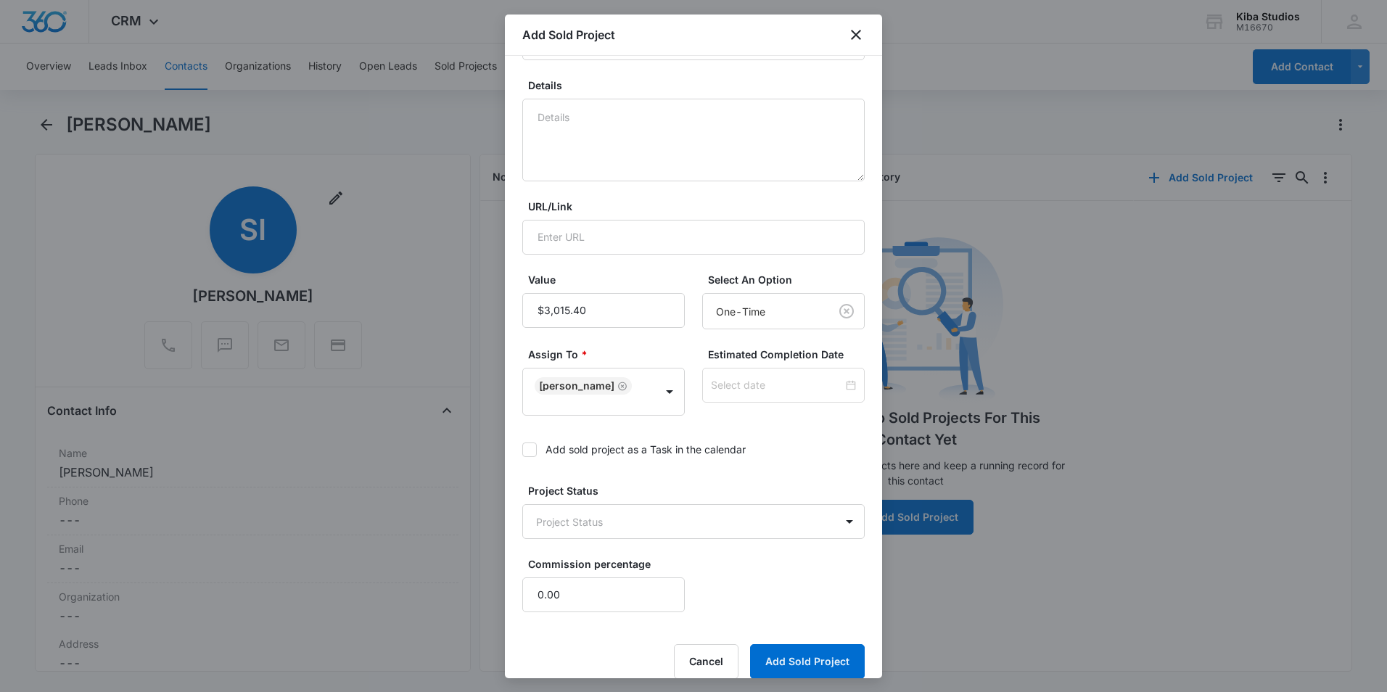
scroll to position [145, 0]
click at [699, 521] on body "CRM Apps Reputation Websites Forms CRM Email Social Shop Scheduling Payments PO…" at bounding box center [693, 346] width 1387 height 692
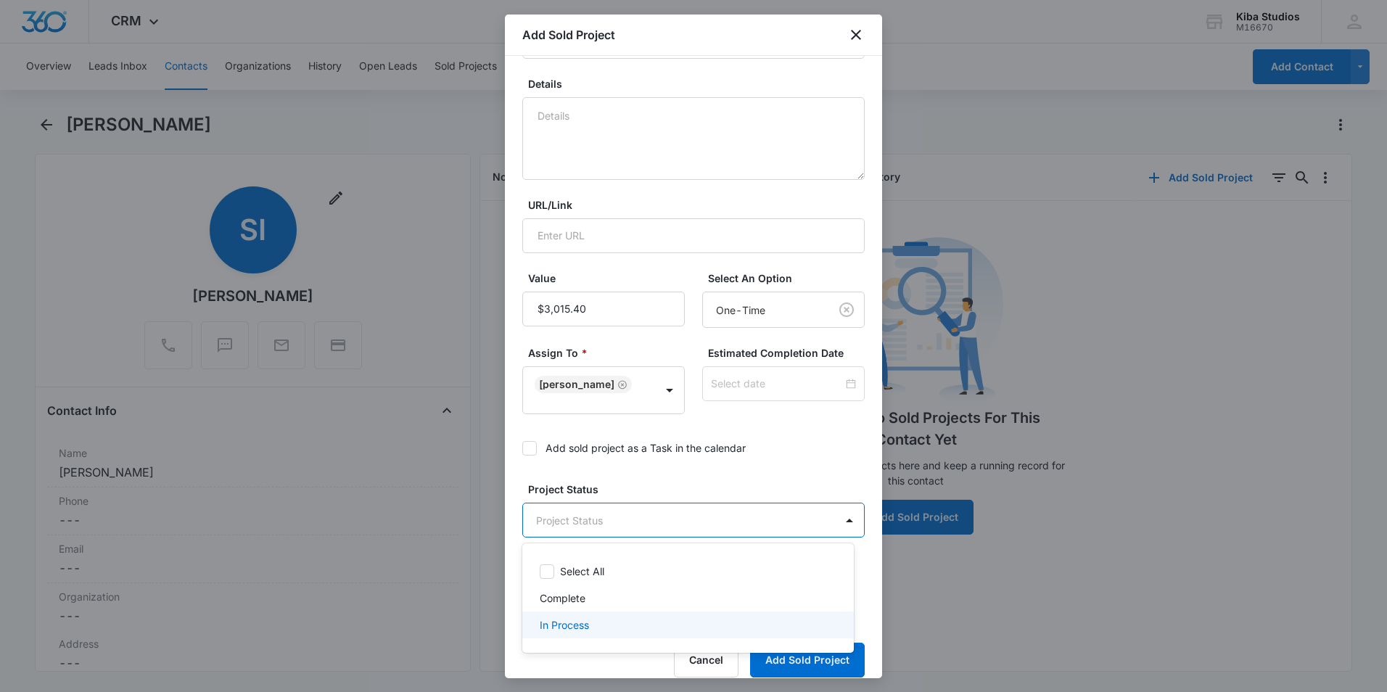
click at [581, 625] on p "In Process" at bounding box center [564, 625] width 49 height 15
click at [799, 472] on div at bounding box center [693, 346] width 1387 height 692
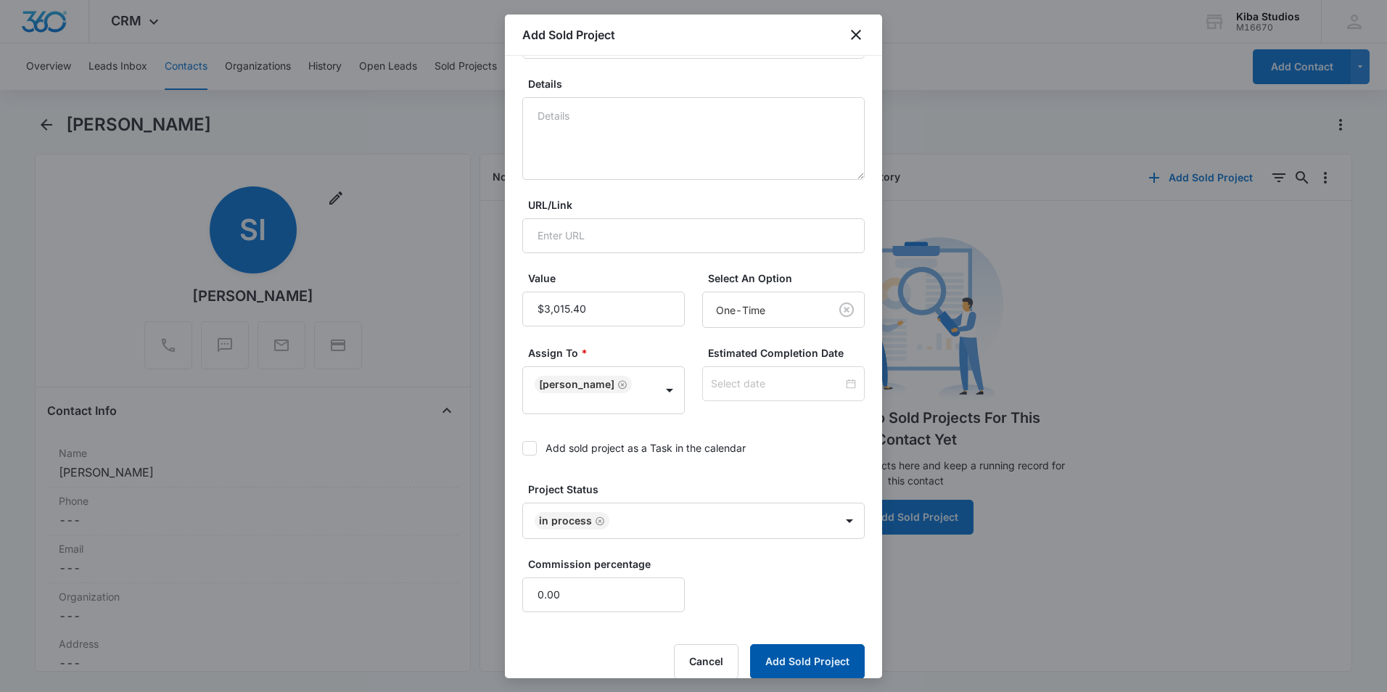
click at [810, 652] on button "Add Sold Project" at bounding box center [807, 661] width 115 height 35
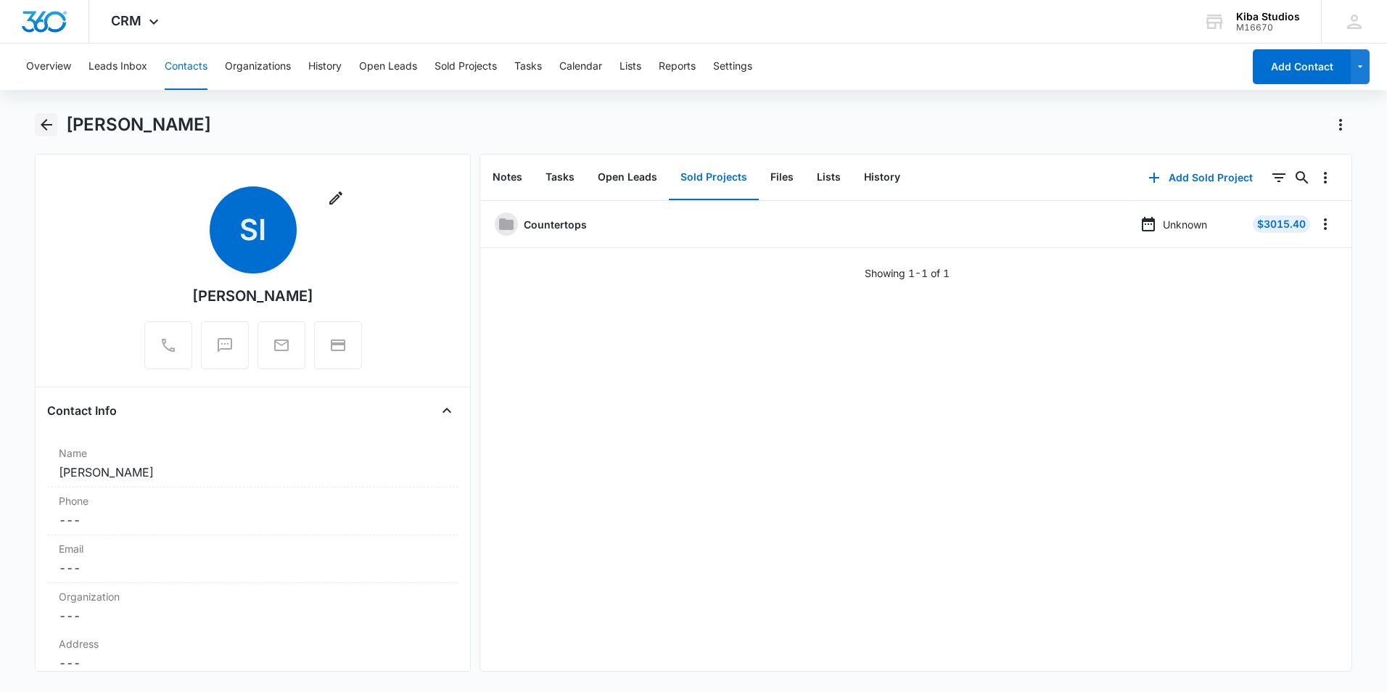
click at [49, 128] on icon "Back" at bounding box center [46, 124] width 17 height 17
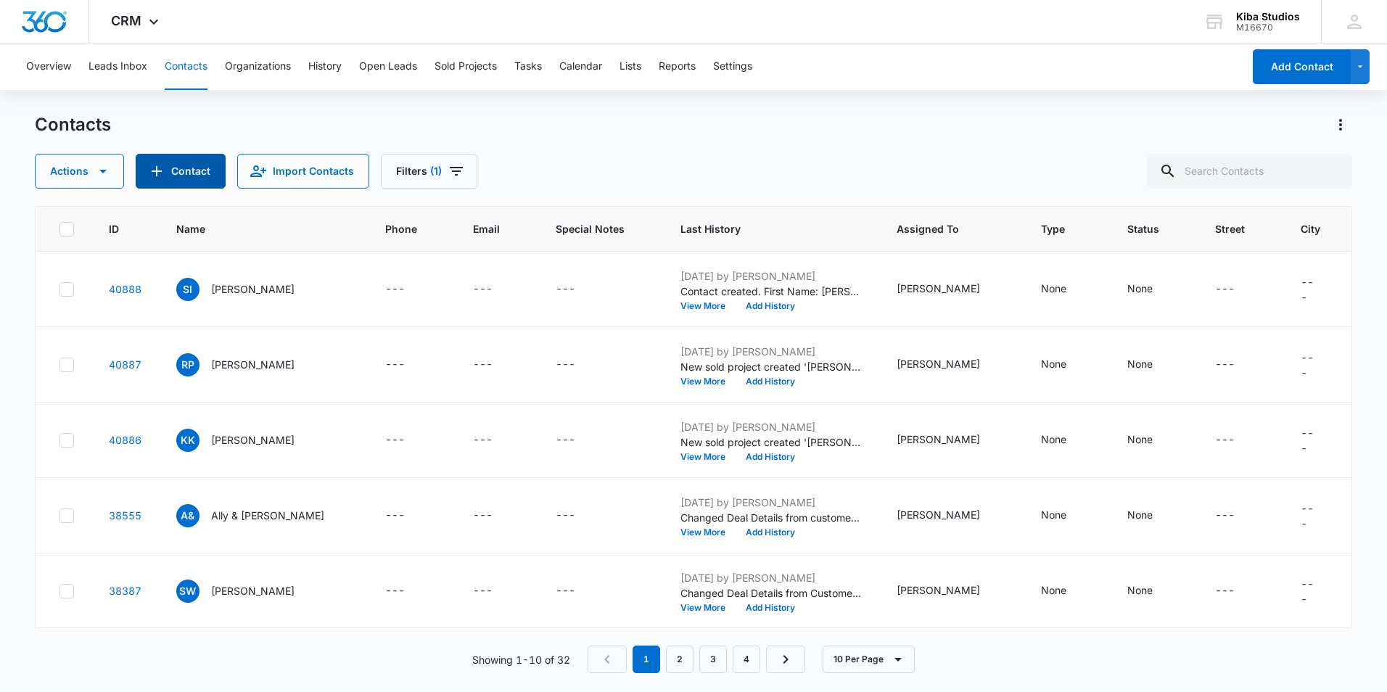
click at [184, 160] on button "Contact" at bounding box center [181, 171] width 90 height 35
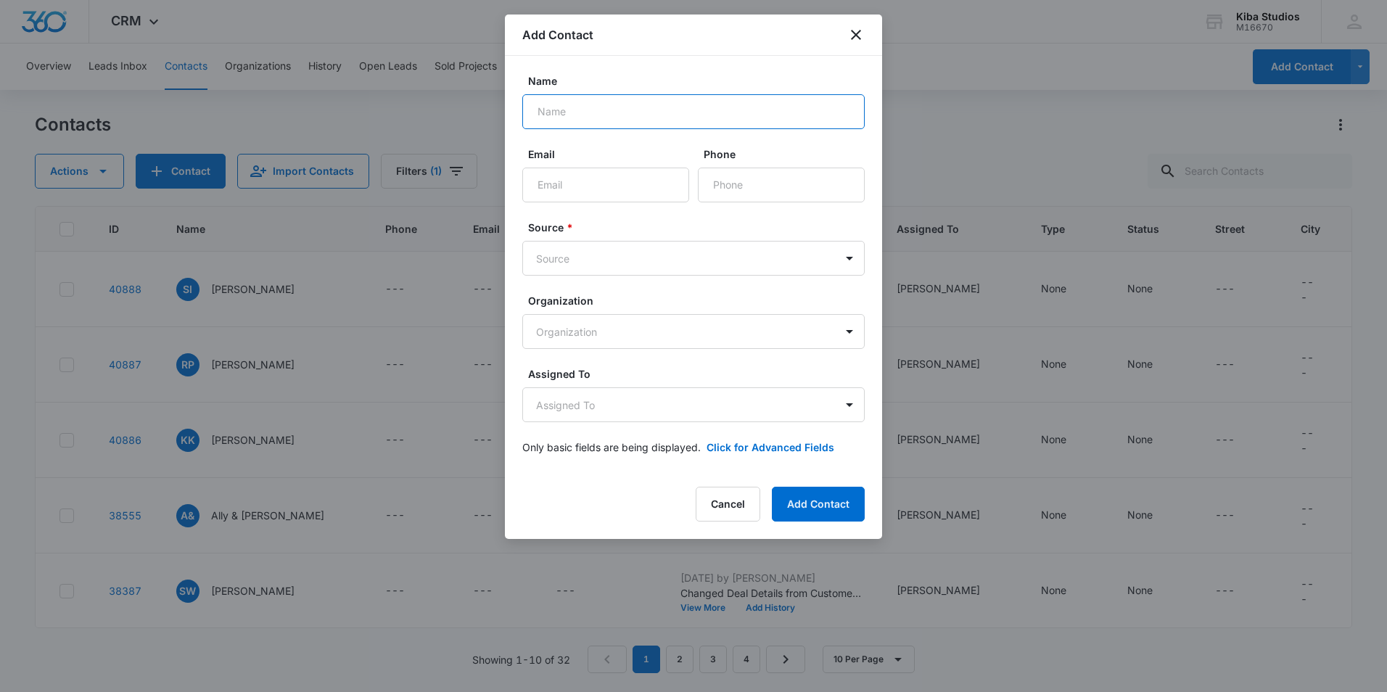
click at [539, 103] on input "Name" at bounding box center [693, 111] width 343 height 35
type input "Lorbiecki Homes"
click at [576, 274] on body "CRM Apps Reputation Websites Forms CRM Email Social Shop Scheduling Payments PO…" at bounding box center [693, 346] width 1387 height 692
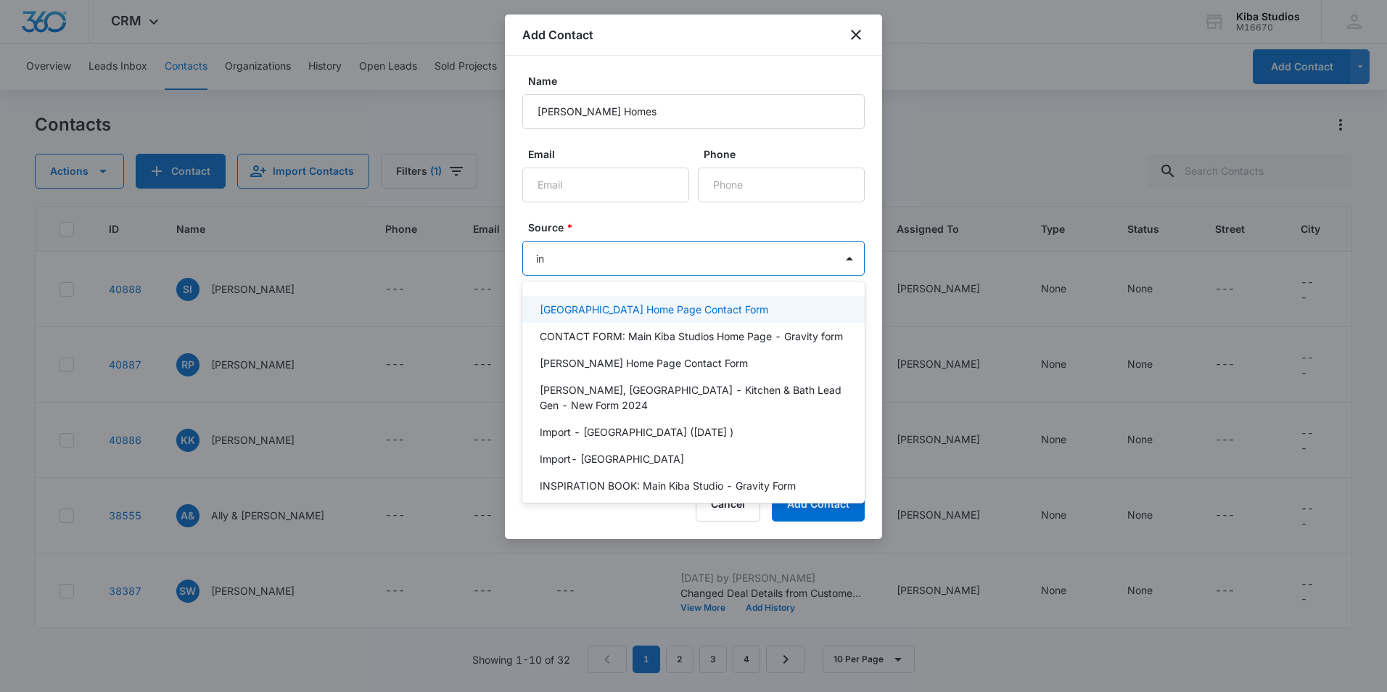
type input "ins"
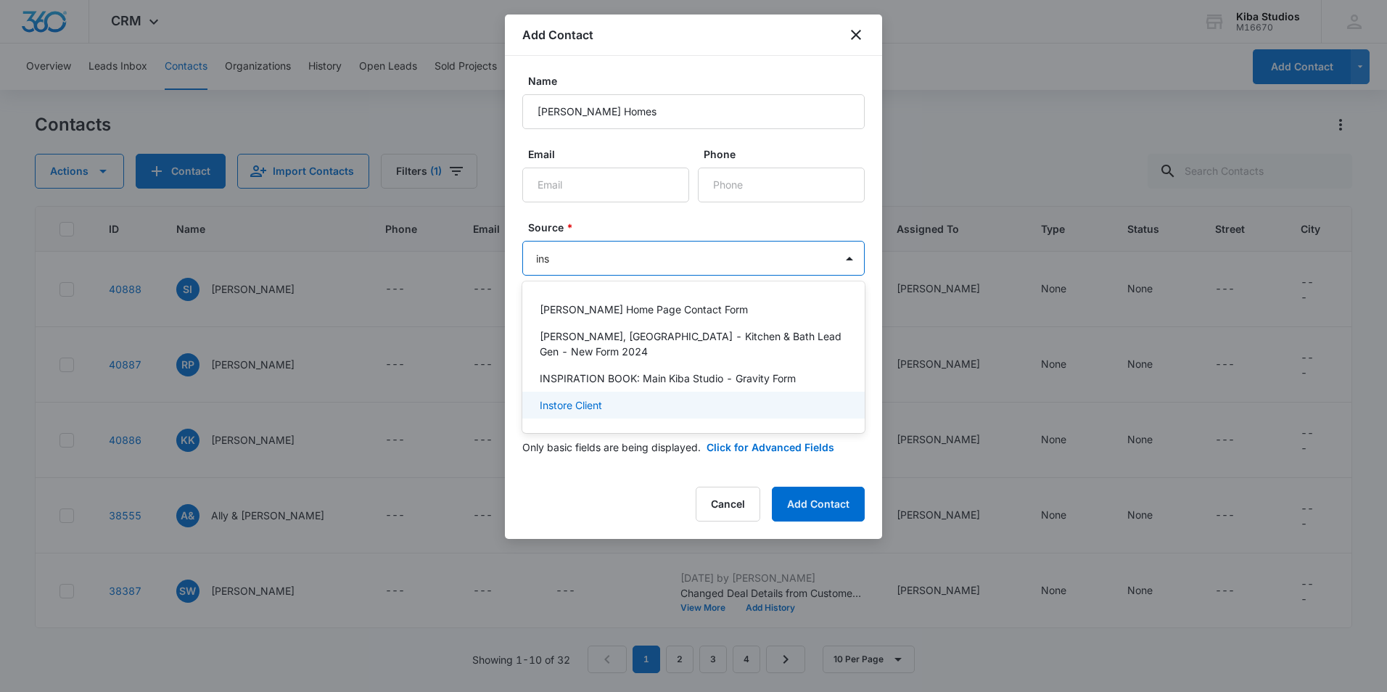
click at [584, 398] on p "Instore Client" at bounding box center [571, 405] width 62 height 15
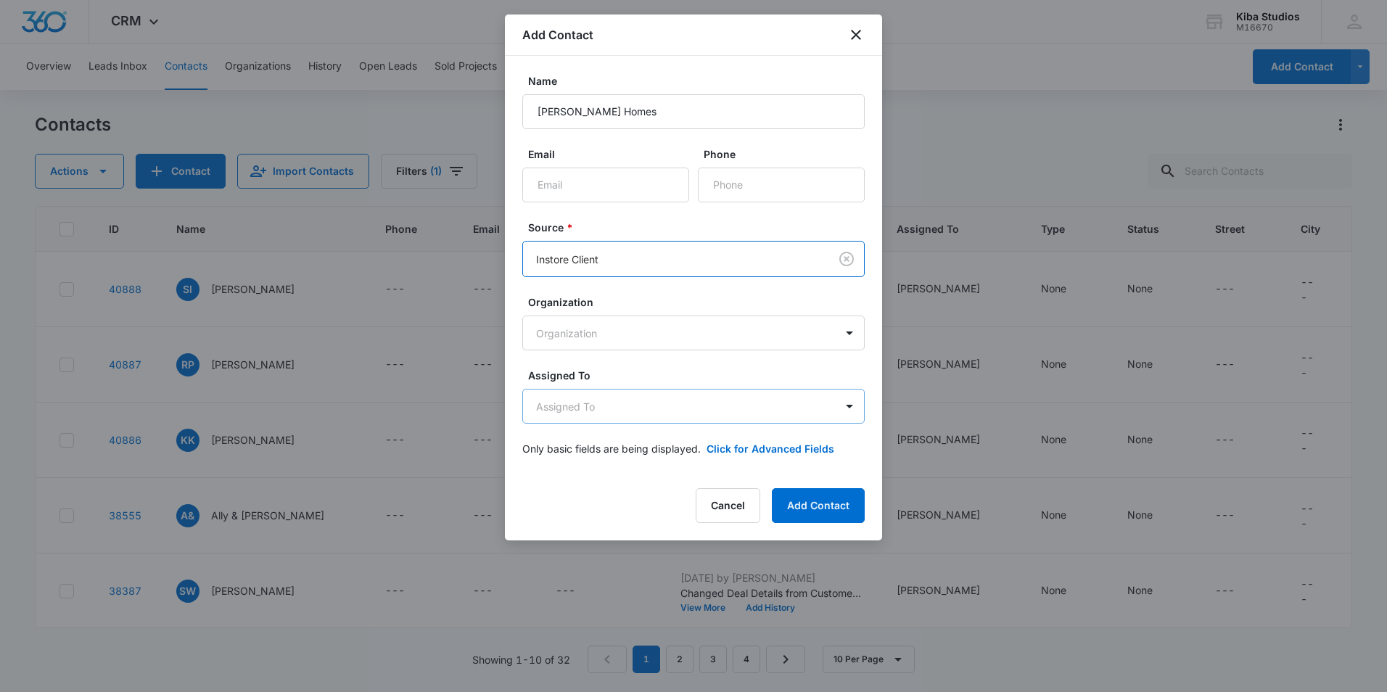
click at [584, 411] on body "CRM Apps Reputation Websites Forms CRM Email Social Shop Scheduling Payments PO…" at bounding box center [693, 346] width 1387 height 692
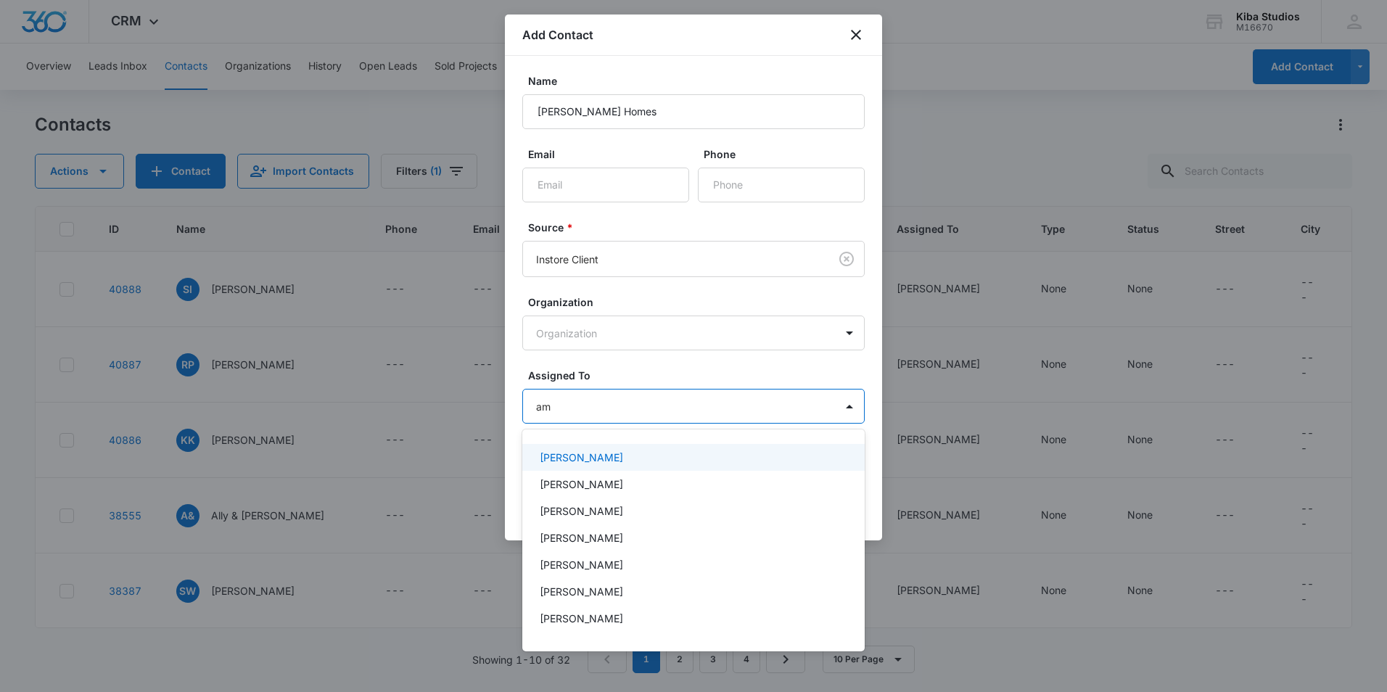
type input "ama"
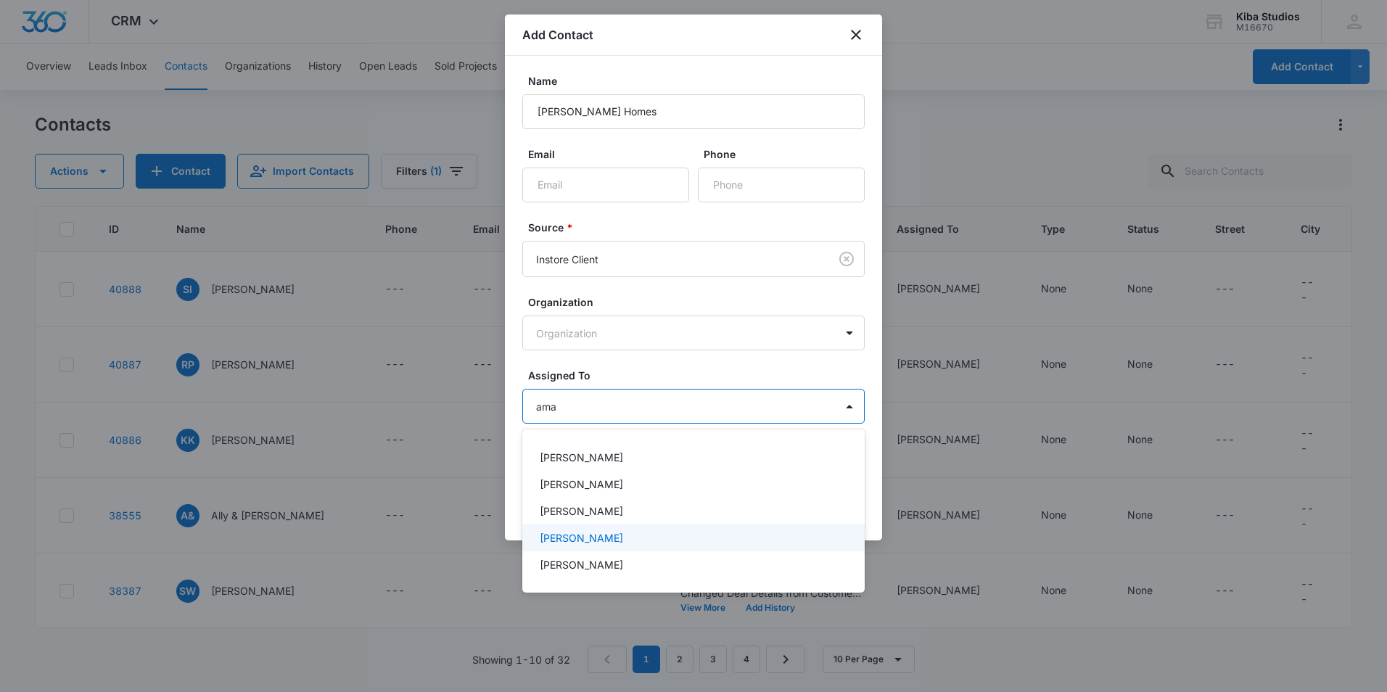
click at [578, 543] on p "Amanda Conrad" at bounding box center [581, 537] width 83 height 15
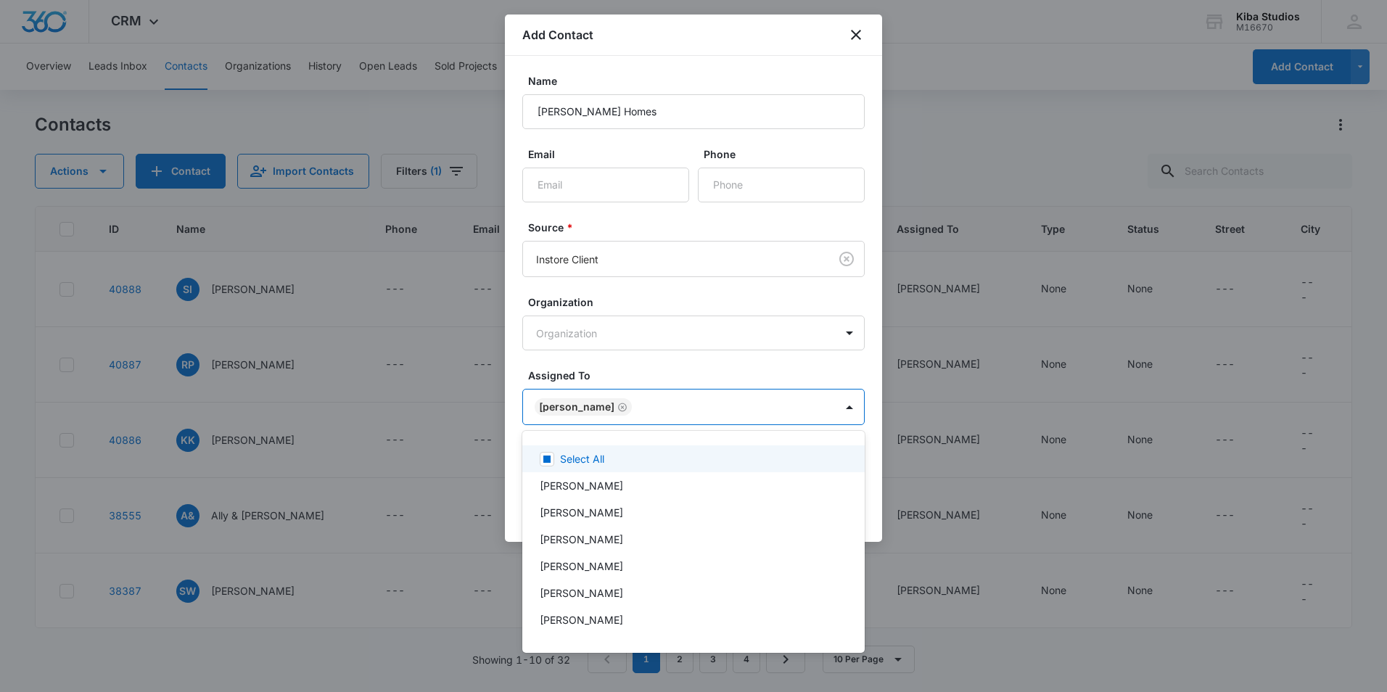
click at [677, 371] on div at bounding box center [693, 346] width 1387 height 692
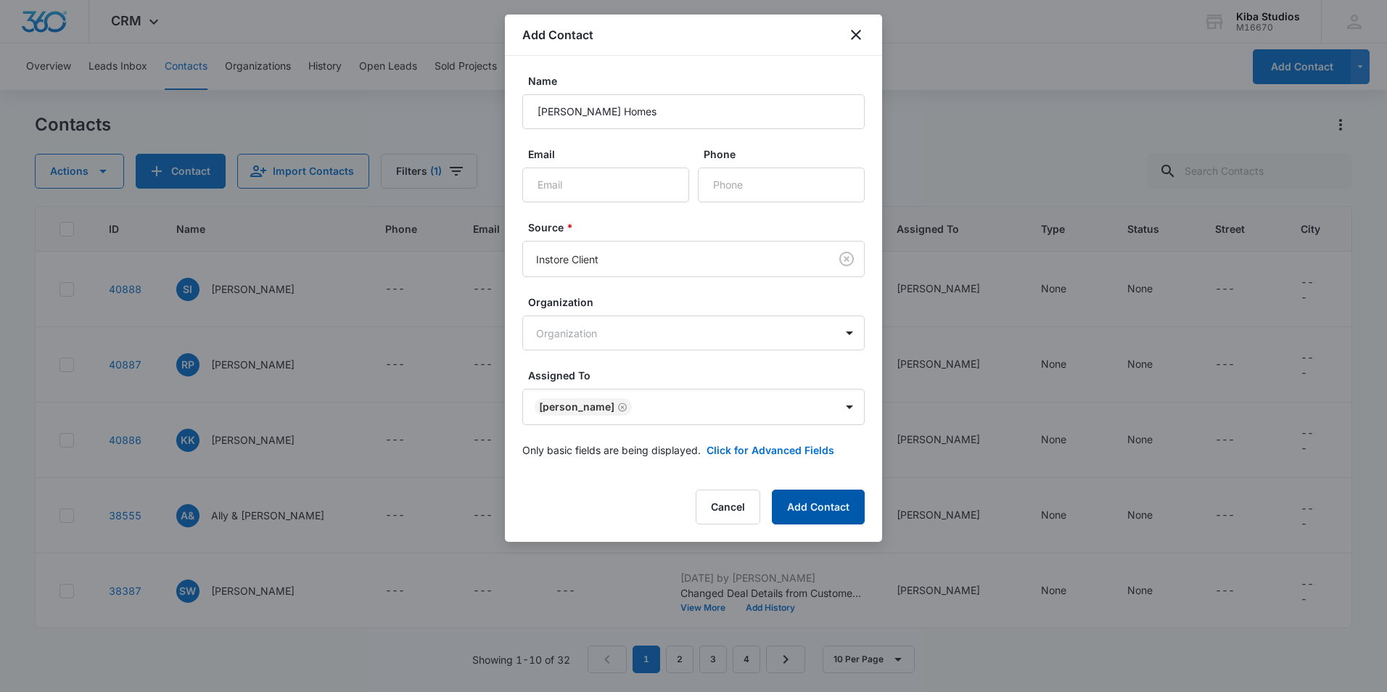
click at [829, 500] on button "Add Contact" at bounding box center [818, 507] width 93 height 35
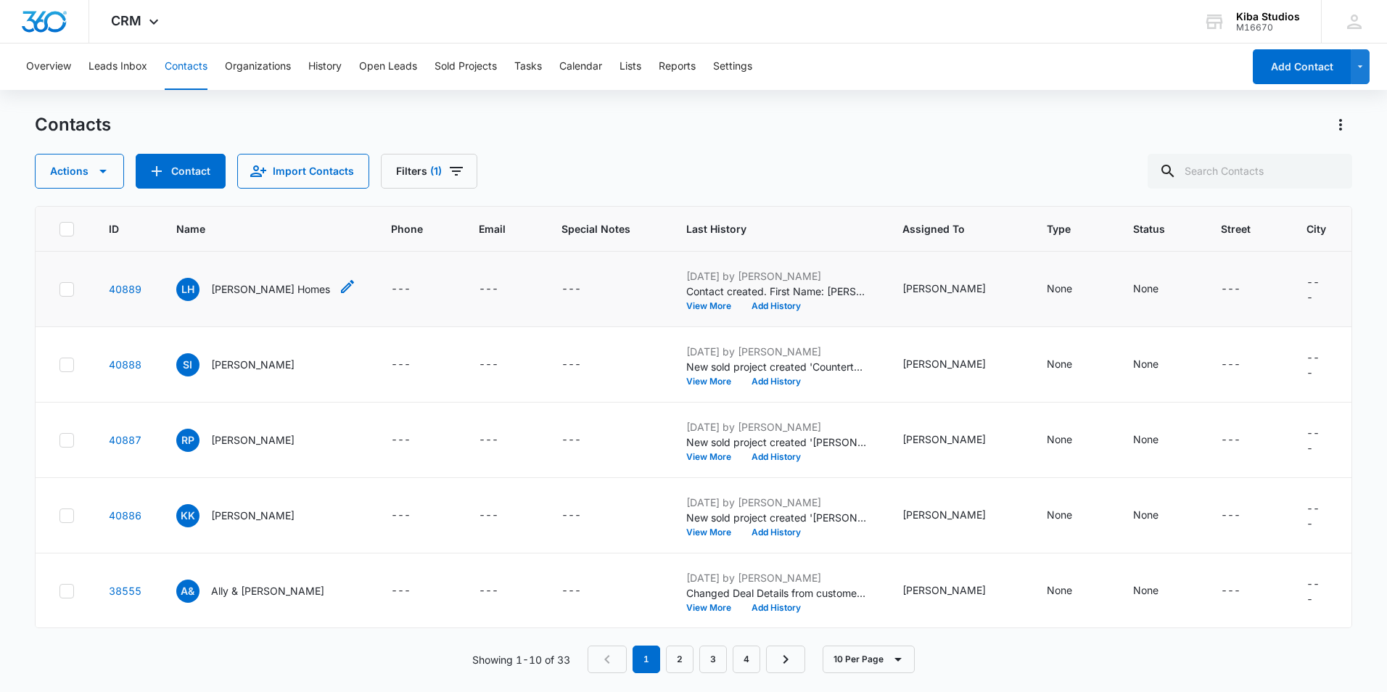
click at [245, 285] on p "Lorbiecki Homes" at bounding box center [270, 289] width 119 height 15
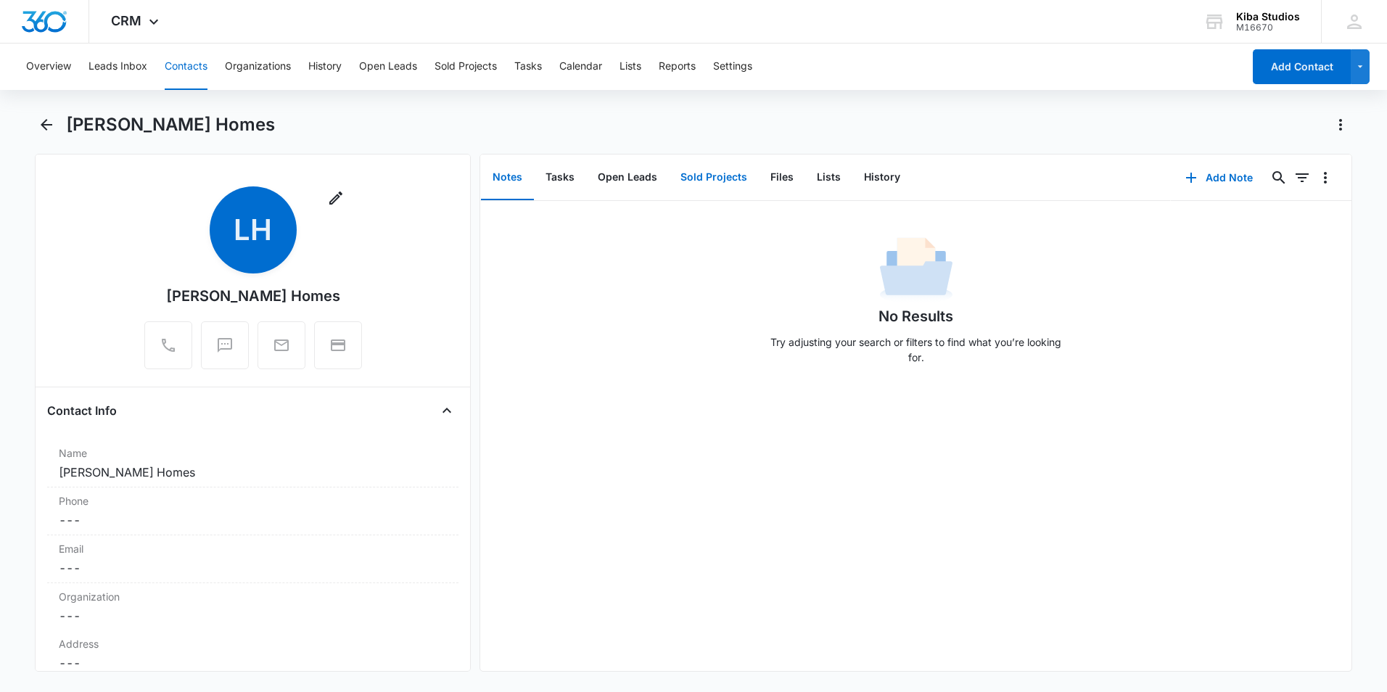
click at [695, 178] on button "Sold Projects" at bounding box center [714, 177] width 90 height 45
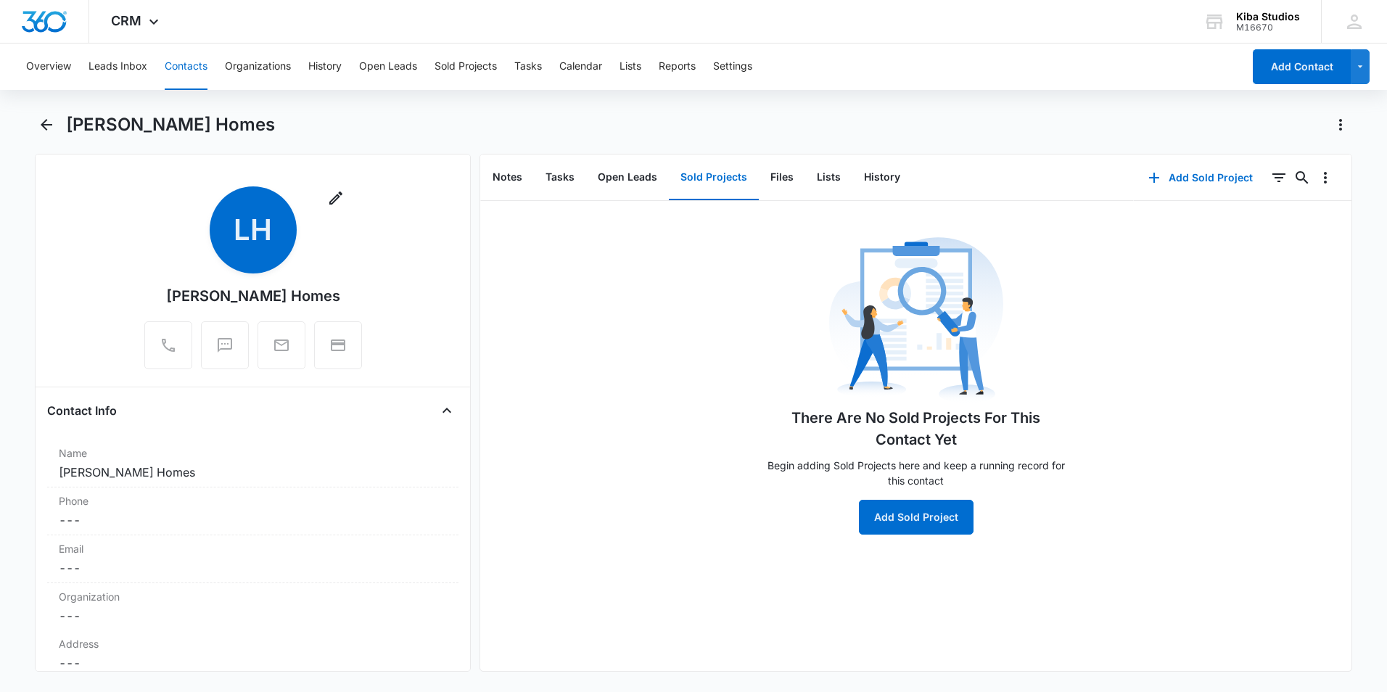
click at [872, 498] on div "There Are No Sold Projects For This Contact Yet Begin adding Sold Projects here…" at bounding box center [916, 384] width 305 height 302
click at [877, 517] on button "Add Sold Project" at bounding box center [916, 517] width 115 height 35
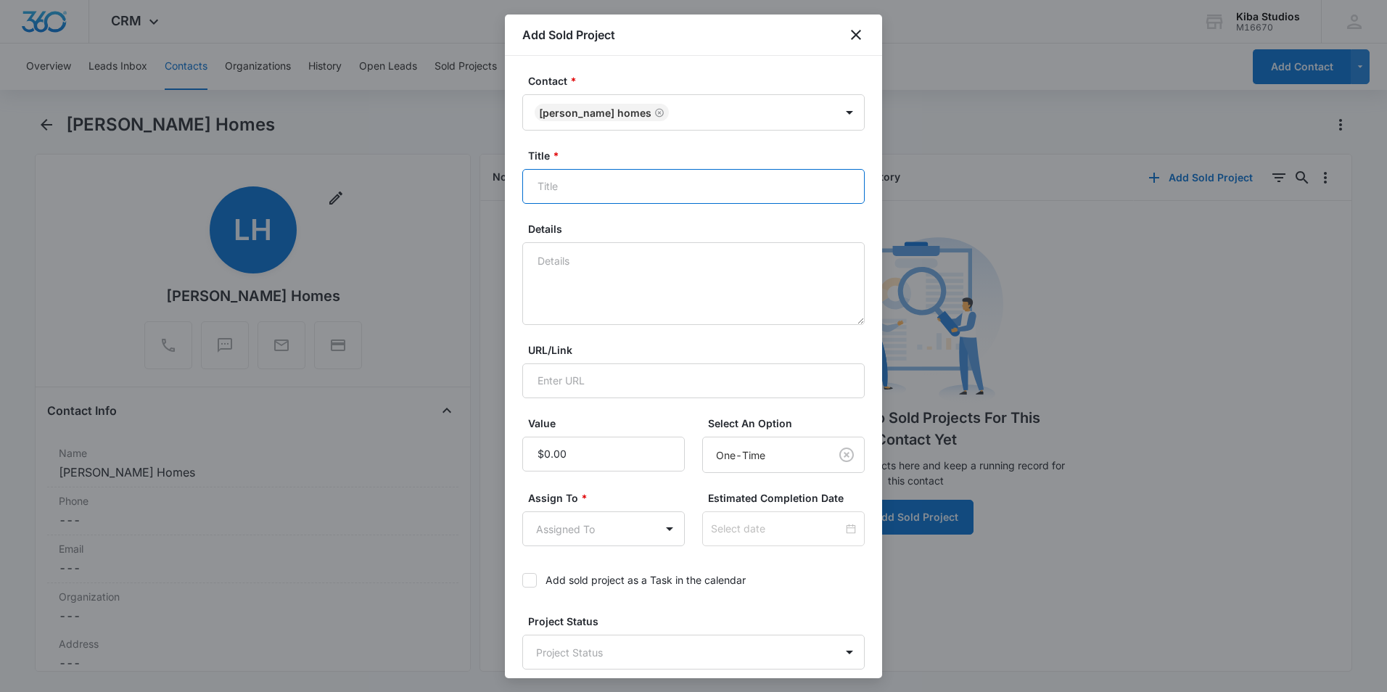
click at [535, 181] on input "Title *" at bounding box center [693, 186] width 343 height 35
type input "Lot 70"
click at [568, 462] on input "Value" at bounding box center [603, 454] width 163 height 35
type input "$21,974.13"
click at [554, 537] on body "CRM Apps Reputation Websites Forms CRM Email Social Shop Scheduling Payments PO…" at bounding box center [693, 346] width 1387 height 692
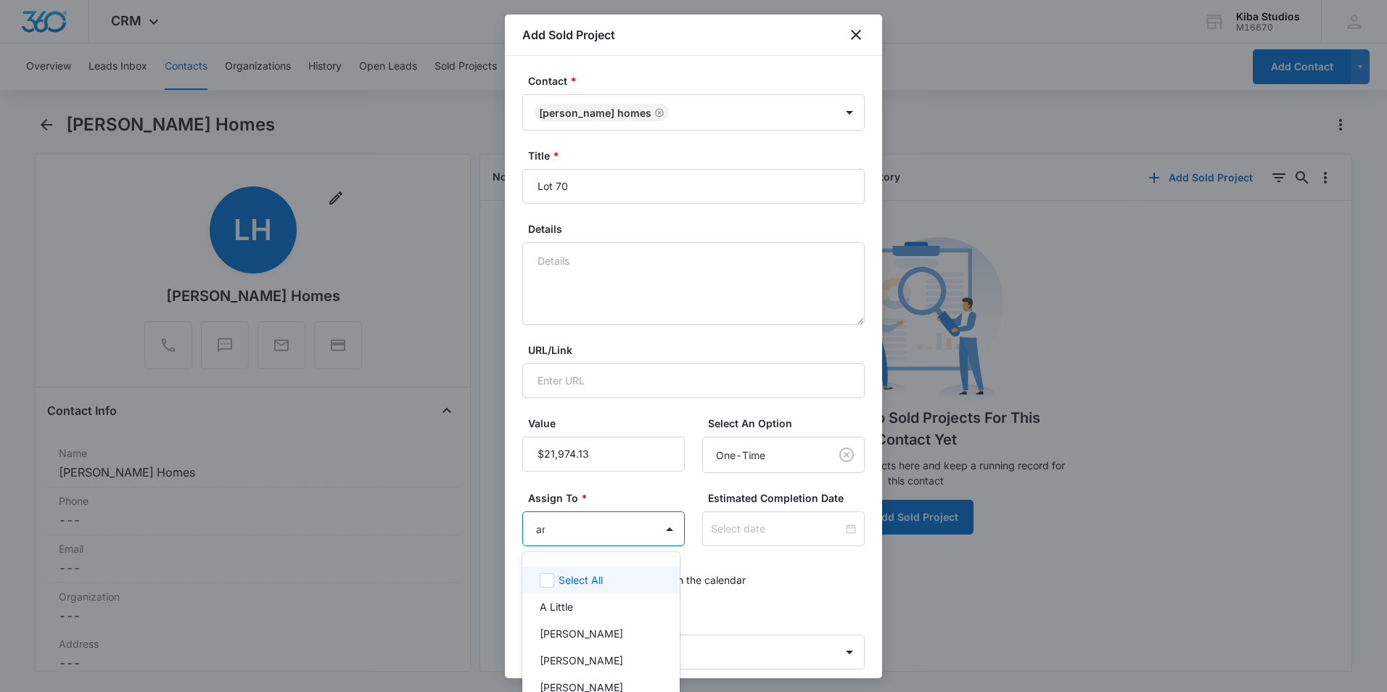
type input "aman"
click at [577, 611] on p "Amanda Conrad" at bounding box center [581, 606] width 83 height 15
click at [617, 411] on div at bounding box center [693, 346] width 1387 height 692
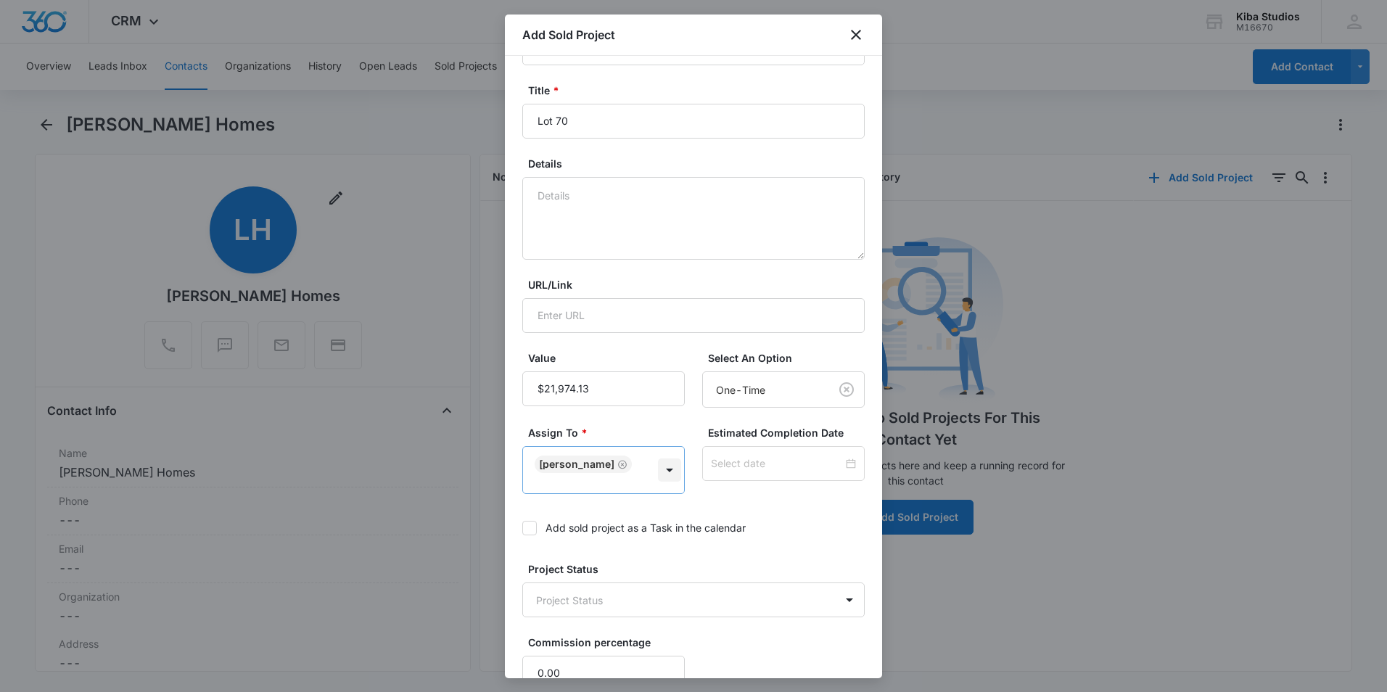
scroll to position [145, 0]
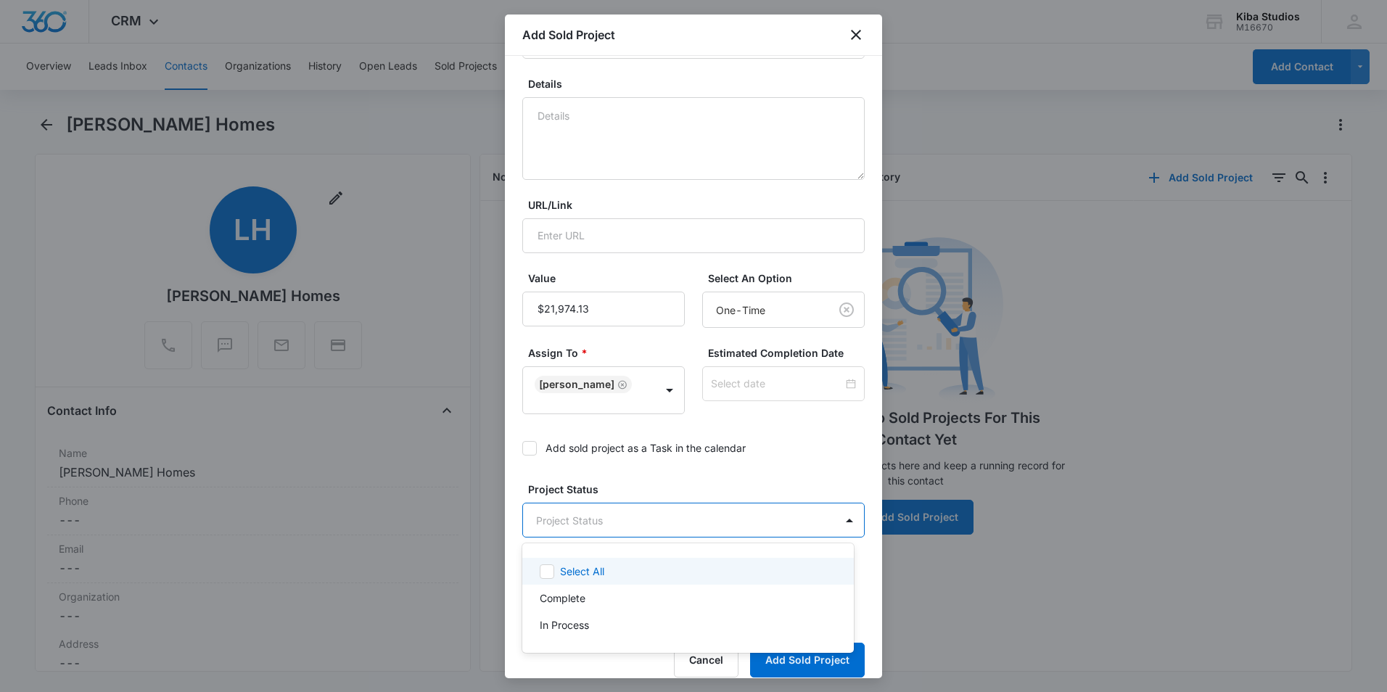
click at [729, 524] on body "CRM Apps Reputation Websites Forms CRM Email Social Shop Scheduling Payments PO…" at bounding box center [693, 346] width 1387 height 692
click at [583, 628] on p "In Process" at bounding box center [564, 625] width 49 height 15
click at [688, 484] on div at bounding box center [693, 346] width 1387 height 692
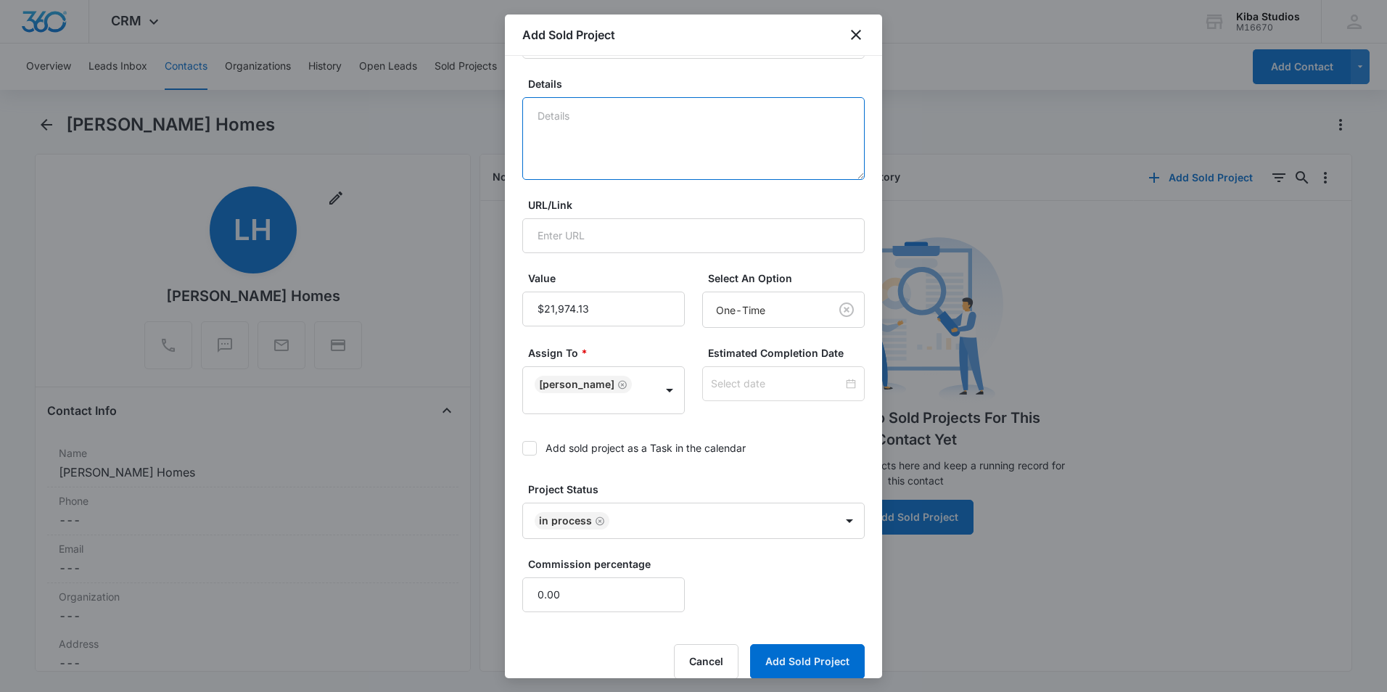
click at [538, 129] on textarea "Details" at bounding box center [693, 138] width 343 height 83
type textarea "Contract signed, not ordered yet."
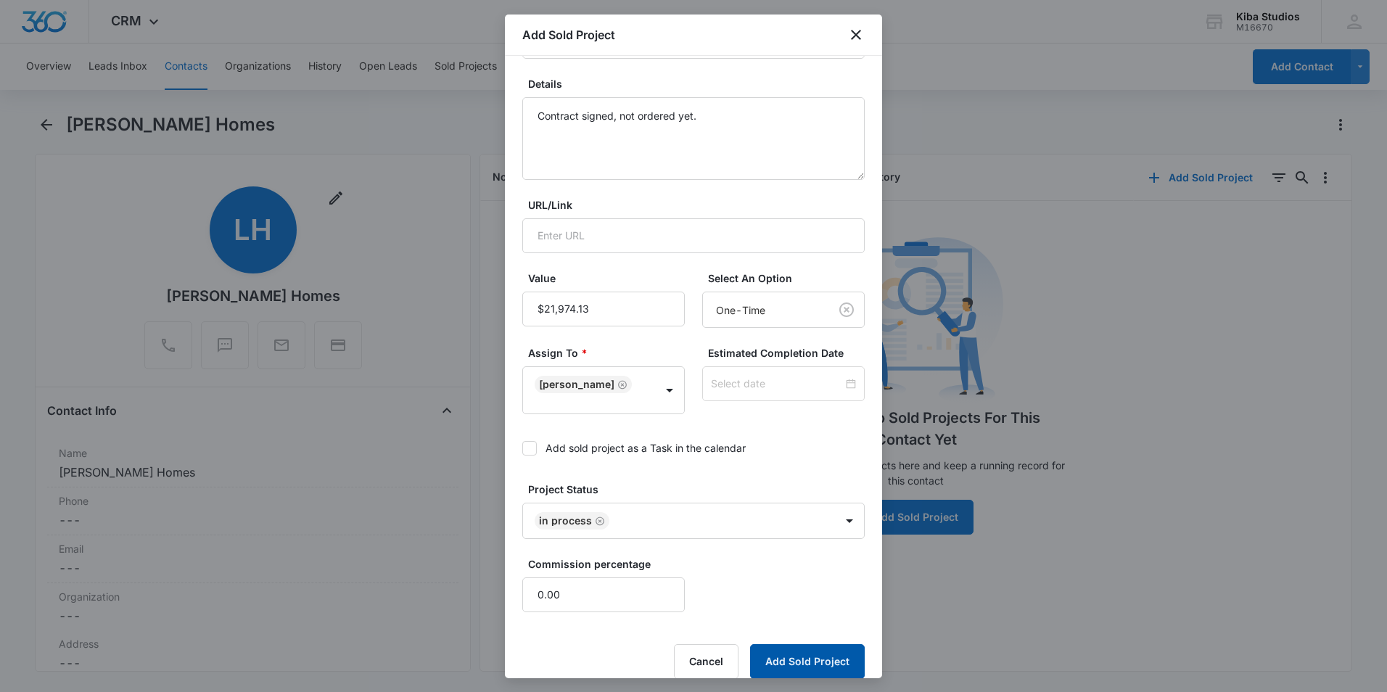
click at [789, 657] on button "Add Sold Project" at bounding box center [807, 661] width 115 height 35
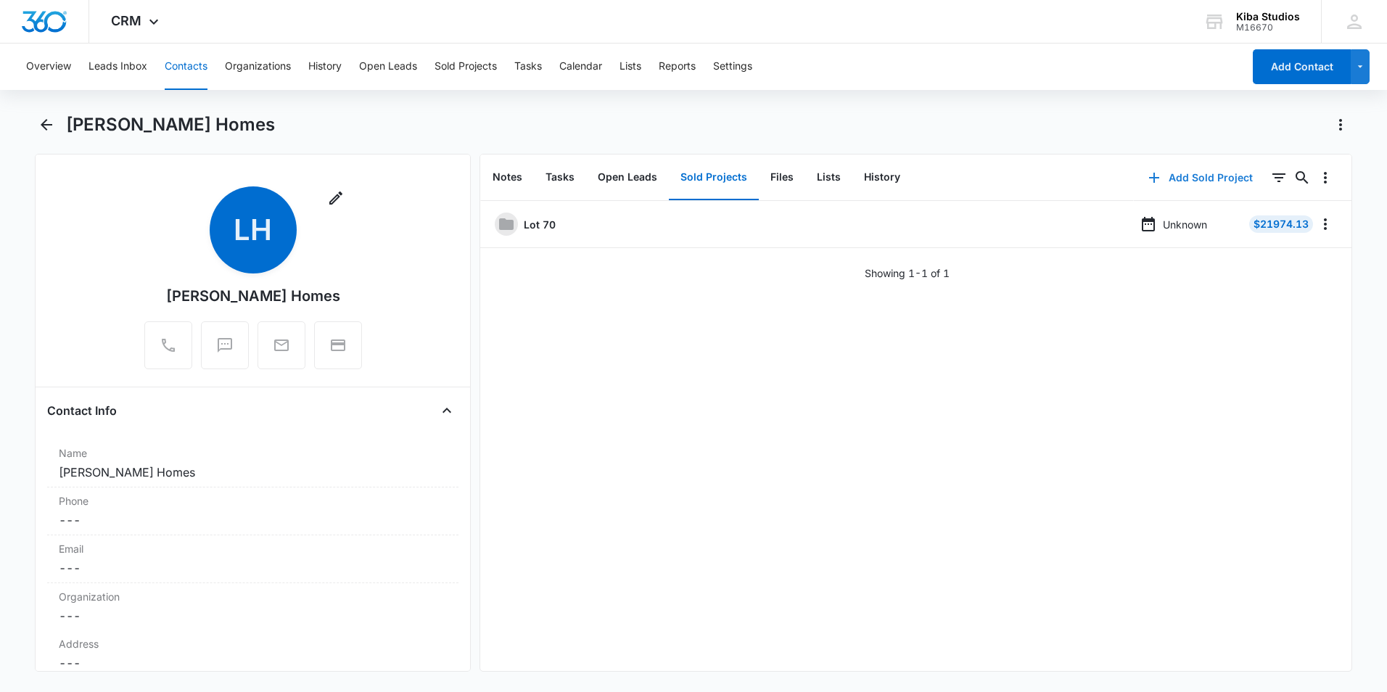
click at [1149, 178] on icon "button" at bounding box center [1154, 178] width 10 height 10
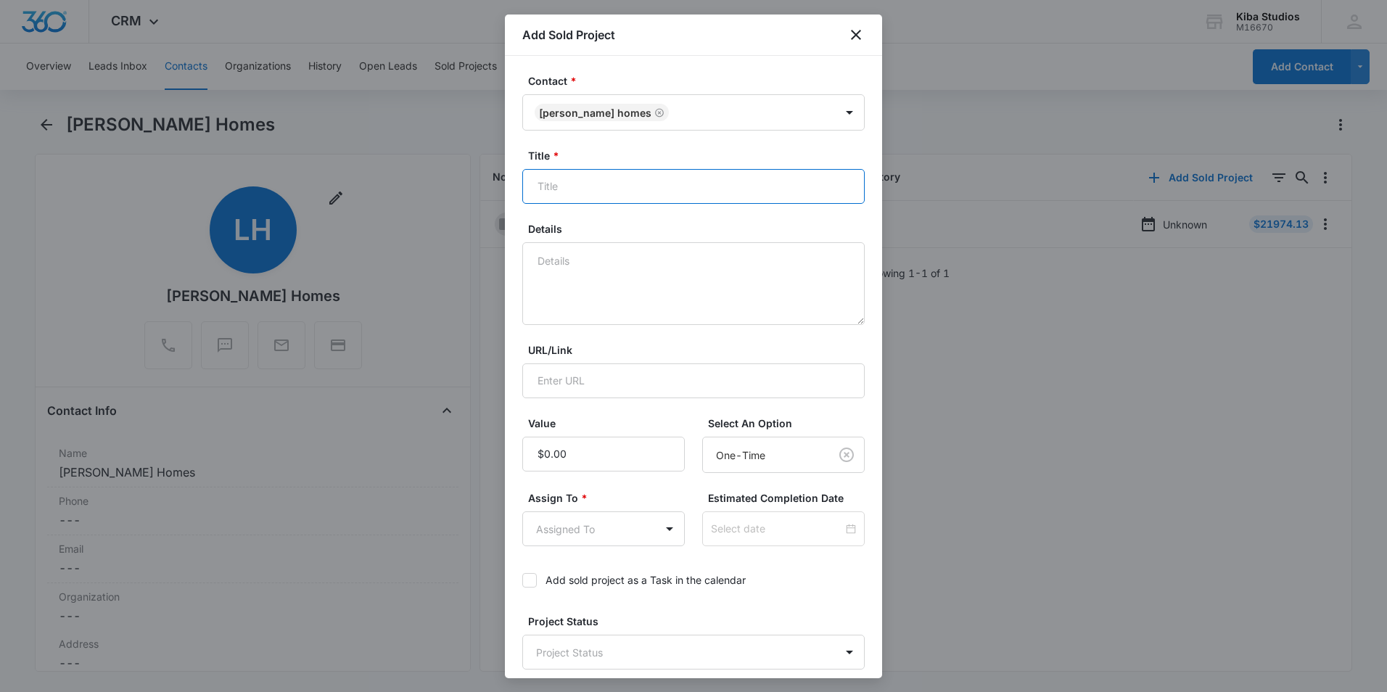
click at [550, 189] on input "Title *" at bounding box center [693, 186] width 343 height 35
type input "Lot 71"
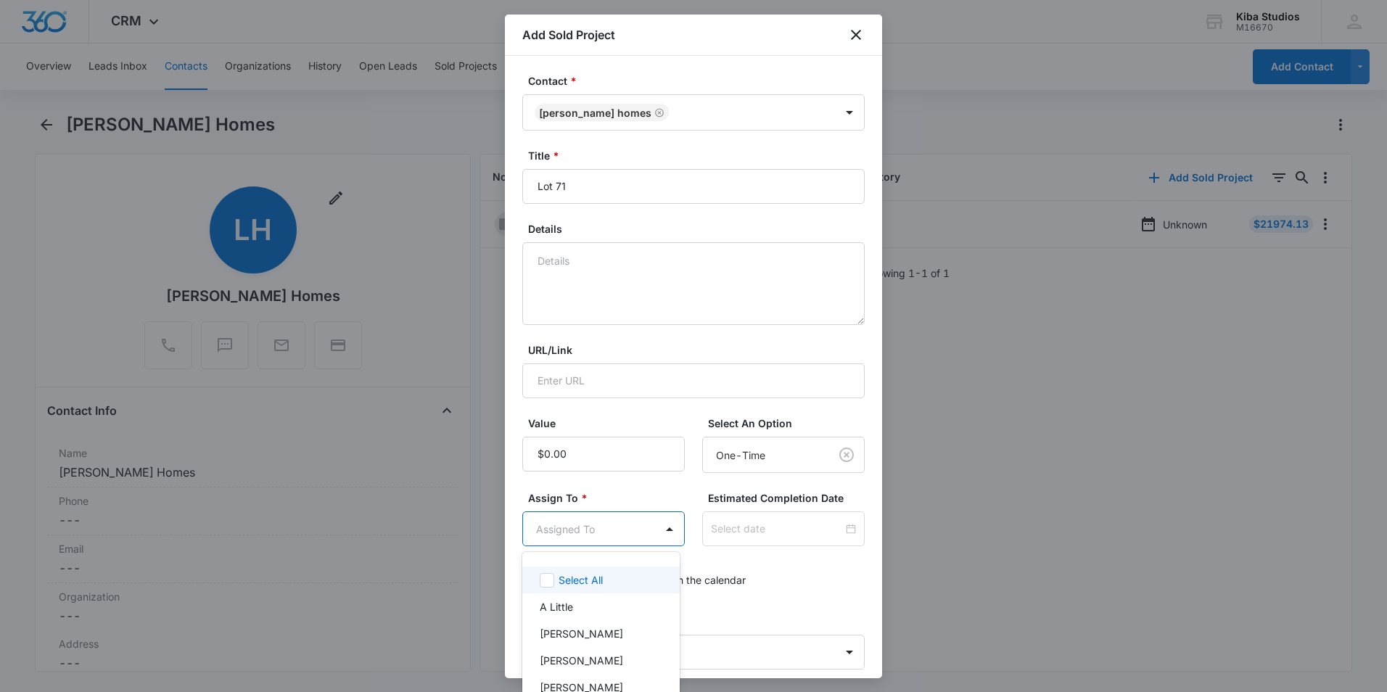
click at [571, 519] on body "CRM Apps Reputation Websites Forms CRM Email Social Shop Scheduling Payments PO…" at bounding box center [693, 346] width 1387 height 692
type input "m"
type input "aman"
click at [564, 609] on p "Amanda Conrad" at bounding box center [581, 606] width 83 height 15
click at [562, 452] on div at bounding box center [693, 346] width 1387 height 692
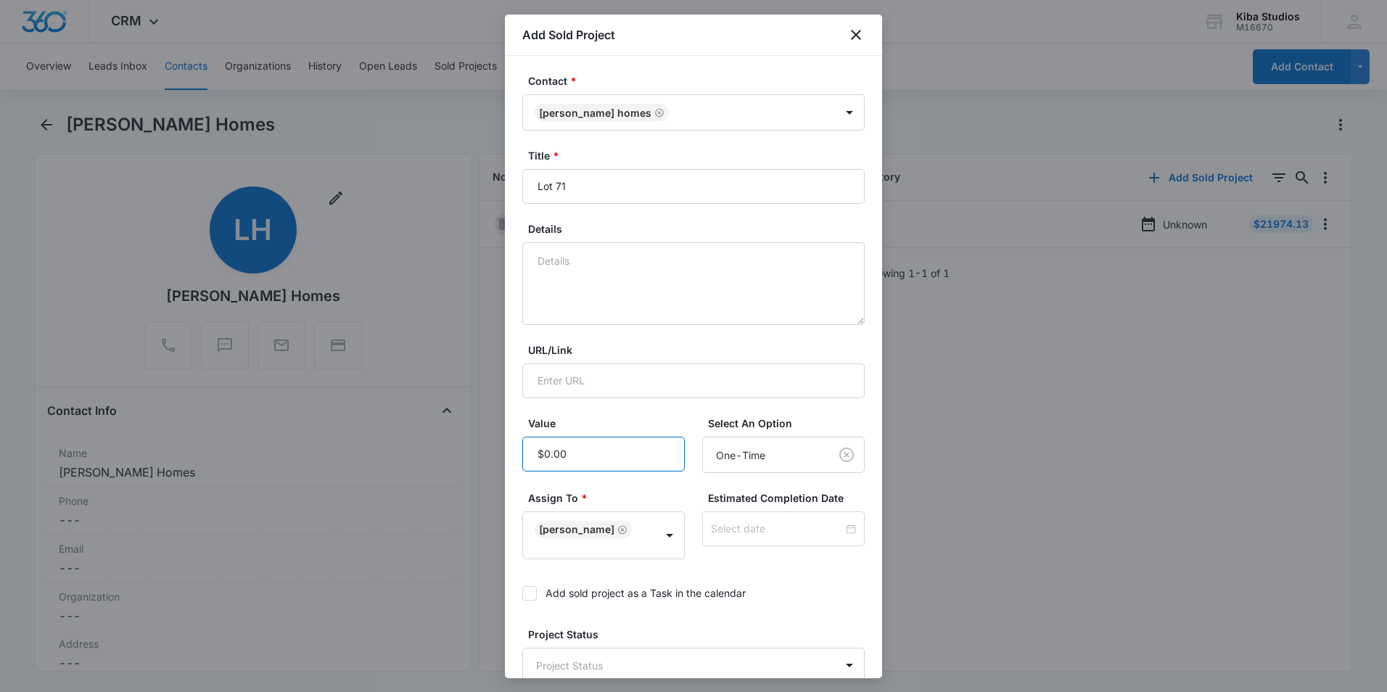
click at [562, 452] on input "Value" at bounding box center [603, 454] width 163 height 35
type input "$20,019.43"
click at [665, 660] on body "CRM Apps Reputation Websites Forms CRM Email Social Shop Scheduling Payments PO…" at bounding box center [693, 346] width 1387 height 692
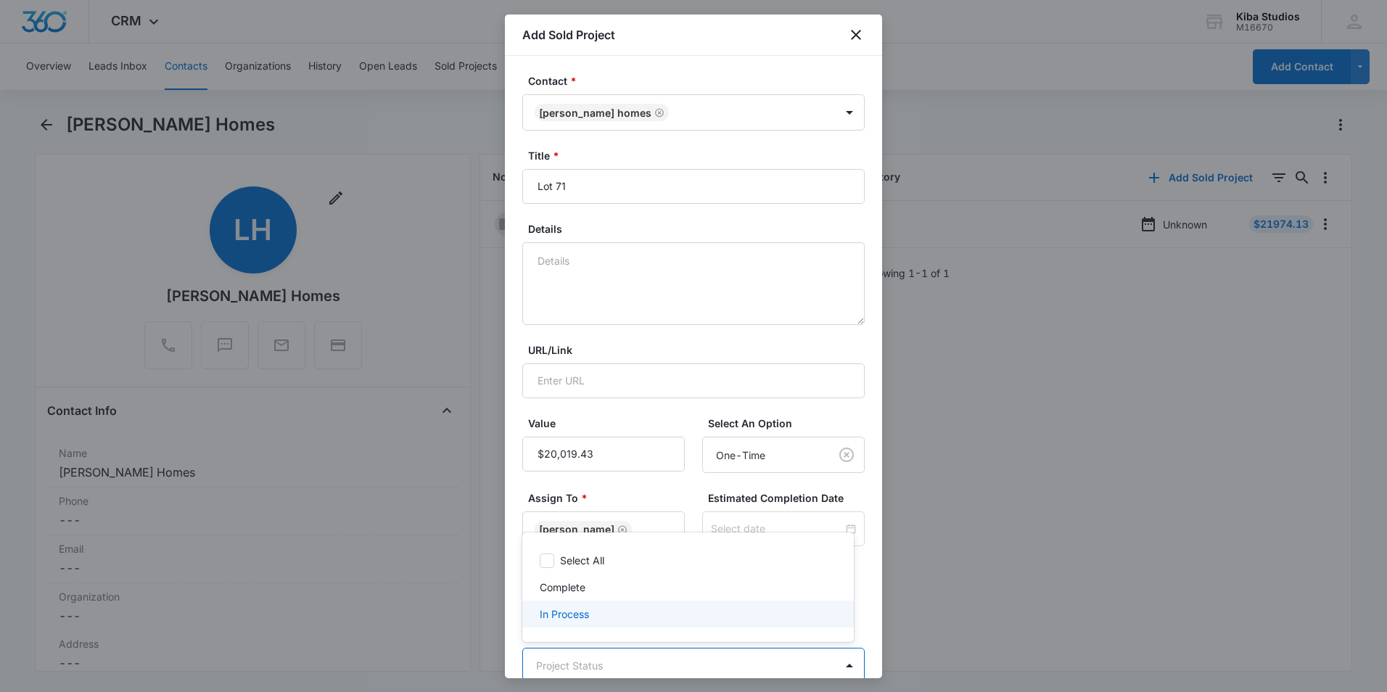
click at [596, 620] on div "In Process" at bounding box center [687, 614] width 294 height 15
click at [649, 406] on div at bounding box center [693, 346] width 1387 height 692
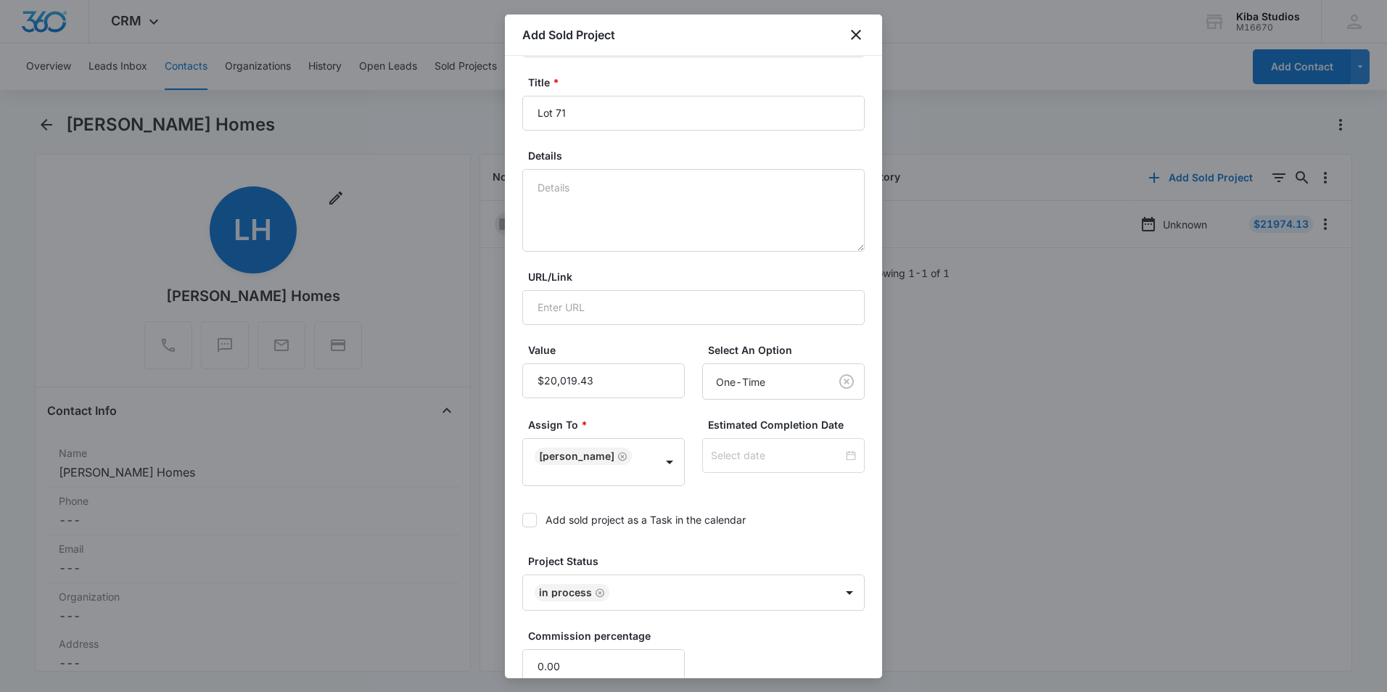
scroll to position [163, 0]
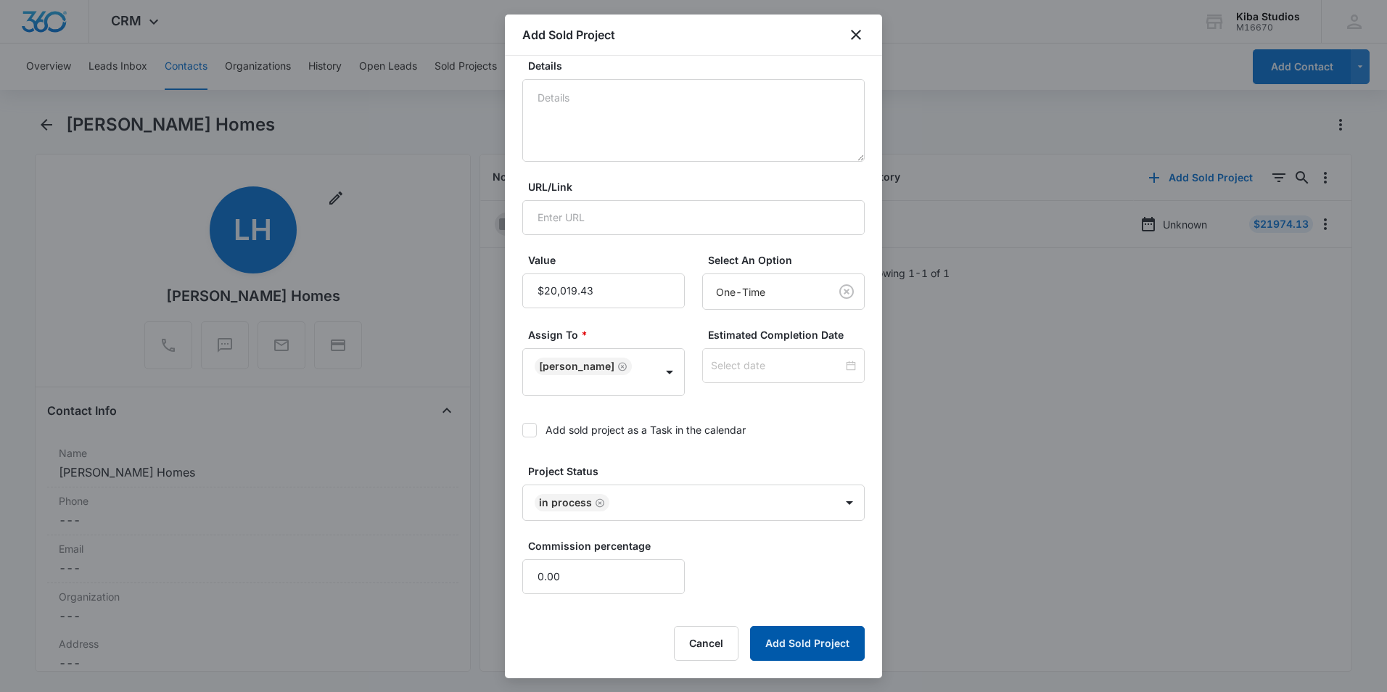
click at [792, 635] on button "Add Sold Project" at bounding box center [807, 643] width 115 height 35
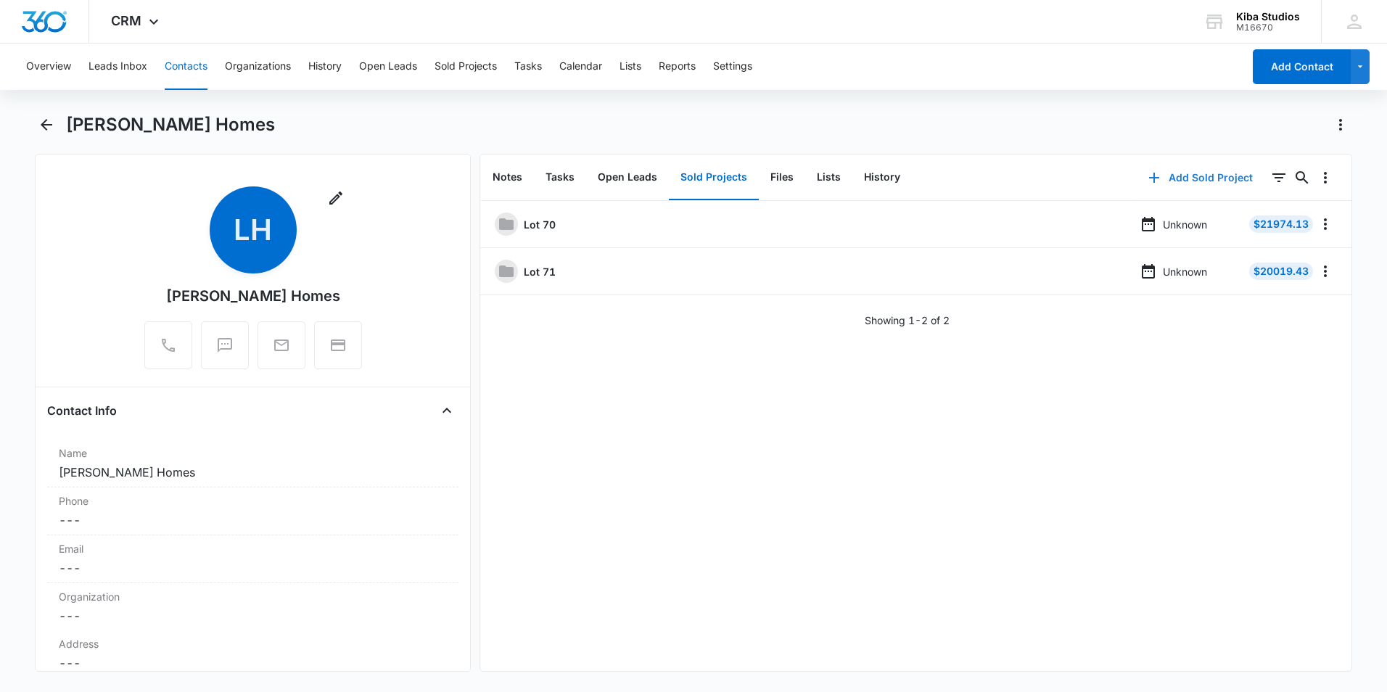
click at [1147, 175] on icon "button" at bounding box center [1154, 177] width 17 height 17
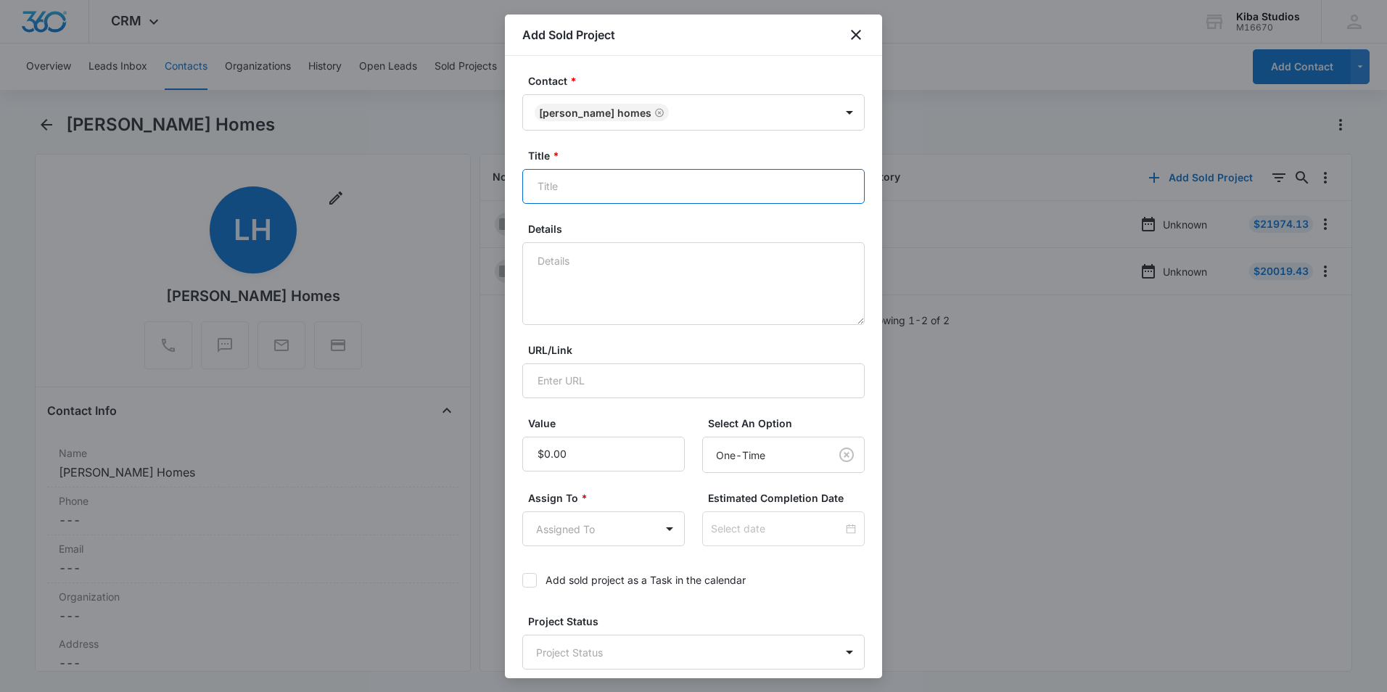
click at [534, 196] on input "Title *" at bounding box center [693, 186] width 343 height 35
type input "Lot 85"
click at [575, 459] on input "Value" at bounding box center [603, 454] width 163 height 35
type input "$15,777.76"
click at [601, 529] on body "CRM Apps Reputation Websites Forms CRM Email Social Shop Scheduling Payments PO…" at bounding box center [693, 346] width 1387 height 692
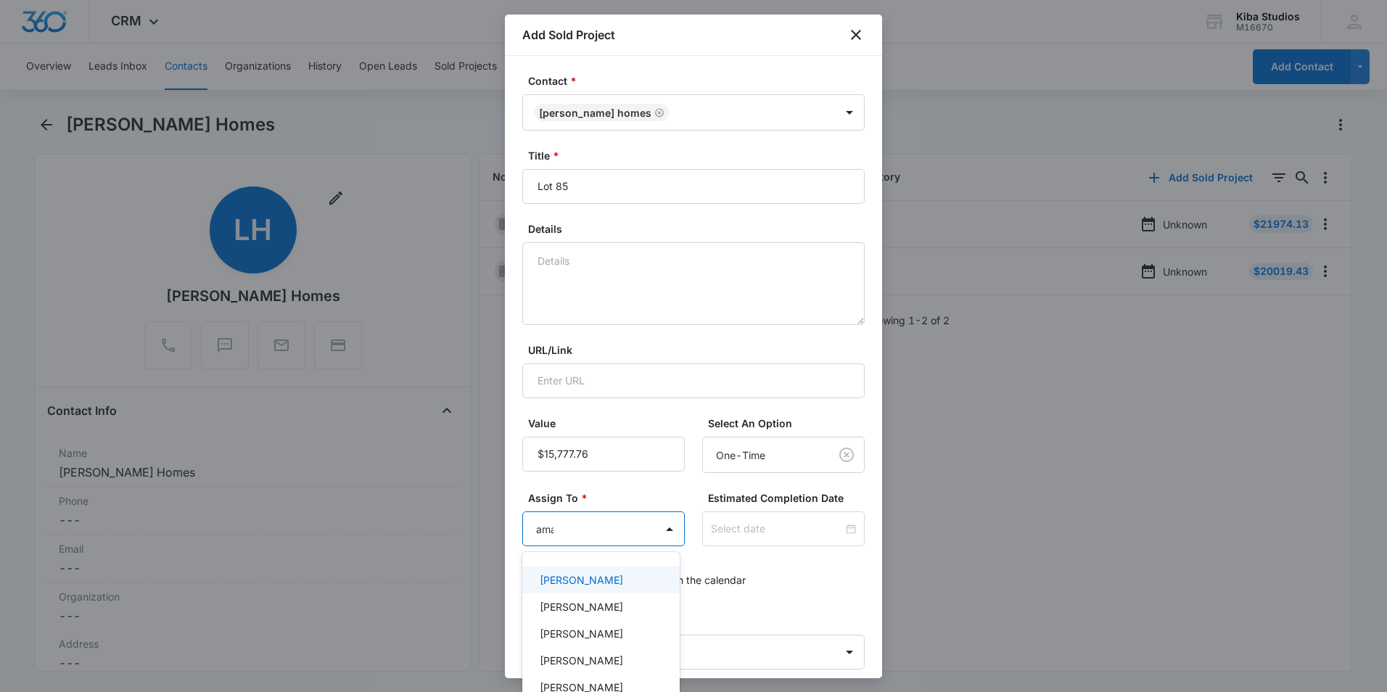
type input "aman"
click at [597, 604] on p "Amanda Conrad" at bounding box center [581, 606] width 83 height 15
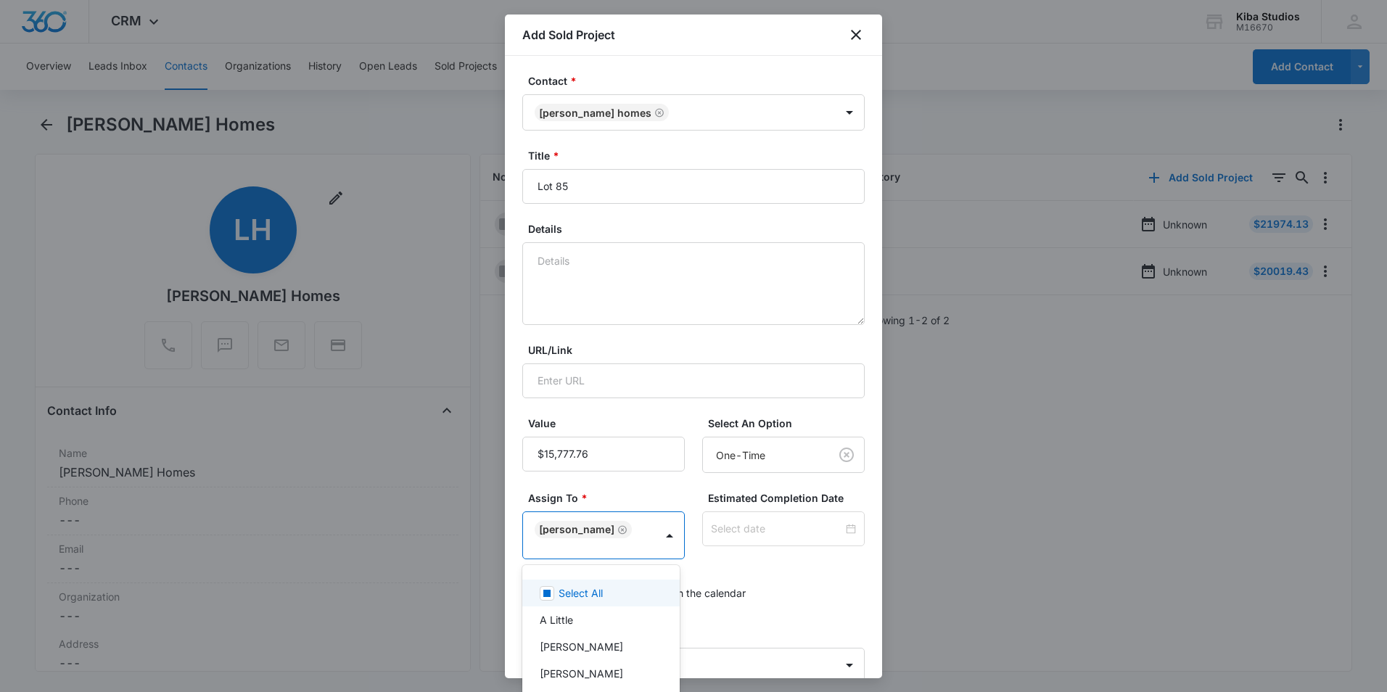
click at [627, 491] on div at bounding box center [693, 346] width 1387 height 692
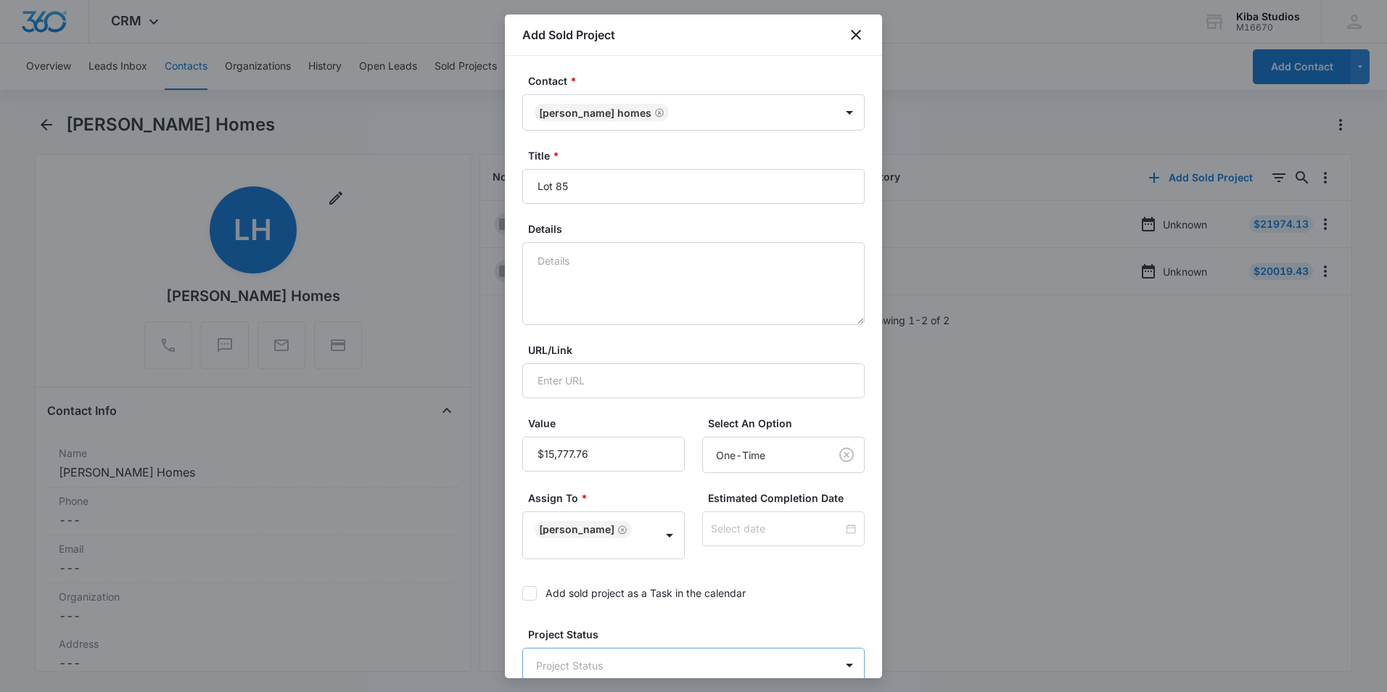
click at [731, 666] on body "CRM Apps Reputation Websites Forms CRM Email Social Shop Scheduling Payments PO…" at bounding box center [693, 346] width 1387 height 692
click at [608, 609] on div "In Process" at bounding box center [687, 614] width 294 height 15
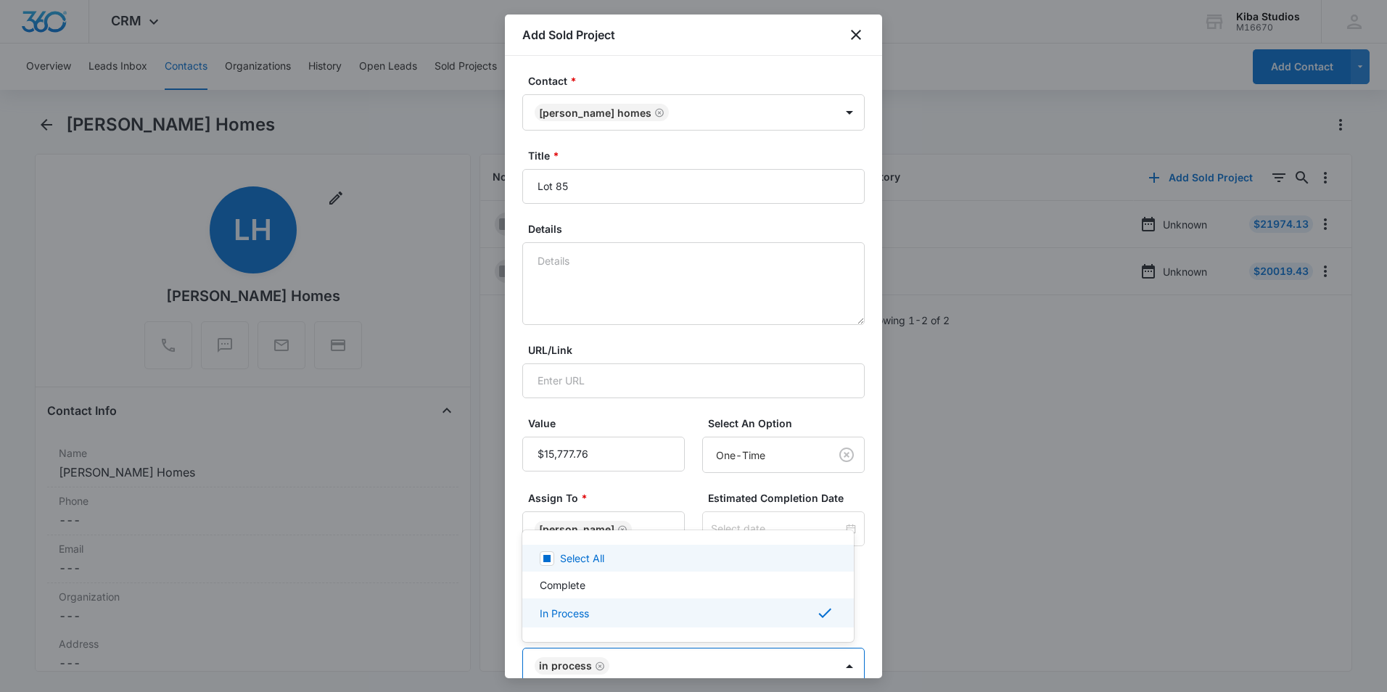
click at [652, 407] on div at bounding box center [693, 346] width 1387 height 692
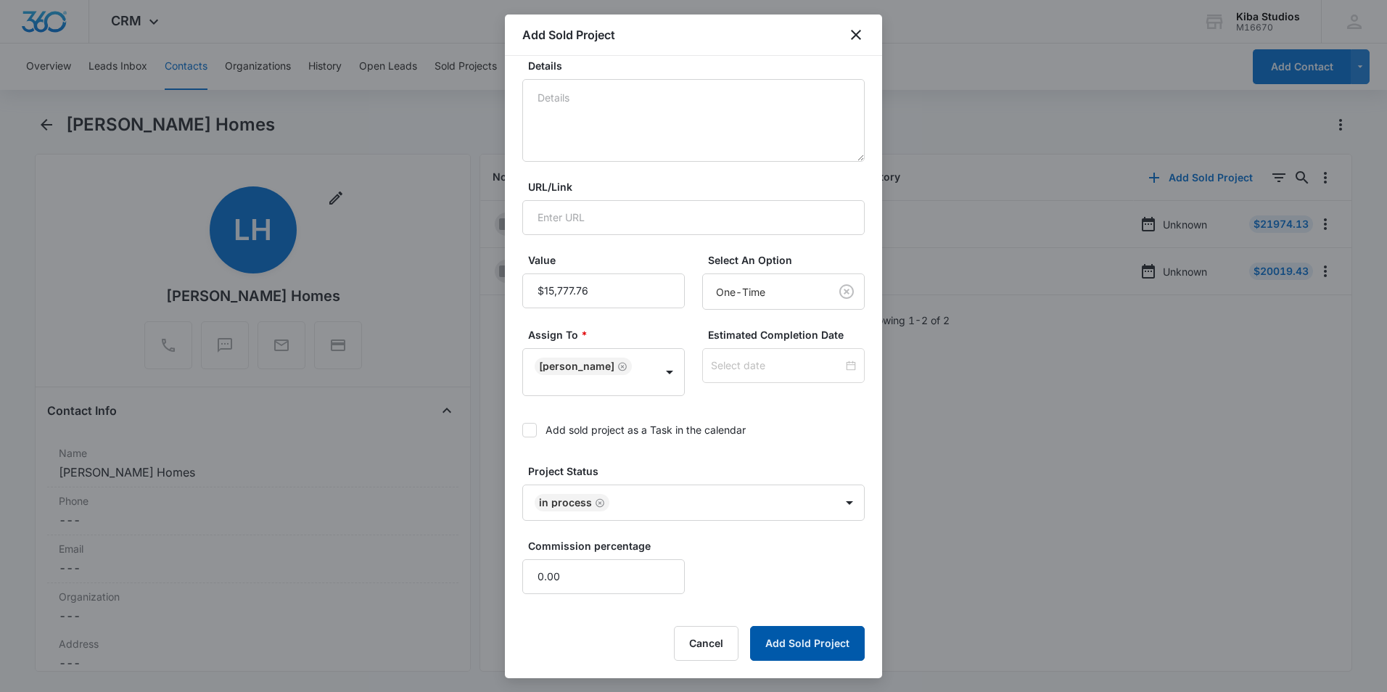
click at [803, 655] on button "Add Sold Project" at bounding box center [807, 643] width 115 height 35
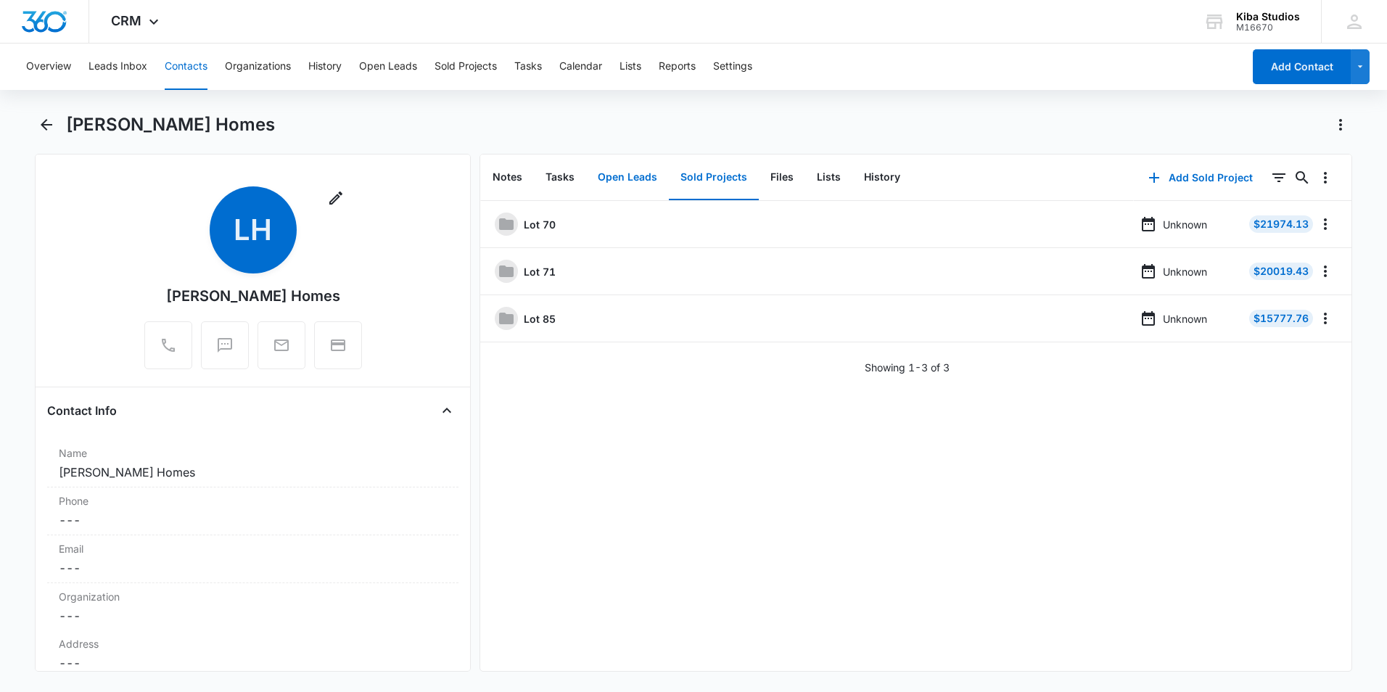
click at [609, 171] on button "Open Leads" at bounding box center [627, 177] width 83 height 45
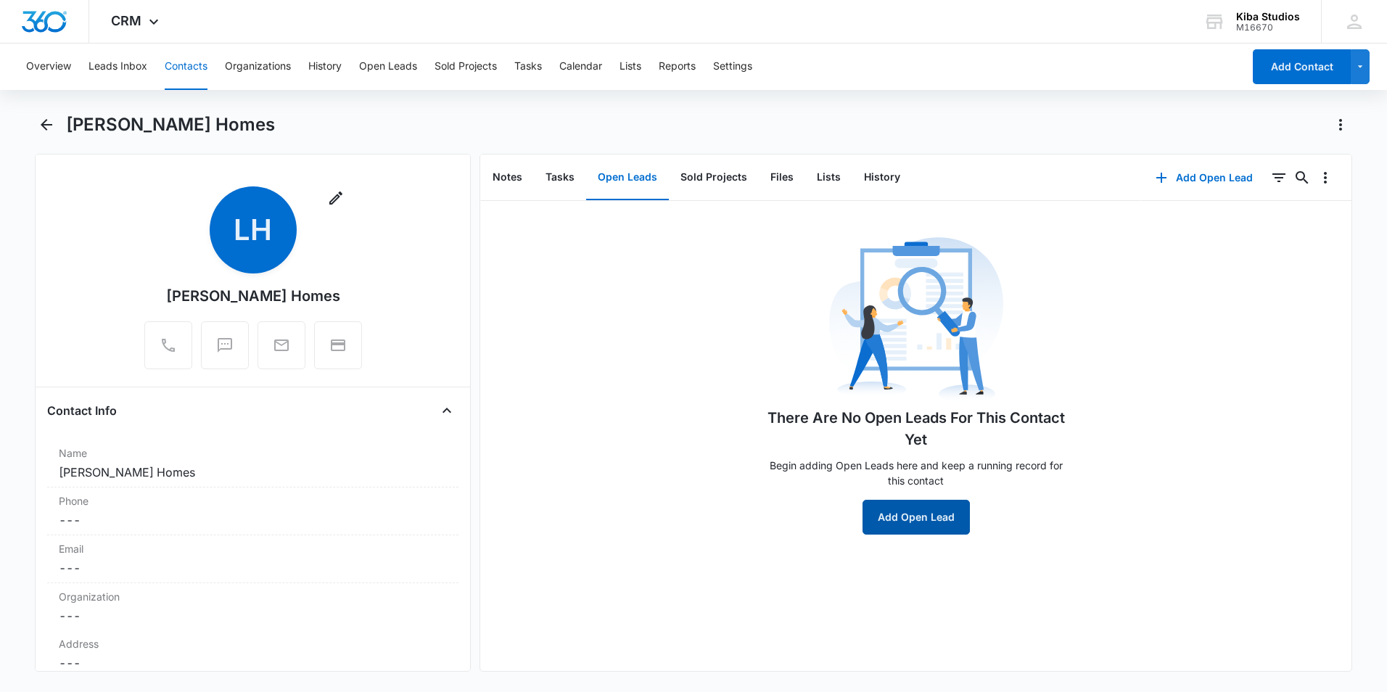
click at [907, 513] on button "Add Open Lead" at bounding box center [916, 517] width 107 height 35
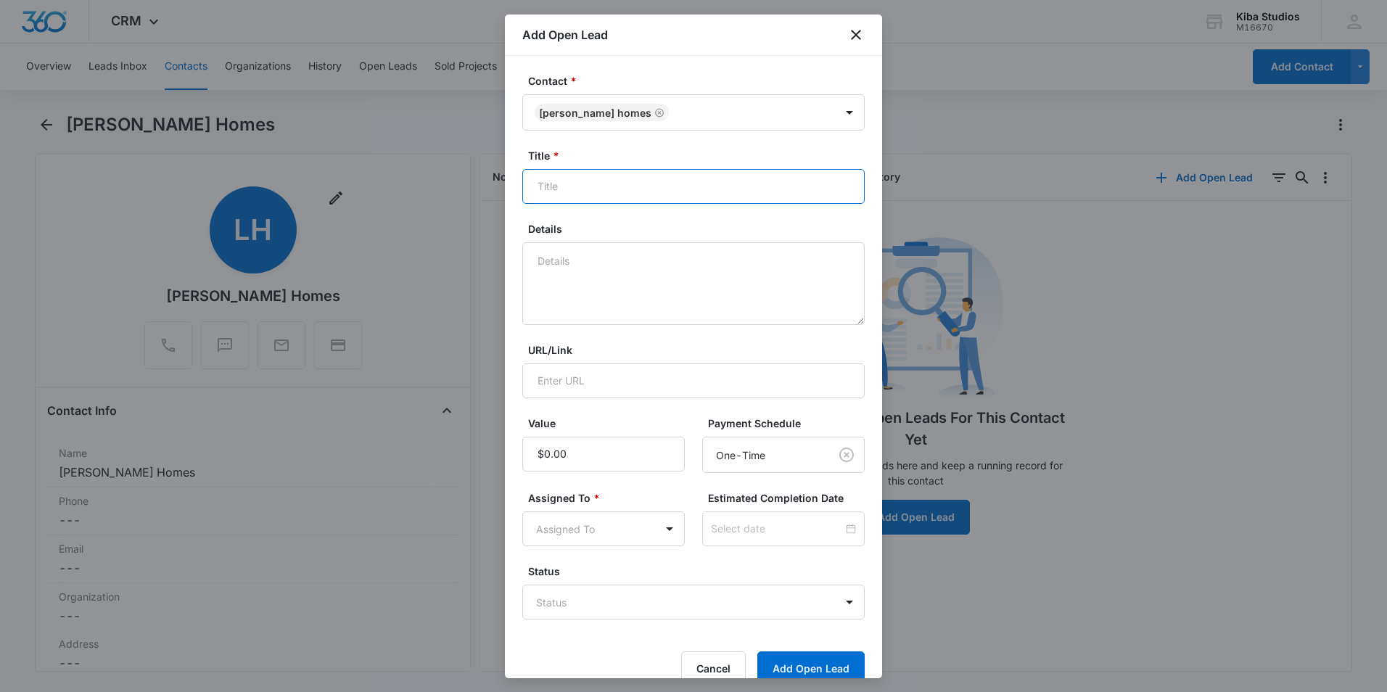
click at [570, 188] on input "Title *" at bounding box center [693, 186] width 343 height 35
type input "Lot 75"
click at [549, 267] on textarea "Details" at bounding box center [693, 283] width 343 height 83
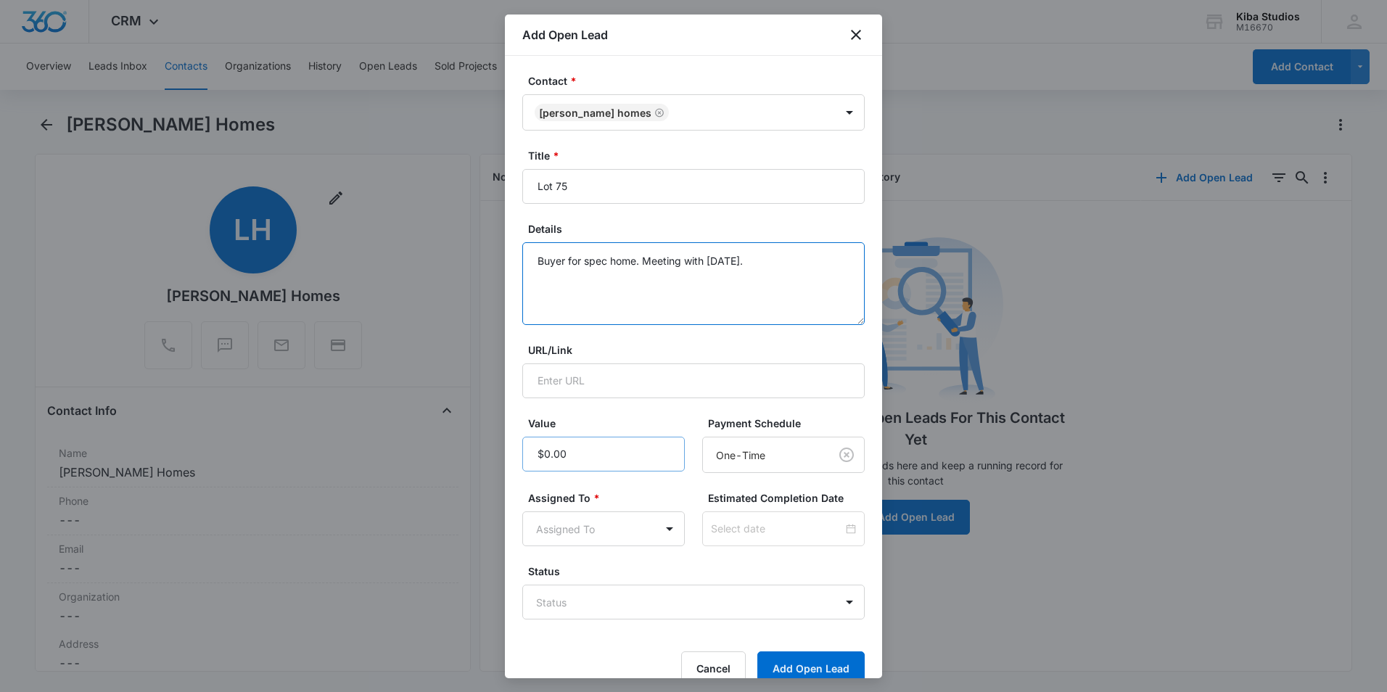
type textarea "Buyer for spec home. Meeting with today."
click at [627, 448] on input "Value" at bounding box center [603, 454] width 163 height 35
type input "$26,265.02"
click at [565, 528] on body "CRM Apps Reputation Websites Forms CRM Email Social Shop Scheduling Payments PO…" at bounding box center [693, 346] width 1387 height 692
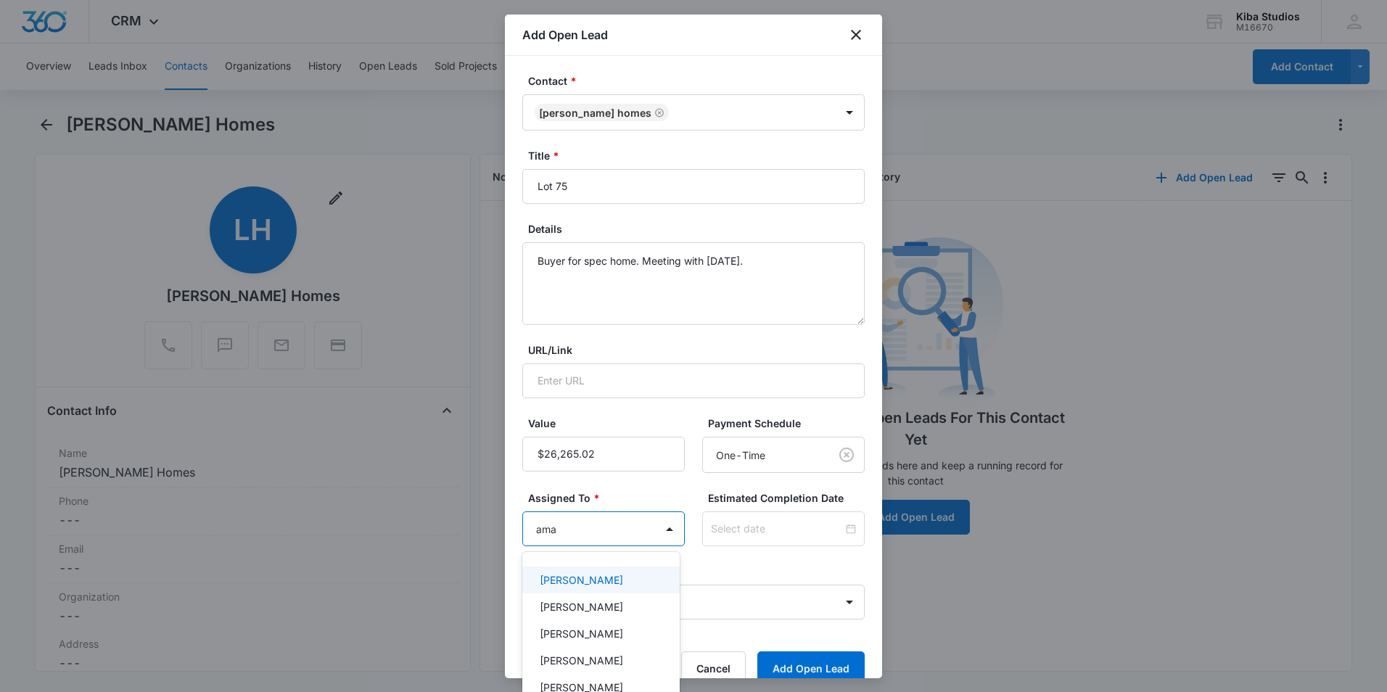
type input "aman"
click at [573, 615] on div "Amanda Conrad" at bounding box center [600, 607] width 157 height 27
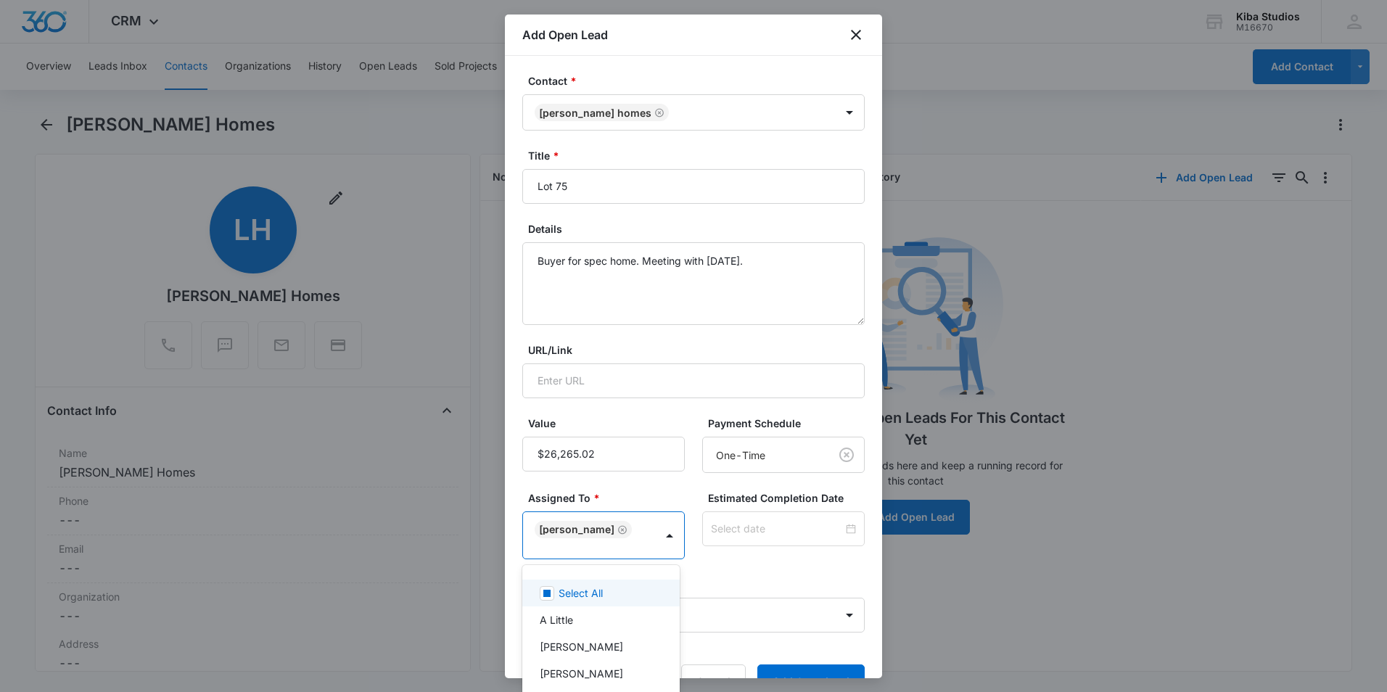
click at [694, 411] on div at bounding box center [693, 346] width 1387 height 692
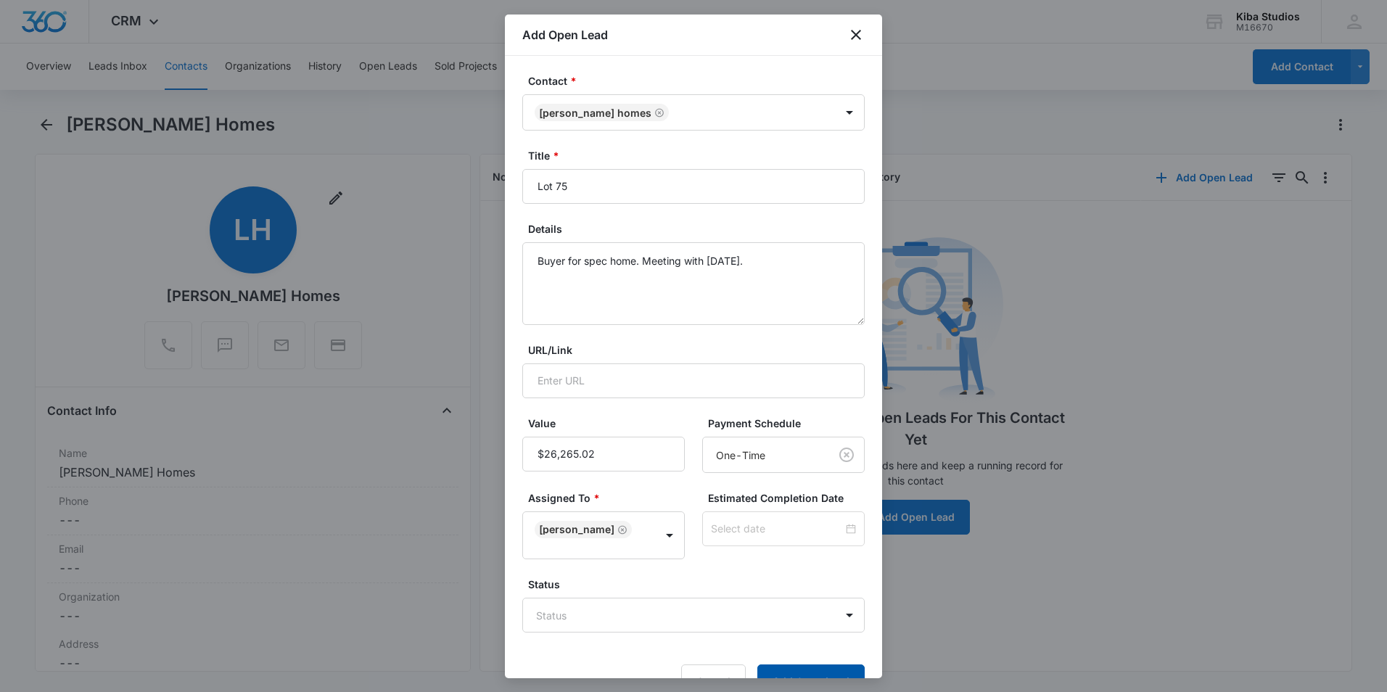
click at [803, 668] on button "Add Open Lead" at bounding box center [811, 682] width 107 height 35
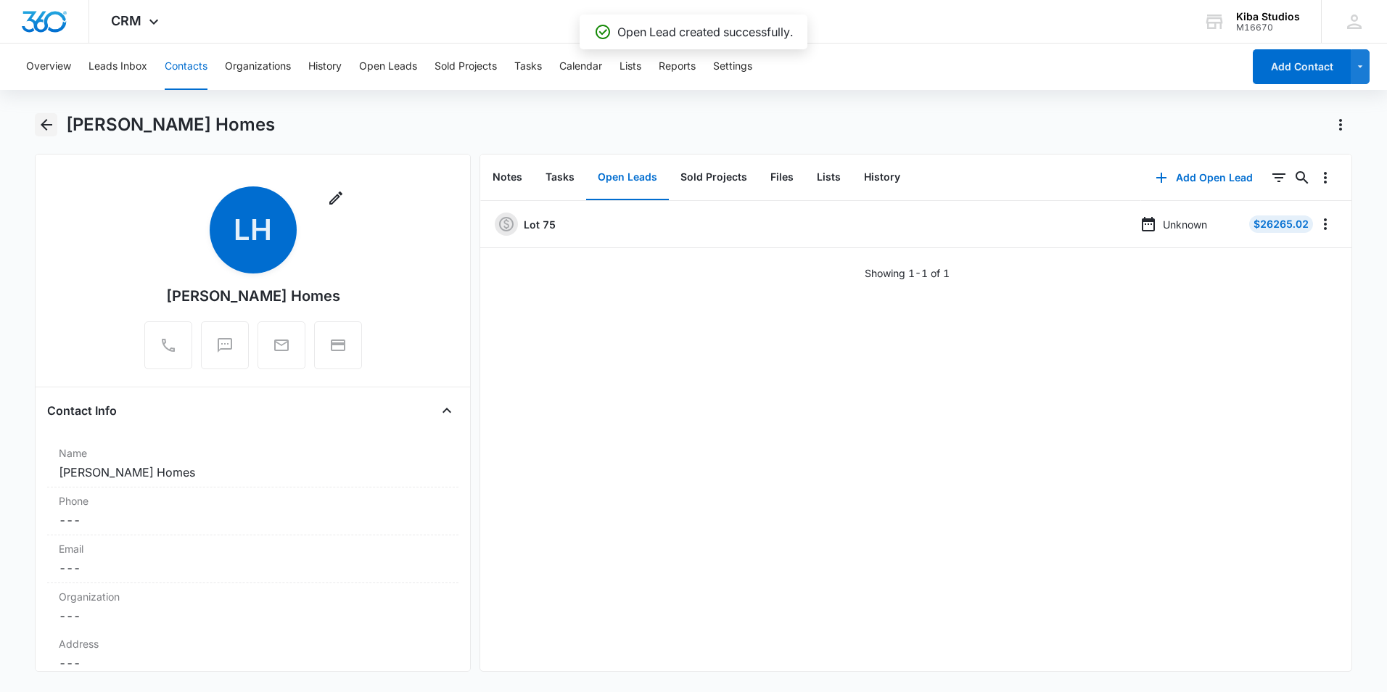
click at [44, 126] on icon "Back" at bounding box center [46, 124] width 17 height 17
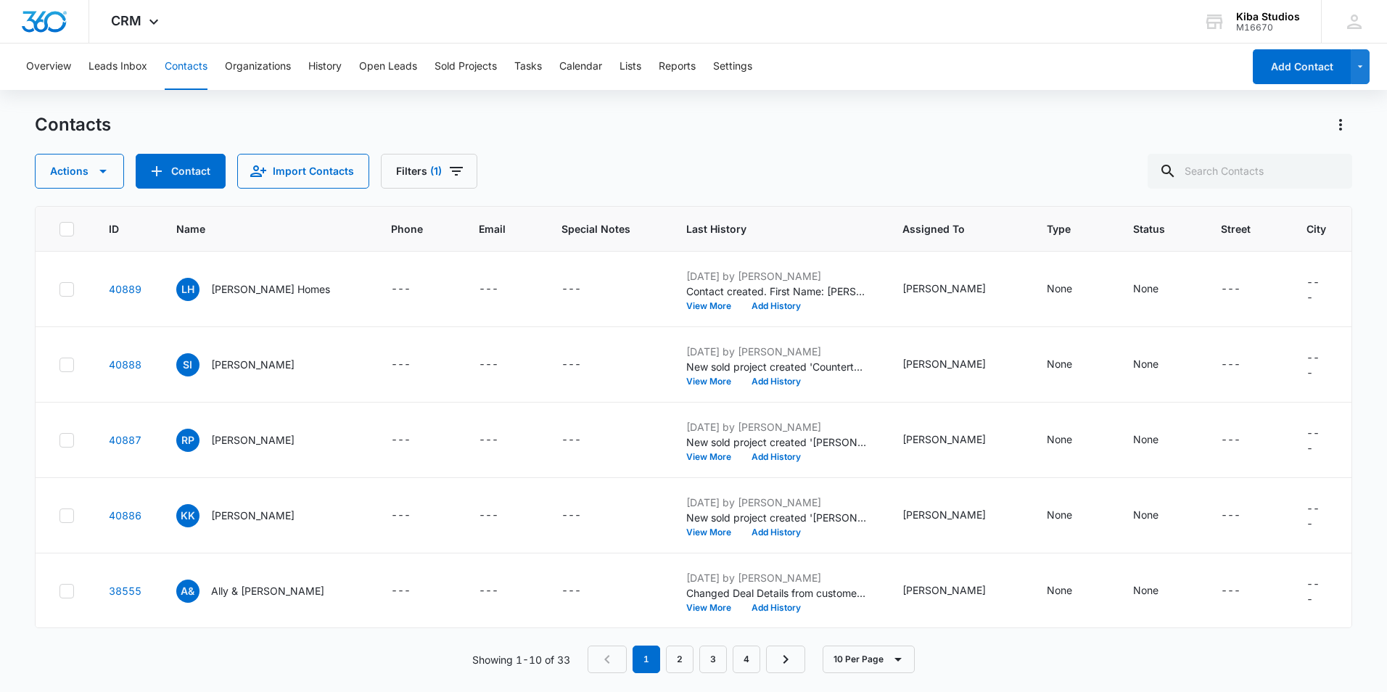
click at [589, 118] on div "Contacts" at bounding box center [694, 124] width 1318 height 23
click at [171, 169] on button "Contact" at bounding box center [181, 171] width 90 height 35
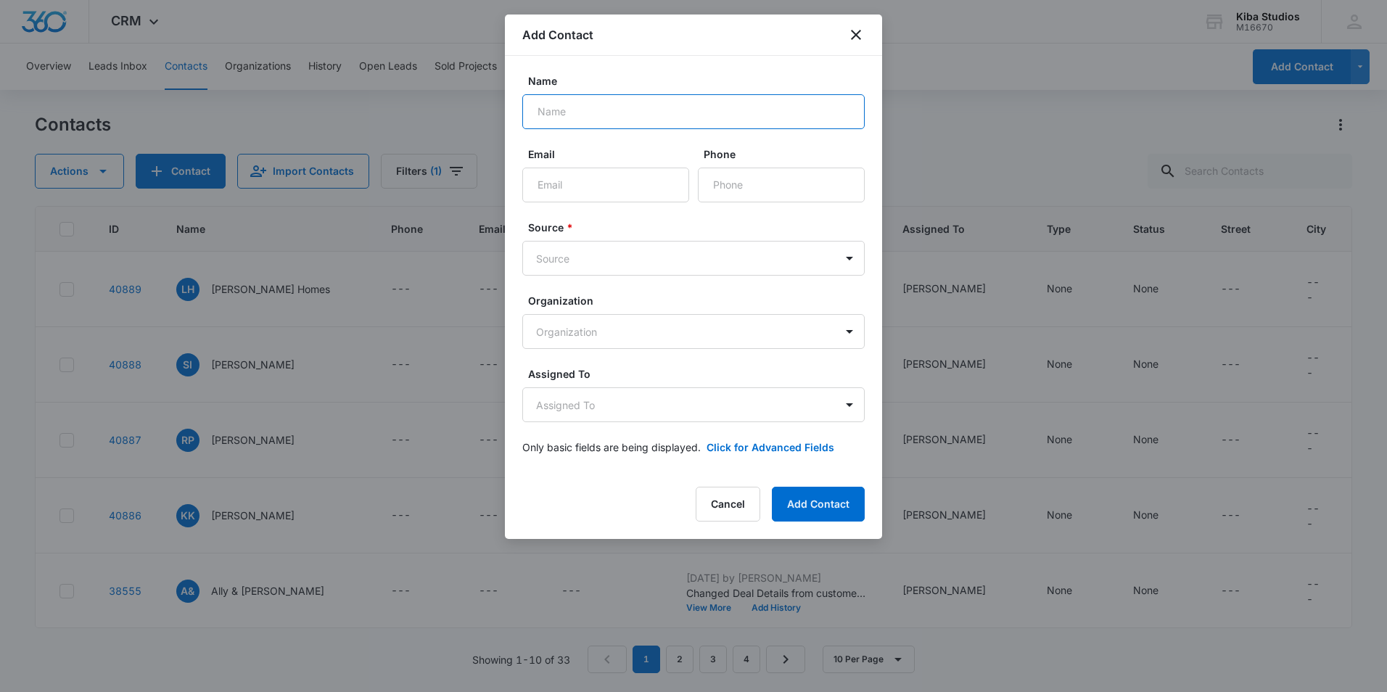
click at [575, 113] on input "Name" at bounding box center [693, 111] width 343 height 35
type input "Ken Vankrey"
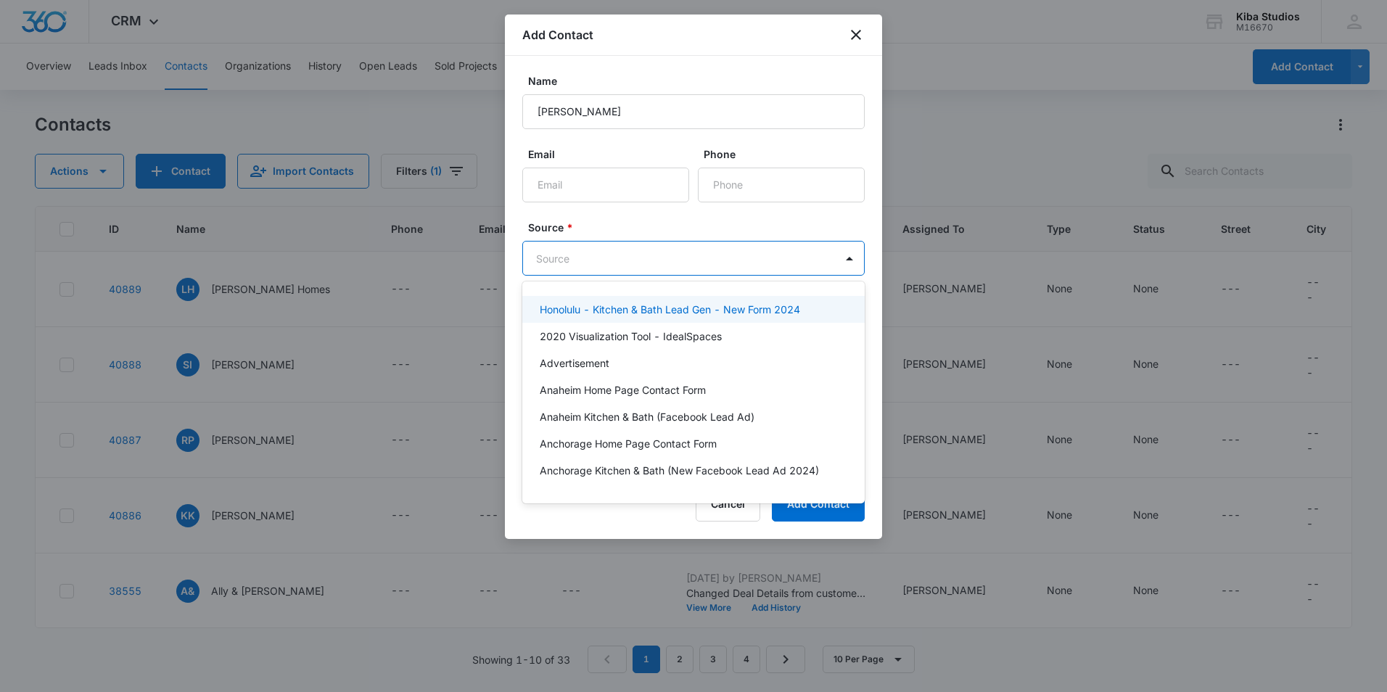
click at [565, 253] on body "CRM Apps Reputation Websites Forms CRM Email Social Shop Scheduling Payments PO…" at bounding box center [693, 346] width 1387 height 692
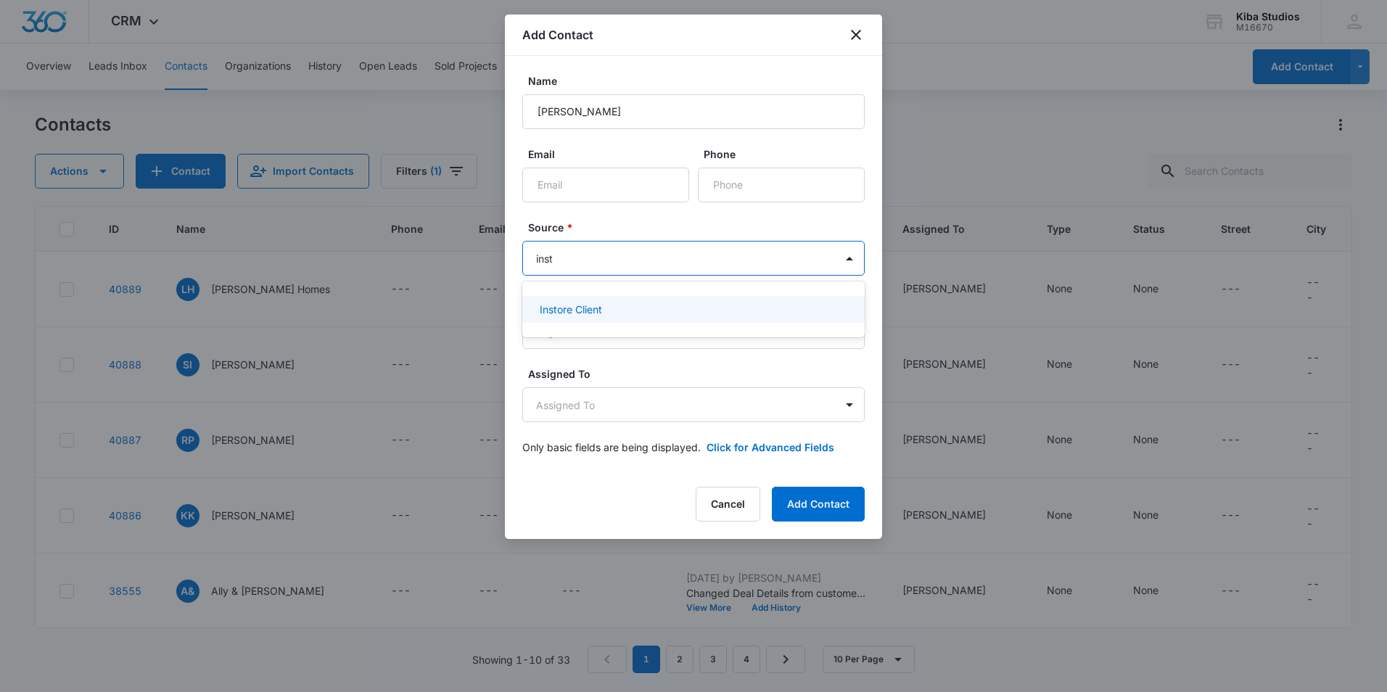
type input "insto"
click at [558, 314] on p "Instore Client" at bounding box center [571, 309] width 62 height 15
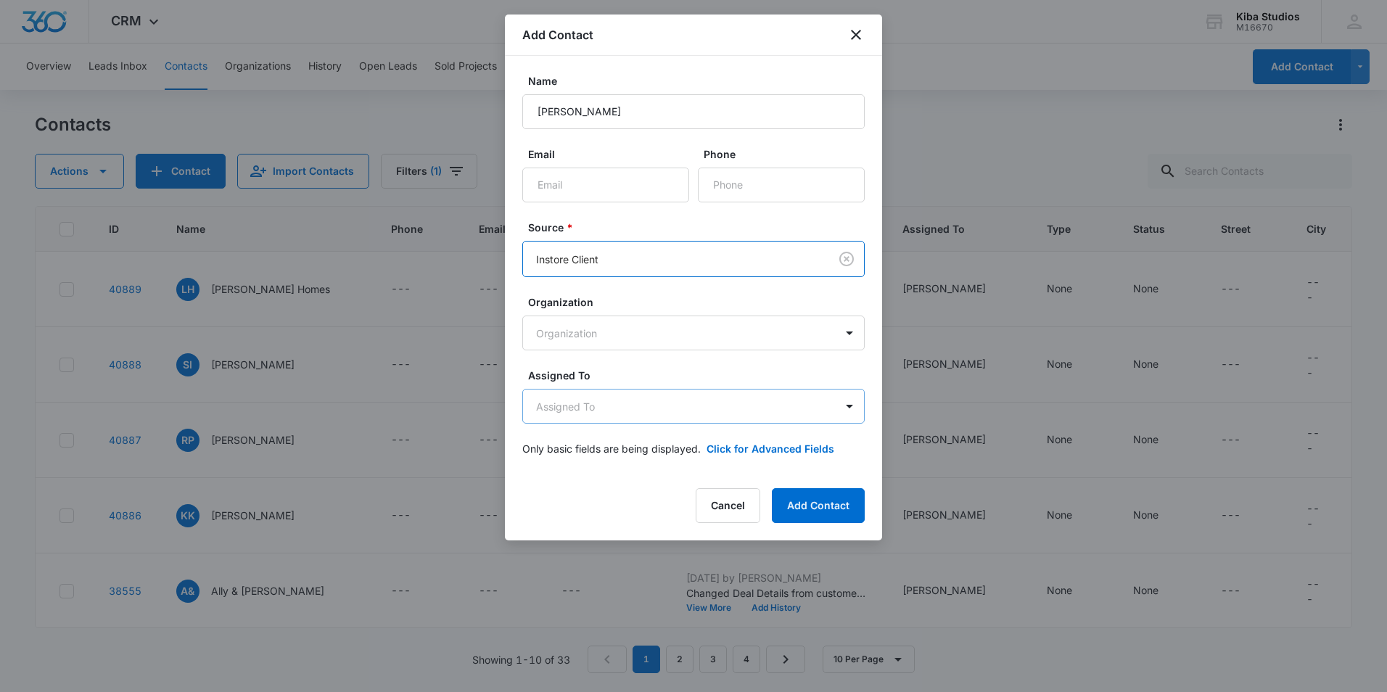
click at [568, 394] on body "CRM Apps Reputation Websites Forms CRM Email Social Shop Scheduling Payments PO…" at bounding box center [693, 346] width 1387 height 692
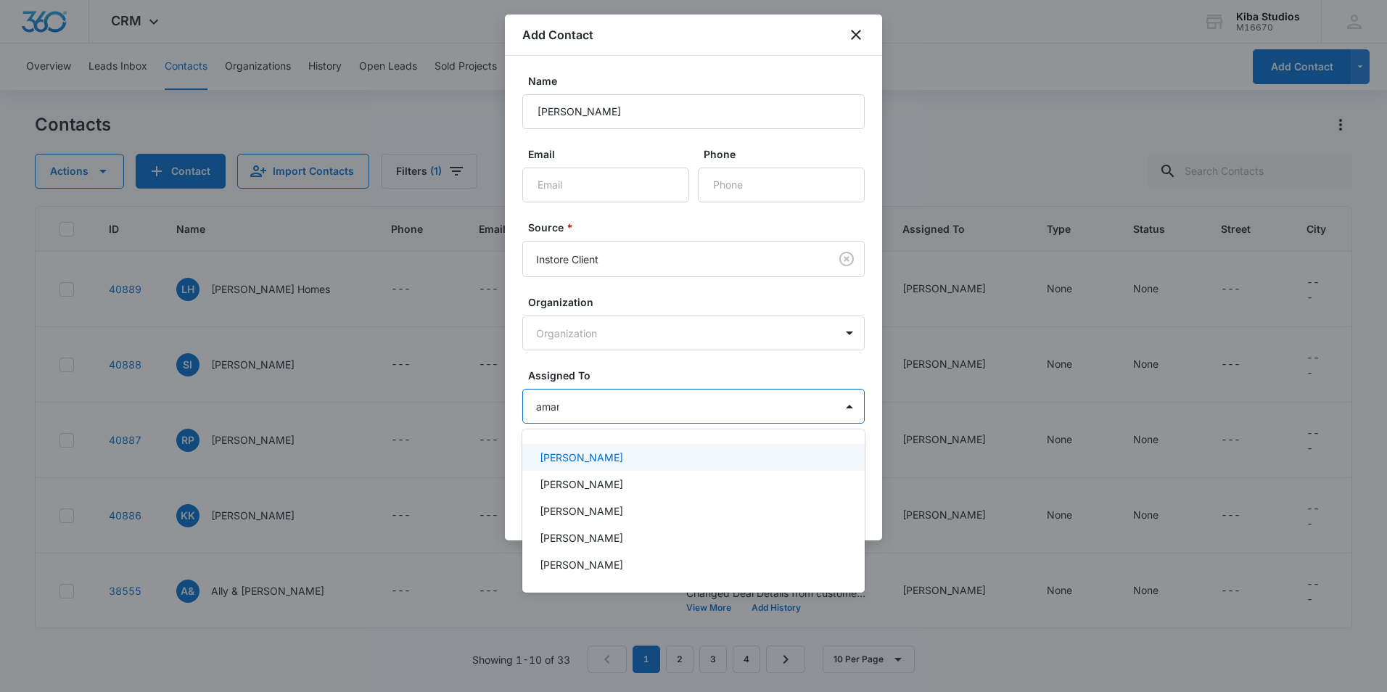
type input "amand"
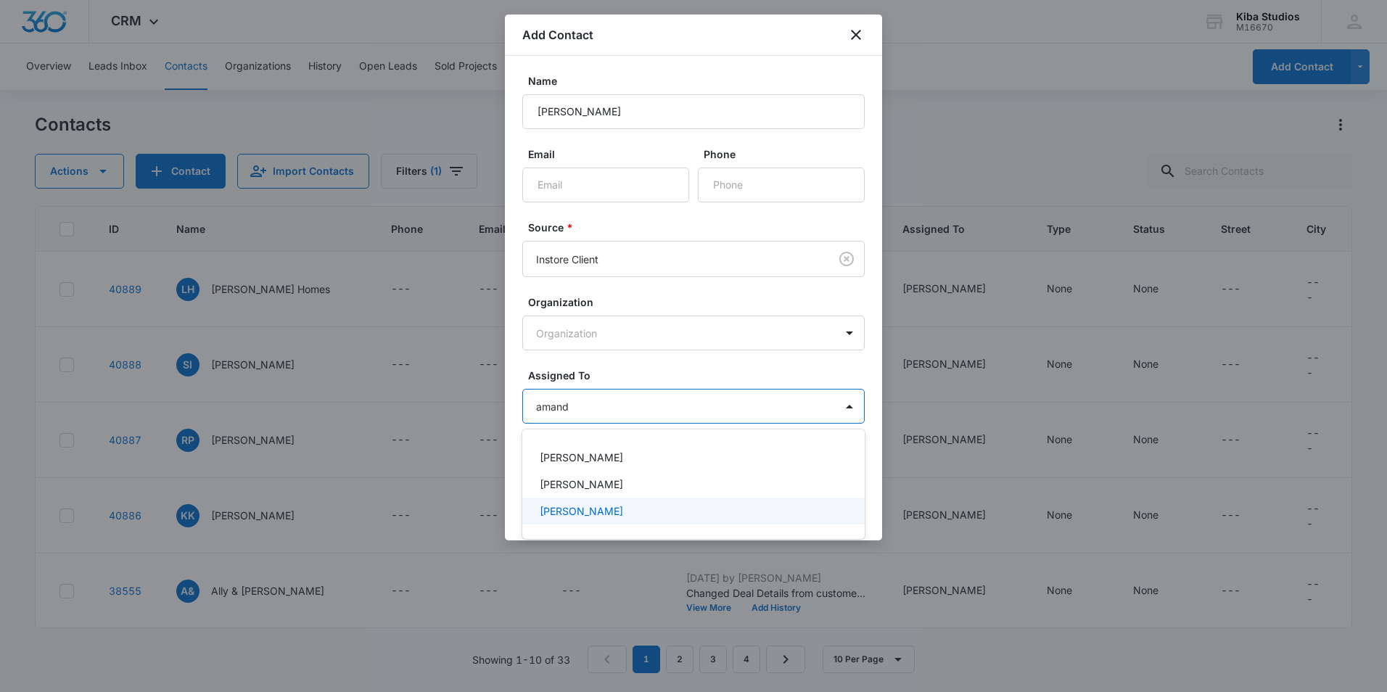
click at [582, 509] on p "Amanda Conrad" at bounding box center [581, 511] width 83 height 15
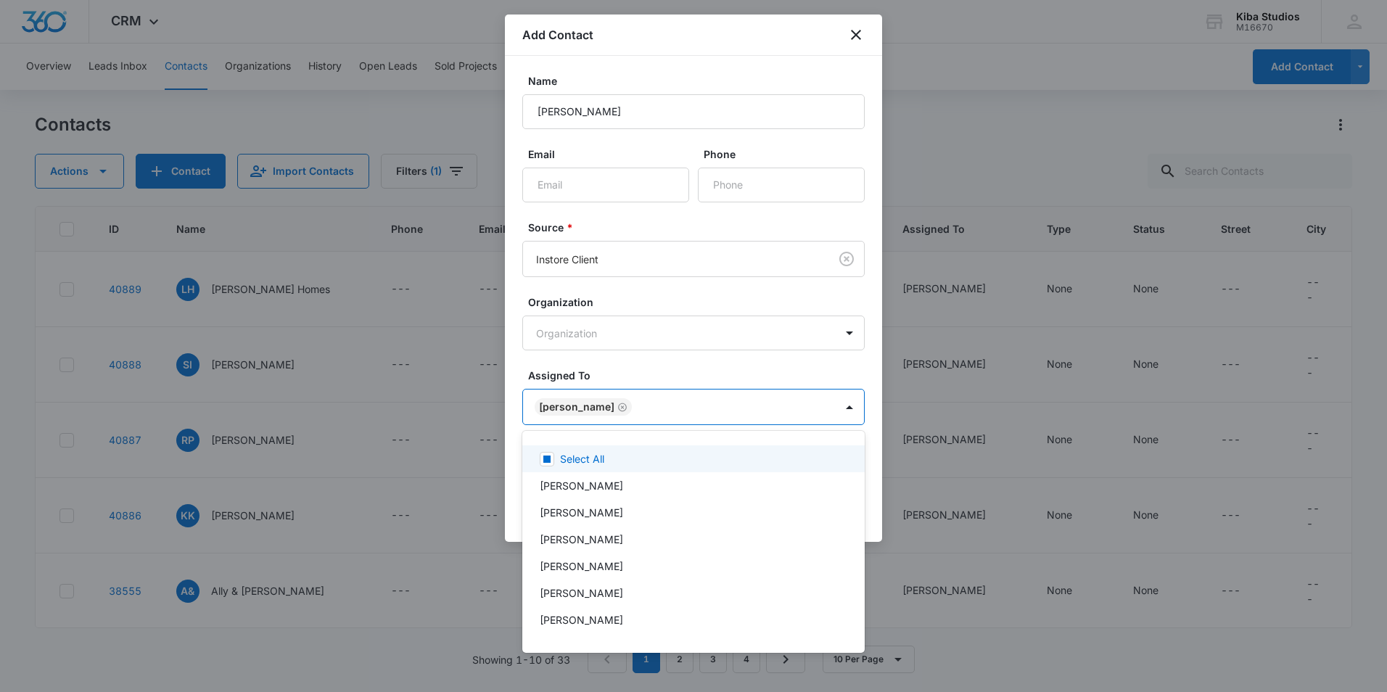
click at [652, 380] on div at bounding box center [693, 346] width 1387 height 692
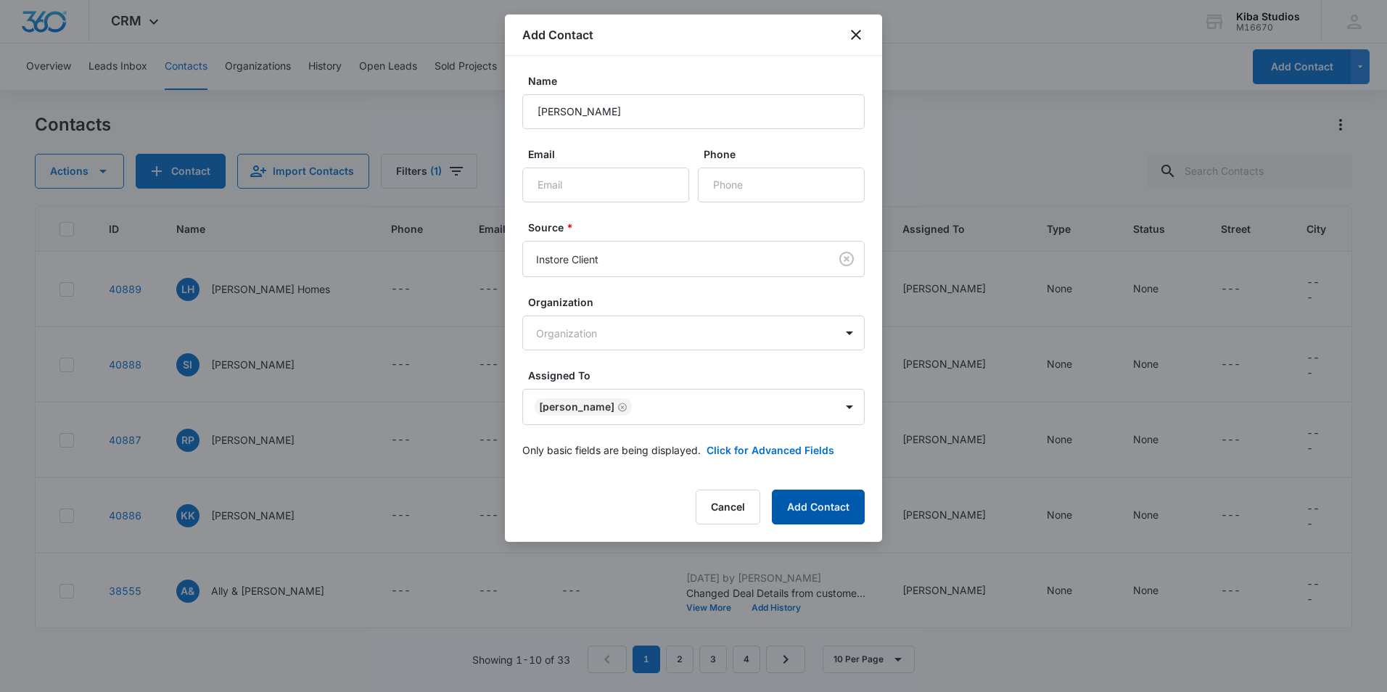
click at [815, 499] on button "Add Contact" at bounding box center [818, 507] width 93 height 35
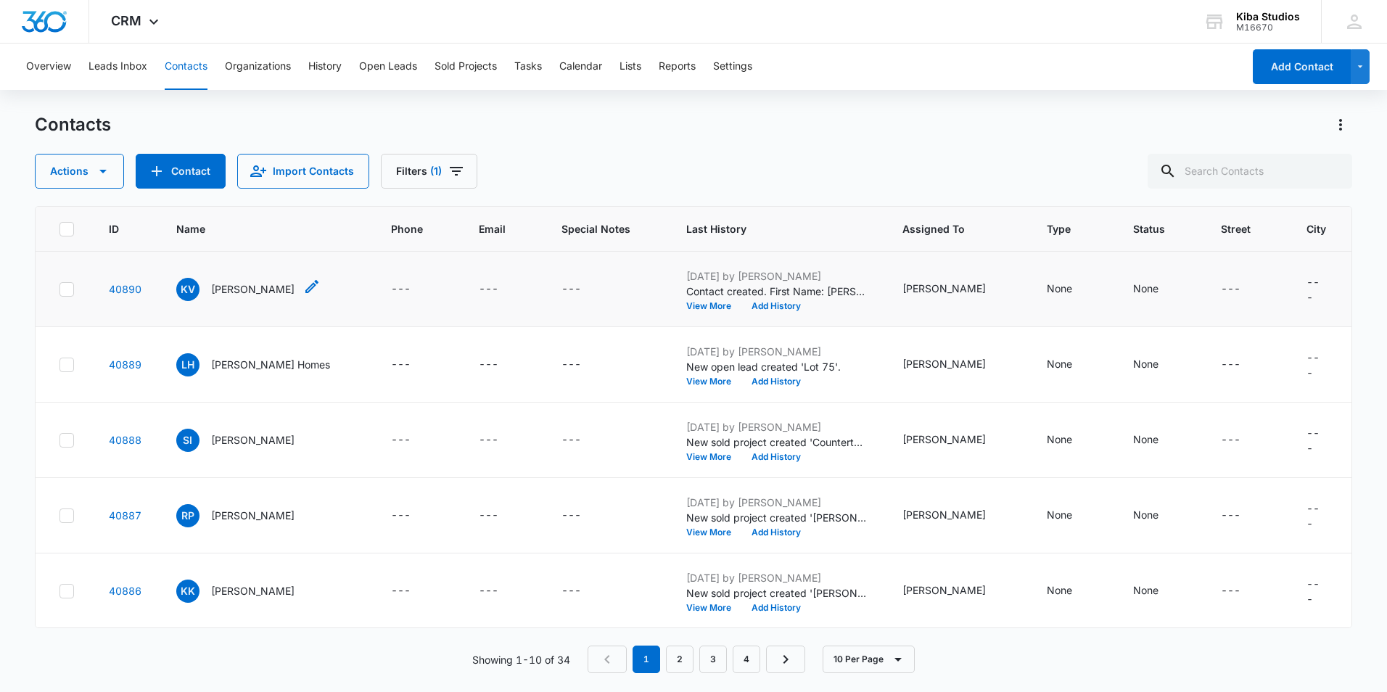
click at [242, 289] on p "Ken Vankrey" at bounding box center [252, 289] width 83 height 15
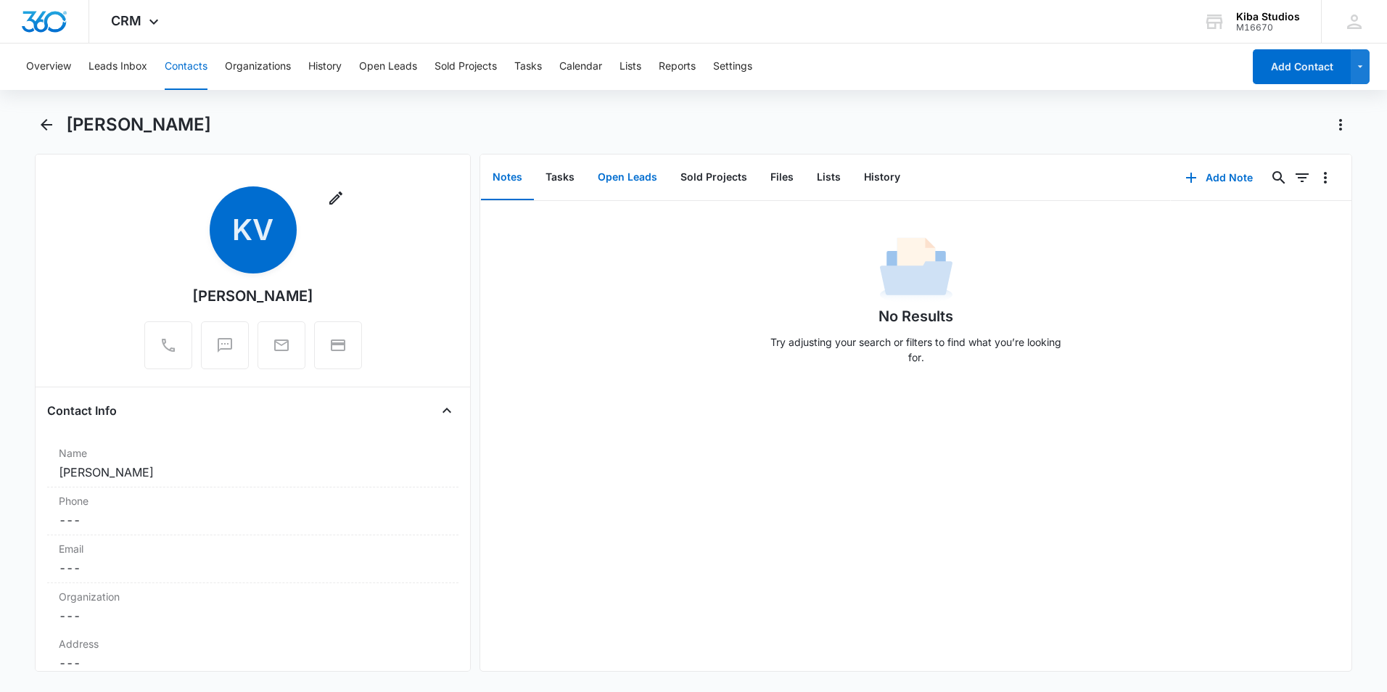
click at [614, 183] on button "Open Leads" at bounding box center [627, 177] width 83 height 45
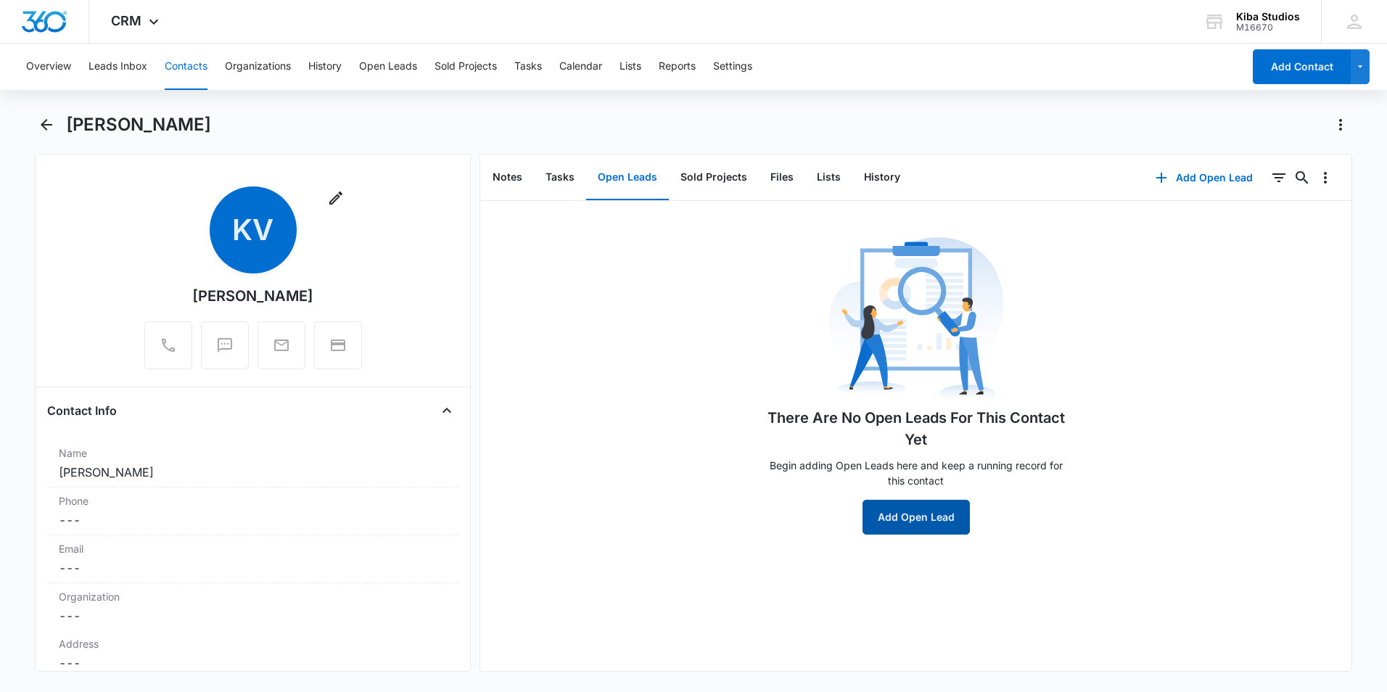
click at [888, 523] on button "Add Open Lead" at bounding box center [916, 517] width 107 height 35
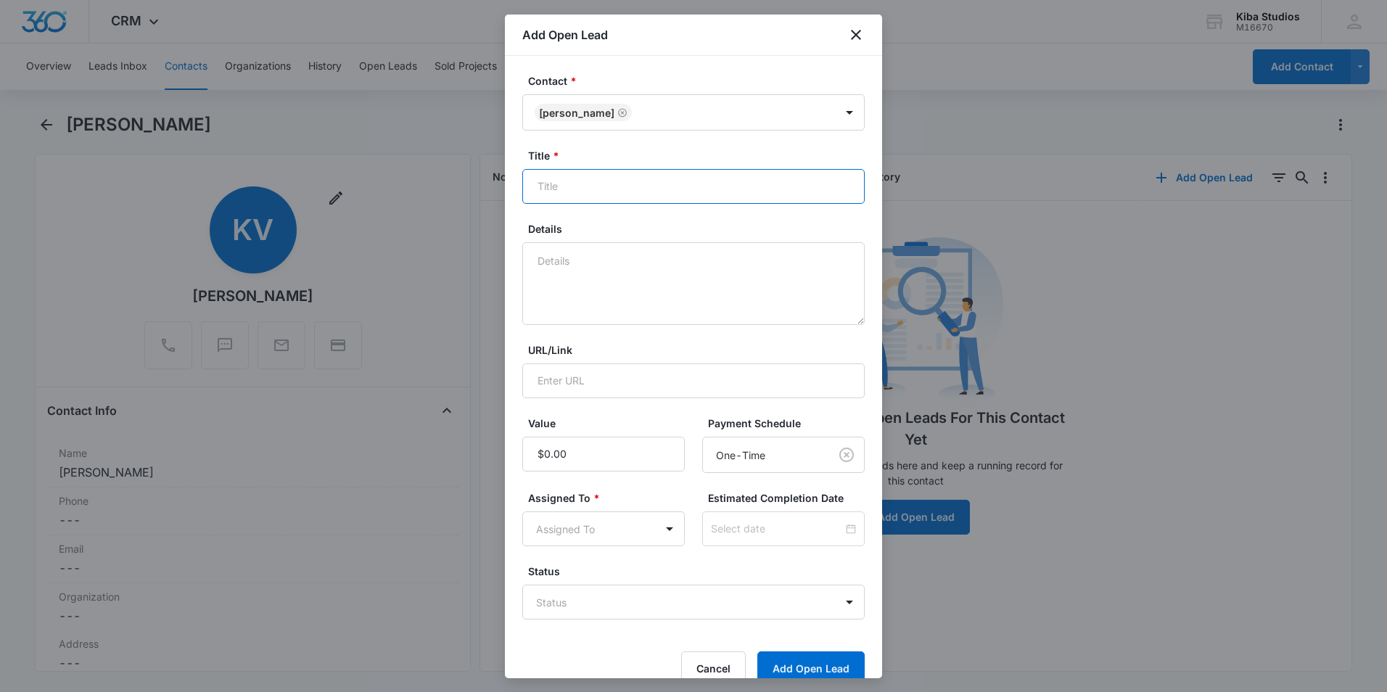
click at [546, 184] on input "Title *" at bounding box center [693, 186] width 343 height 35
type input "Addon Kitchen Cabinets"
click at [540, 261] on textarea "Details" at bounding box center [693, 283] width 343 height 83
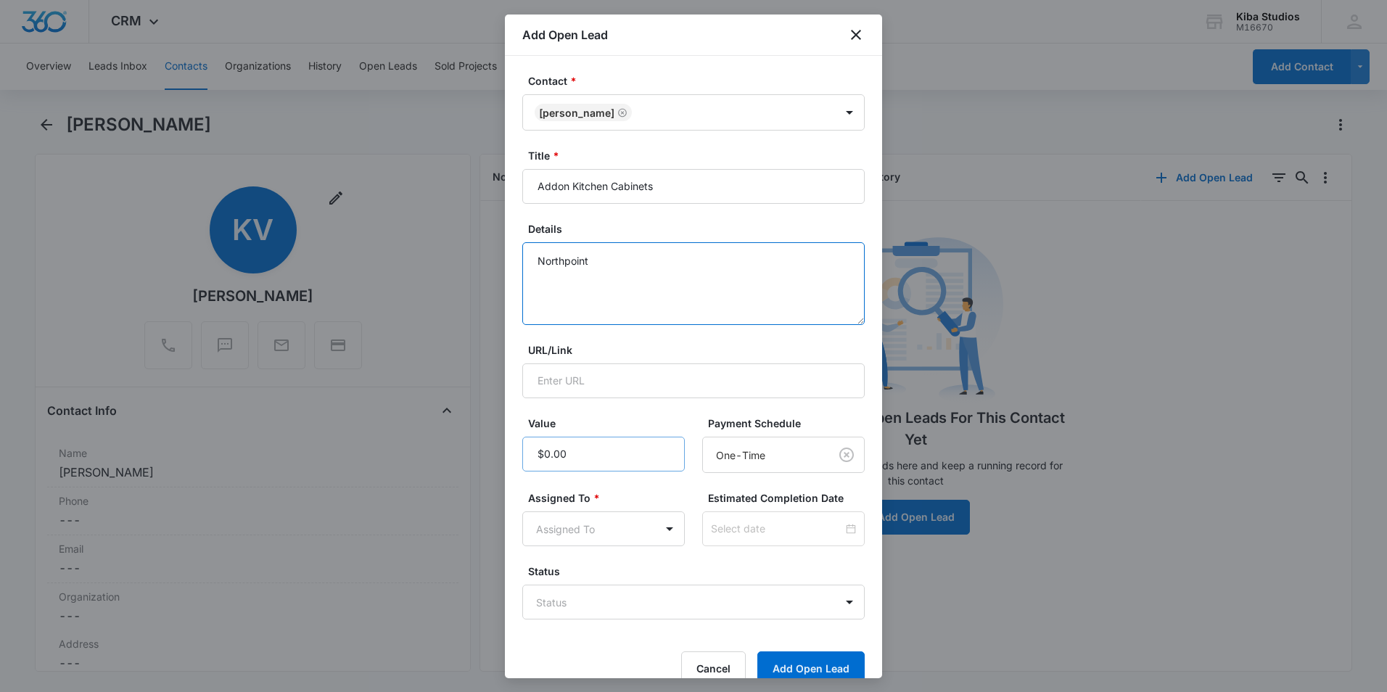
type textarea "Northpoint"
click at [578, 461] on input "Value" at bounding box center [603, 454] width 163 height 35
type input "$1,692.09"
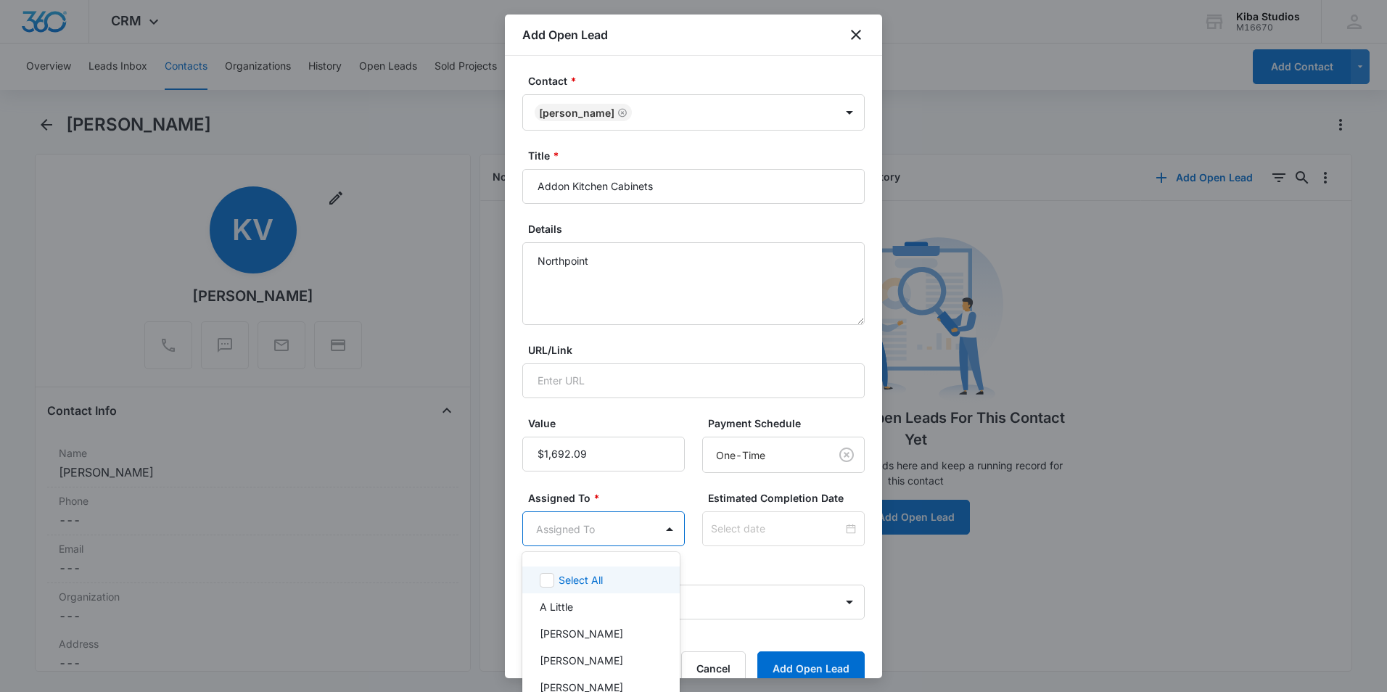
click at [562, 531] on body "CRM Apps Reputation Websites Forms CRM Email Social Shop Scheduling Payments PO…" at bounding box center [693, 346] width 1387 height 692
type input "aman"
click at [578, 606] on p "Amanda Conrad" at bounding box center [581, 606] width 83 height 15
click at [627, 488] on div at bounding box center [693, 346] width 1387 height 692
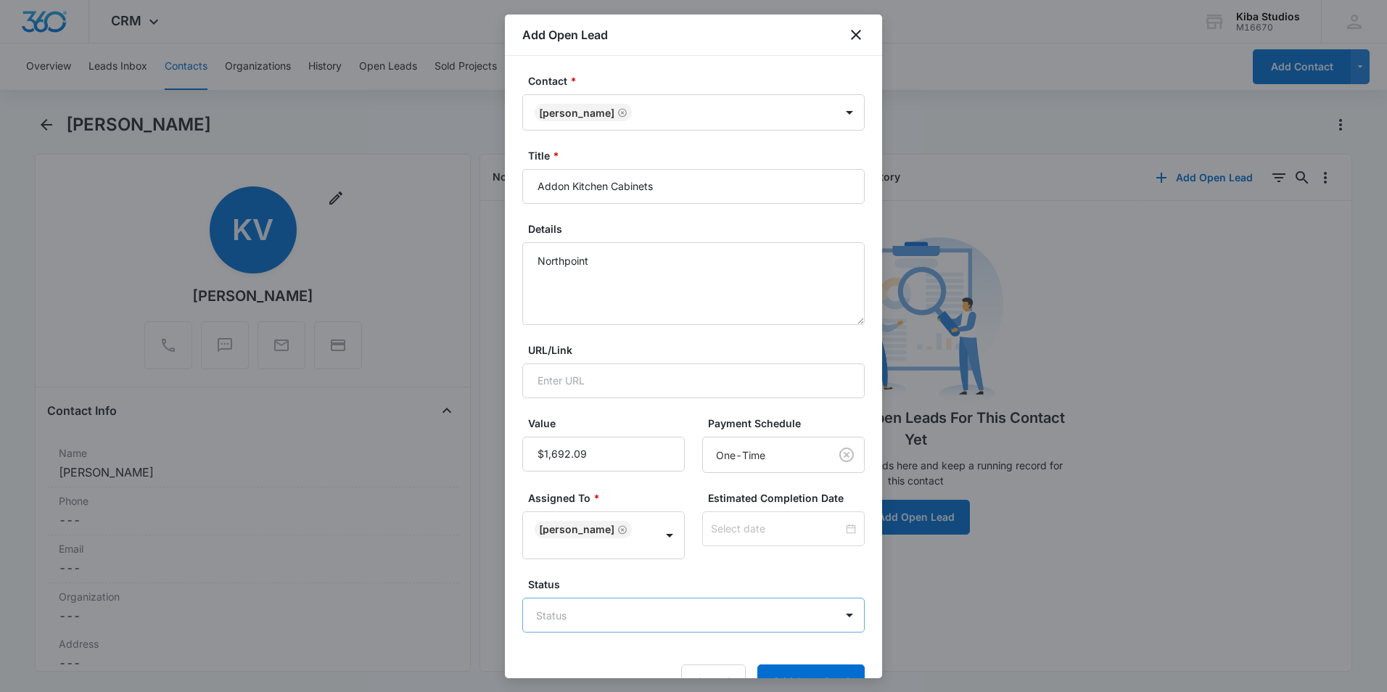
click at [656, 612] on body "CRM Apps Reputation Websites Forms CRM Email Social Shop Scheduling Payments PO…" at bounding box center [693, 346] width 1387 height 692
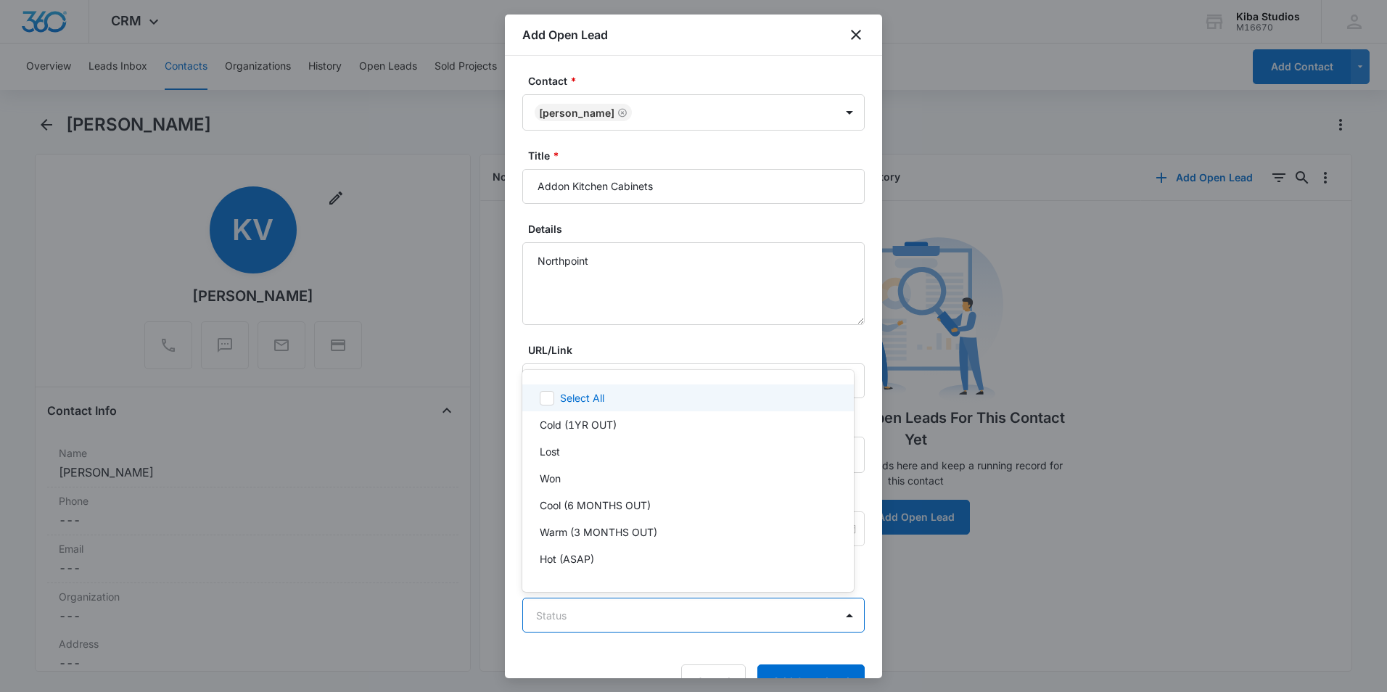
scroll to position [22, 0]
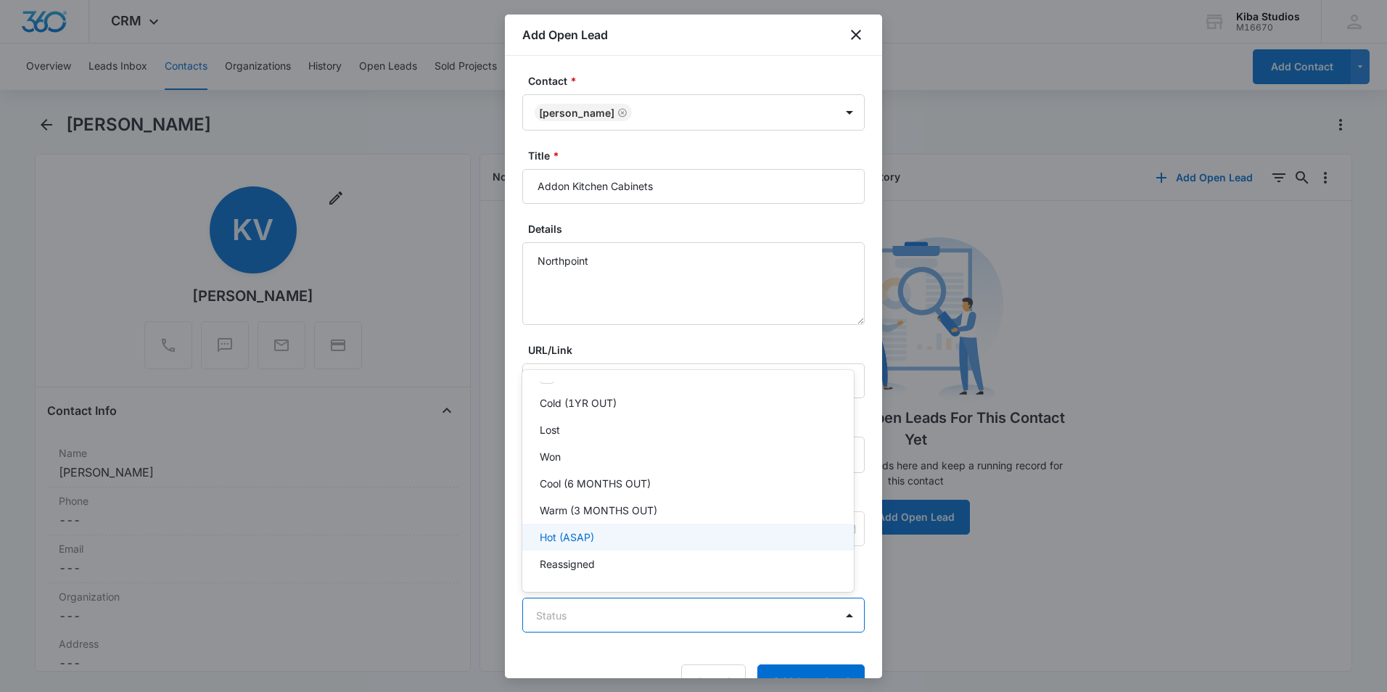
click at [575, 539] on p "Hot (ASAP)" at bounding box center [567, 537] width 54 height 15
click at [663, 345] on div at bounding box center [693, 346] width 1387 height 692
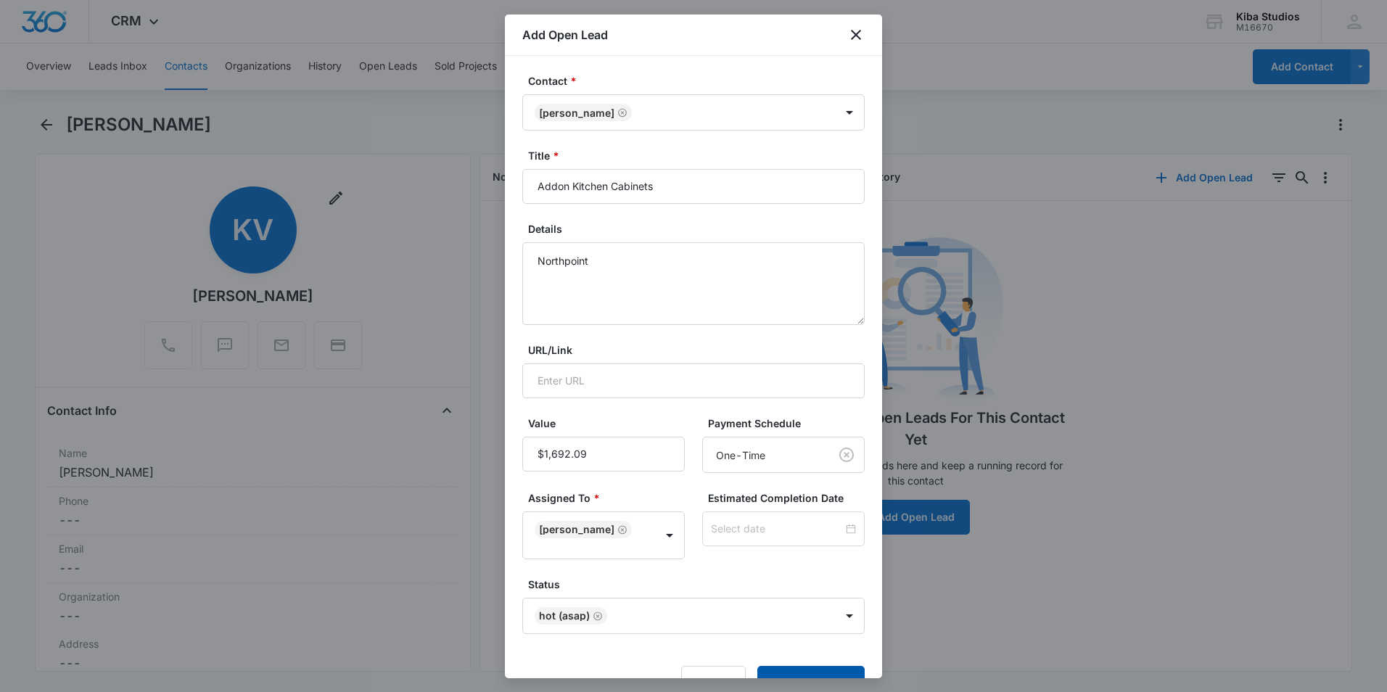
click at [808, 669] on button "Add Open Lead" at bounding box center [811, 683] width 107 height 35
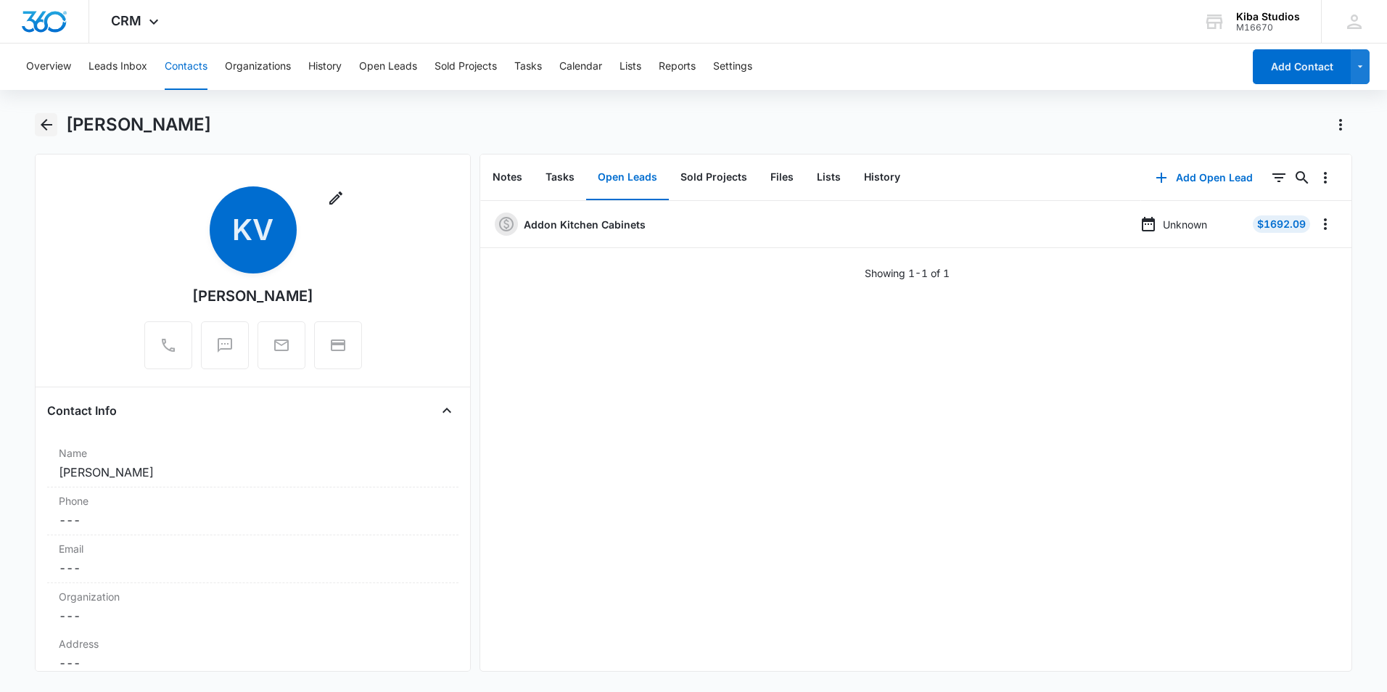
click at [46, 123] on icon "Back" at bounding box center [46, 124] width 17 height 17
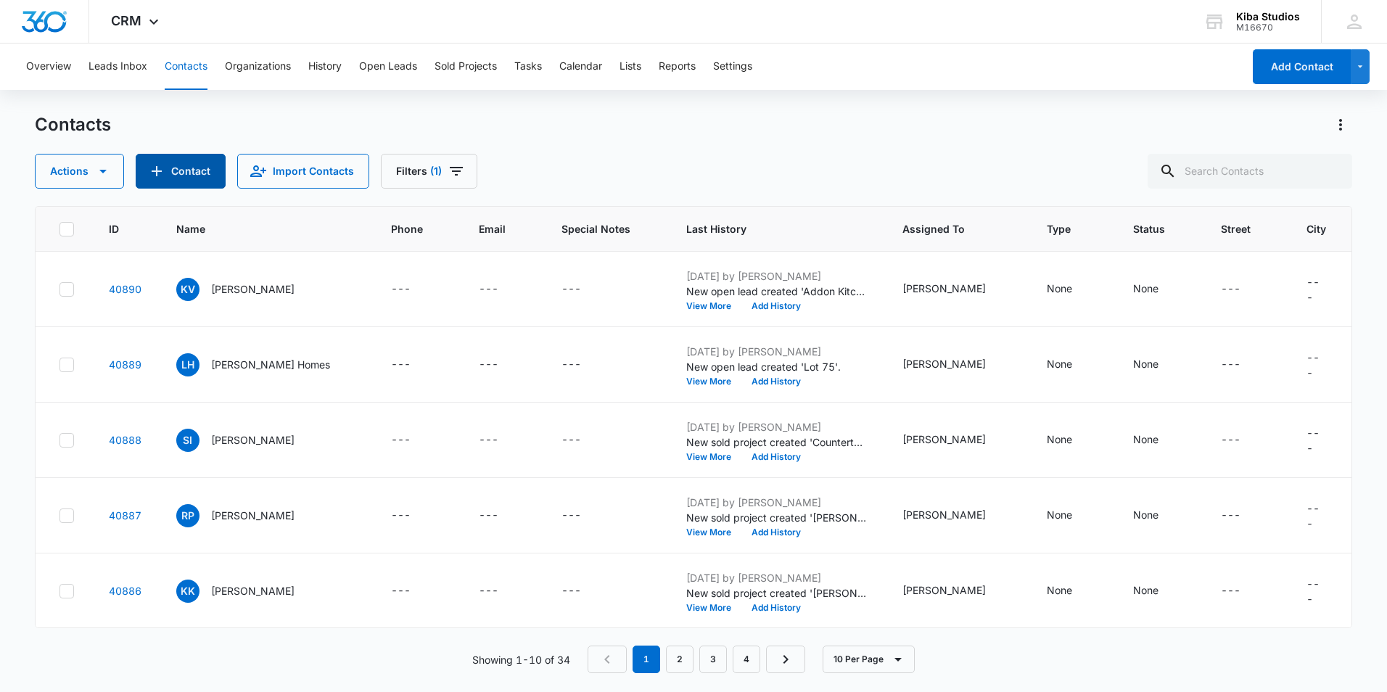
click at [185, 161] on button "Contact" at bounding box center [181, 171] width 90 height 35
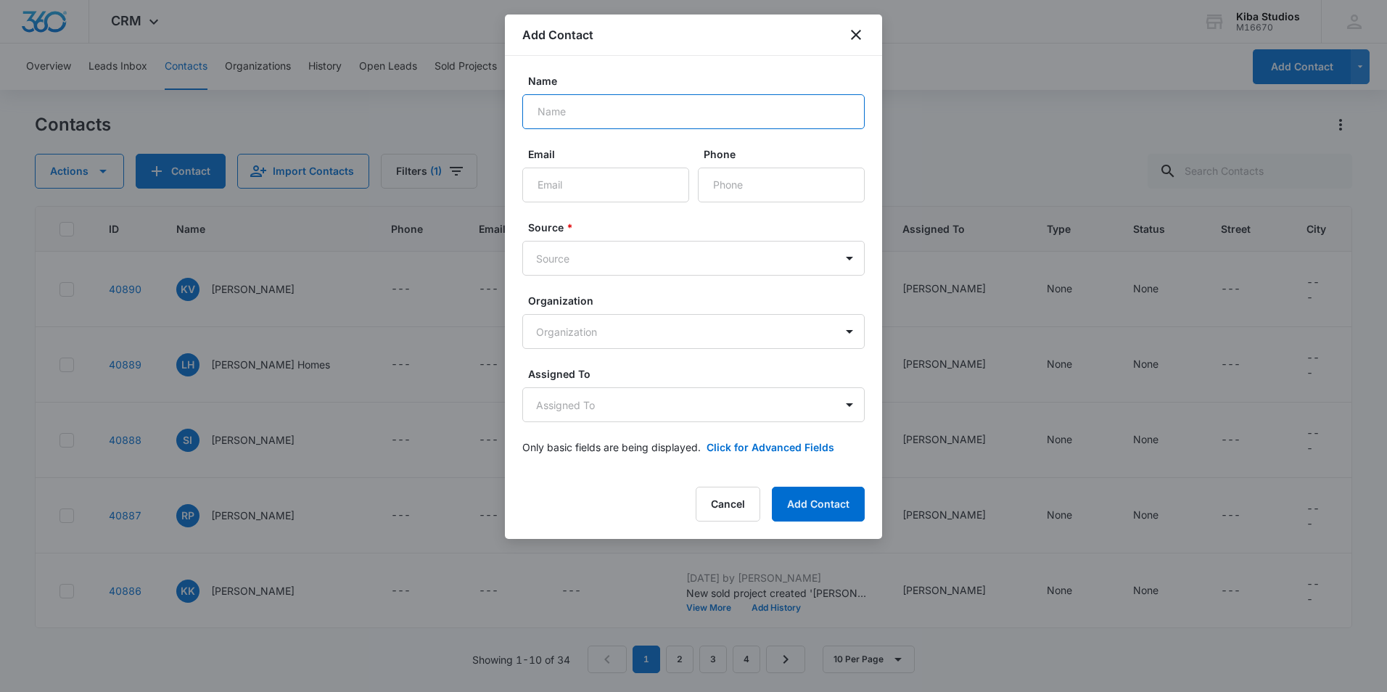
click at [565, 107] on input "Name" at bounding box center [693, 111] width 343 height 35
type input "RE Developers"
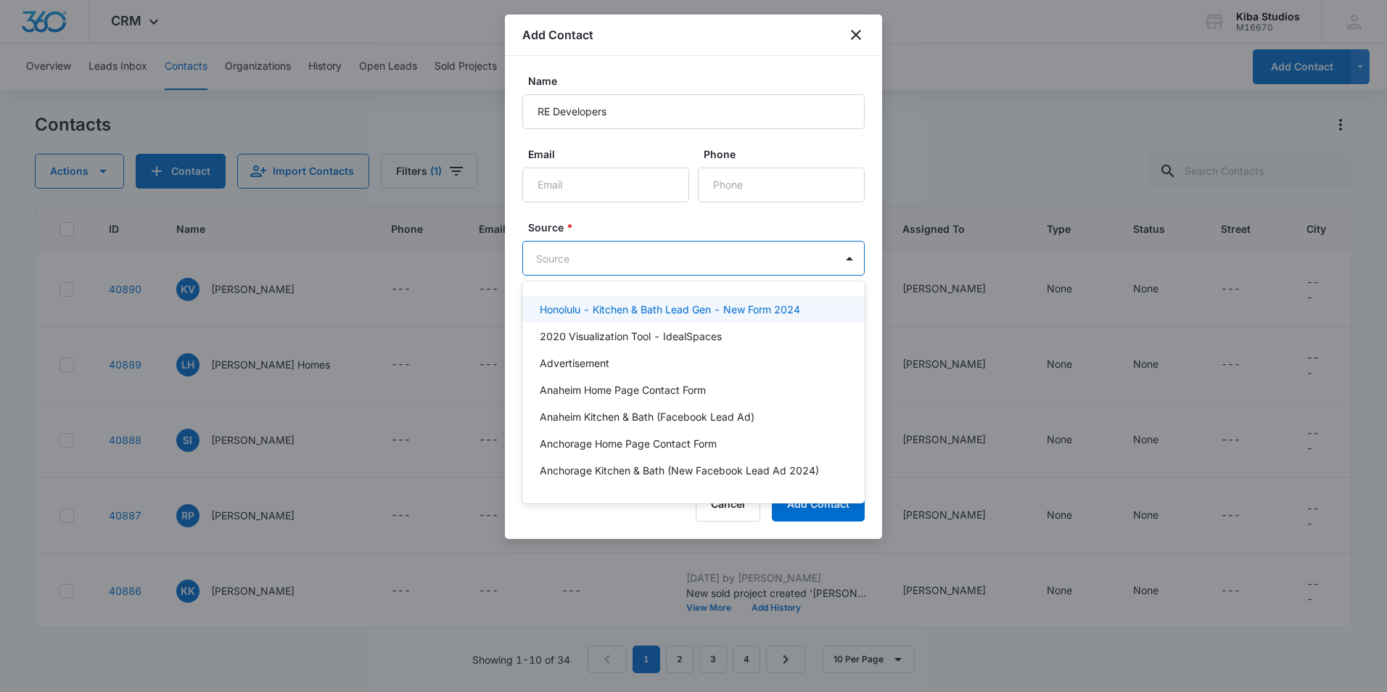
click at [589, 261] on body "CRM Apps Reputation Websites Forms CRM Email Social Shop Scheduling Payments PO…" at bounding box center [693, 346] width 1387 height 692
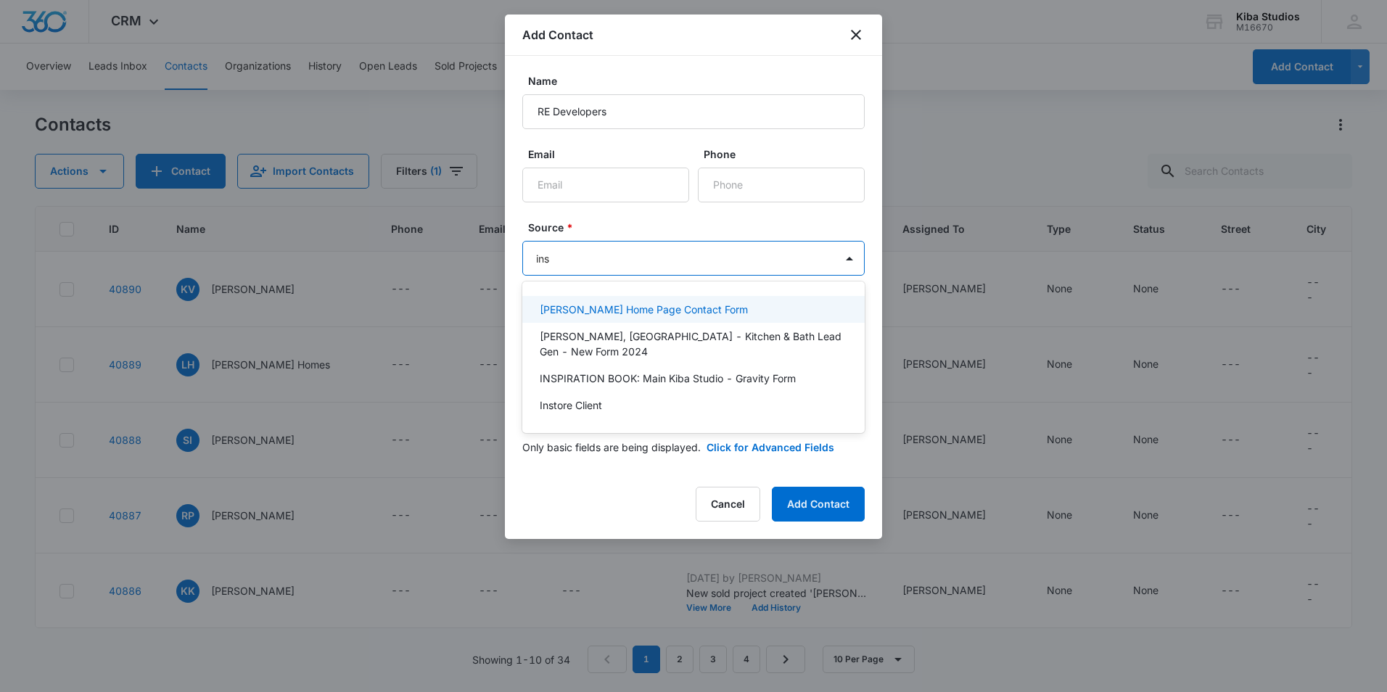
type input "inst"
click at [595, 300] on div "Instore Client" at bounding box center [693, 309] width 343 height 27
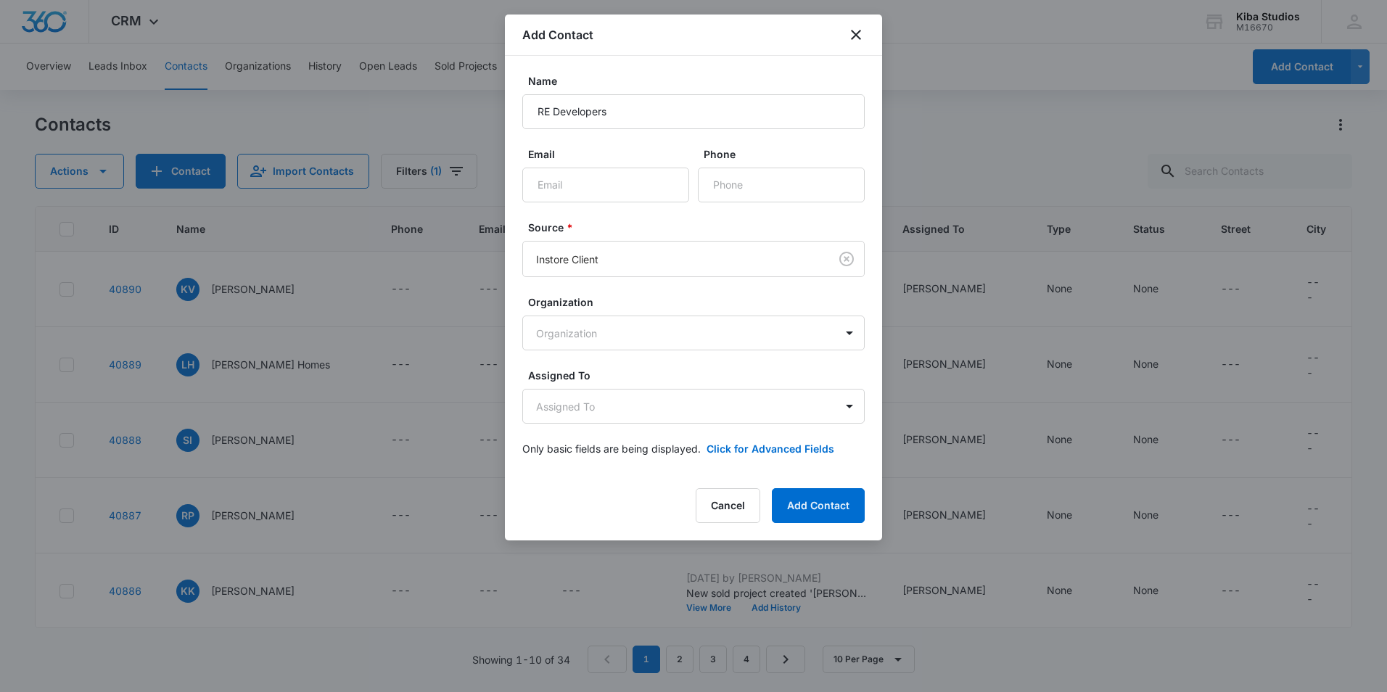
click at [606, 224] on label "Source *" at bounding box center [699, 227] width 343 height 15
click at [605, 403] on body "CRM Apps Reputation Websites Forms CRM Email Social Shop Scheduling Payments PO…" at bounding box center [693, 346] width 1387 height 692
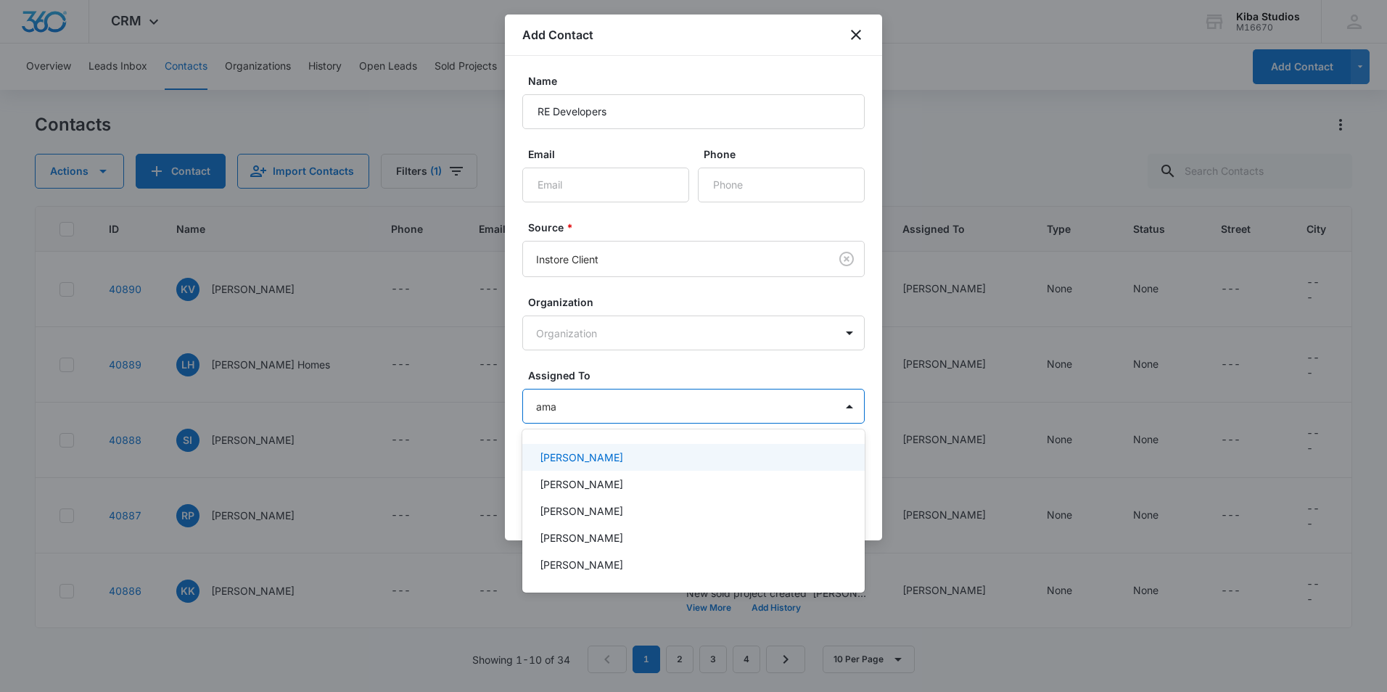
type input "aman"
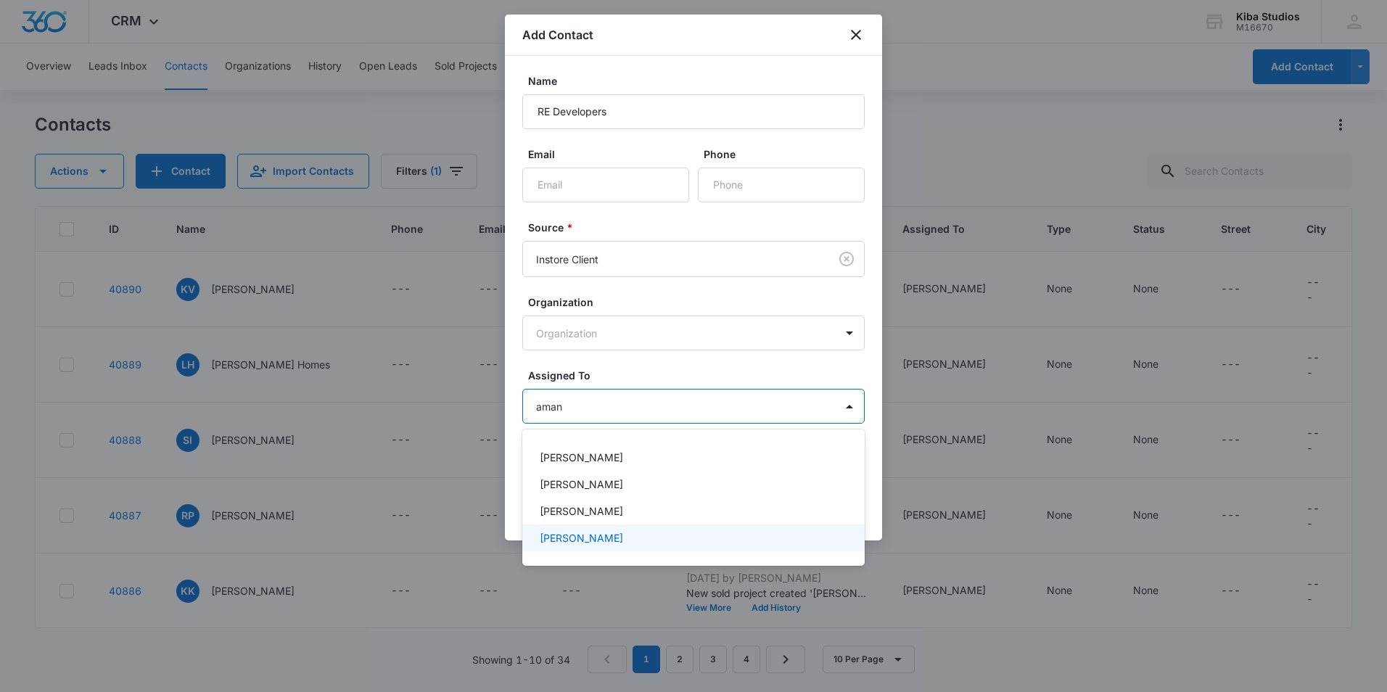
click at [610, 536] on p "Amanda Conrad" at bounding box center [581, 537] width 83 height 15
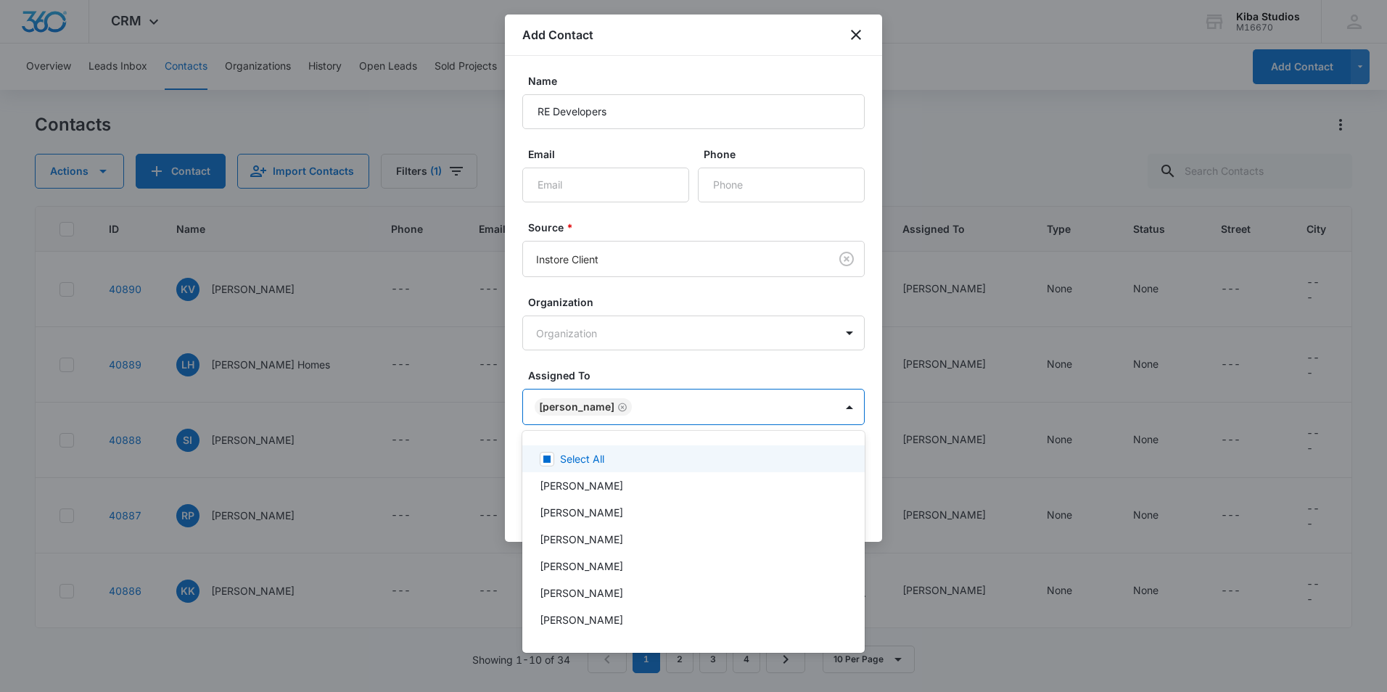
click at [673, 380] on div at bounding box center [693, 346] width 1387 height 692
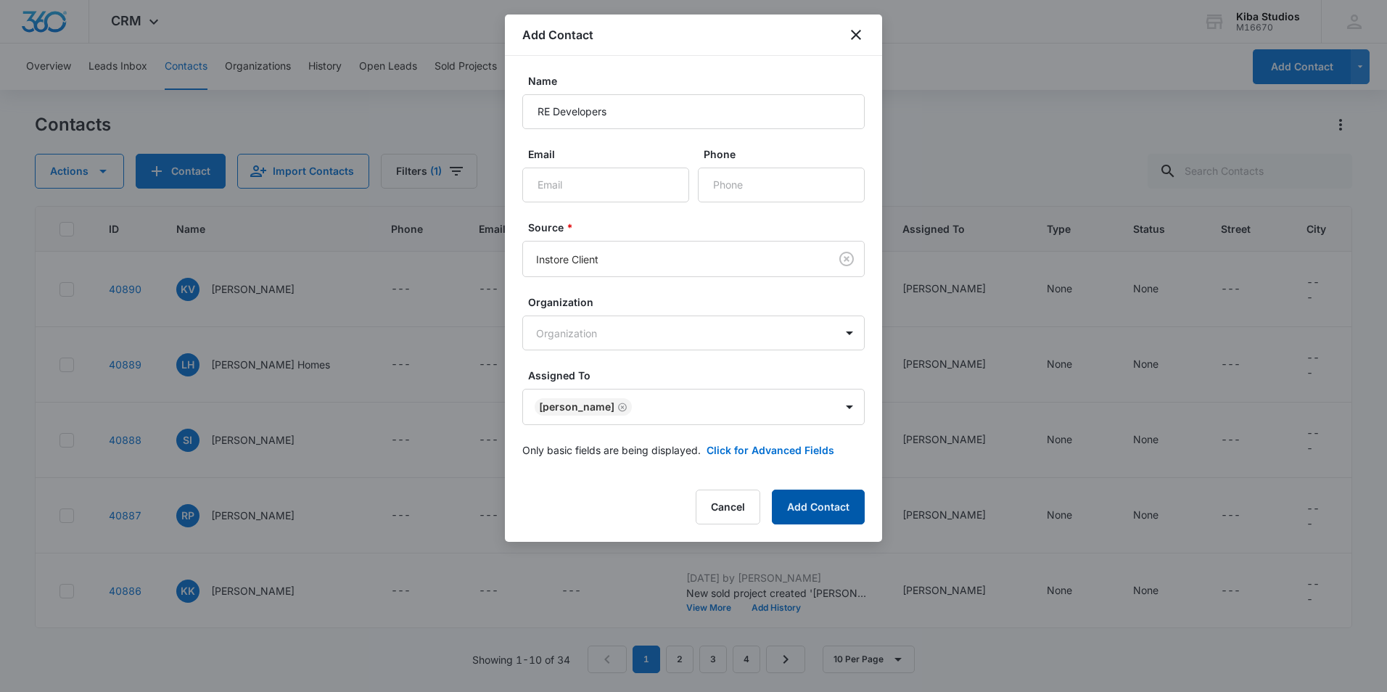
click at [826, 507] on button "Add Contact" at bounding box center [818, 507] width 93 height 35
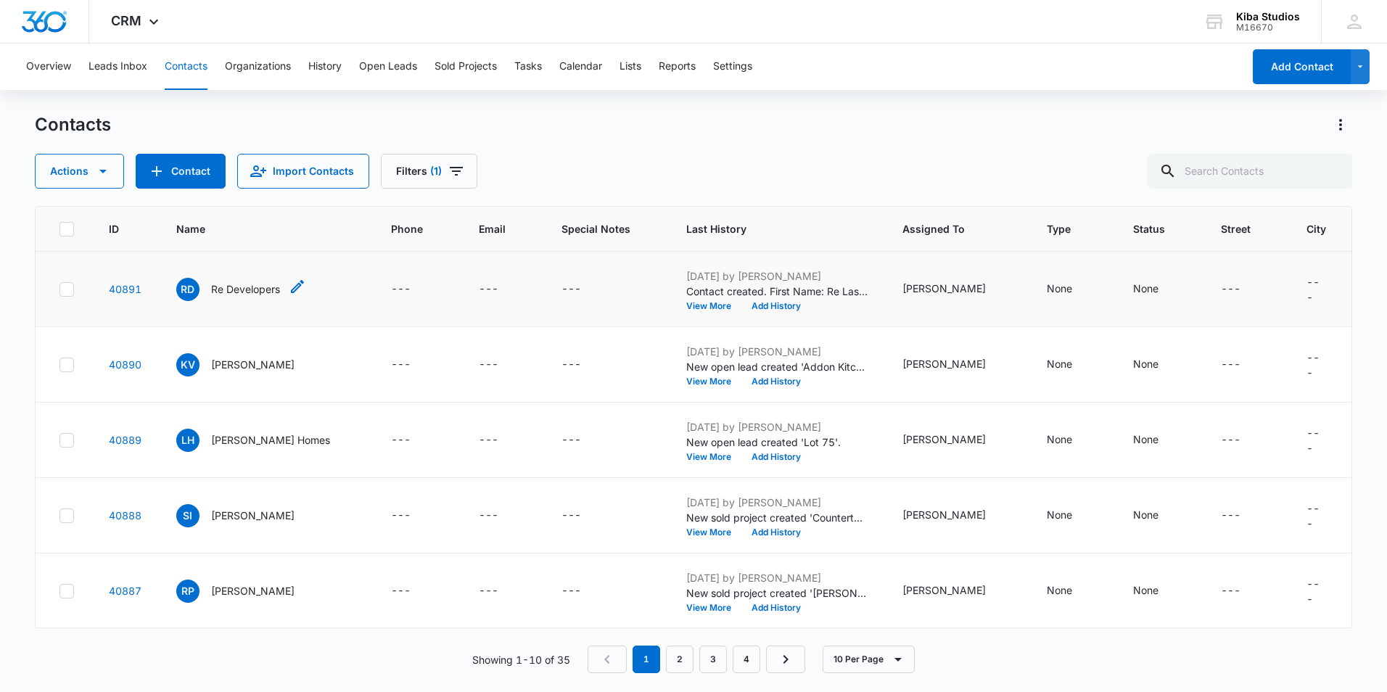
click at [250, 292] on p "Re Developers" at bounding box center [245, 289] width 69 height 15
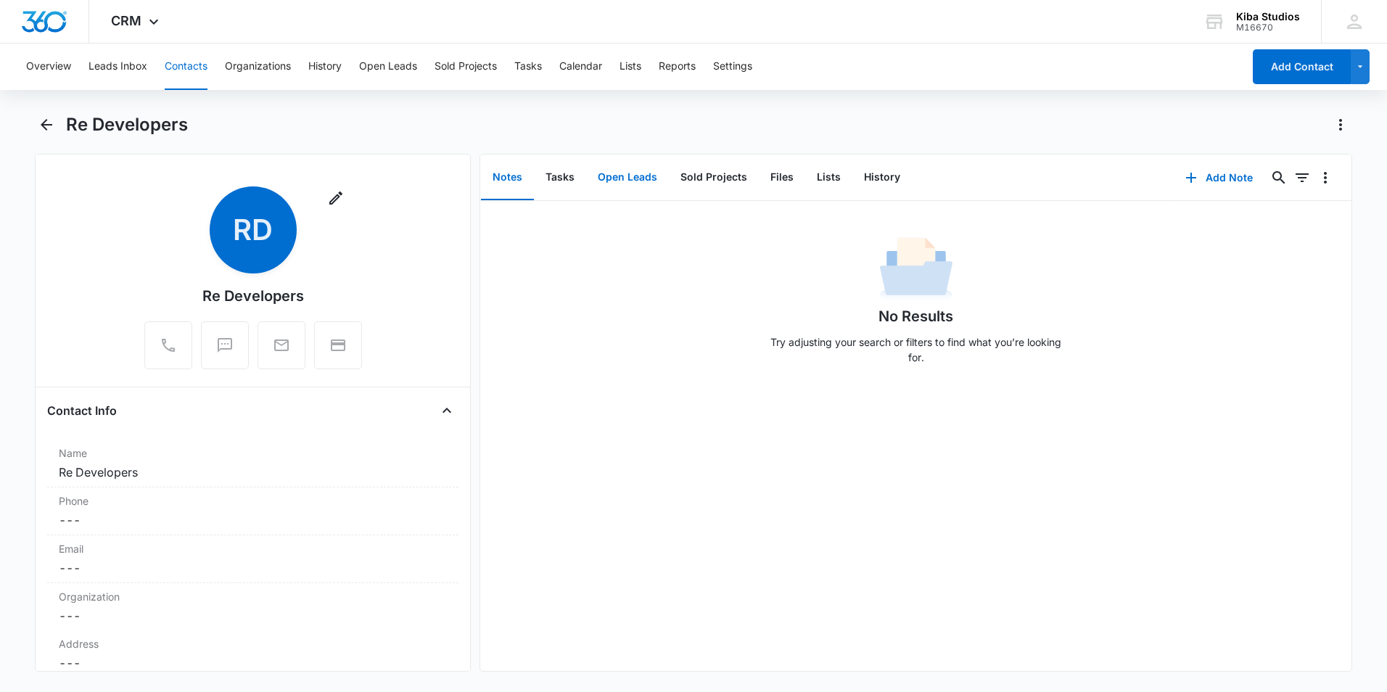
click at [637, 177] on button "Open Leads" at bounding box center [627, 177] width 83 height 45
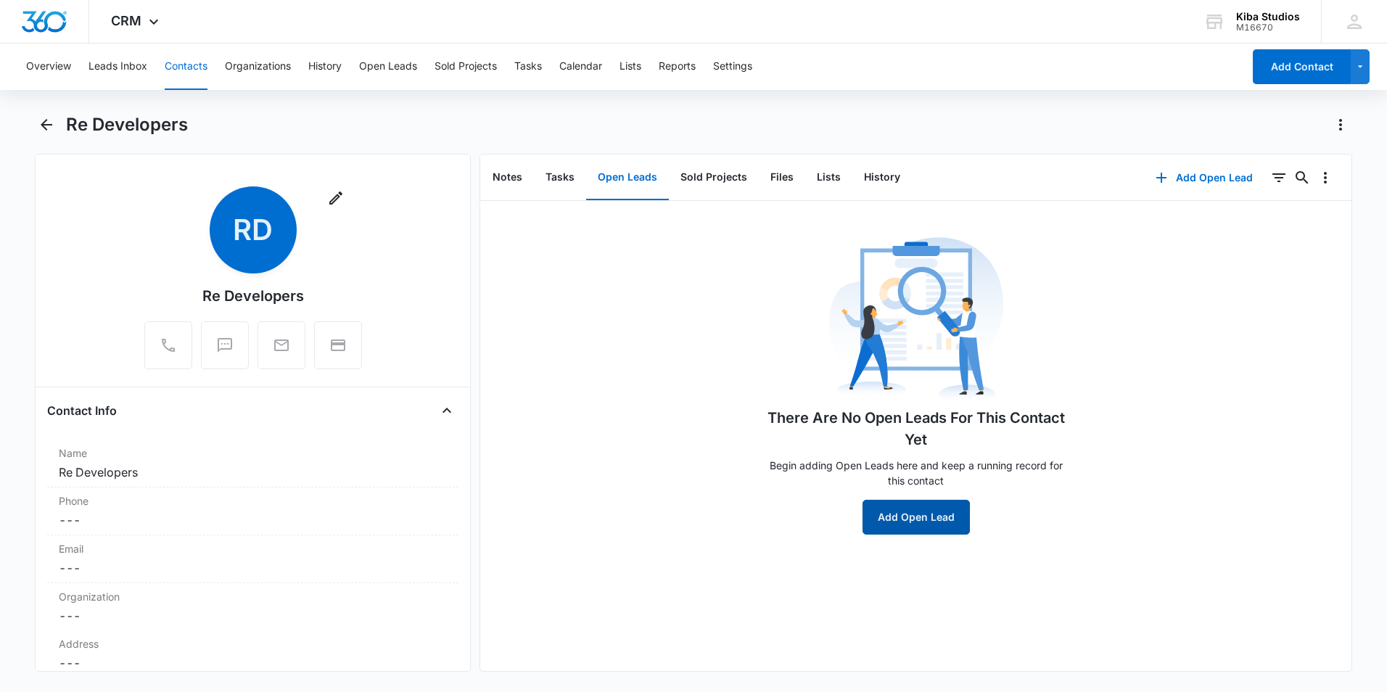
click at [917, 520] on button "Add Open Lead" at bounding box center [916, 517] width 107 height 35
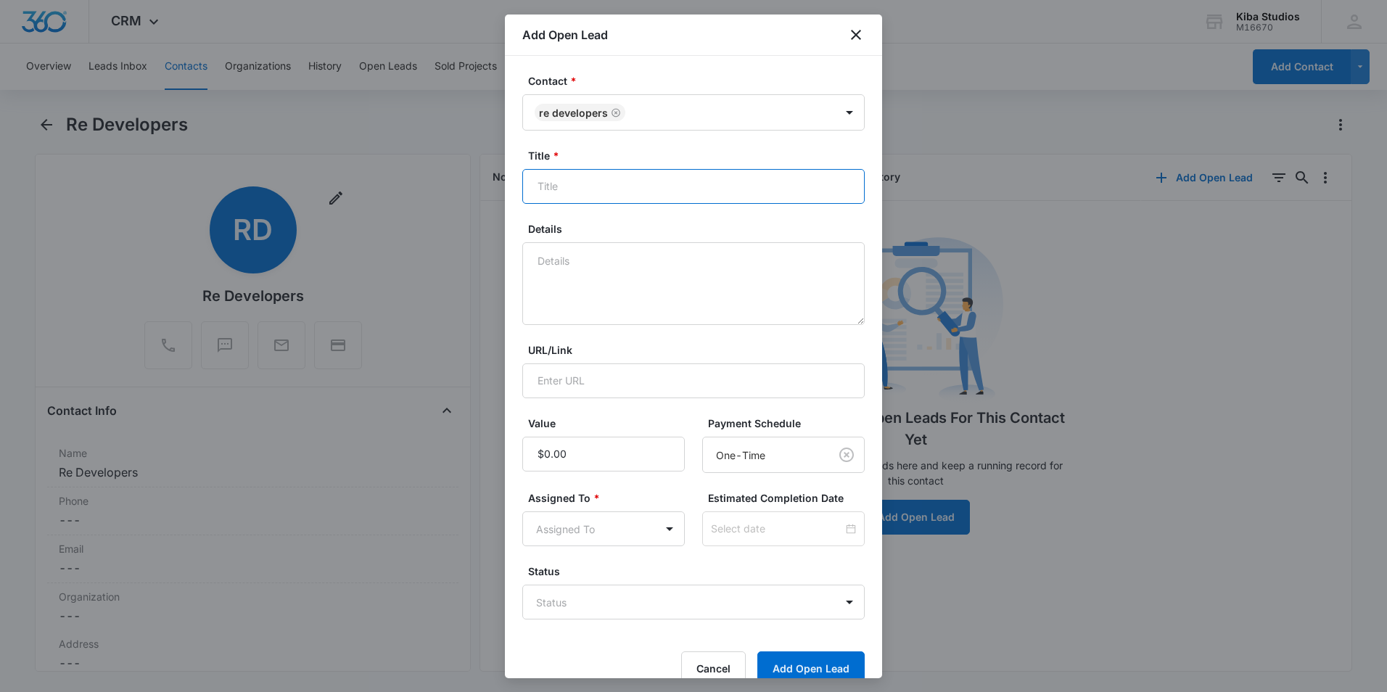
click at [536, 184] on input "Title *" at bounding box center [693, 186] width 343 height 35
type input "Ruby Red 2"
click at [538, 256] on textarea "Details" at bounding box center [693, 283] width 343 height 83
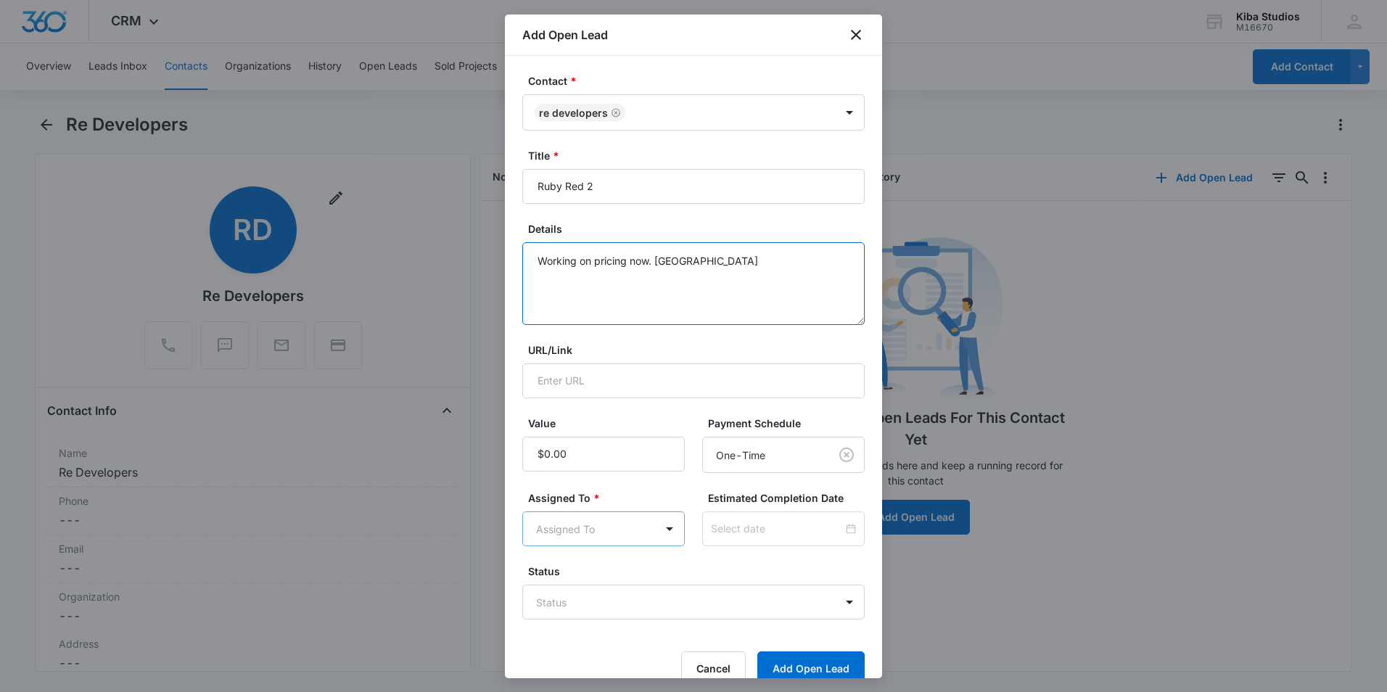
type textarea "Working on pricing now. Starmark"
click at [578, 534] on body "CRM Apps Reputation Websites Forms CRM Email Social Shop Scheduling Payments PO…" at bounding box center [693, 346] width 1387 height 692
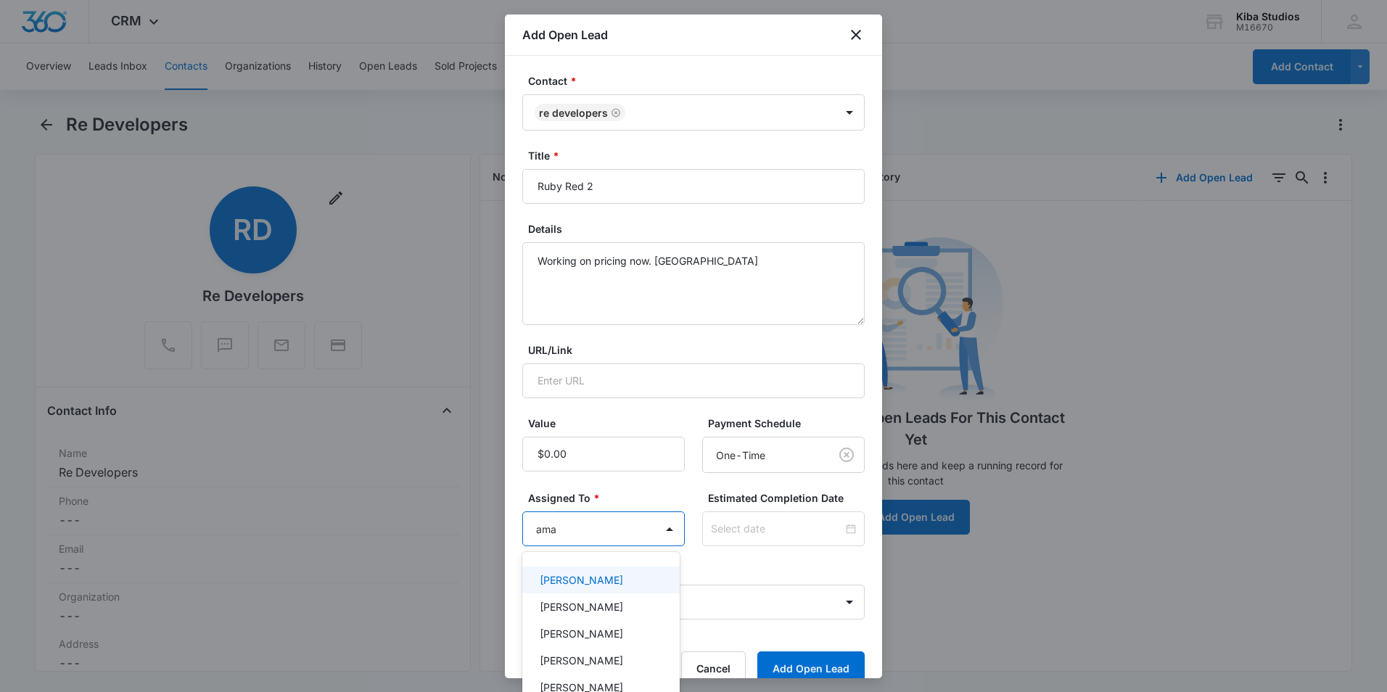
type input "aman"
click at [583, 604] on p "Amanda Conrad" at bounding box center [581, 606] width 83 height 15
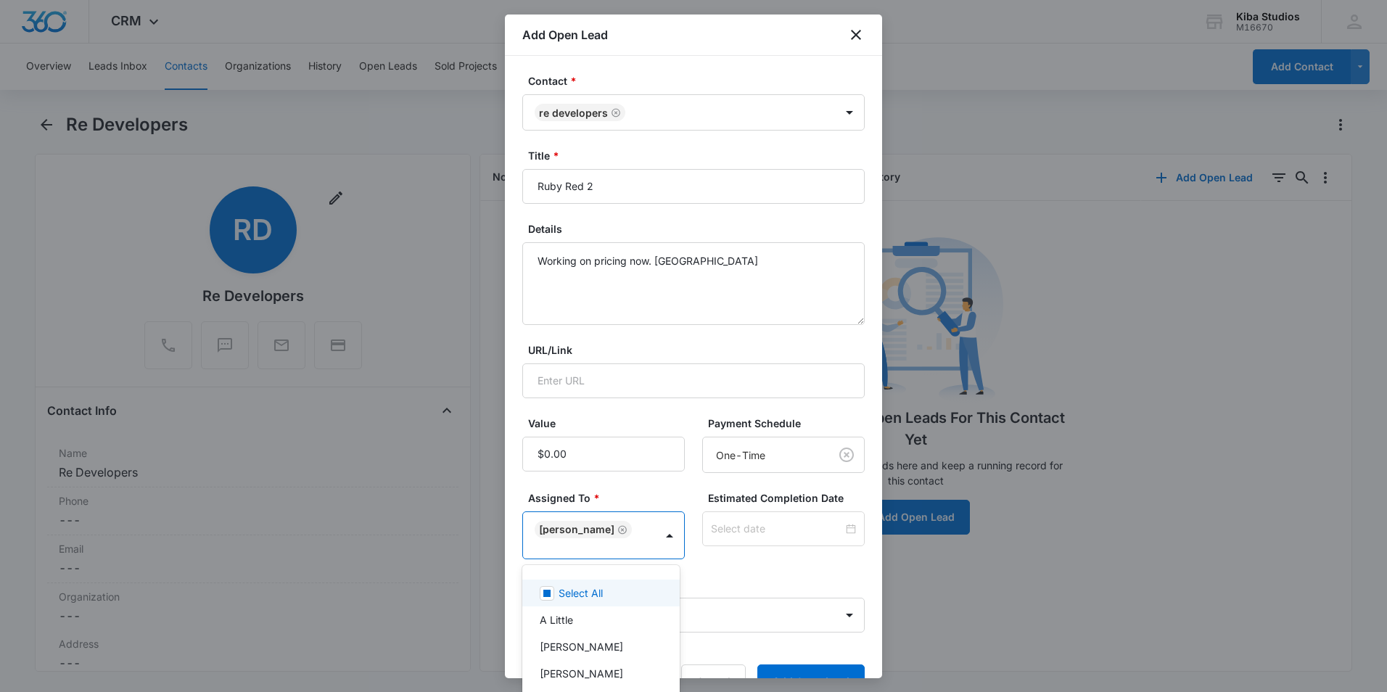
click at [768, 589] on div at bounding box center [693, 346] width 1387 height 692
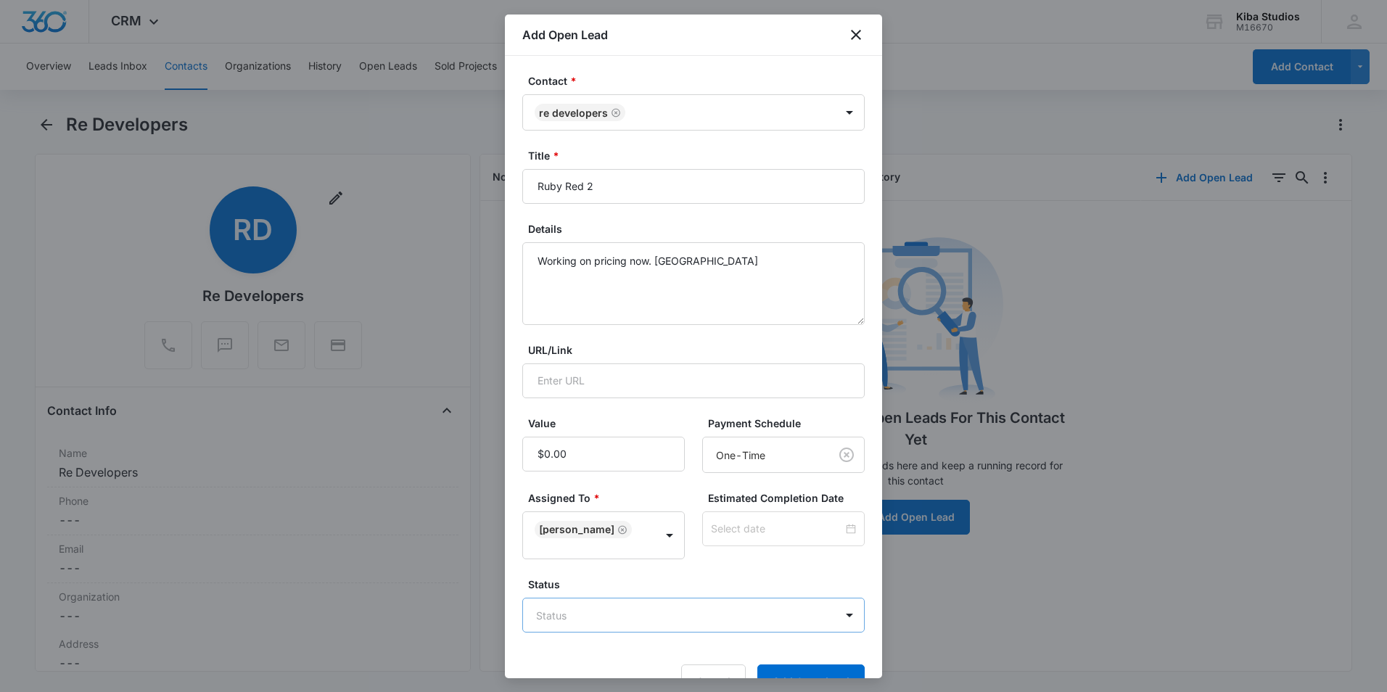
click at [740, 615] on body "CRM Apps Reputation Websites Forms CRM Email Social Shop Scheduling Payments PO…" at bounding box center [693, 346] width 1387 height 692
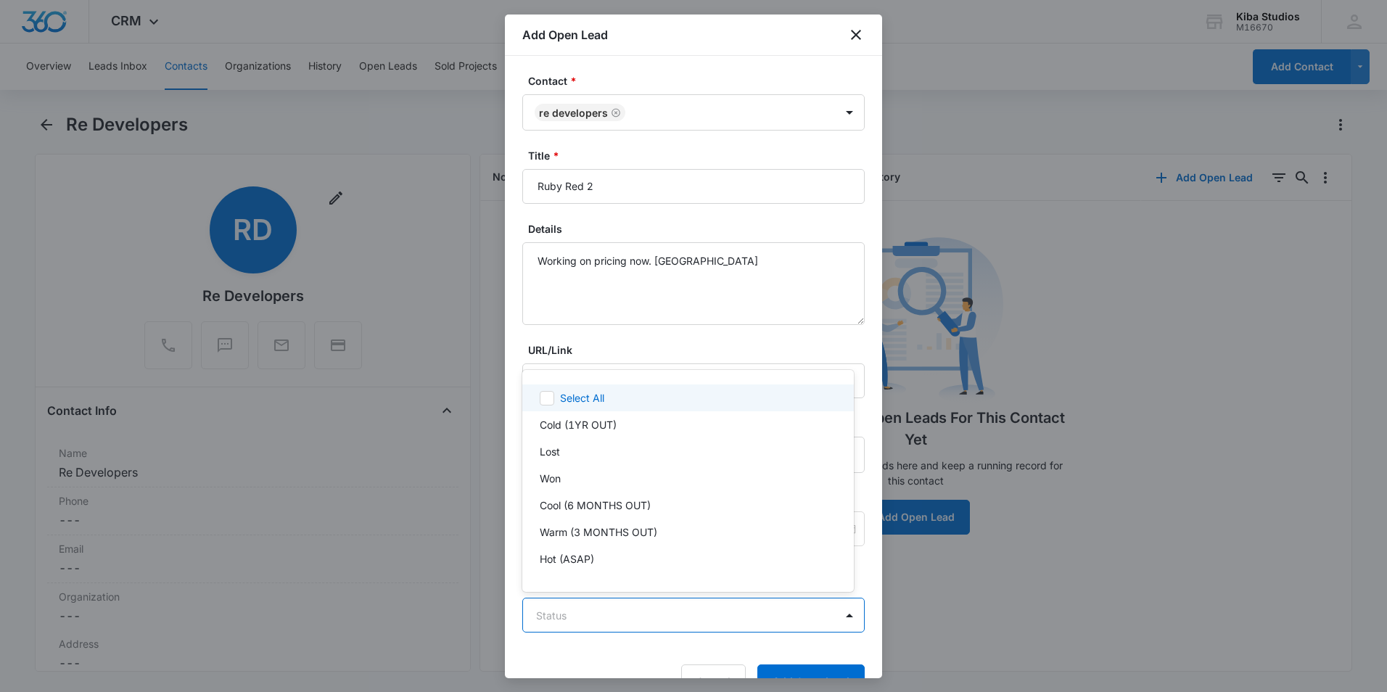
scroll to position [22, 0]
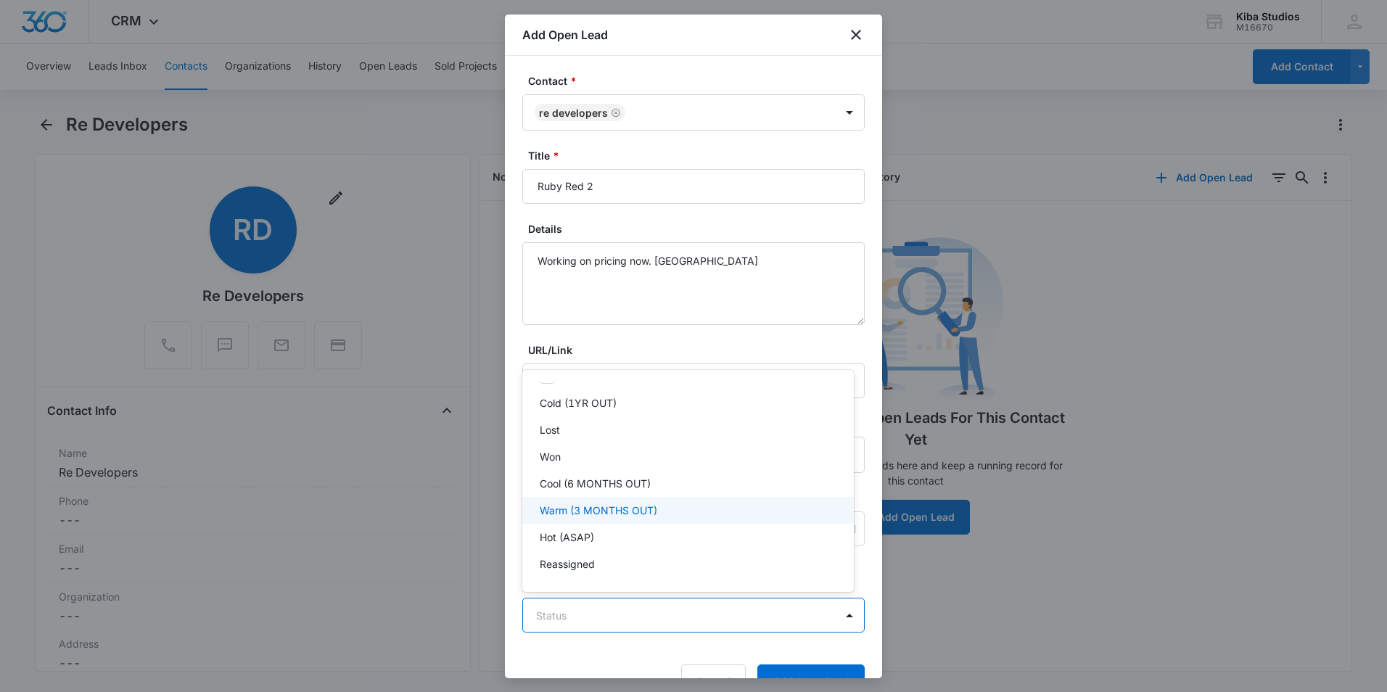
click at [579, 506] on p "Warm (3 MONTHS OUT)" at bounding box center [599, 510] width 118 height 15
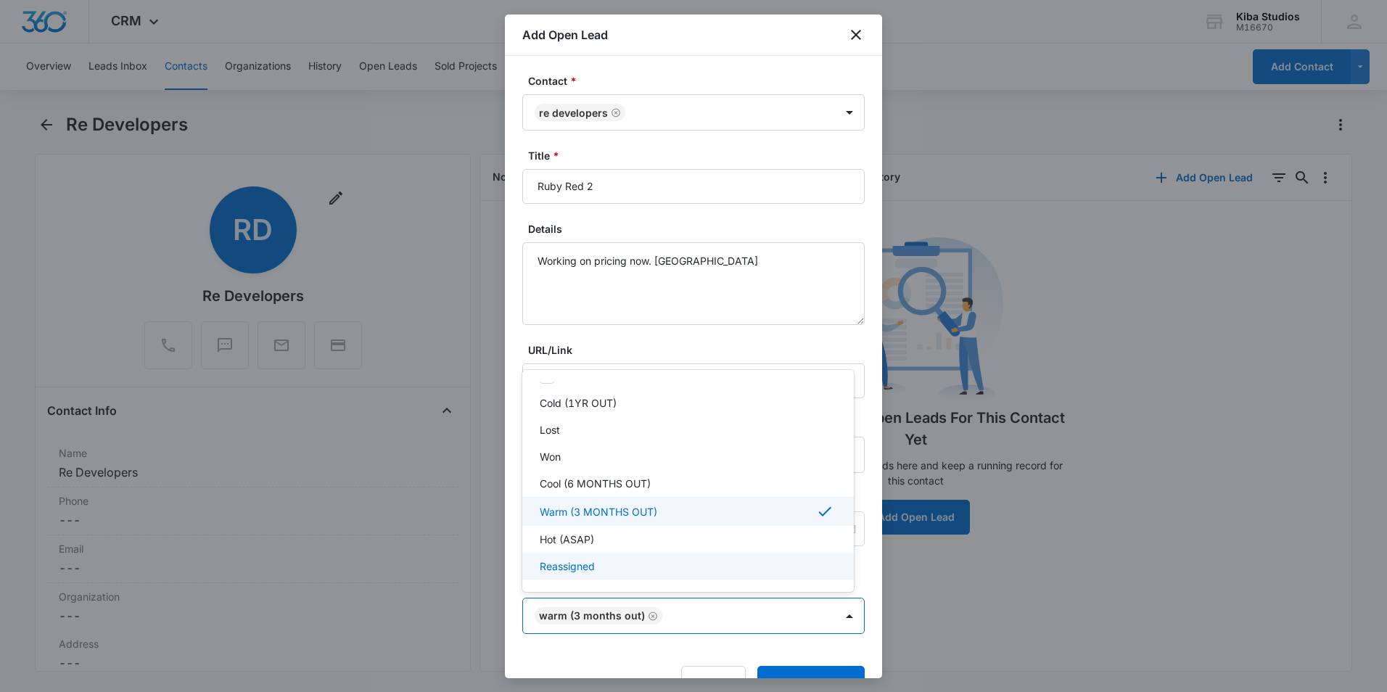
drag, startPoint x: 587, startPoint y: 648, endPoint x: 664, endPoint y: 644, distance: 77.0
click at [586, 649] on div at bounding box center [693, 346] width 1387 height 692
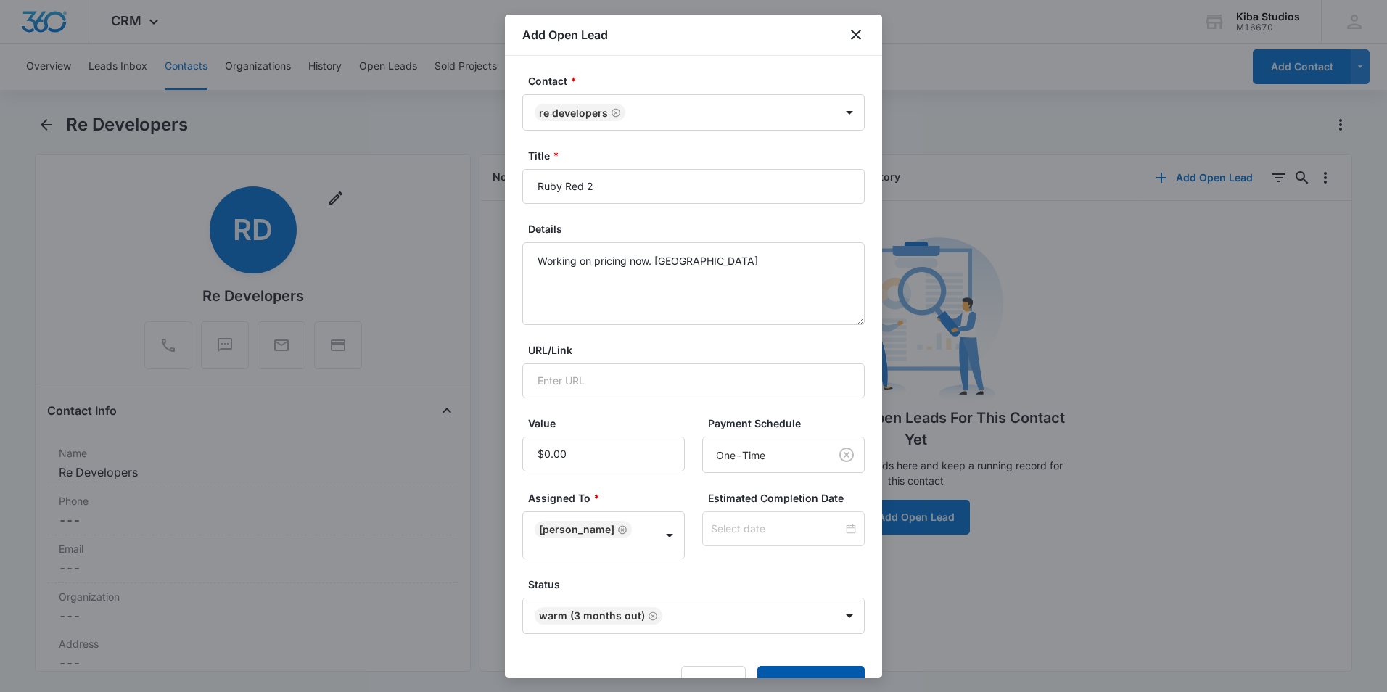
click at [776, 670] on button "Add Open Lead" at bounding box center [811, 683] width 107 height 35
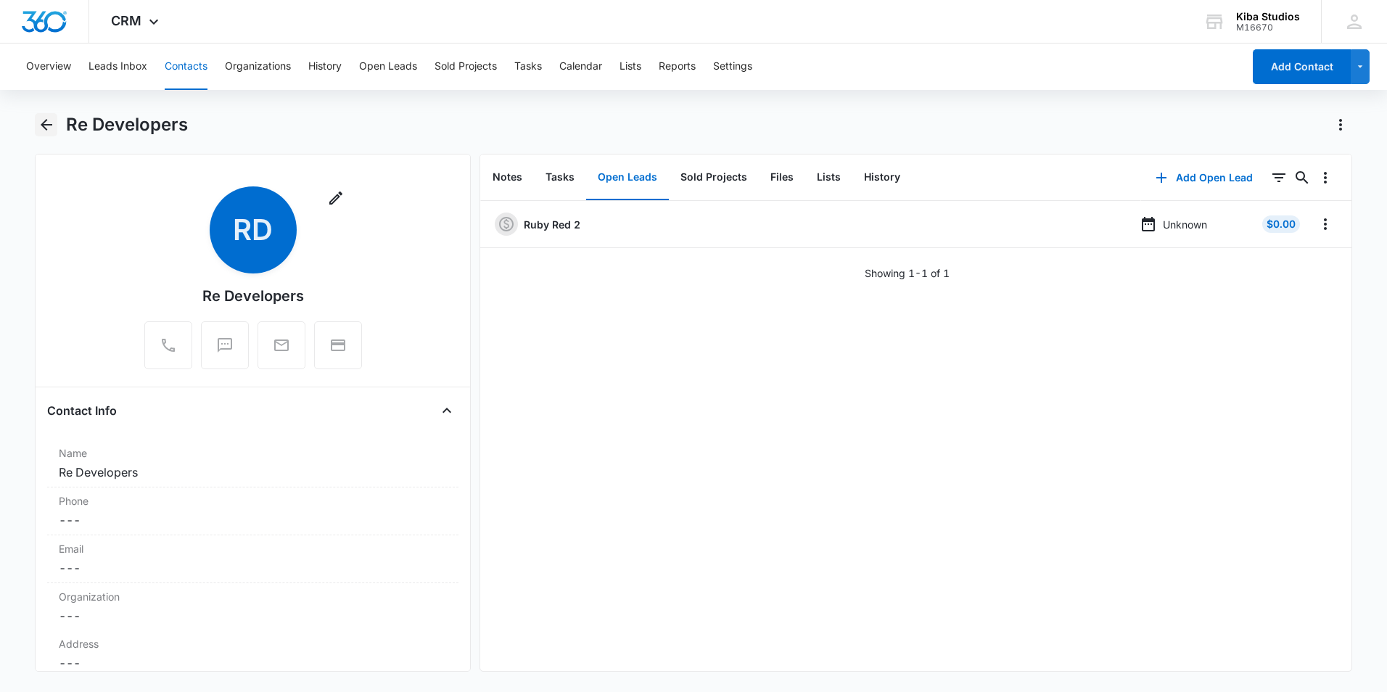
click at [49, 126] on icon "Back" at bounding box center [46, 124] width 17 height 17
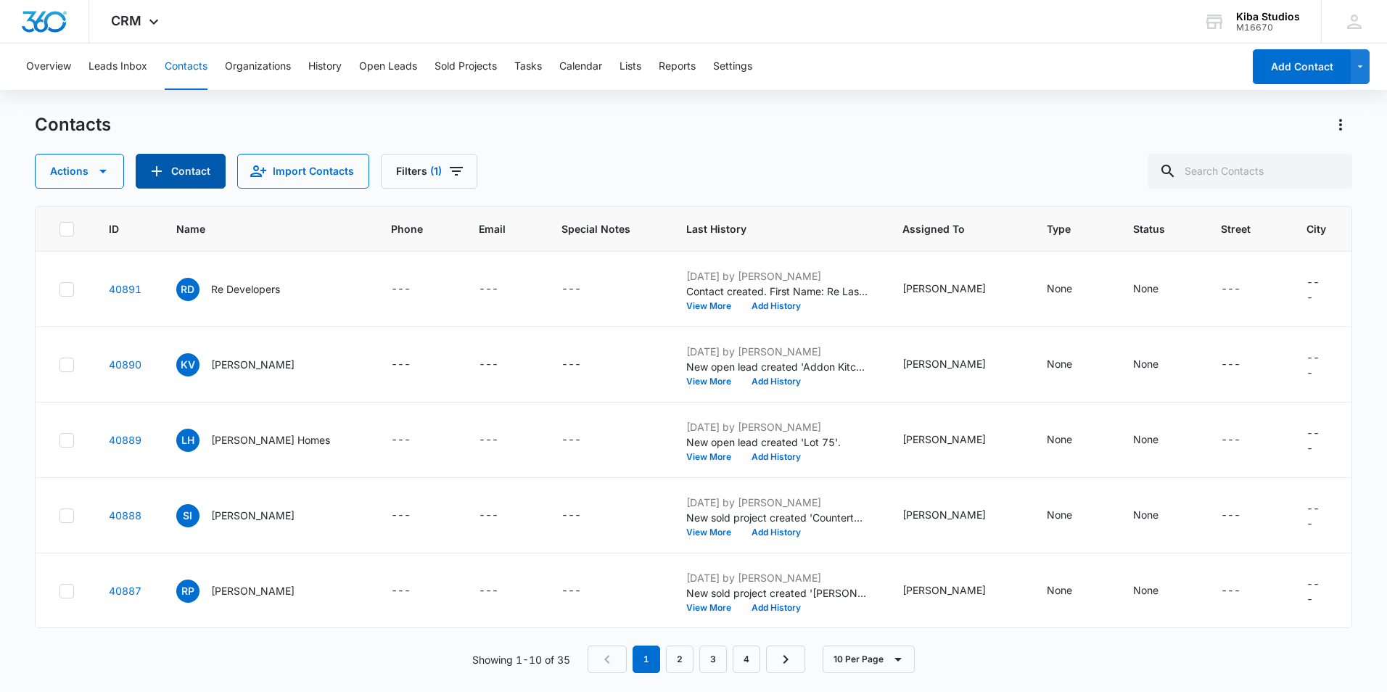
click at [173, 170] on button "Contact" at bounding box center [181, 171] width 90 height 35
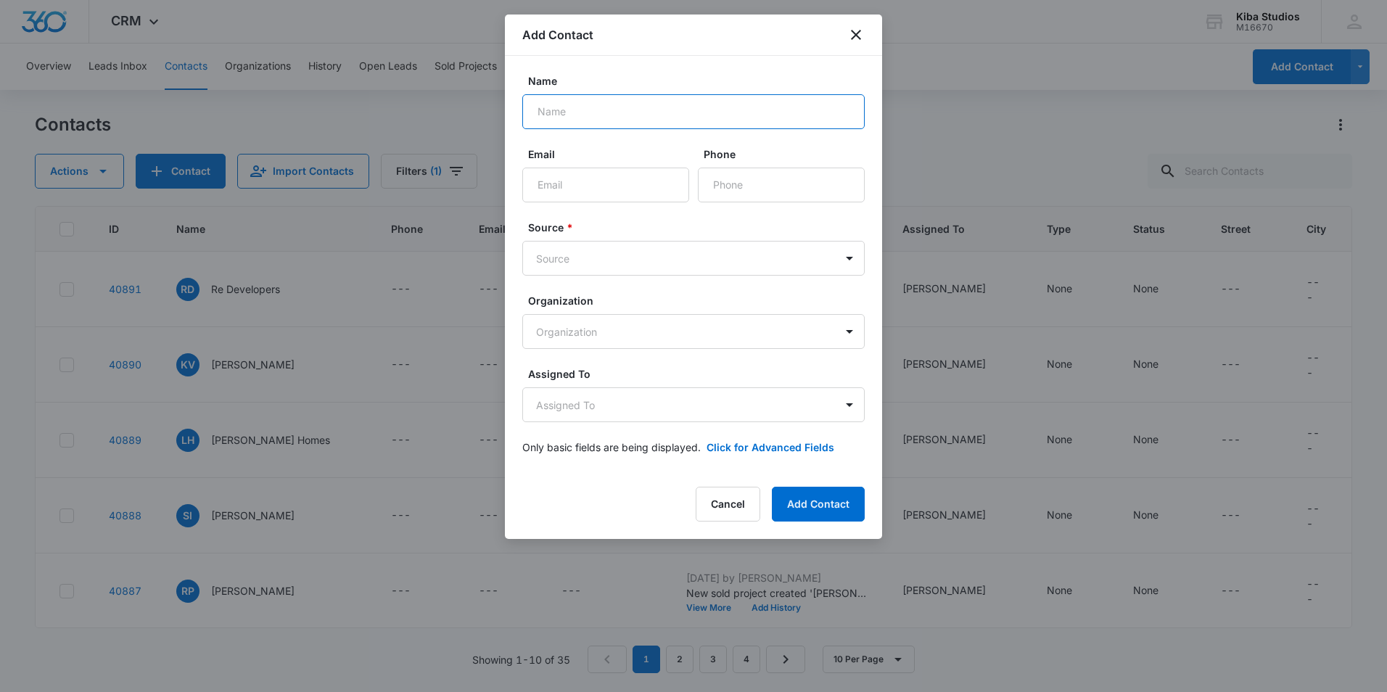
click at [534, 115] on input "Name" at bounding box center [693, 111] width 343 height 35
type input "Bob Huss"
click at [666, 248] on body "CRM Apps Reputation Websites Forms CRM Email Social Shop Scheduling Payments PO…" at bounding box center [693, 346] width 1387 height 692
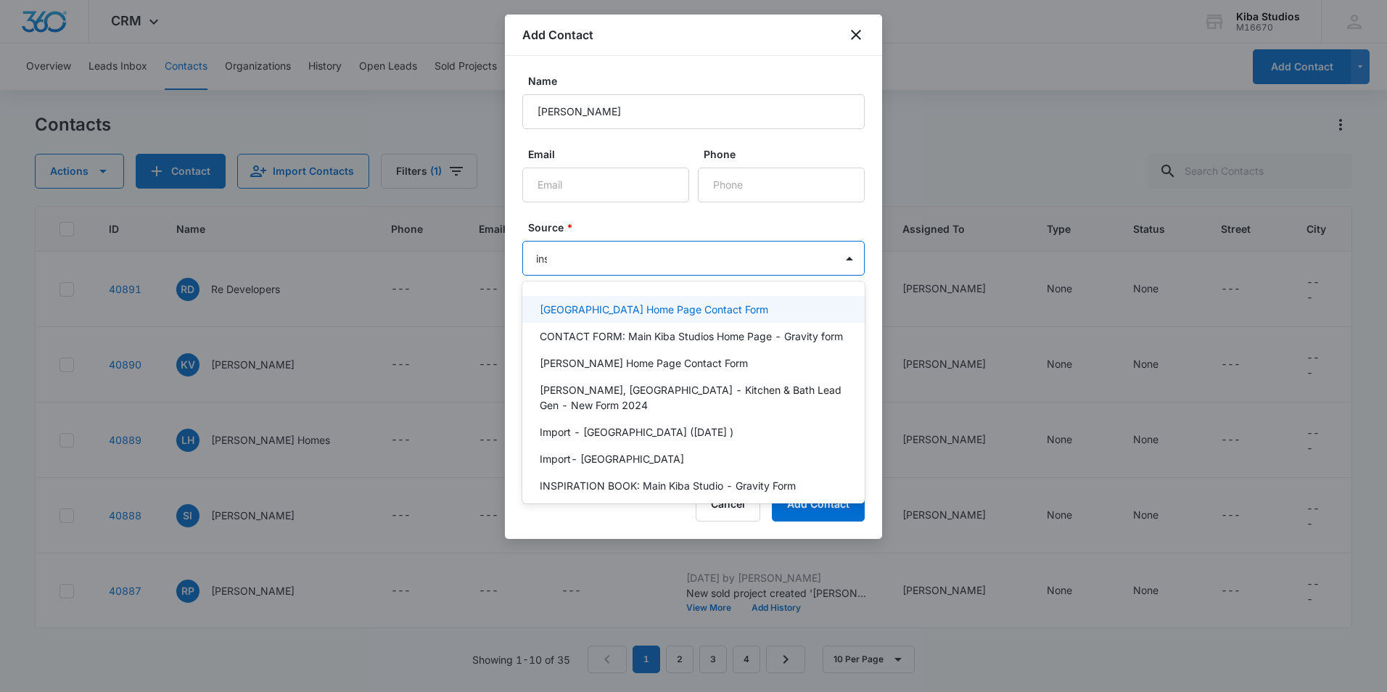
type input "inst"
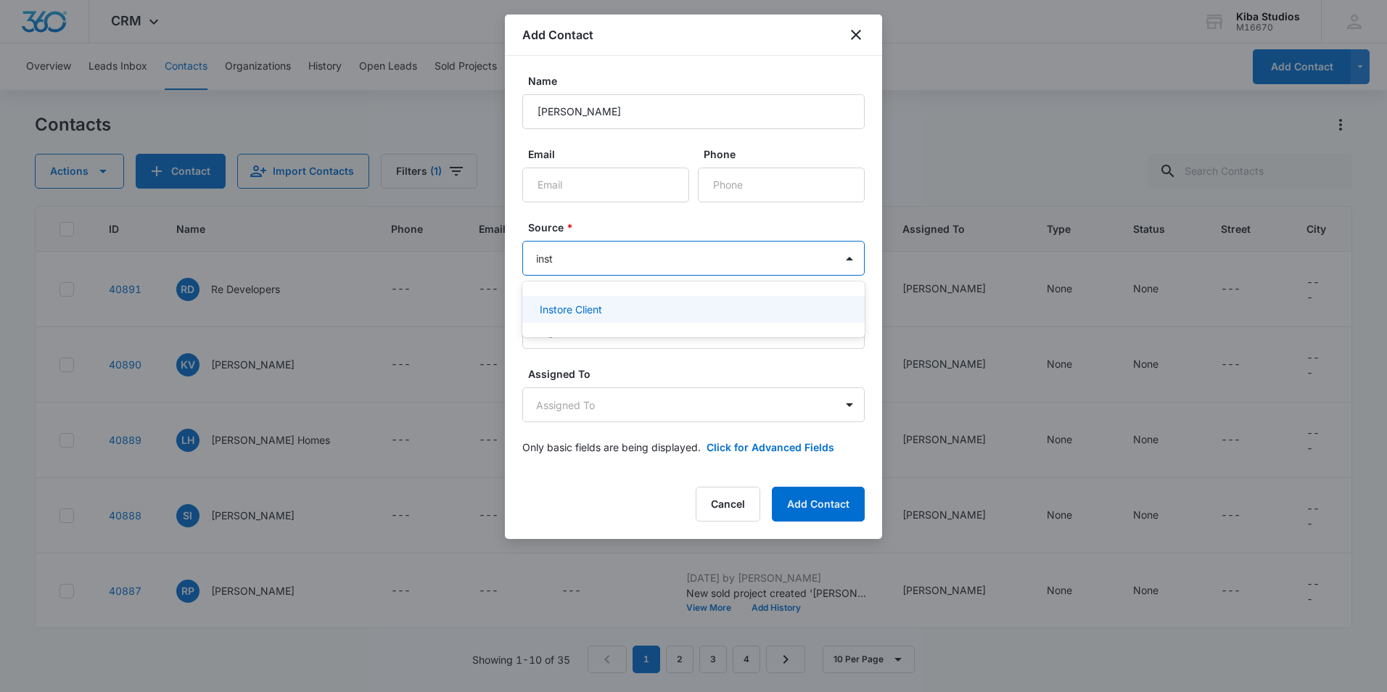
click at [625, 308] on div "Instore Client" at bounding box center [692, 309] width 305 height 15
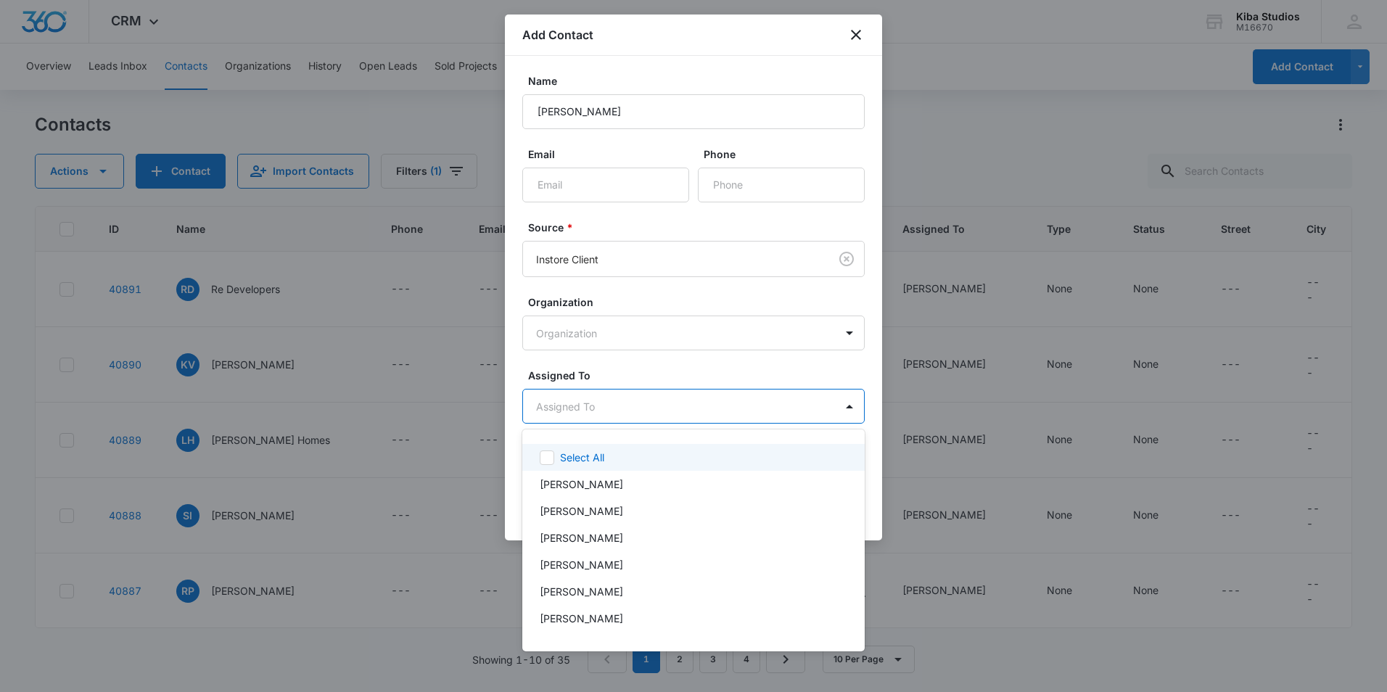
click at [567, 399] on body "CRM Apps Reputation Websites Forms CRM Email Social Shop Scheduling Payments PO…" at bounding box center [693, 346] width 1387 height 692
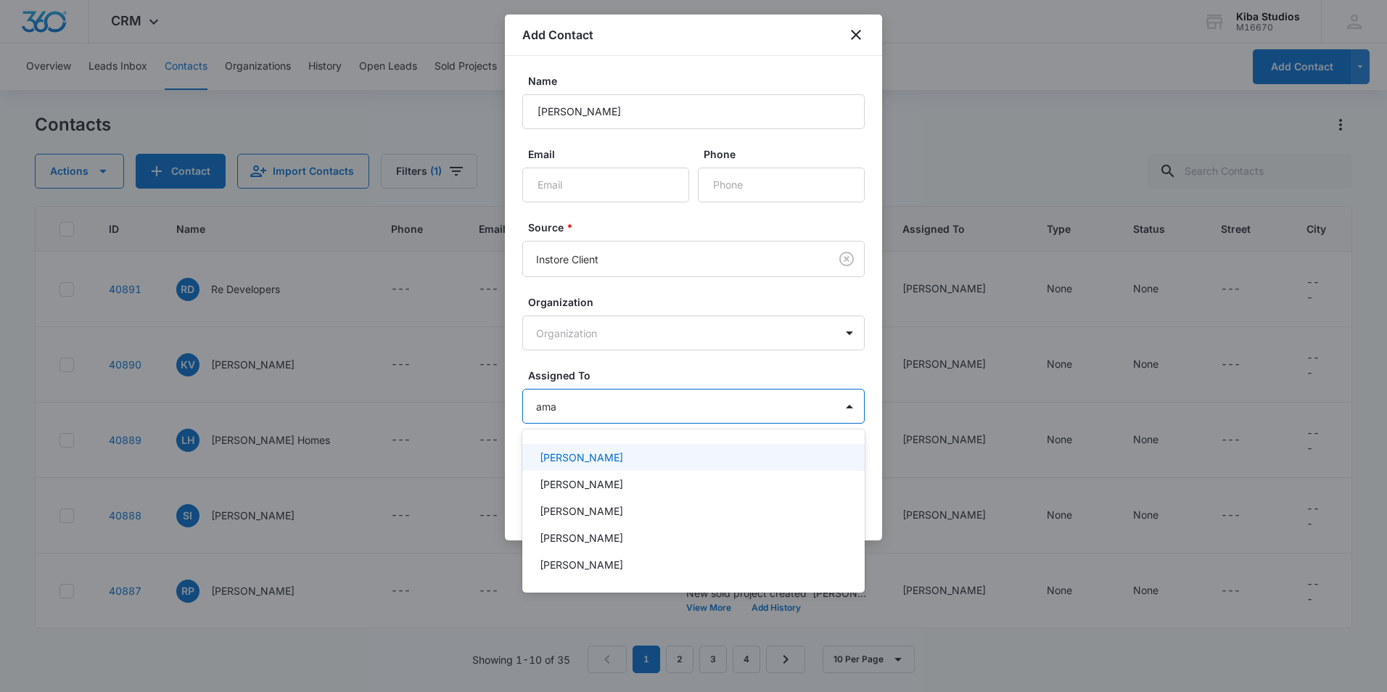
type input "aman"
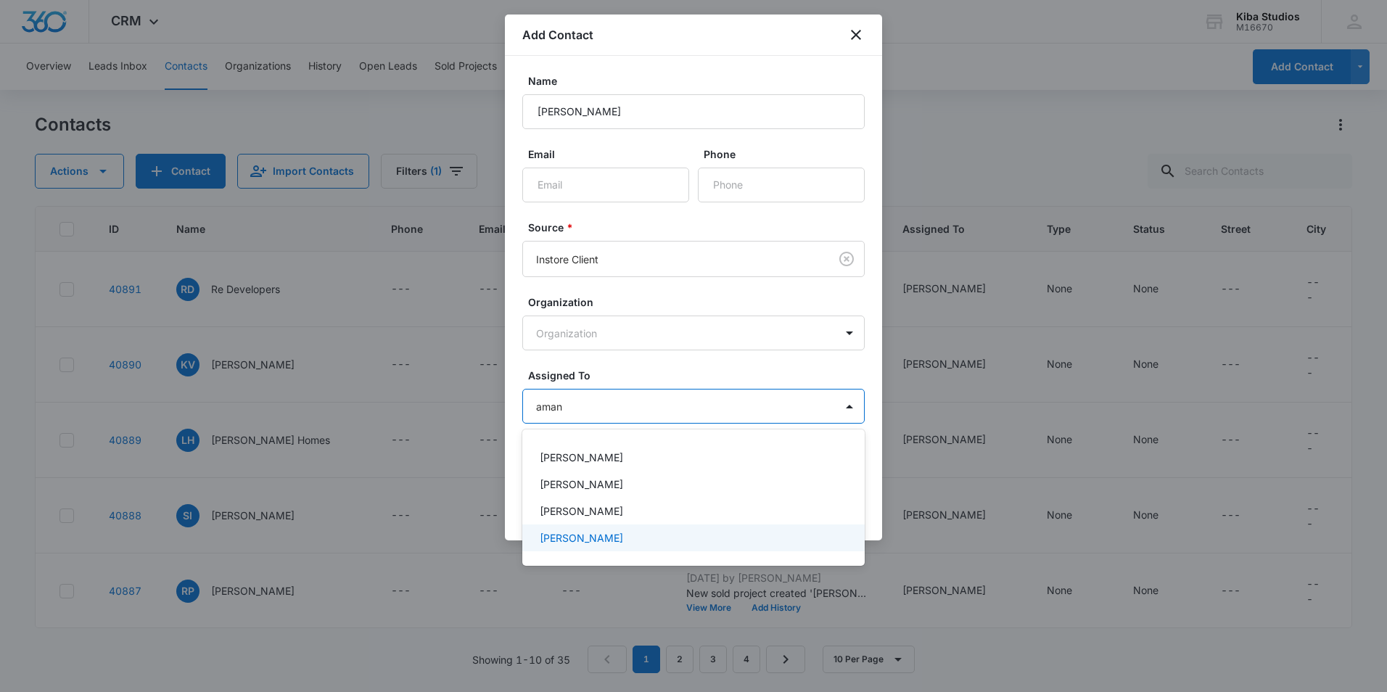
click at [594, 536] on p "Amanda Conrad" at bounding box center [581, 537] width 83 height 15
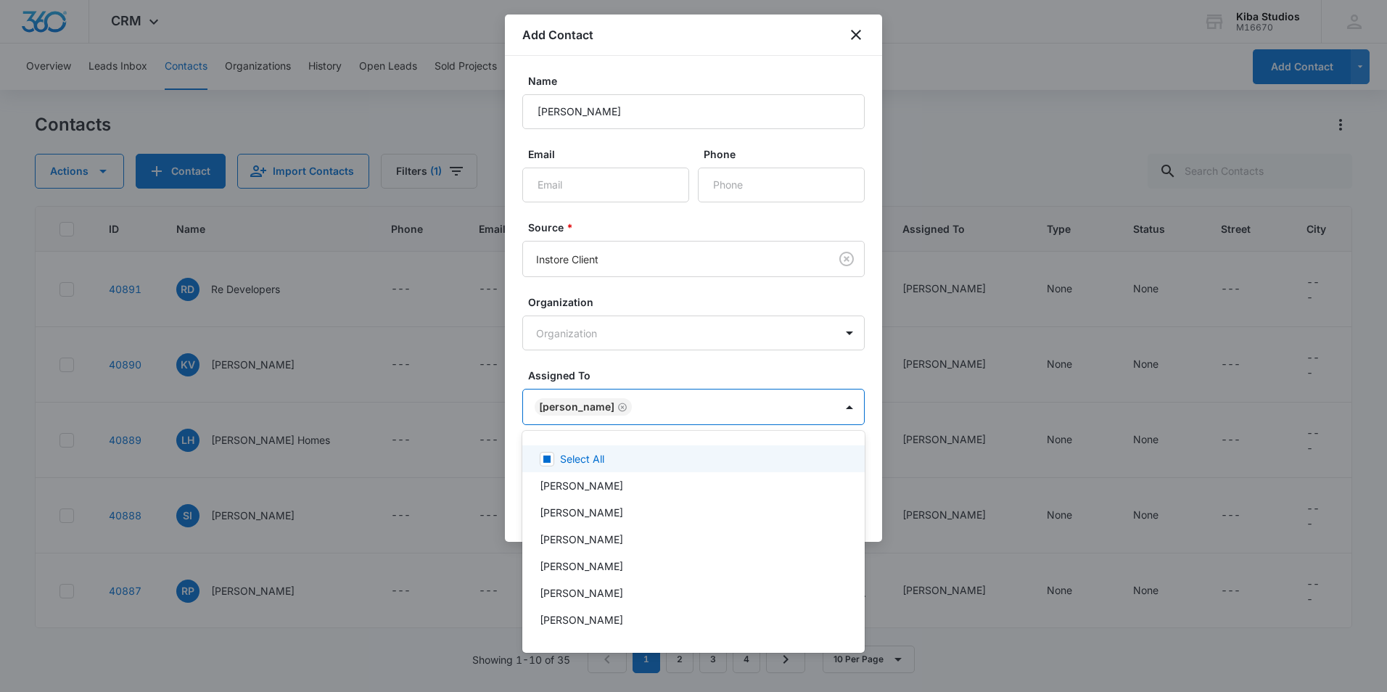
click at [673, 369] on div at bounding box center [693, 346] width 1387 height 692
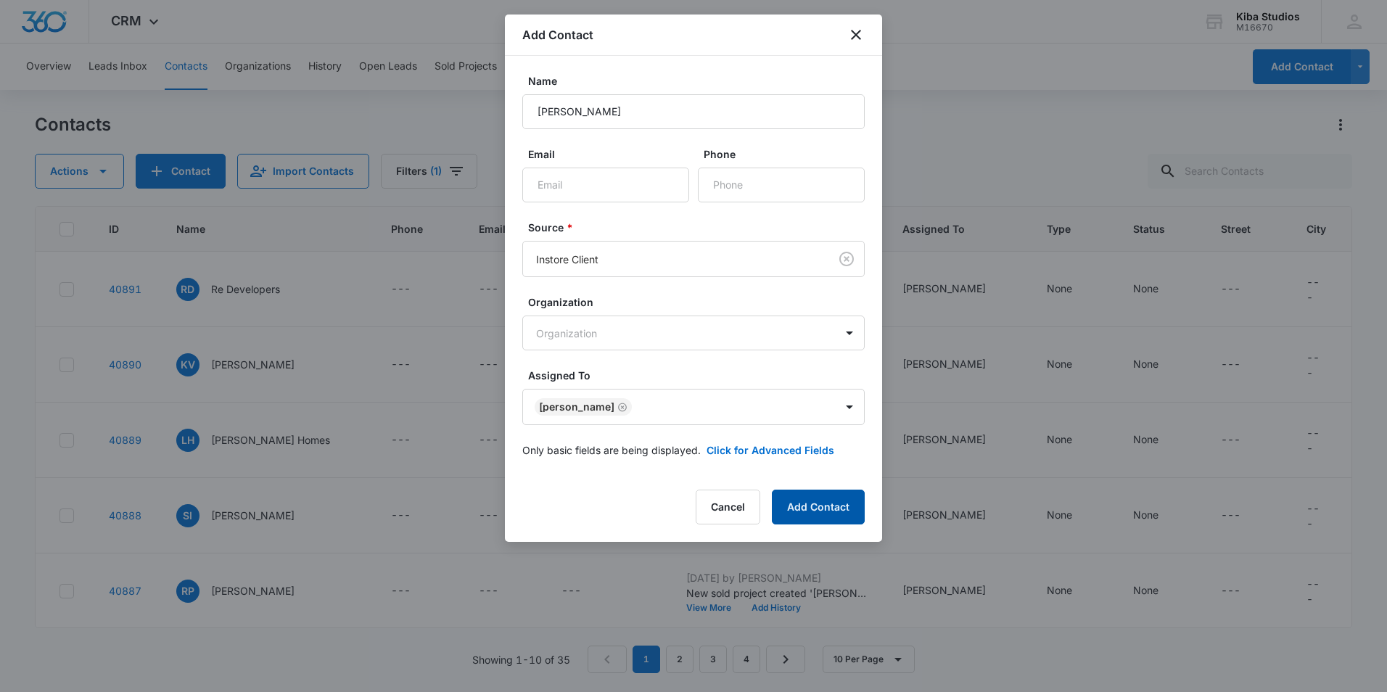
click at [816, 504] on button "Add Contact" at bounding box center [818, 507] width 93 height 35
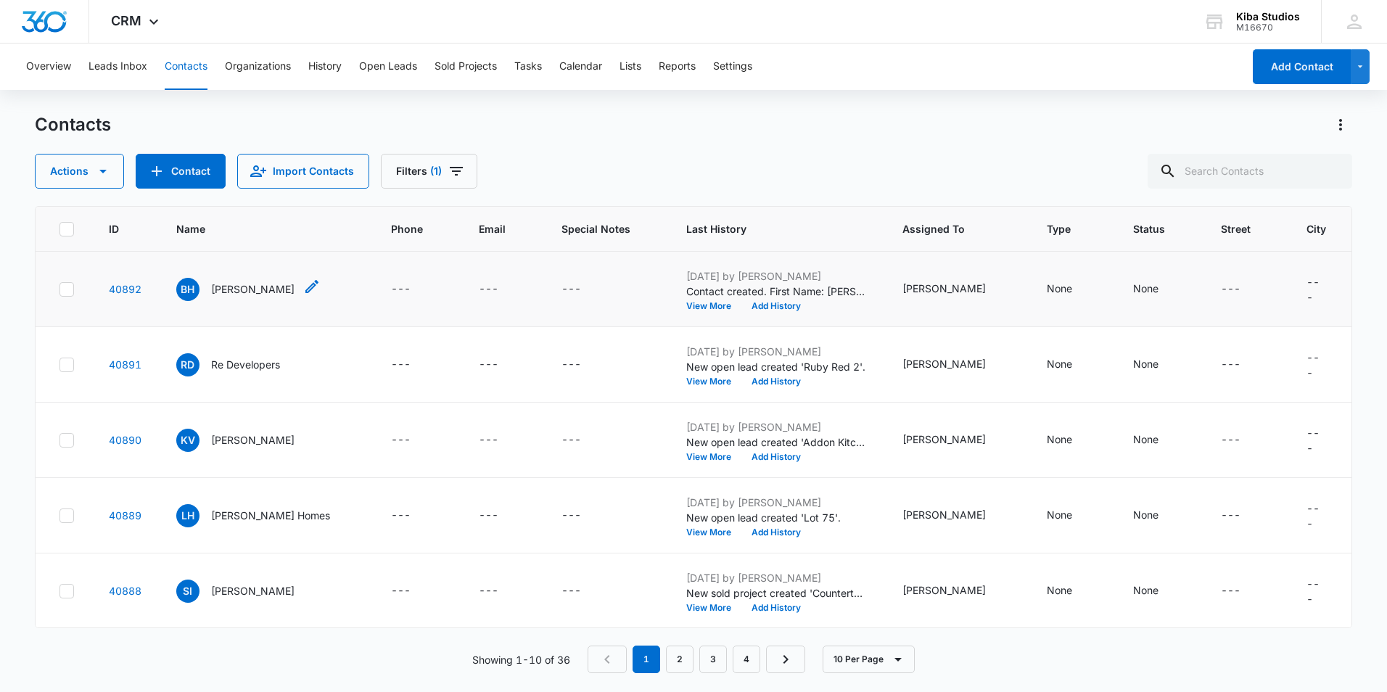
click at [225, 290] on p "Bob Huss" at bounding box center [252, 289] width 83 height 15
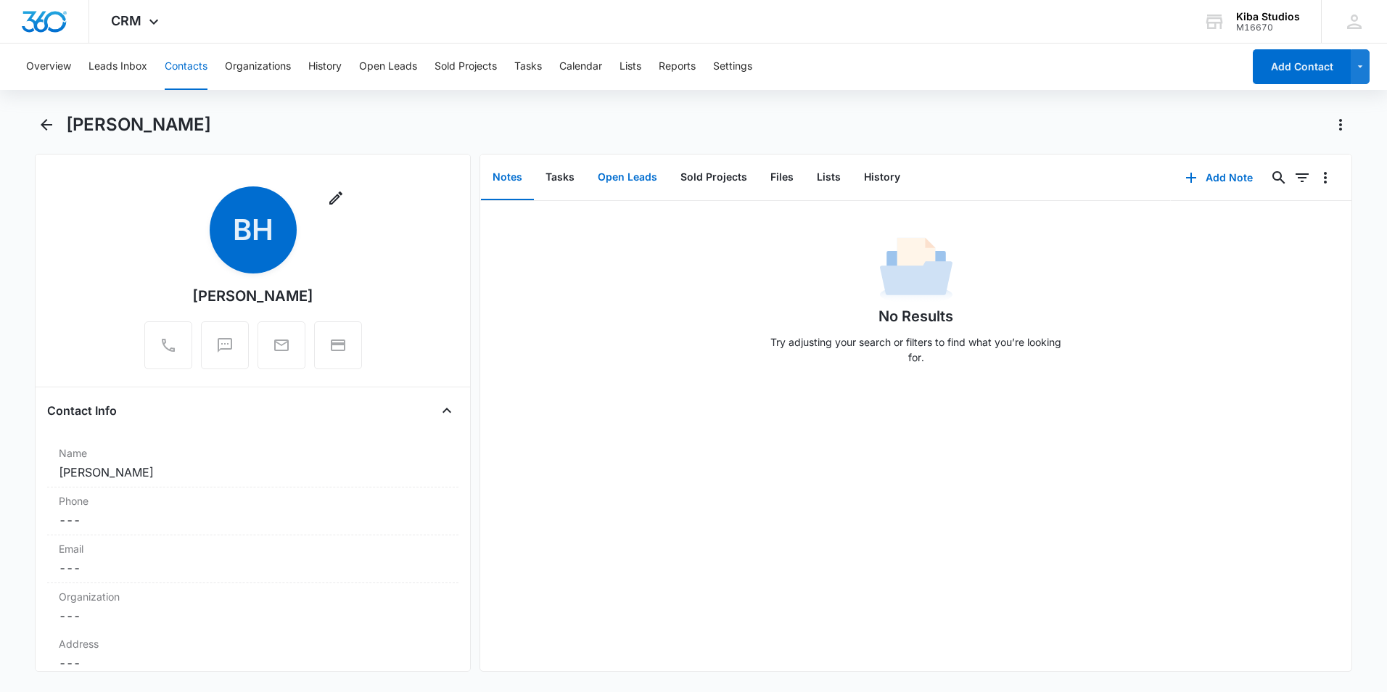
click at [639, 171] on button "Open Leads" at bounding box center [627, 177] width 83 height 45
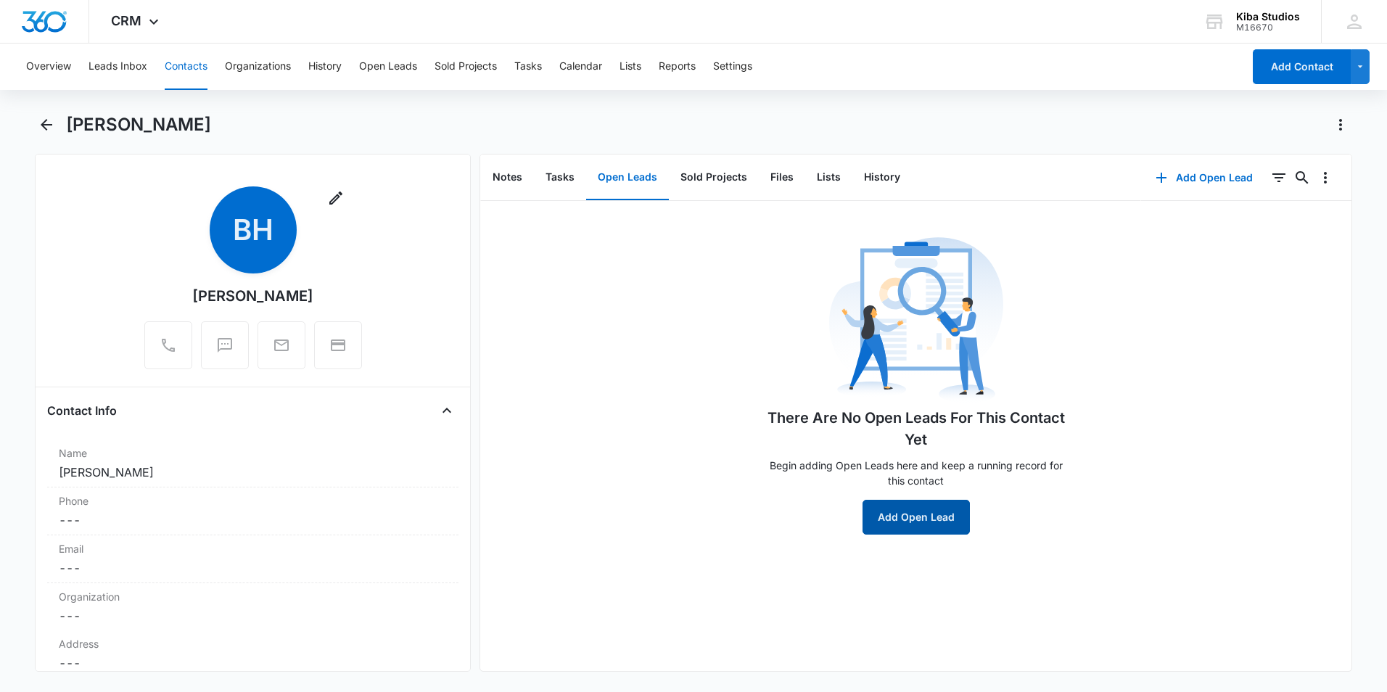
click at [904, 525] on button "Add Open Lead" at bounding box center [916, 517] width 107 height 35
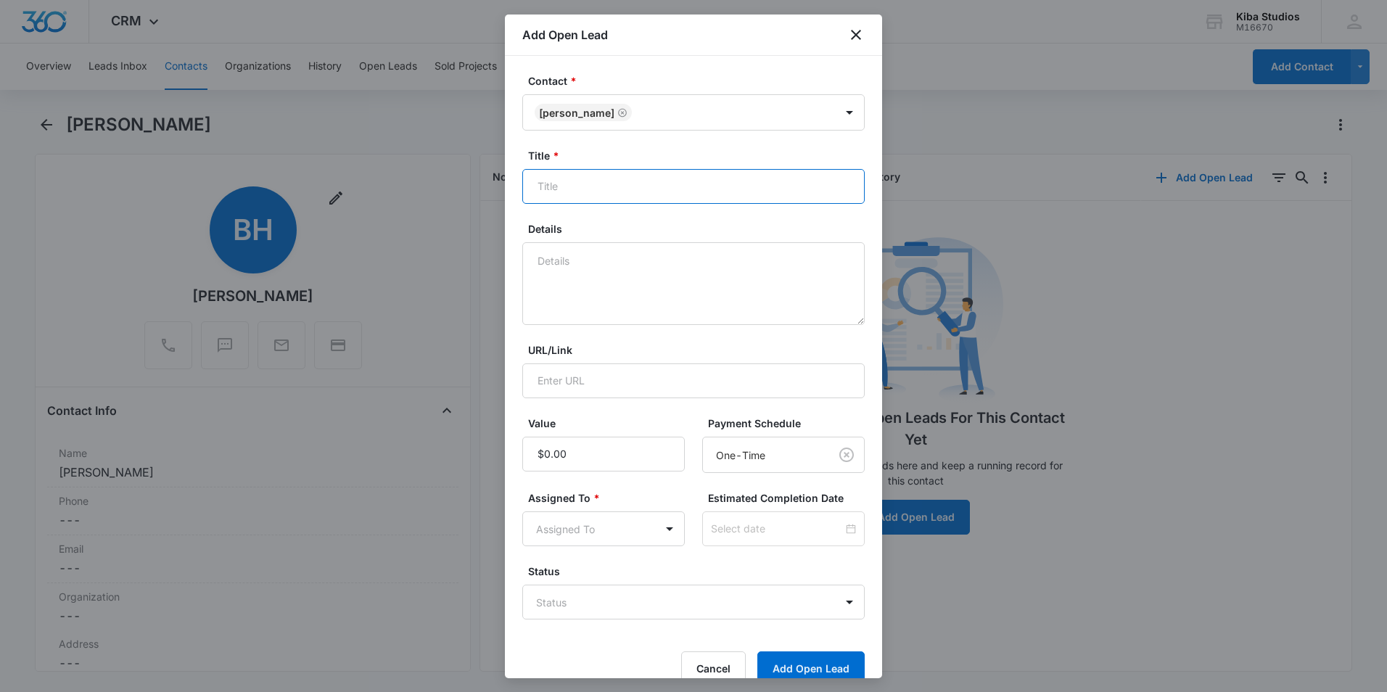
drag, startPoint x: 542, startPoint y: 185, endPoint x: 584, endPoint y: 189, distance: 42.3
click at [542, 185] on input "Title *" at bounding box center [693, 186] width 343 height 35
type input "Huss Kitchen Remodel"
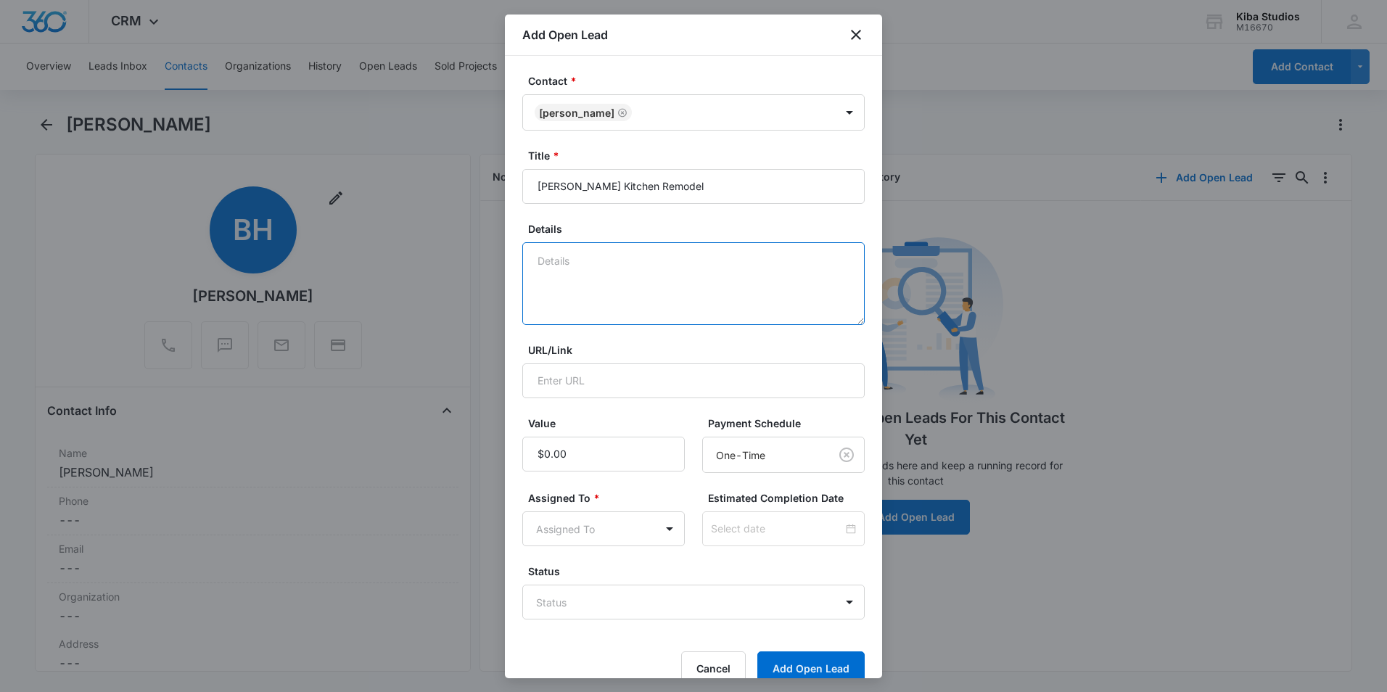
click at [550, 258] on textarea "Details" at bounding box center [693, 283] width 343 height 83
click at [539, 261] on textarea "Removing Walls." at bounding box center [693, 283] width 343 height 83
drag, startPoint x: 701, startPoint y: 262, endPoint x: 710, endPoint y: 263, distance: 9.5
click at [701, 263] on textarea "Owner's brother. Removing Walls." at bounding box center [693, 283] width 343 height 83
type textarea "Owner's brother. Removing Walls."
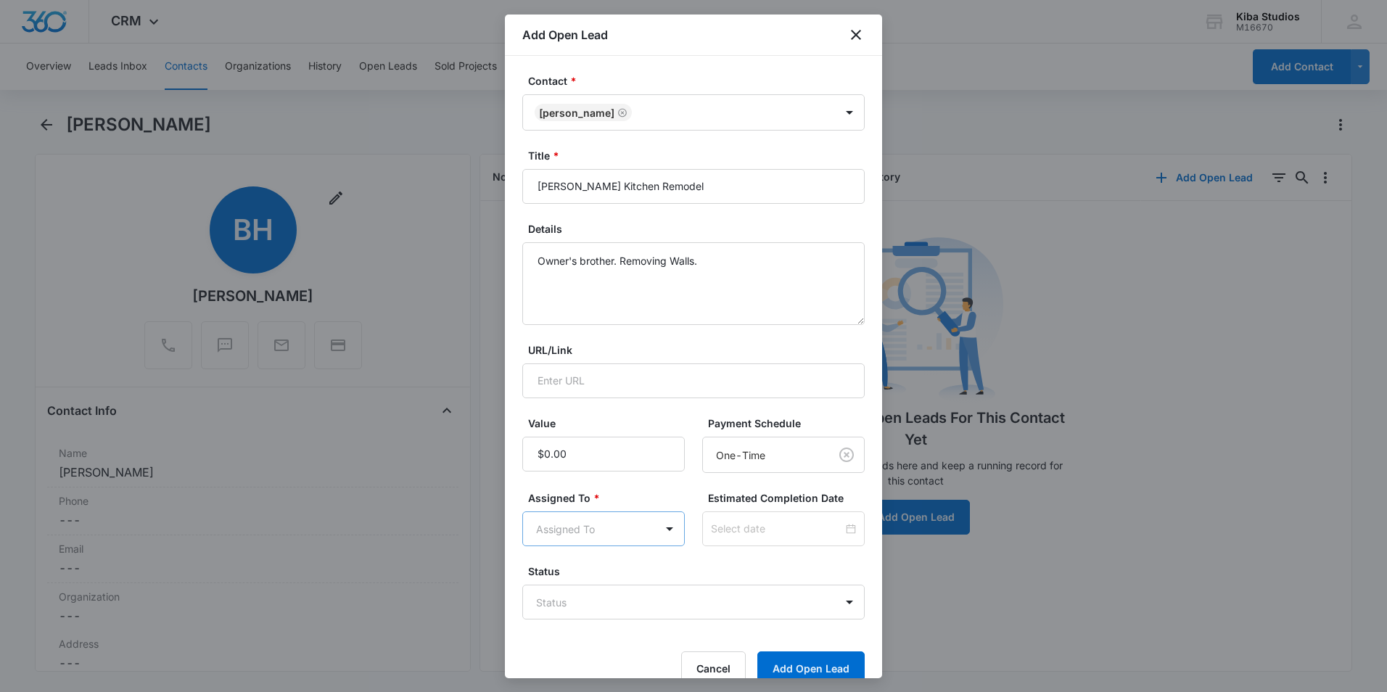
click at [549, 536] on body "CRM Apps Reputation Websites Forms CRM Email Social Shop Scheduling Payments PO…" at bounding box center [693, 346] width 1387 height 692
type input "aman"
click at [560, 612] on p "Amanda Conrad" at bounding box center [581, 606] width 83 height 15
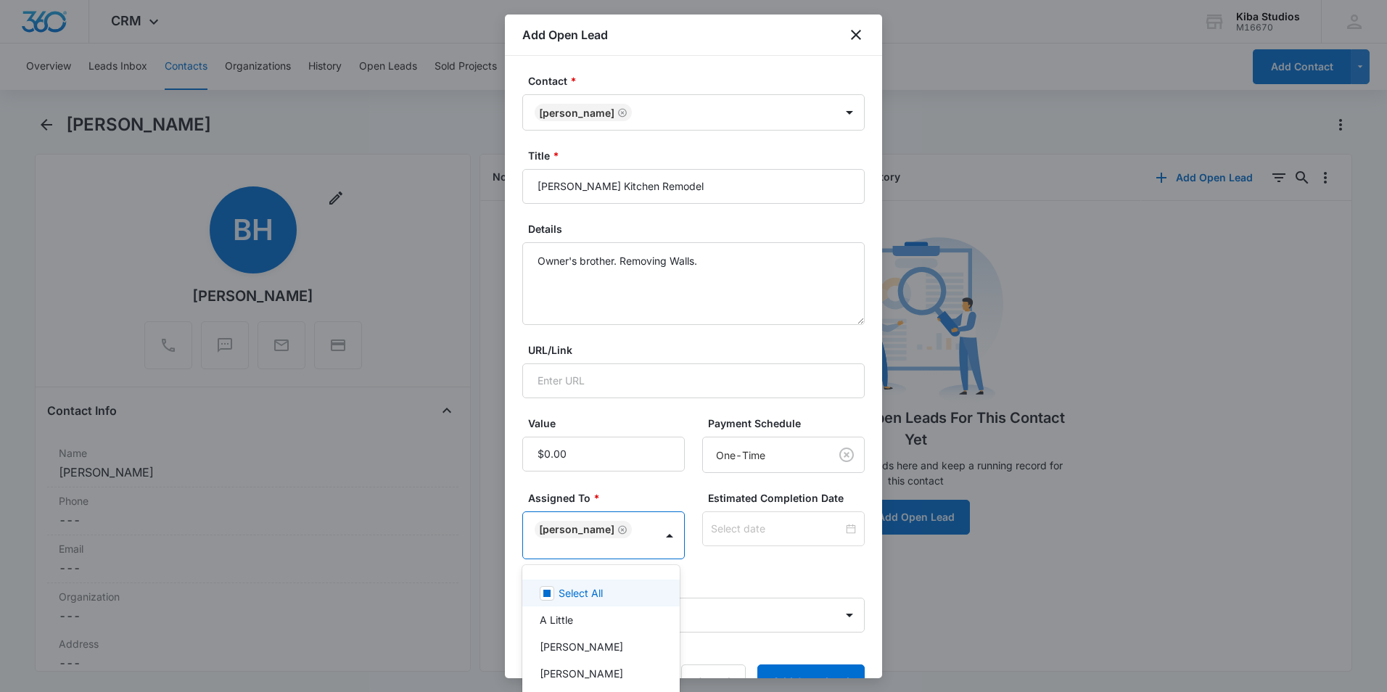
click at [667, 496] on div at bounding box center [693, 346] width 1387 height 692
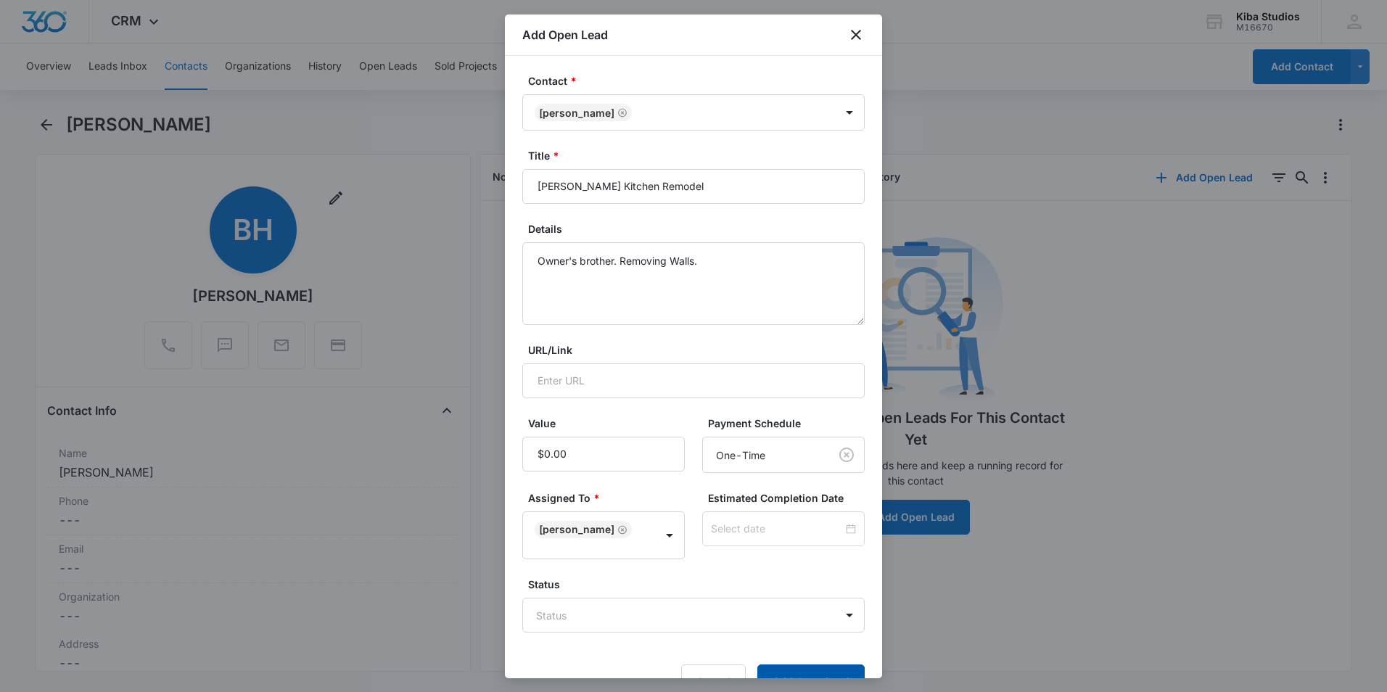
click at [771, 674] on button "Add Open Lead" at bounding box center [811, 682] width 107 height 35
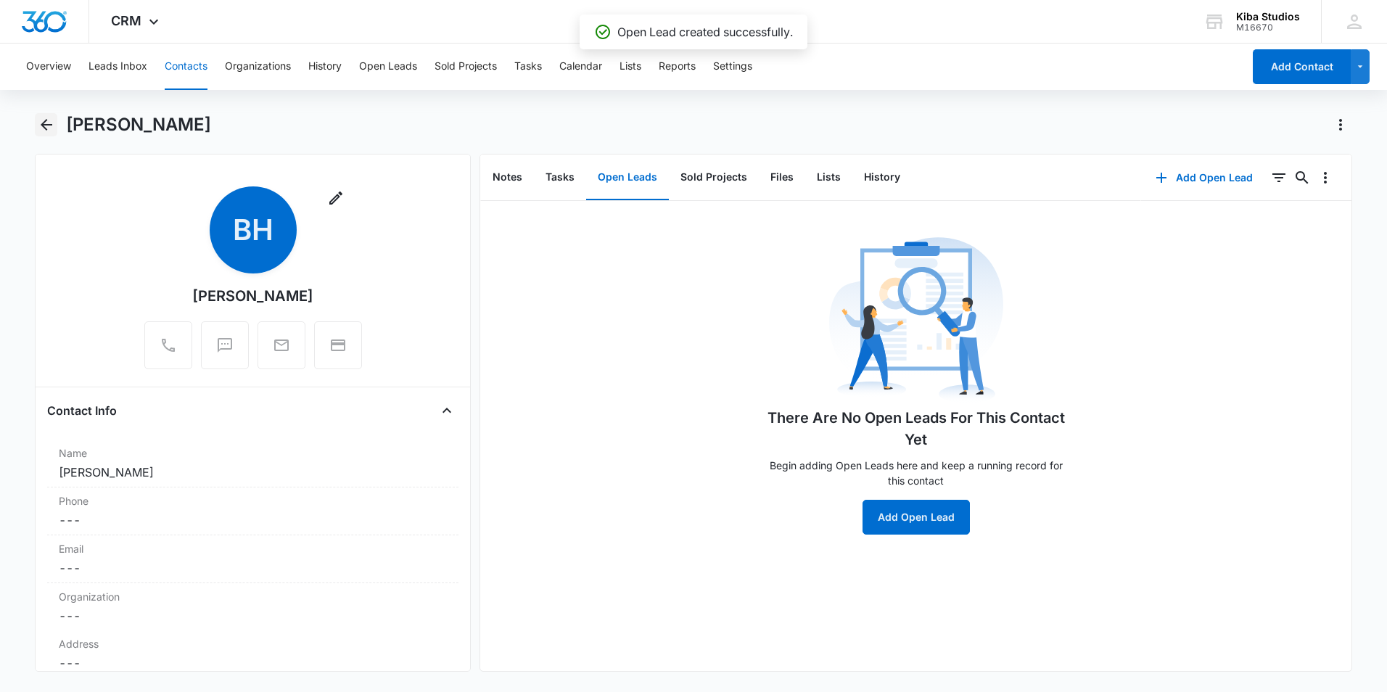
click at [44, 128] on icon "Back" at bounding box center [47, 125] width 12 height 12
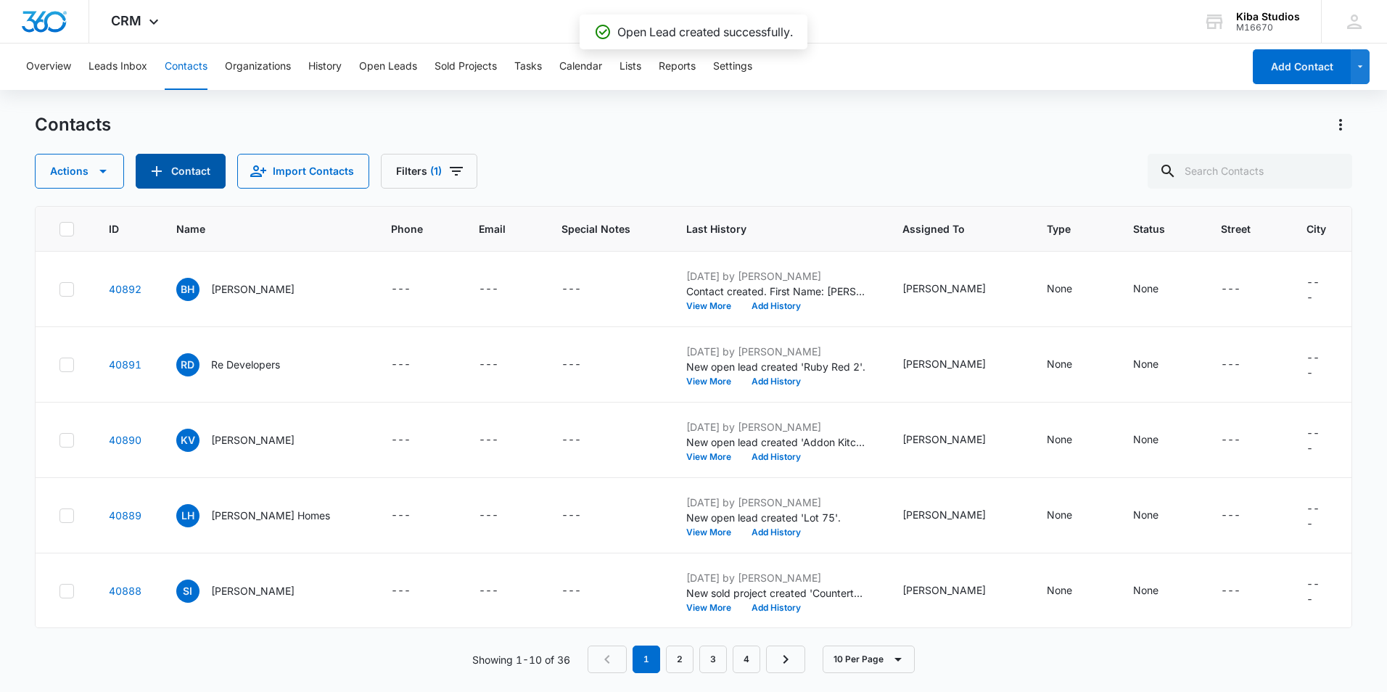
click at [177, 165] on button "Contact" at bounding box center [181, 171] width 90 height 35
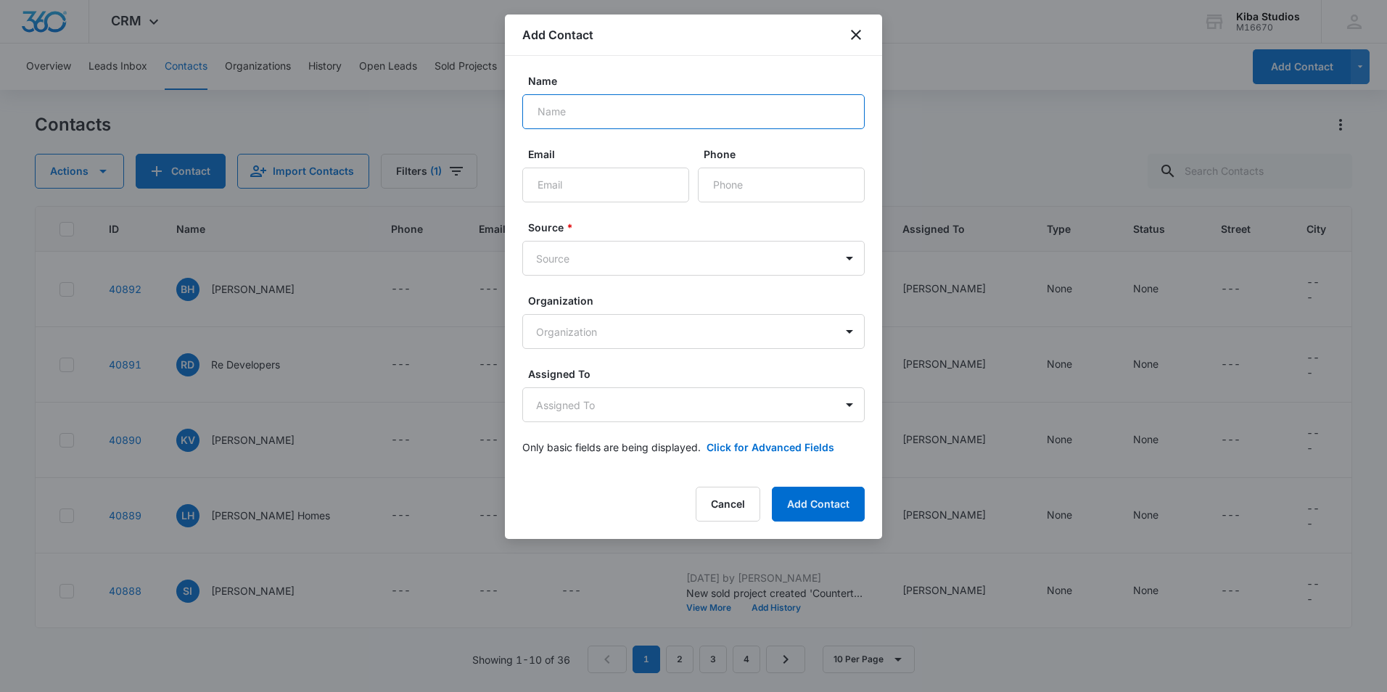
click at [532, 108] on input "Name" at bounding box center [693, 111] width 343 height 35
type input "Donna Houle"
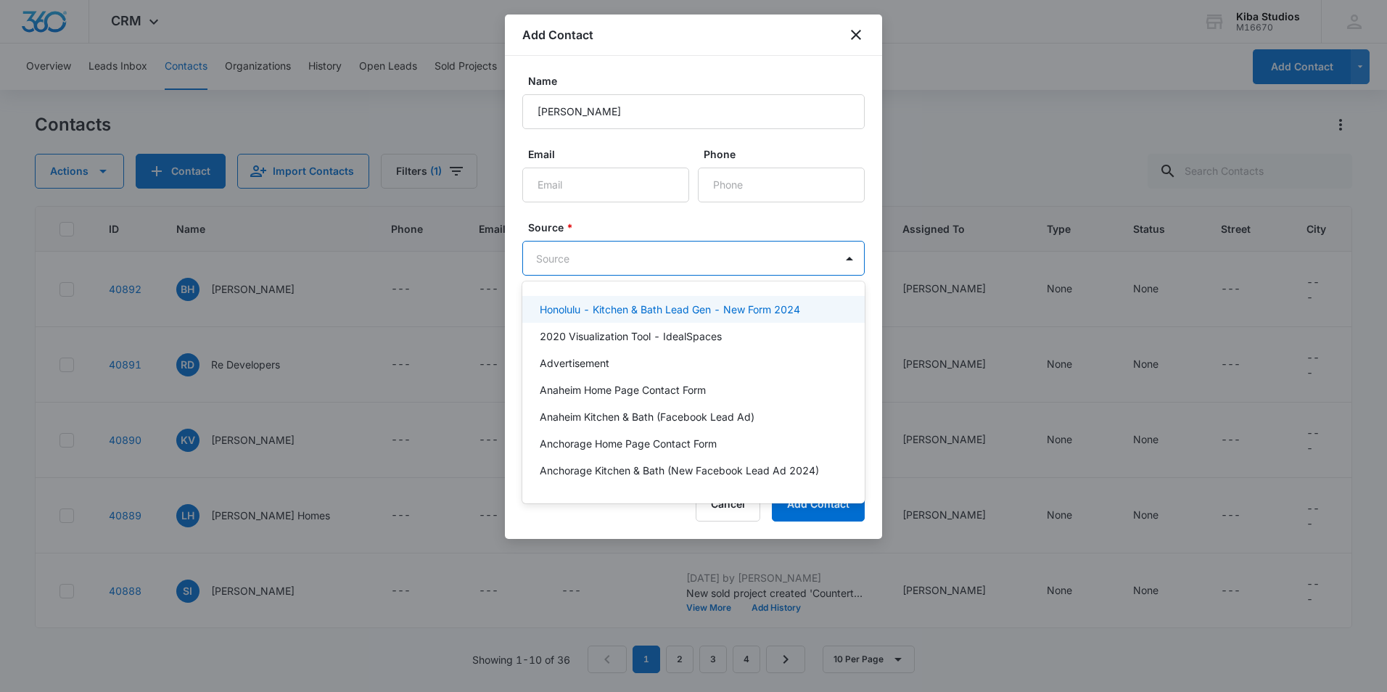
click at [624, 242] on body "CRM Apps Reputation Websites Forms CRM Email Social Shop Scheduling Payments PO…" at bounding box center [693, 346] width 1387 height 692
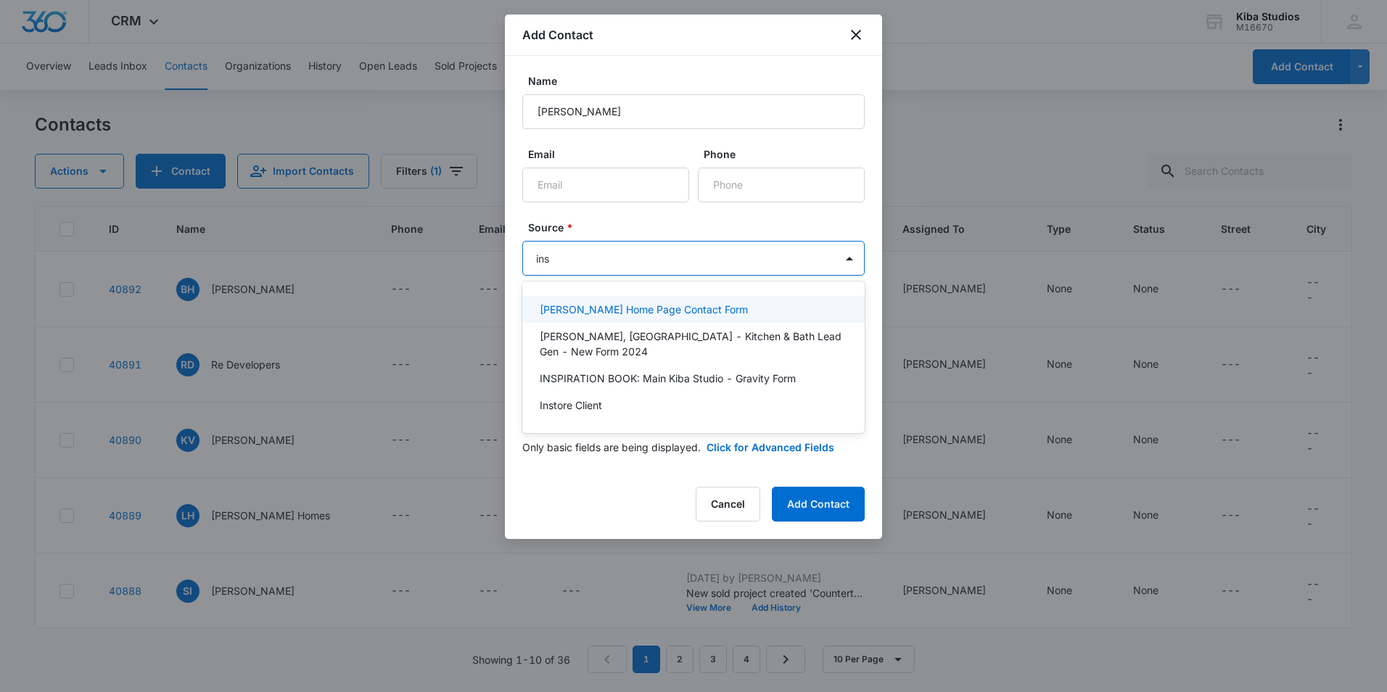
type input "inst"
click at [602, 309] on p "Instore Client" at bounding box center [571, 309] width 62 height 15
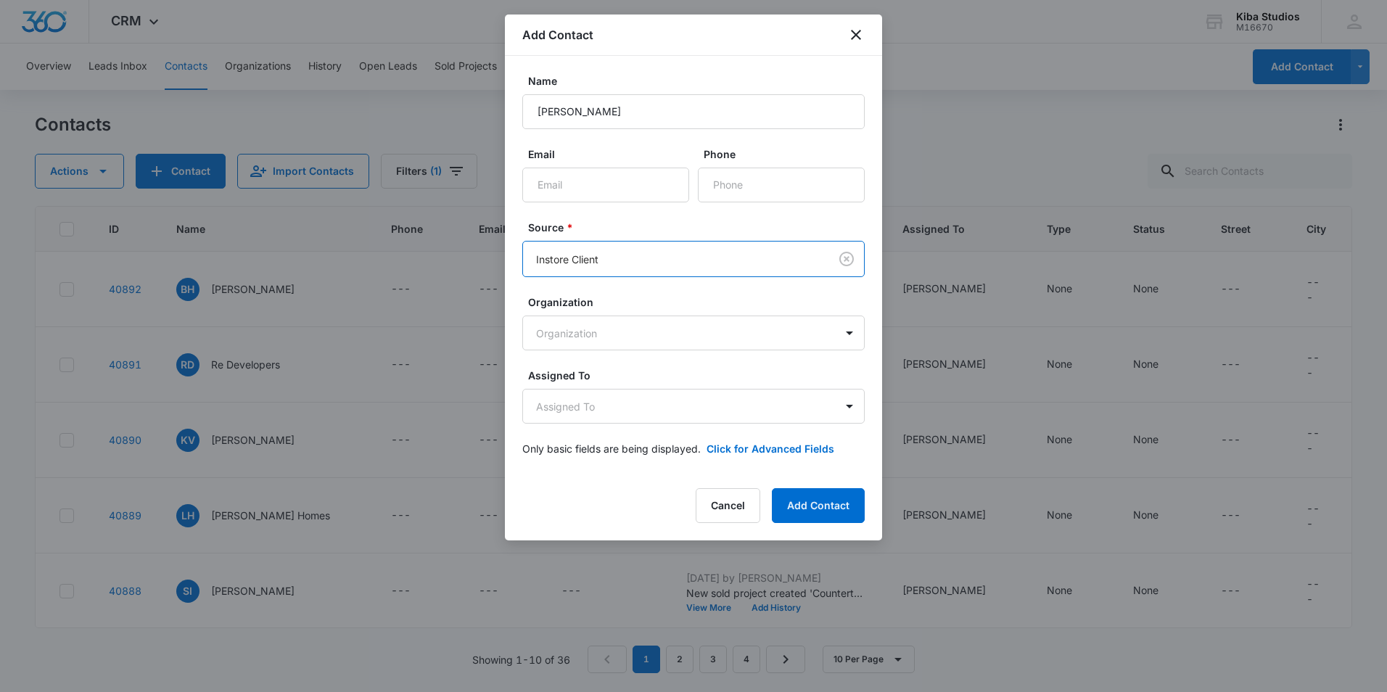
click at [613, 221] on label "Source *" at bounding box center [699, 227] width 343 height 15
click at [586, 399] on body "CRM Apps Reputation Websites Forms CRM Email Social Shop Scheduling Payments PO…" at bounding box center [693, 346] width 1387 height 692
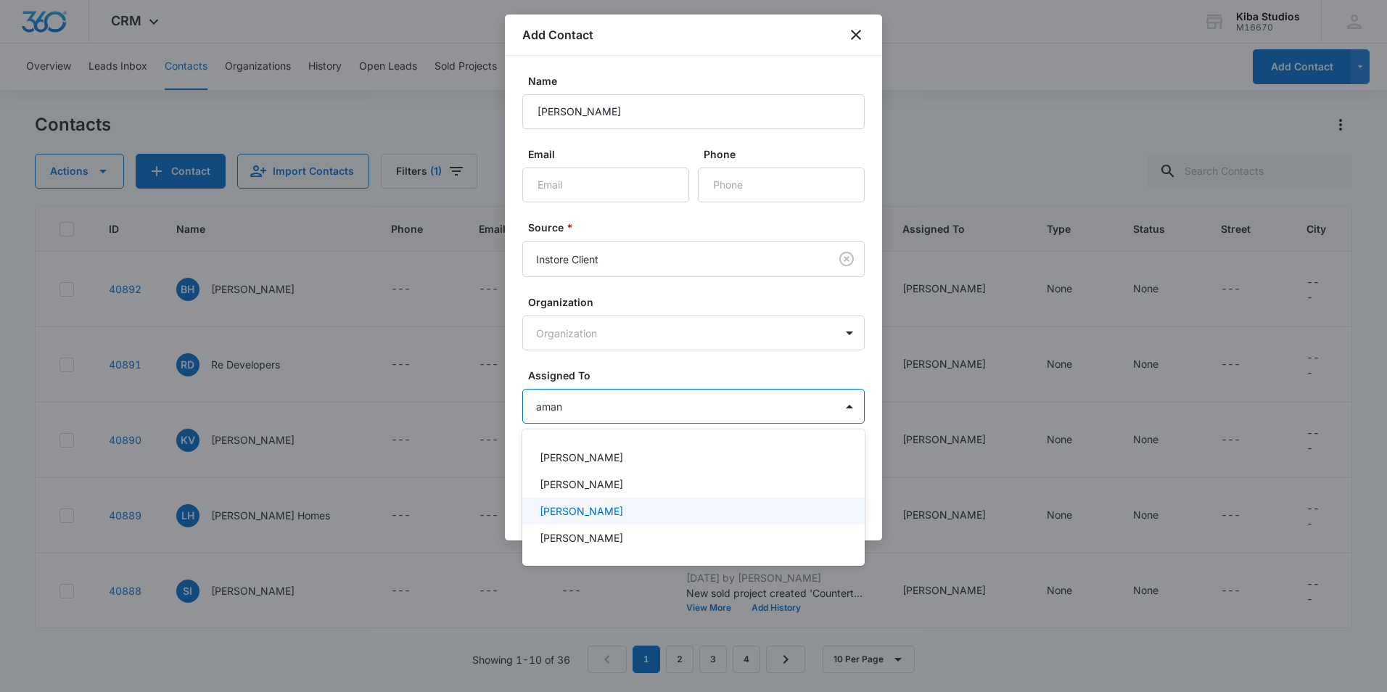
type input "ama"
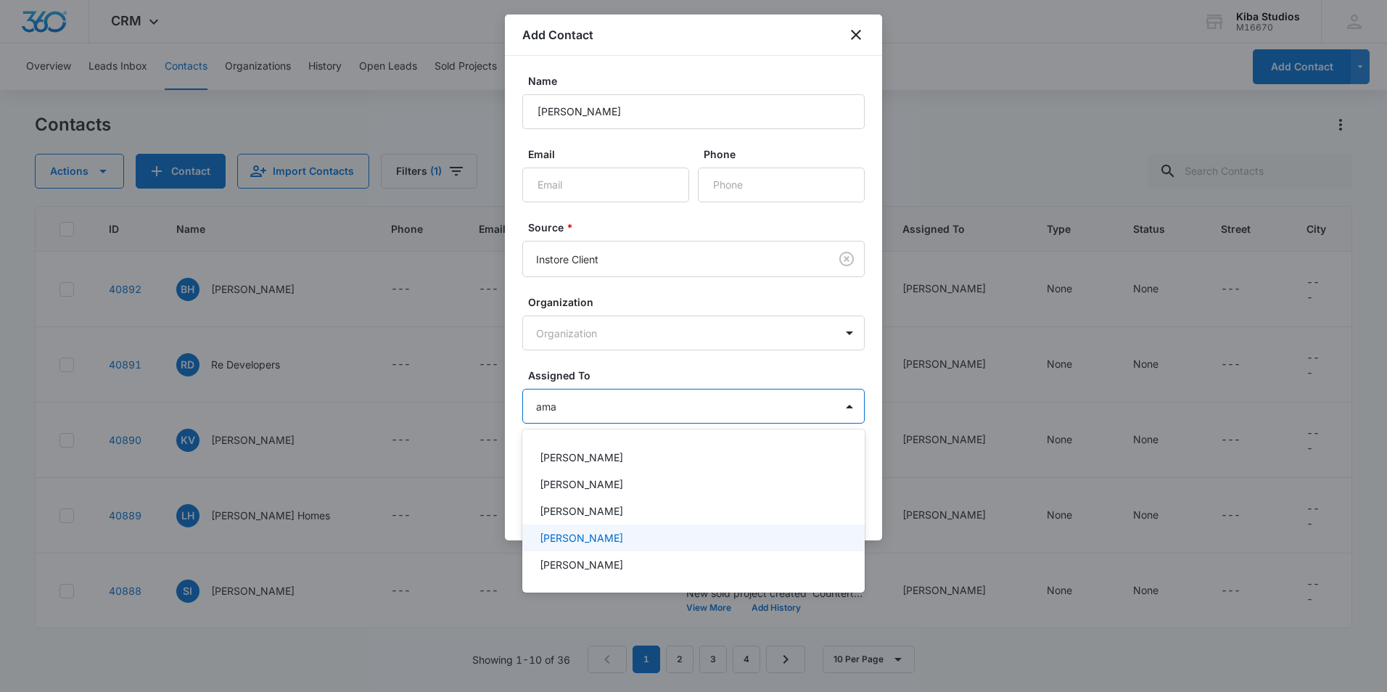
click at [567, 540] on p "Amanda Conrad" at bounding box center [581, 537] width 83 height 15
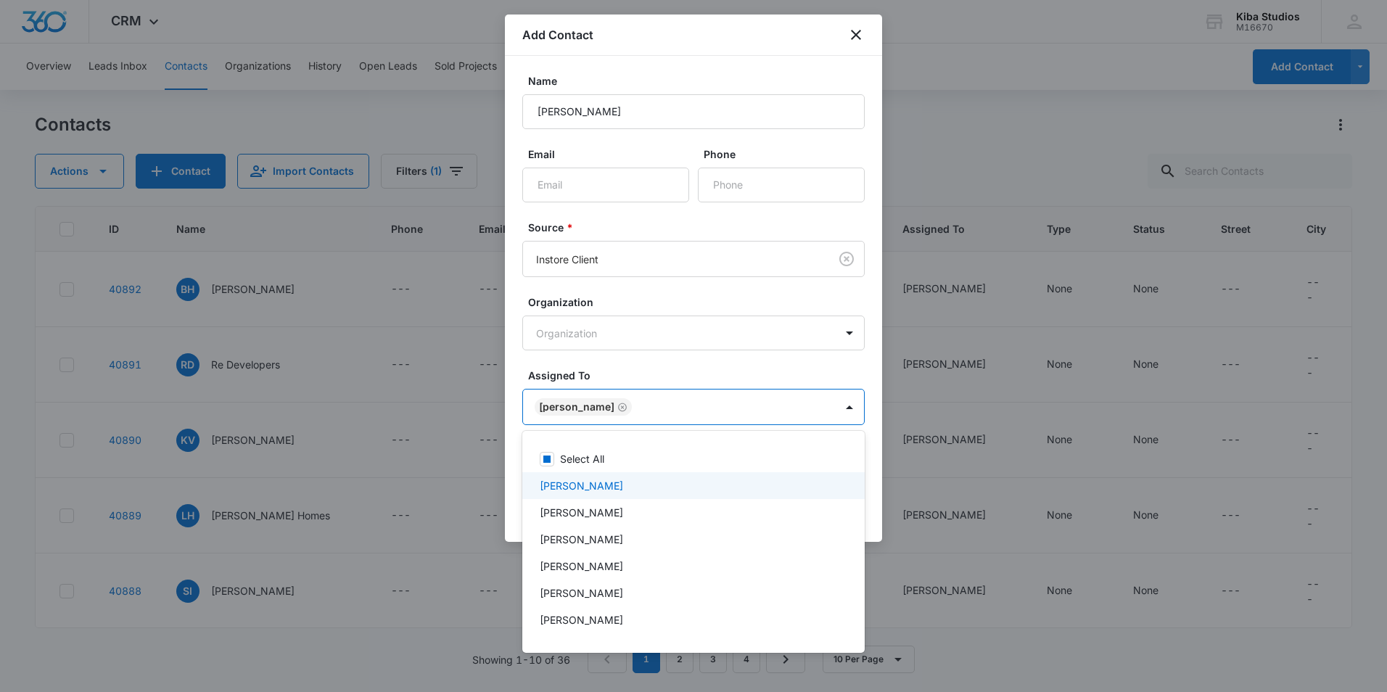
click at [643, 382] on div at bounding box center [693, 346] width 1387 height 692
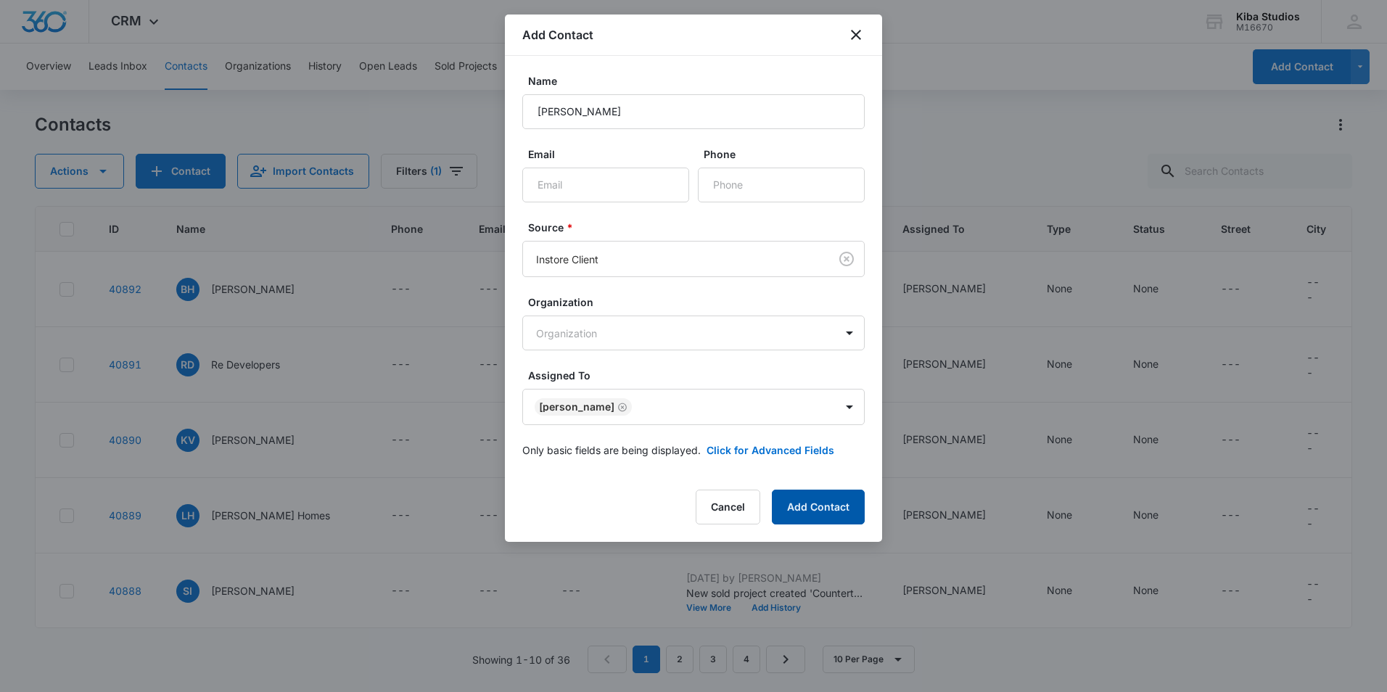
click at [802, 504] on button "Add Contact" at bounding box center [818, 507] width 93 height 35
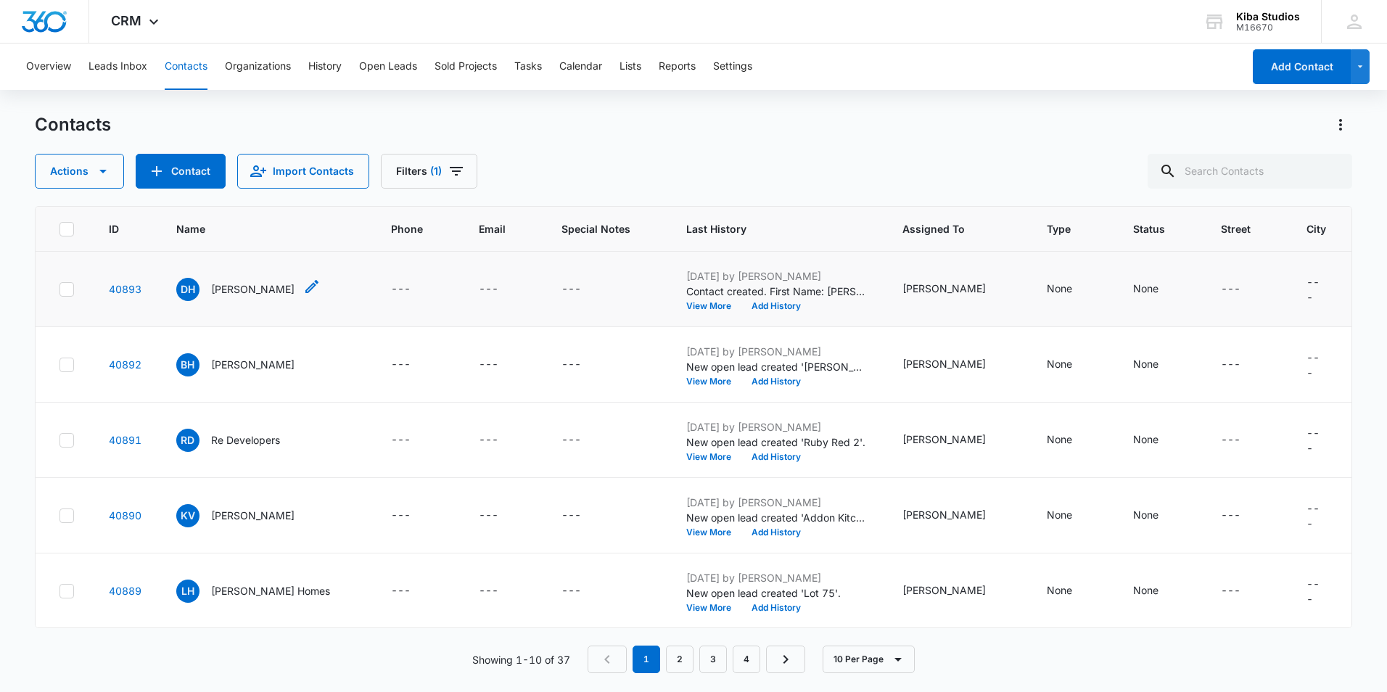
click at [240, 289] on p "Donna Houle" at bounding box center [252, 289] width 83 height 15
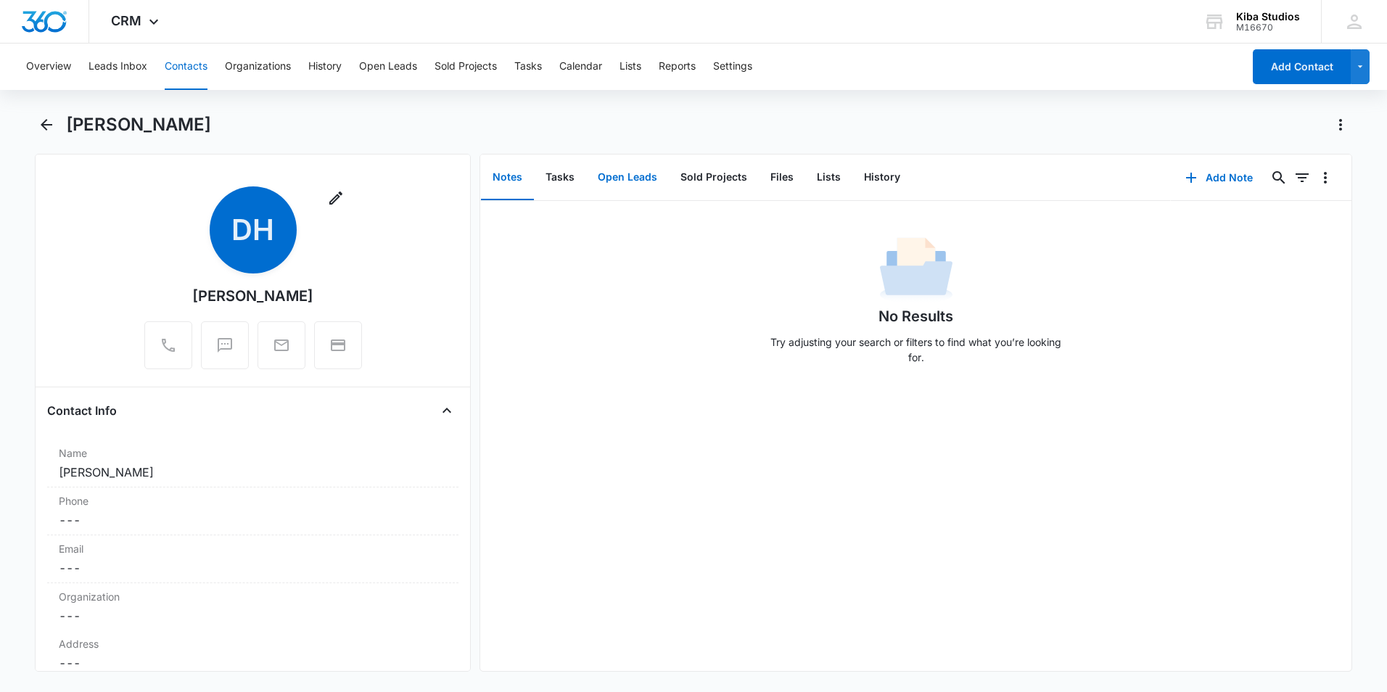
click at [629, 181] on button "Open Leads" at bounding box center [627, 177] width 83 height 45
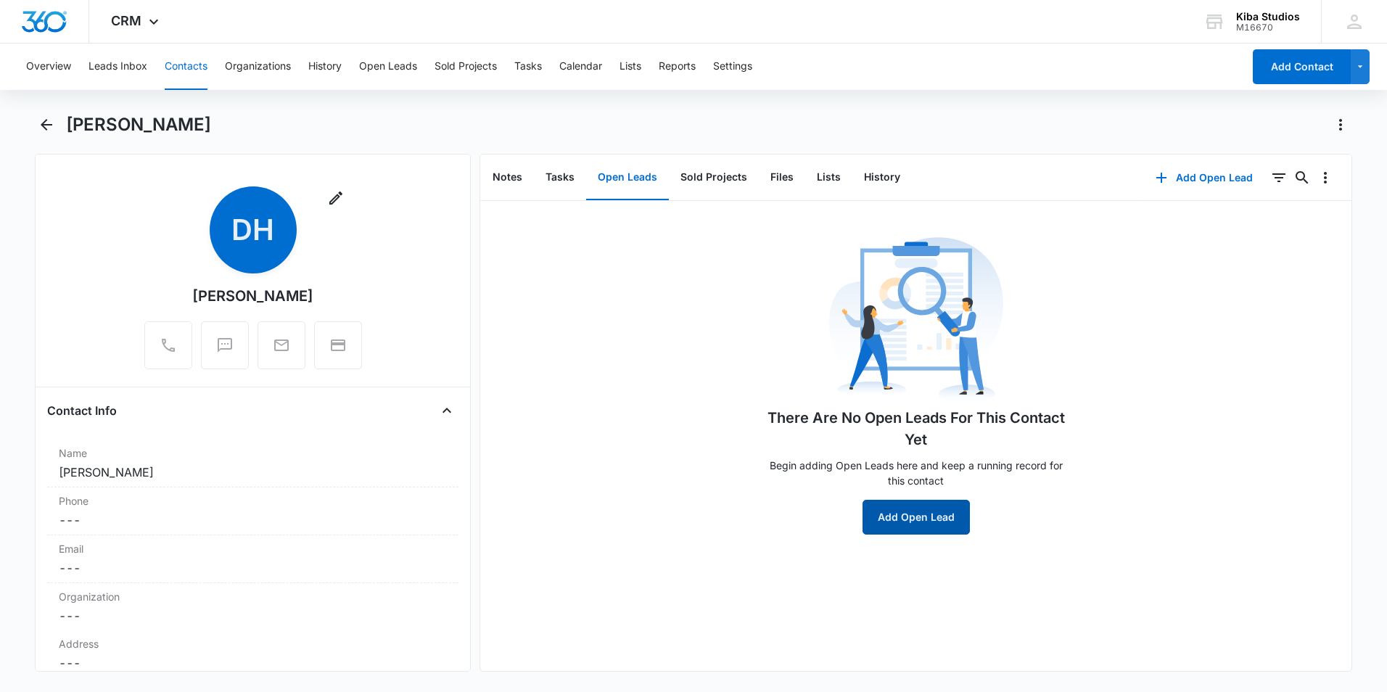
click at [905, 527] on button "Add Open Lead" at bounding box center [916, 517] width 107 height 35
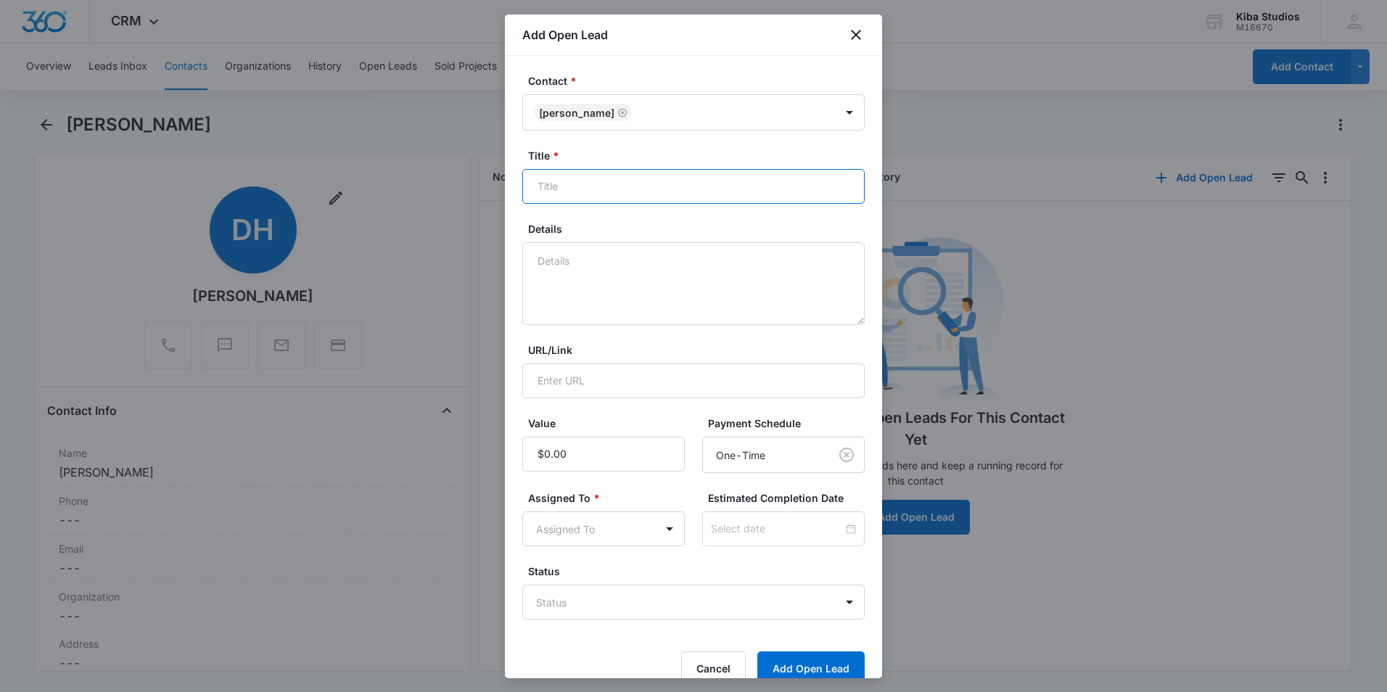
click at [548, 189] on input "Title *" at bounding box center [693, 186] width 343 height 35
type input "New Construction"
click at [544, 268] on textarea "Details" at bounding box center [693, 283] width 343 height 83
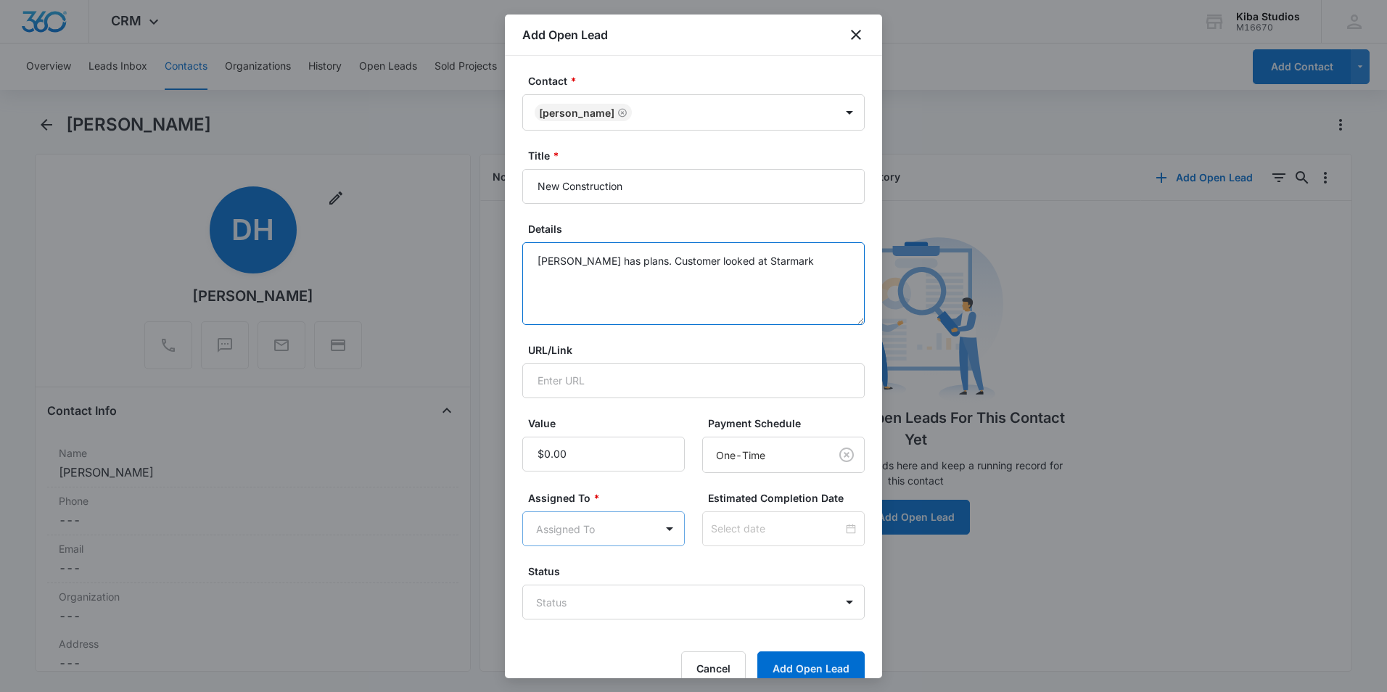
type textarea "Amanda has plans. Customer looked at Starmark"
click at [567, 530] on body "CRM Apps Reputation Websites Forms CRM Email Social Shop Scheduling Payments PO…" at bounding box center [693, 346] width 1387 height 692
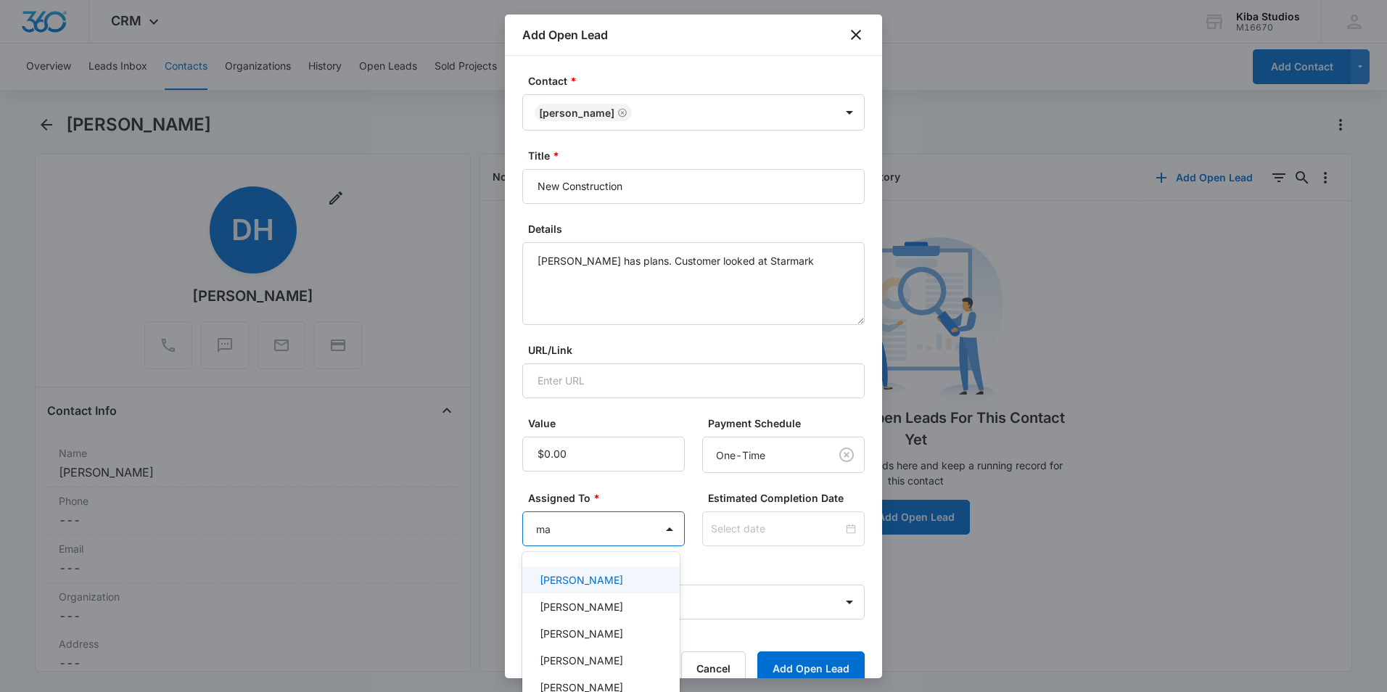
type input "man"
click at [589, 615] on div "Amanda Conrad" at bounding box center [600, 607] width 157 height 27
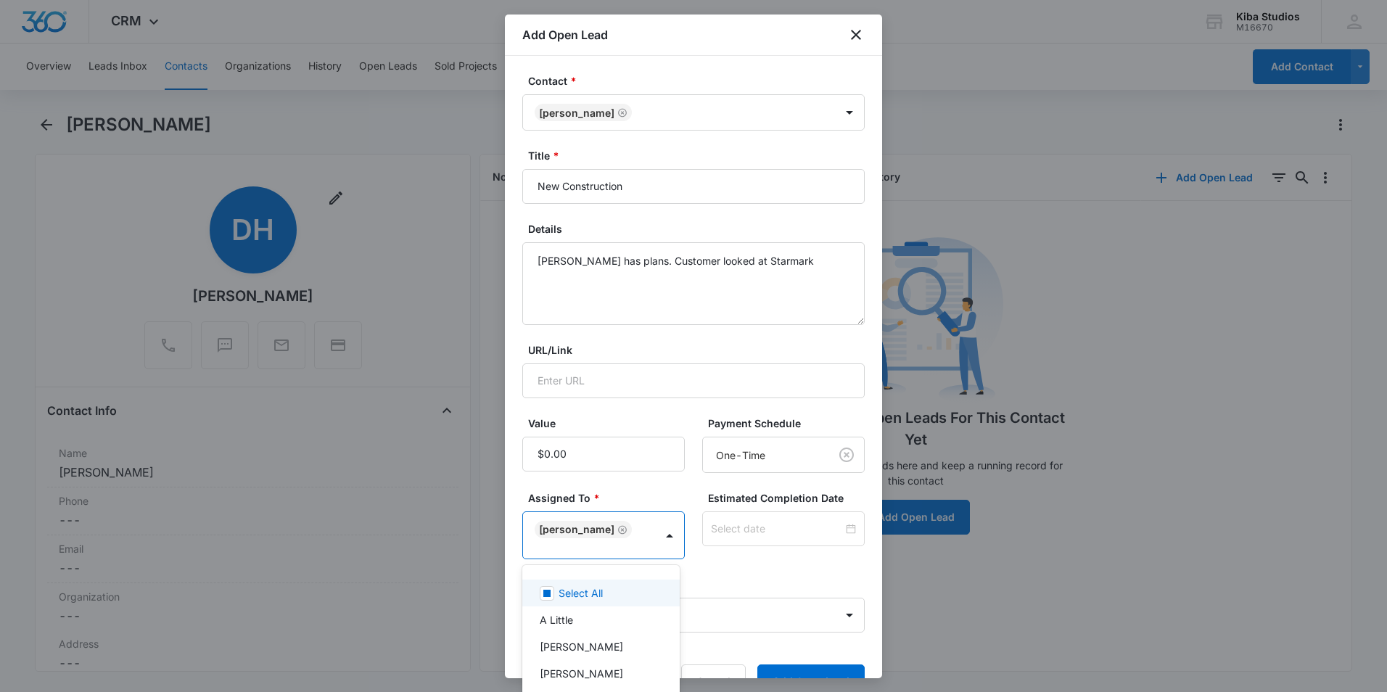
click at [641, 496] on div at bounding box center [693, 346] width 1387 height 692
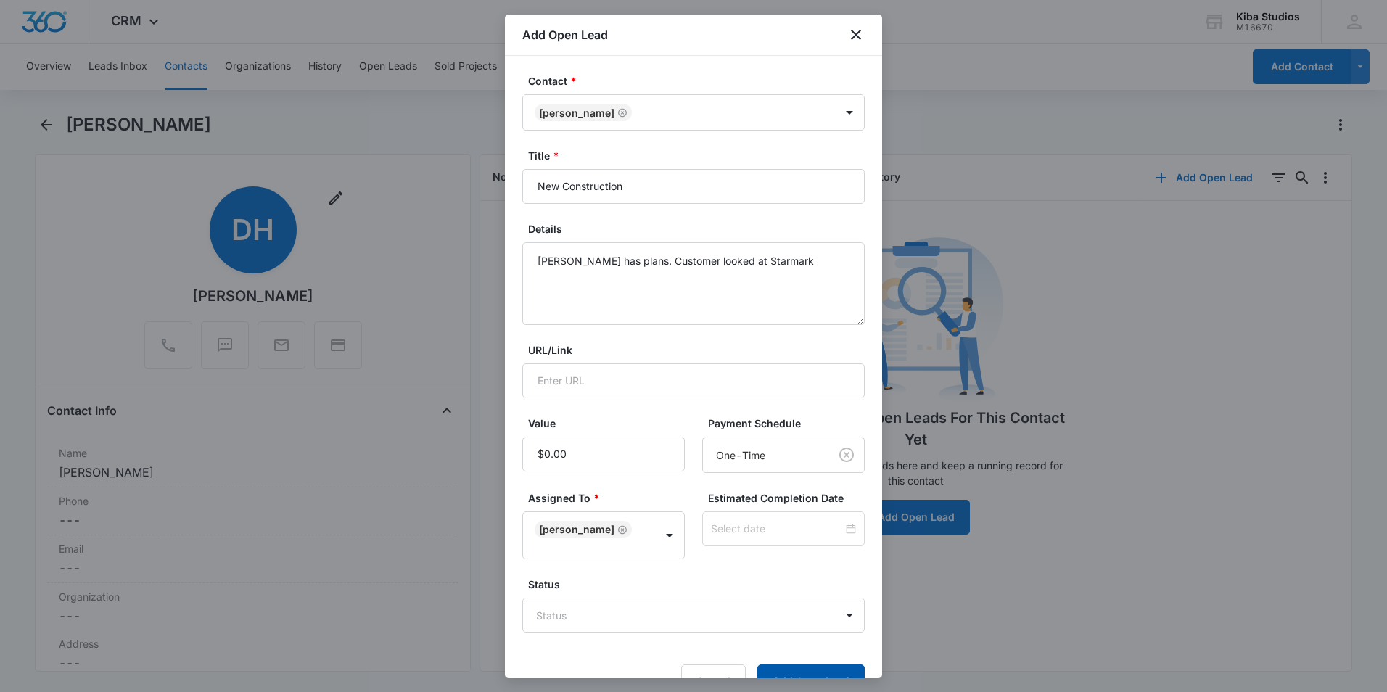
click at [815, 671] on button "Add Open Lead" at bounding box center [811, 682] width 107 height 35
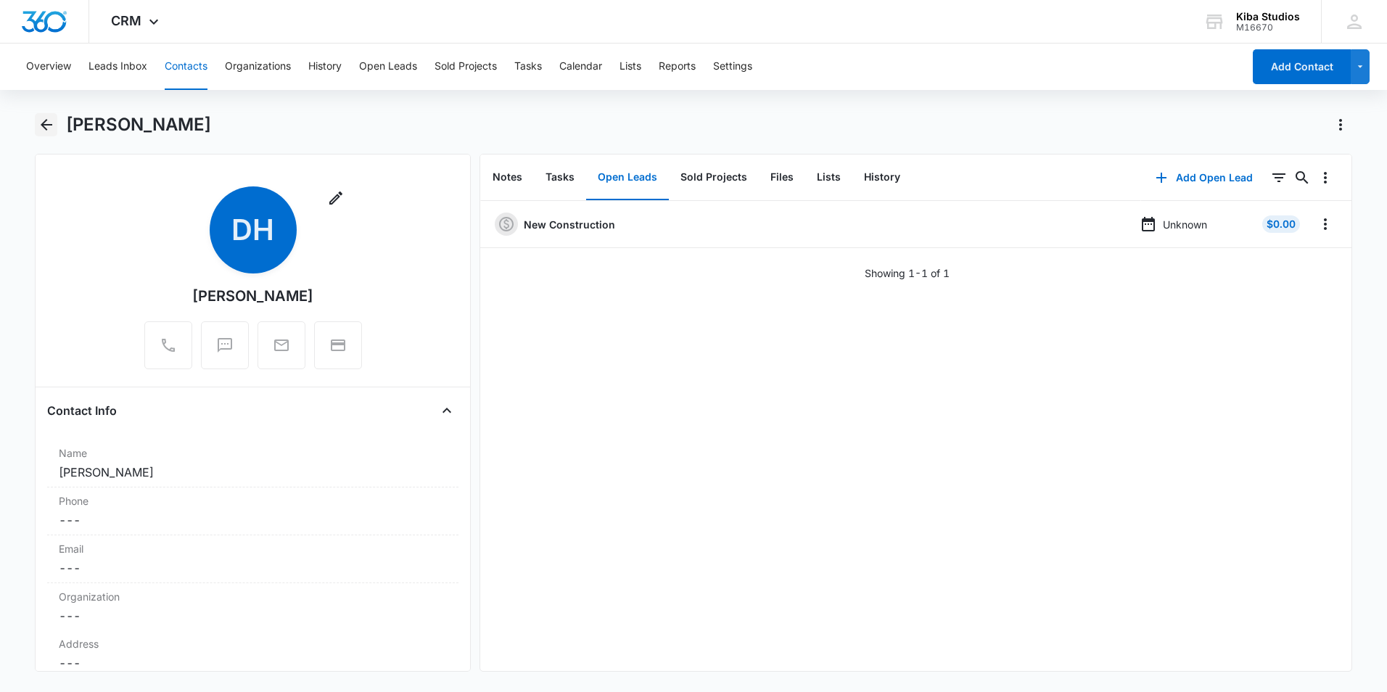
click at [50, 128] on icon "Back" at bounding box center [46, 124] width 17 height 17
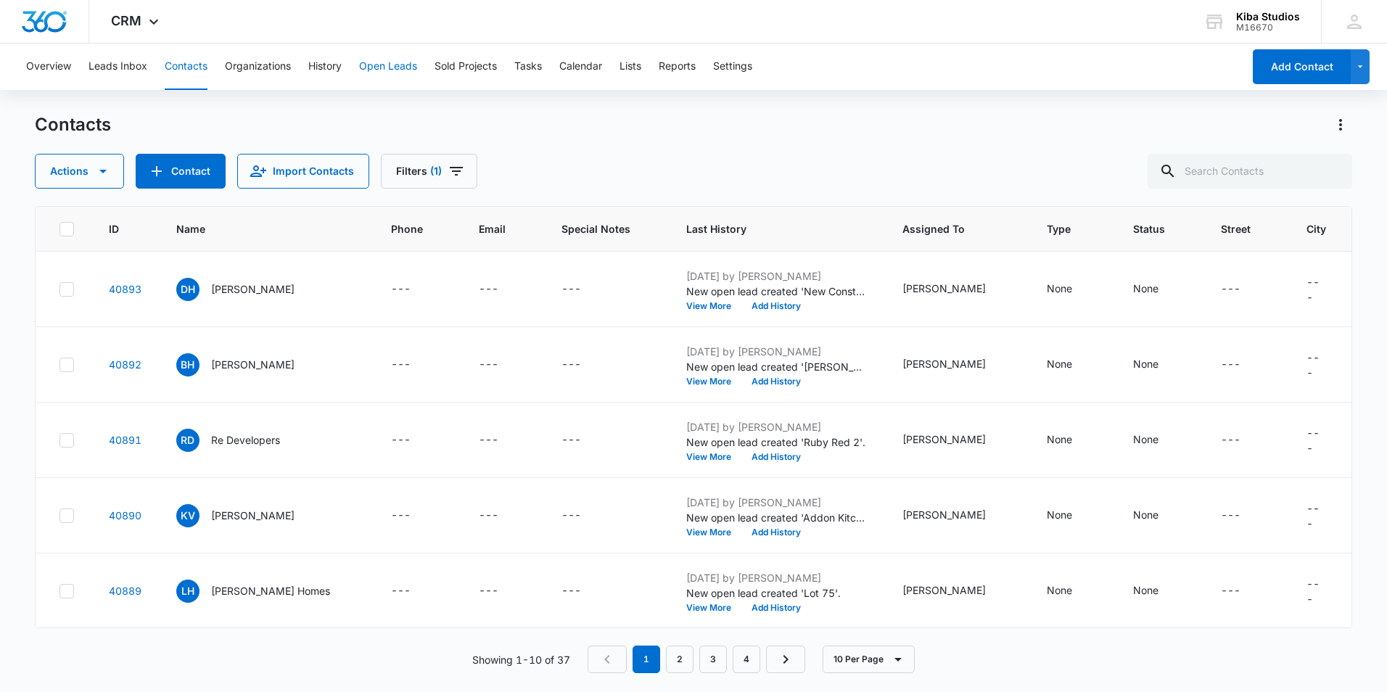
click at [371, 65] on button "Open Leads" at bounding box center [388, 67] width 58 height 46
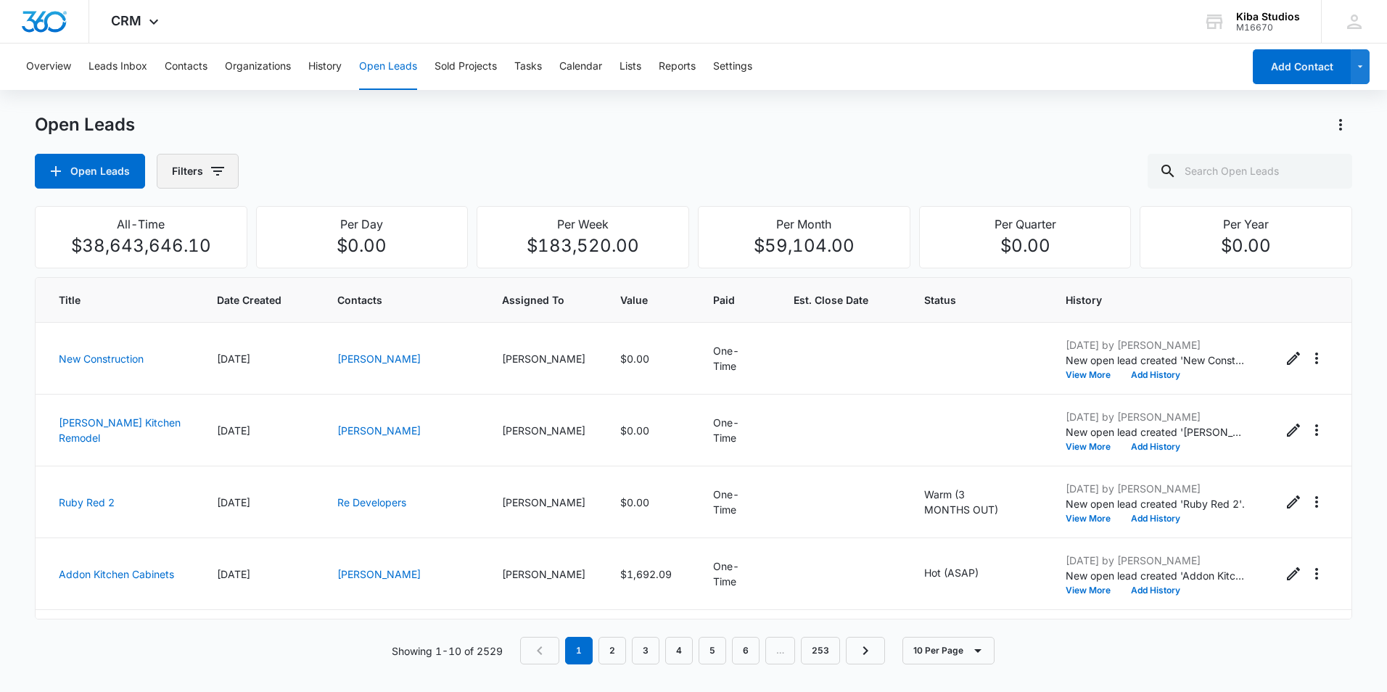
click at [210, 160] on button "Filters" at bounding box center [198, 171] width 82 height 35
click at [218, 266] on p "Assigned To" at bounding box center [202, 262] width 59 height 15
click at [328, 255] on icon "Show Assigned To filters" at bounding box center [328, 261] width 17 height 17
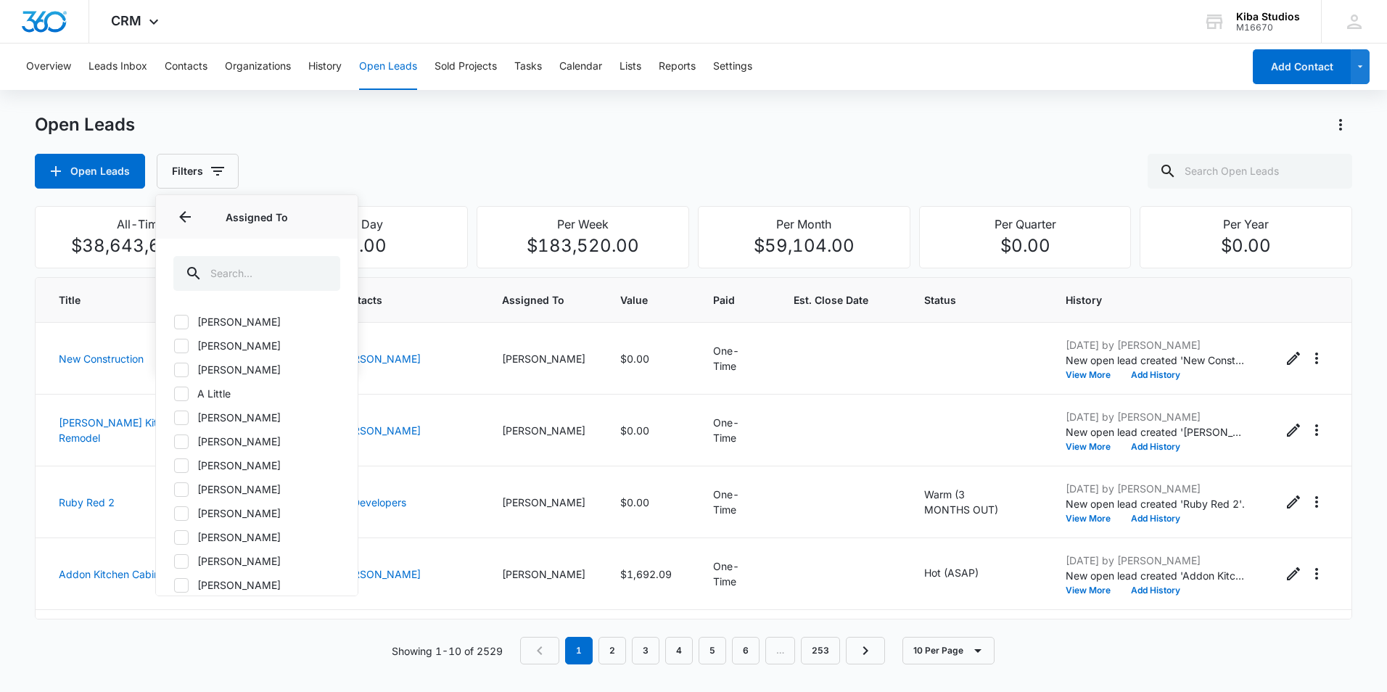
click at [186, 491] on icon at bounding box center [181, 489] width 13 height 13
click at [174, 490] on input "Amanda Conrad" at bounding box center [173, 489] width 1 height 1
checkbox input "true"
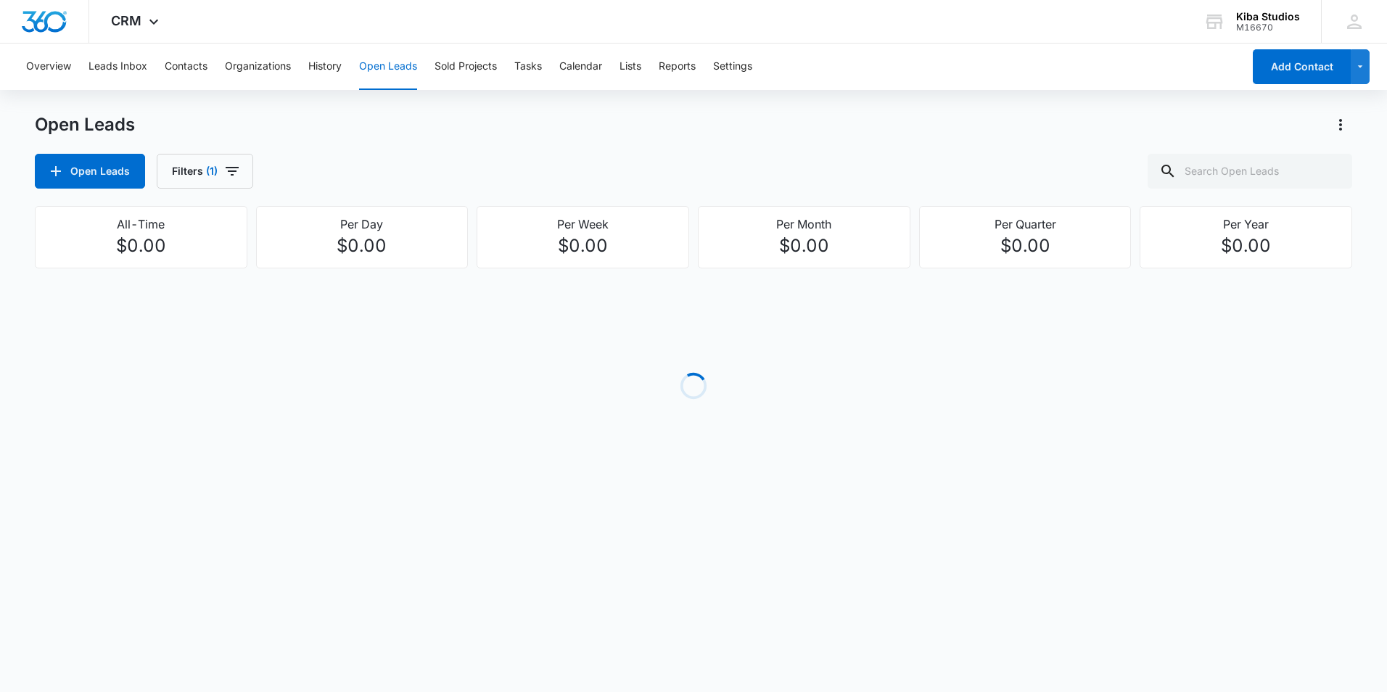
click at [391, 187] on div "Open Leads Filters (1)" at bounding box center [694, 171] width 1318 height 35
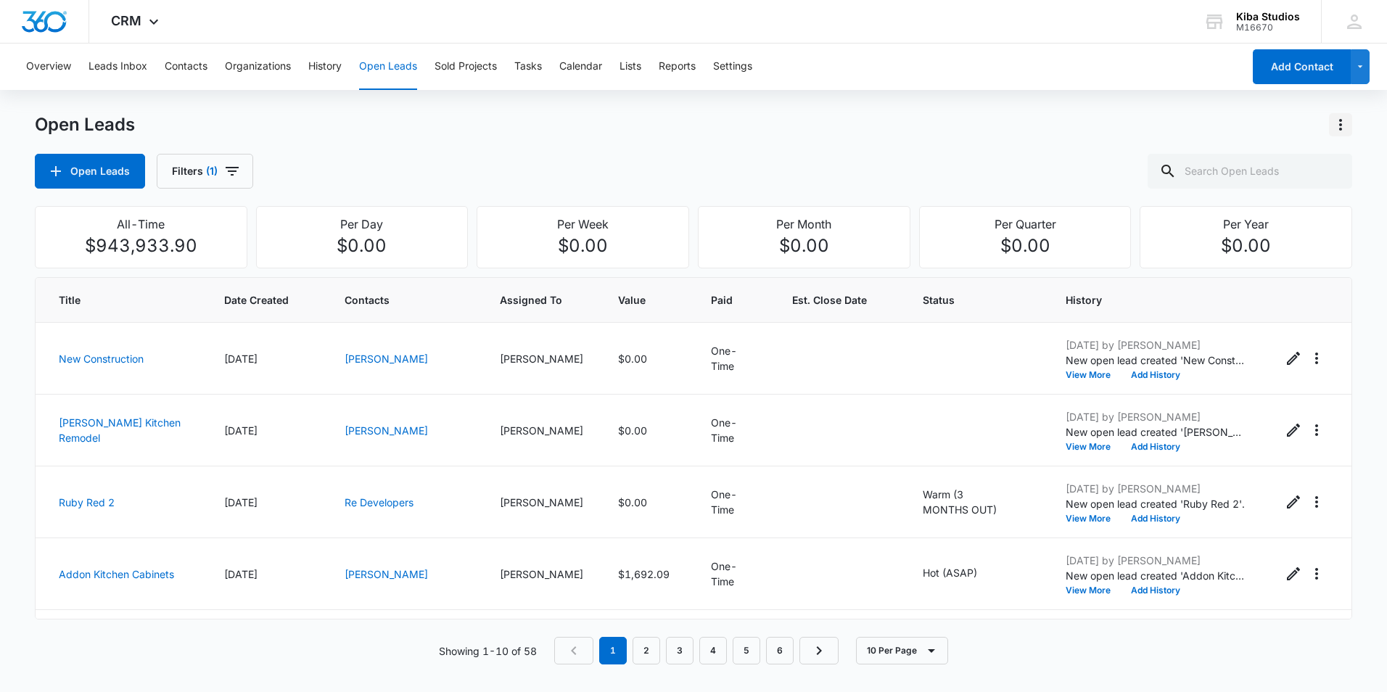
click at [1337, 126] on icon "Actions" at bounding box center [1340, 124] width 17 height 17
click at [1256, 183] on div "Export Open Leads" at bounding box center [1258, 187] width 118 height 10
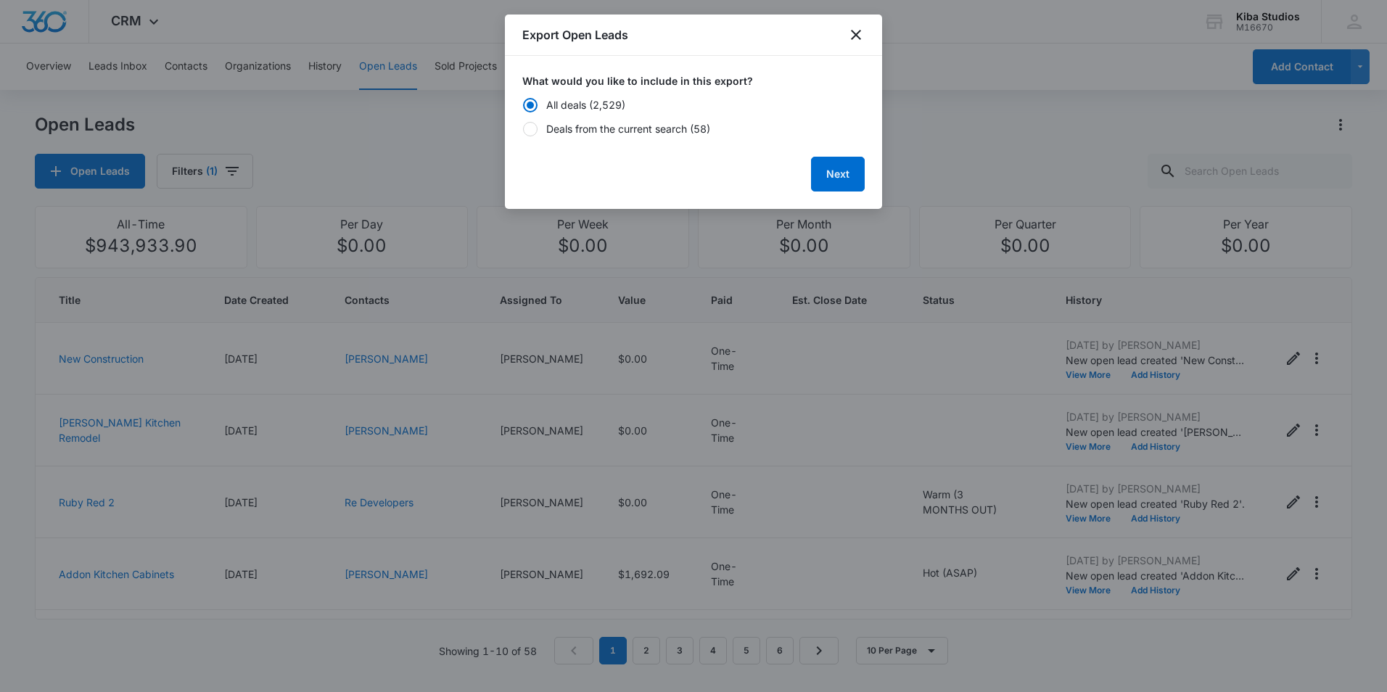
click at [556, 124] on div "Deals from the current search (58)" at bounding box center [628, 128] width 164 height 15
click at [523, 128] on input "Deals from the current search (58)" at bounding box center [522, 128] width 1 height 1
radio input "false"
radio input "true"
click at [823, 171] on button "Next" at bounding box center [838, 174] width 54 height 35
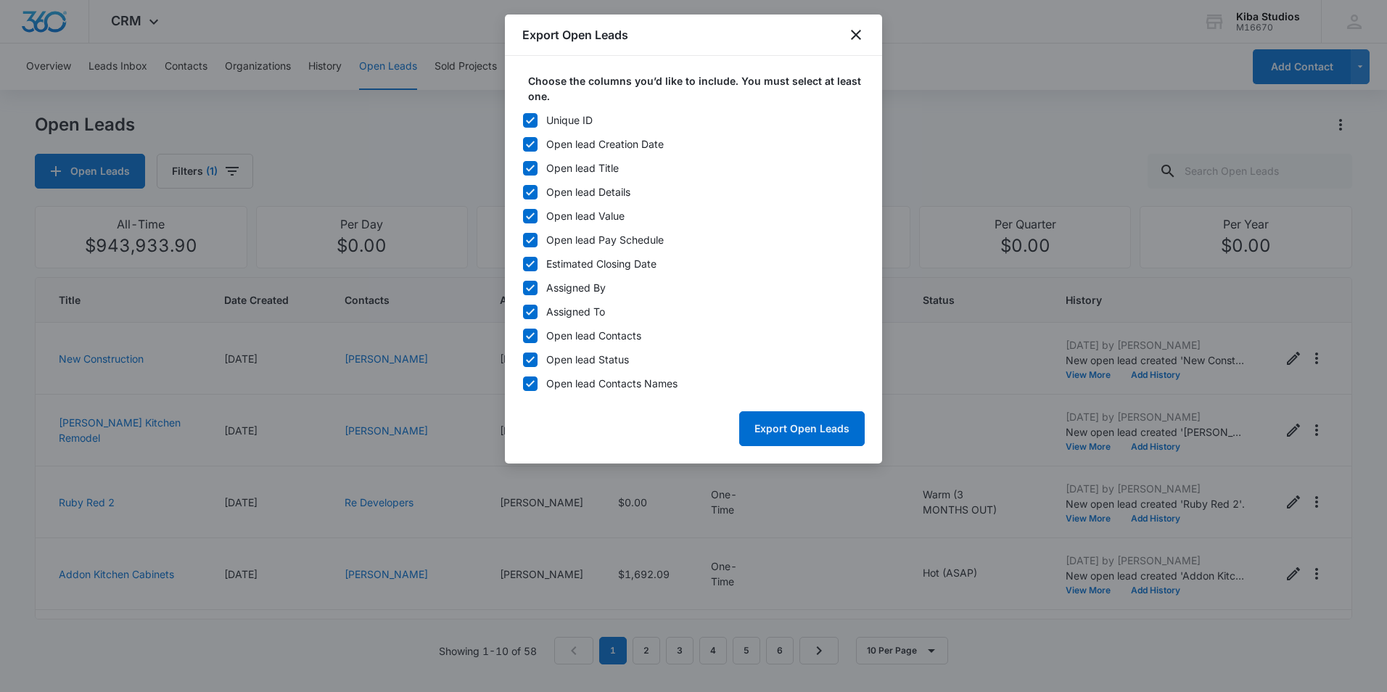
click at [530, 121] on icon at bounding box center [530, 120] width 9 height 7
click at [523, 120] on input "Unique ID" at bounding box center [522, 120] width 1 height 1
checkbox input "false"
click at [530, 144] on icon at bounding box center [530, 144] width 13 height 13
click at [523, 144] on input "Open lead Creation Date" at bounding box center [522, 144] width 1 height 1
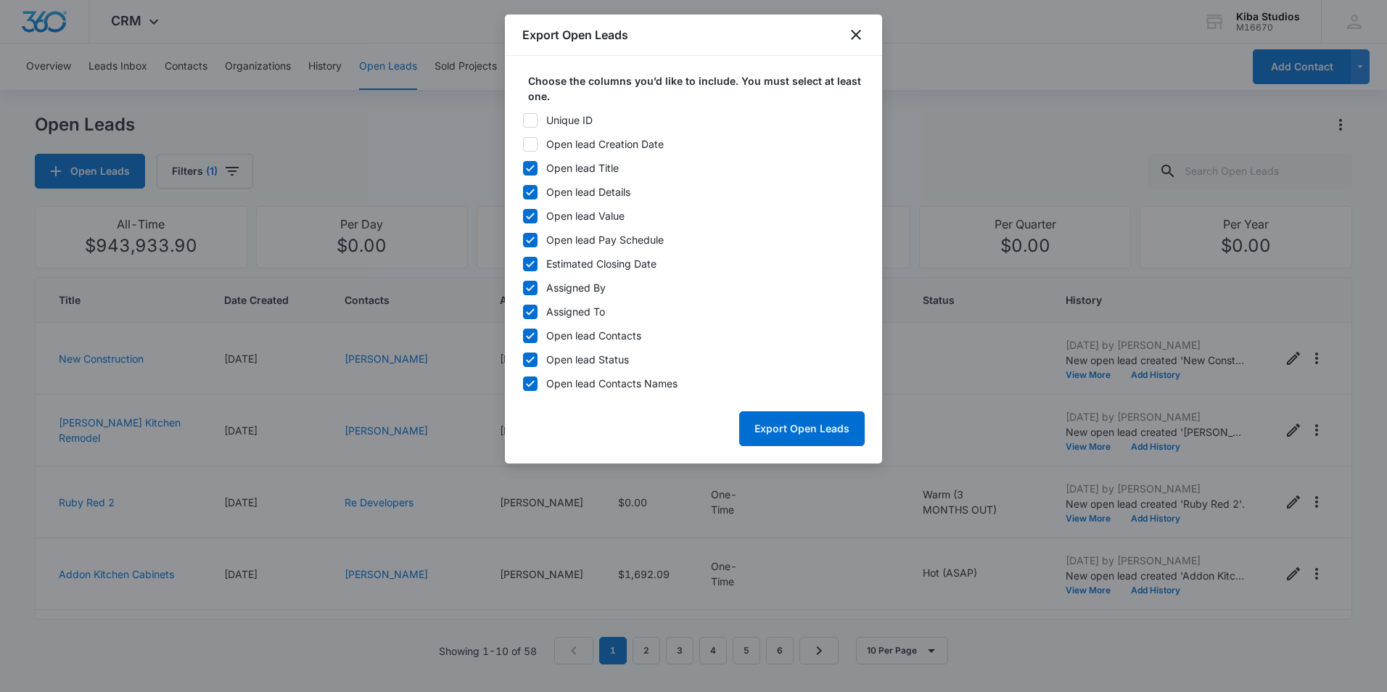
click at [529, 143] on icon at bounding box center [530, 144] width 13 height 13
click at [523, 144] on input "Open lead Creation Date" at bounding box center [522, 144] width 1 height 1
checkbox input "true"
click at [525, 239] on icon at bounding box center [530, 240] width 13 height 13
click at [523, 239] on input "Open lead Pay Schedule" at bounding box center [522, 239] width 1 height 1
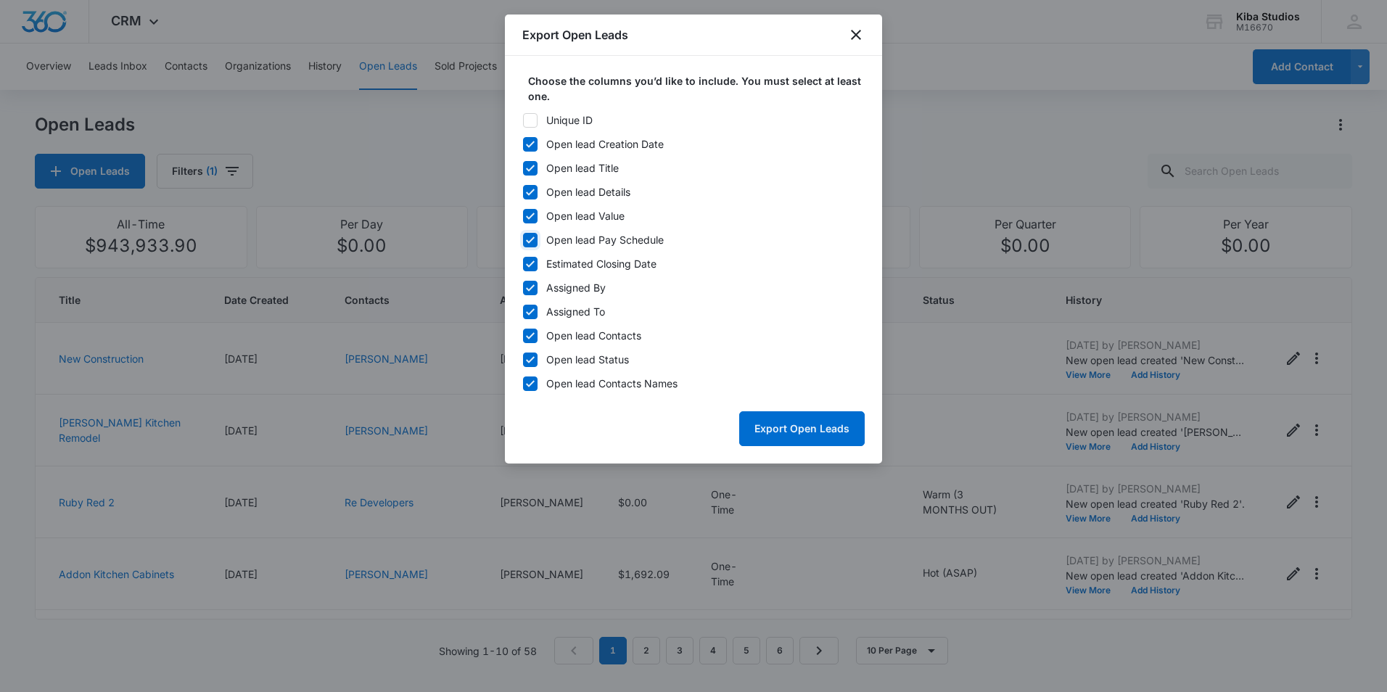
checkbox input "false"
click at [529, 262] on icon at bounding box center [530, 264] width 13 height 13
click at [523, 263] on input "Estimated Closing Date" at bounding box center [522, 263] width 1 height 1
checkbox input "false"
click at [529, 287] on icon at bounding box center [530, 288] width 13 height 13
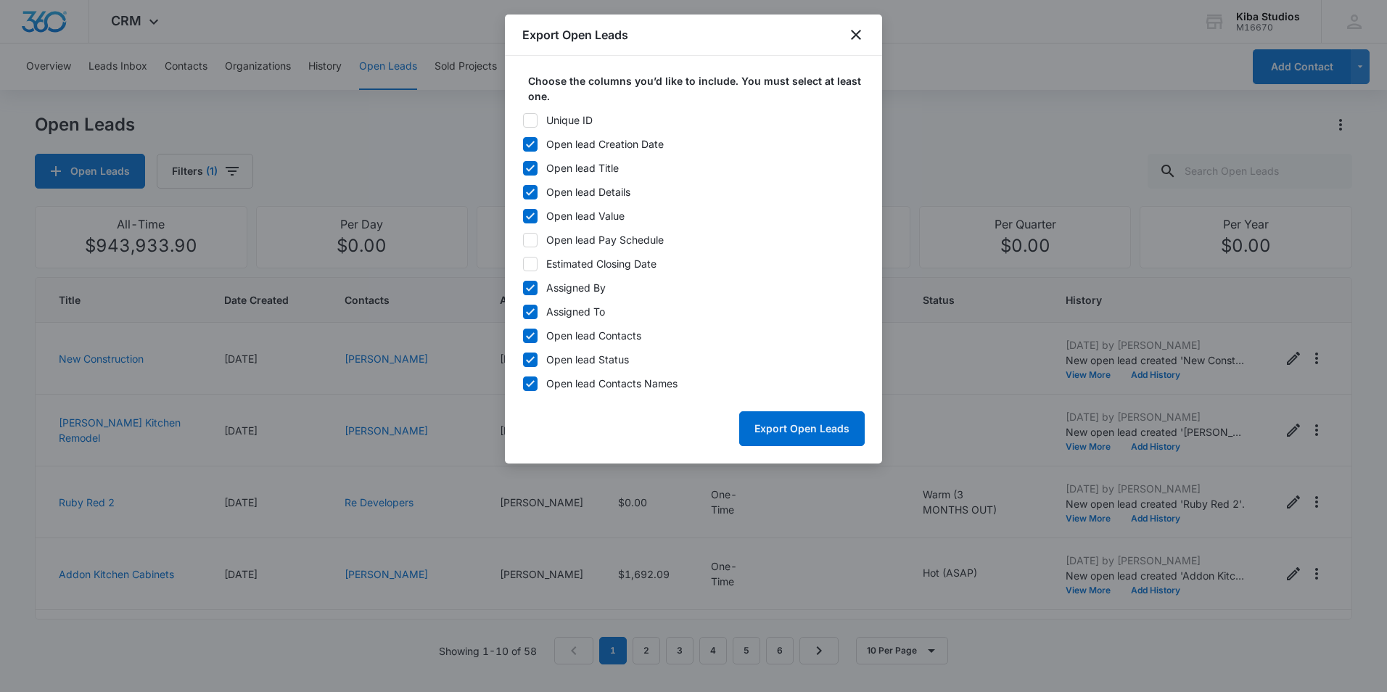
click at [523, 287] on input "Assigned By" at bounding box center [522, 287] width 1 height 1
checkbox input "false"
click at [526, 311] on icon at bounding box center [530, 312] width 13 height 13
click at [523, 311] on input "Assigned To" at bounding box center [522, 311] width 1 height 1
checkbox input "false"
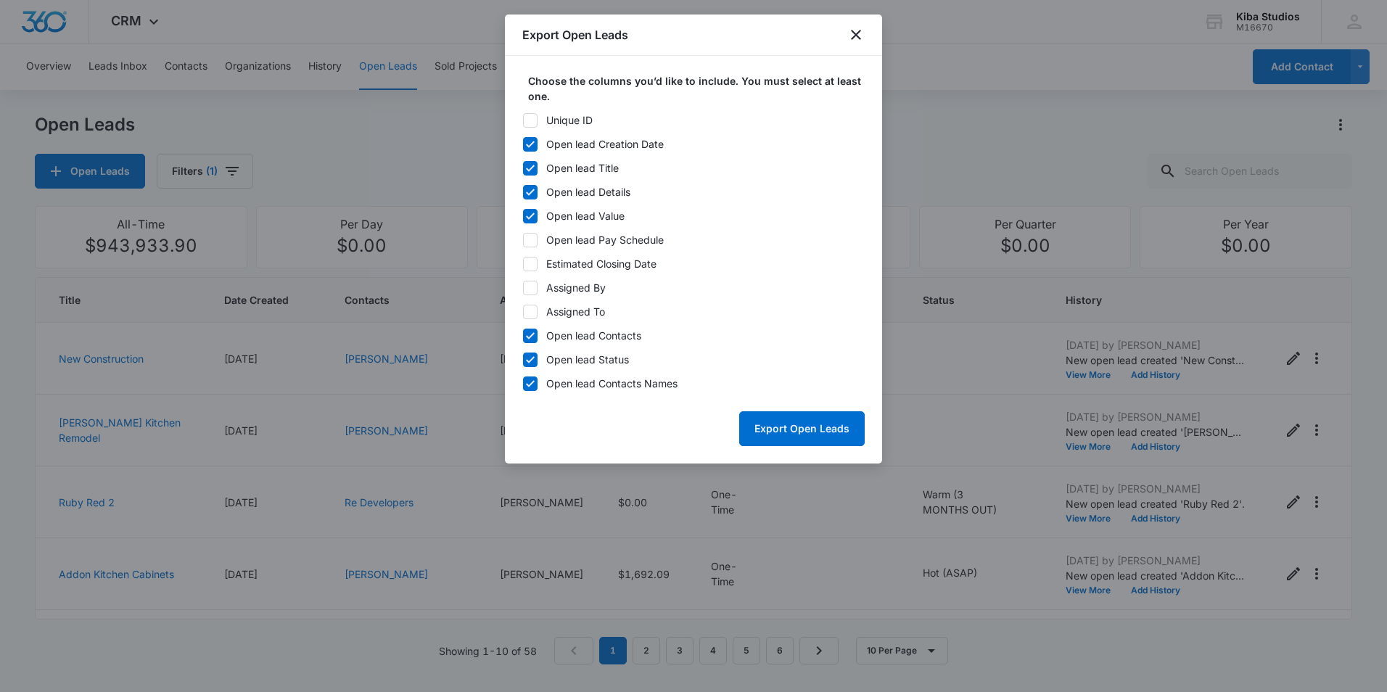
click at [528, 329] on icon at bounding box center [530, 335] width 13 height 13
click at [523, 335] on input "Open lead Contacts" at bounding box center [522, 335] width 1 height 1
checkbox input "false"
click at [789, 431] on button "Export Open Leads" at bounding box center [802, 428] width 126 height 35
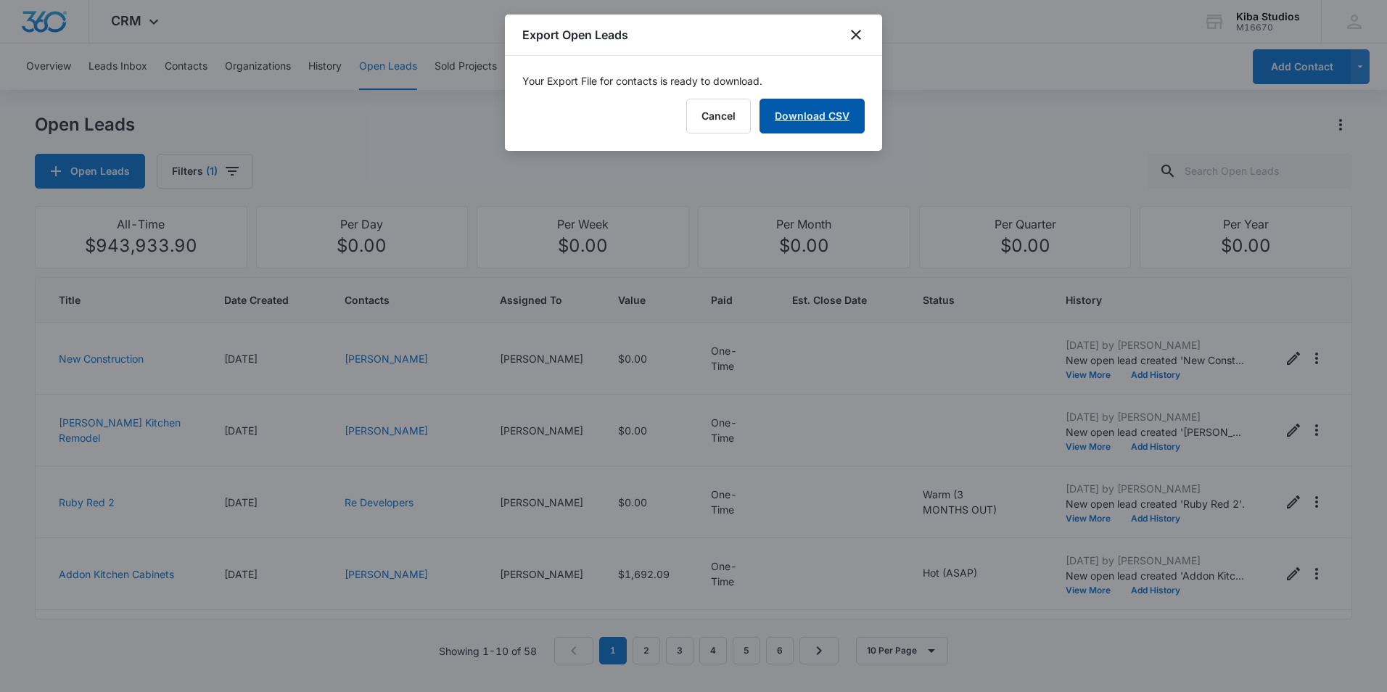
click at [820, 101] on link "Download CSV" at bounding box center [812, 116] width 105 height 35
